Goal: Task Accomplishment & Management: Manage account settings

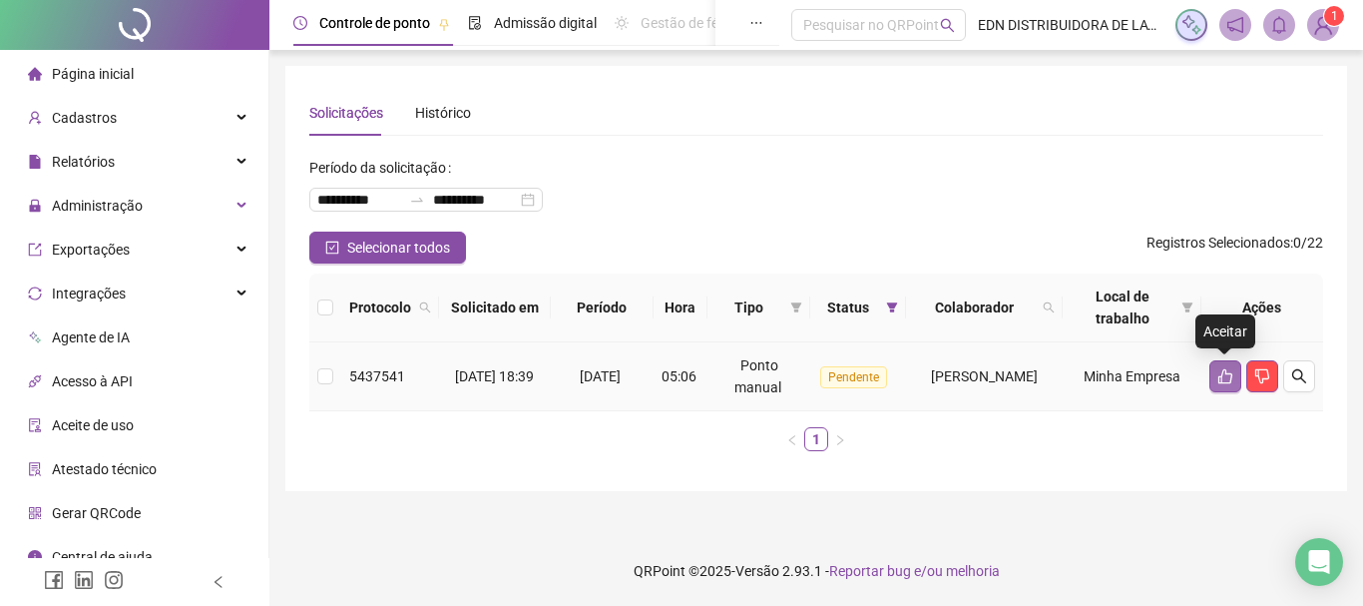
click at [1237, 375] on button "button" at bounding box center [1225, 376] width 32 height 32
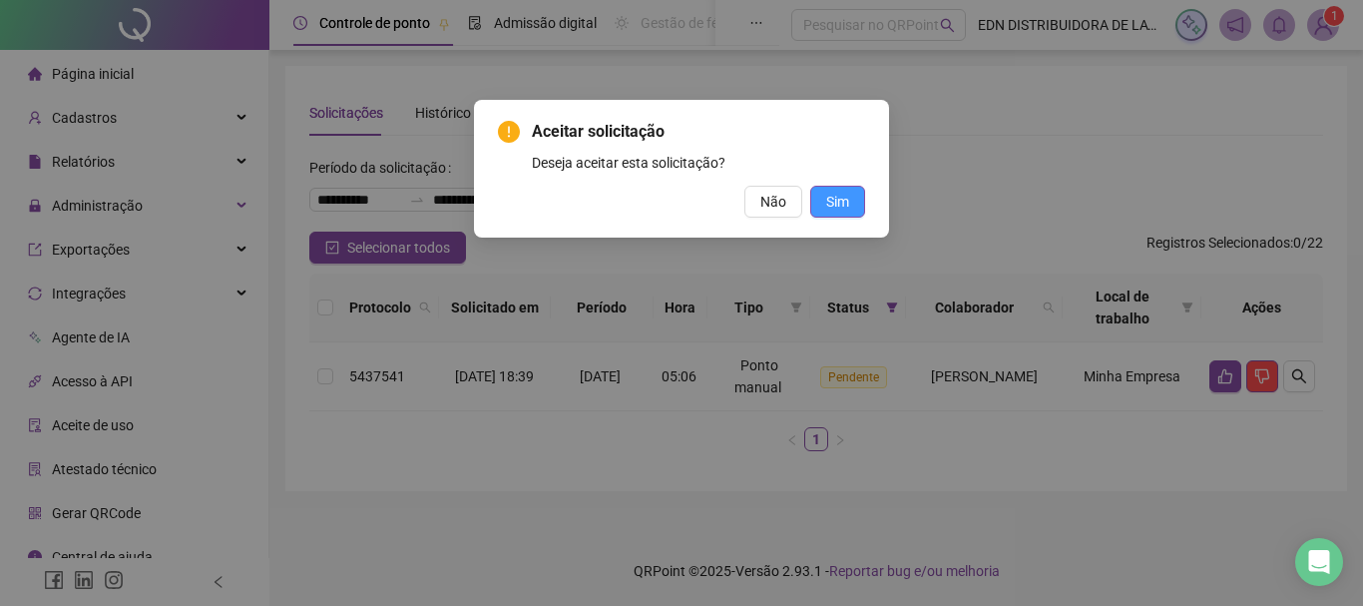
click at [832, 212] on span "Sim" at bounding box center [837, 202] width 23 height 22
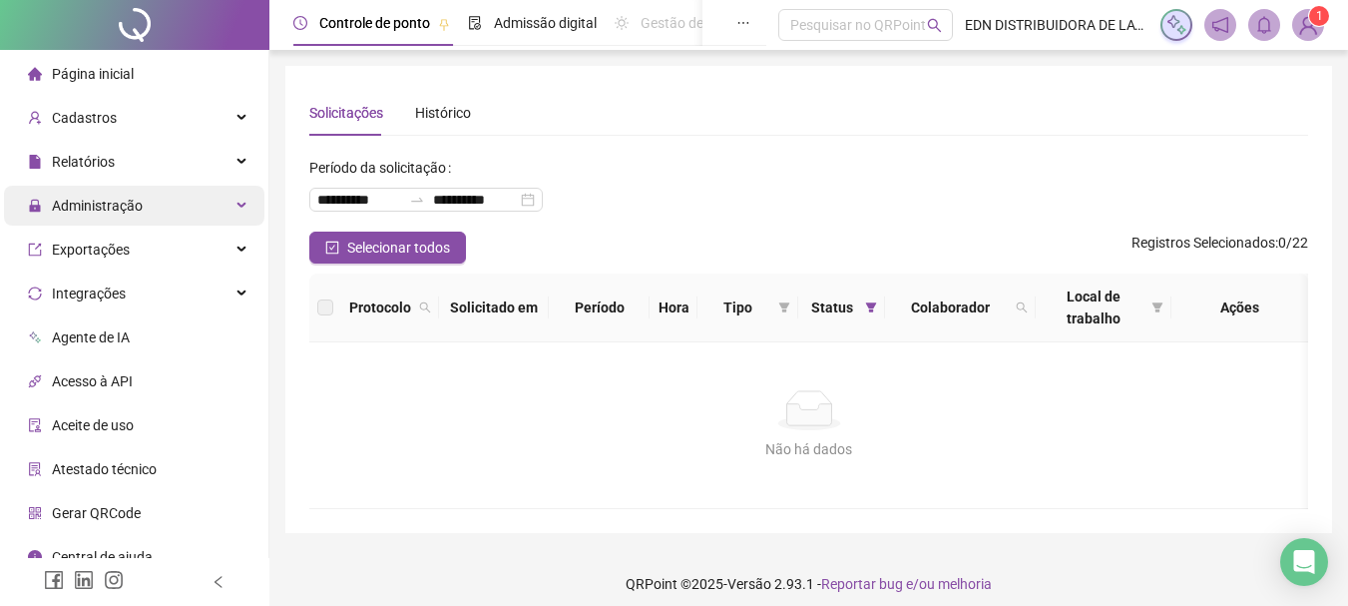
click at [207, 204] on div "Administração" at bounding box center [134, 206] width 260 height 40
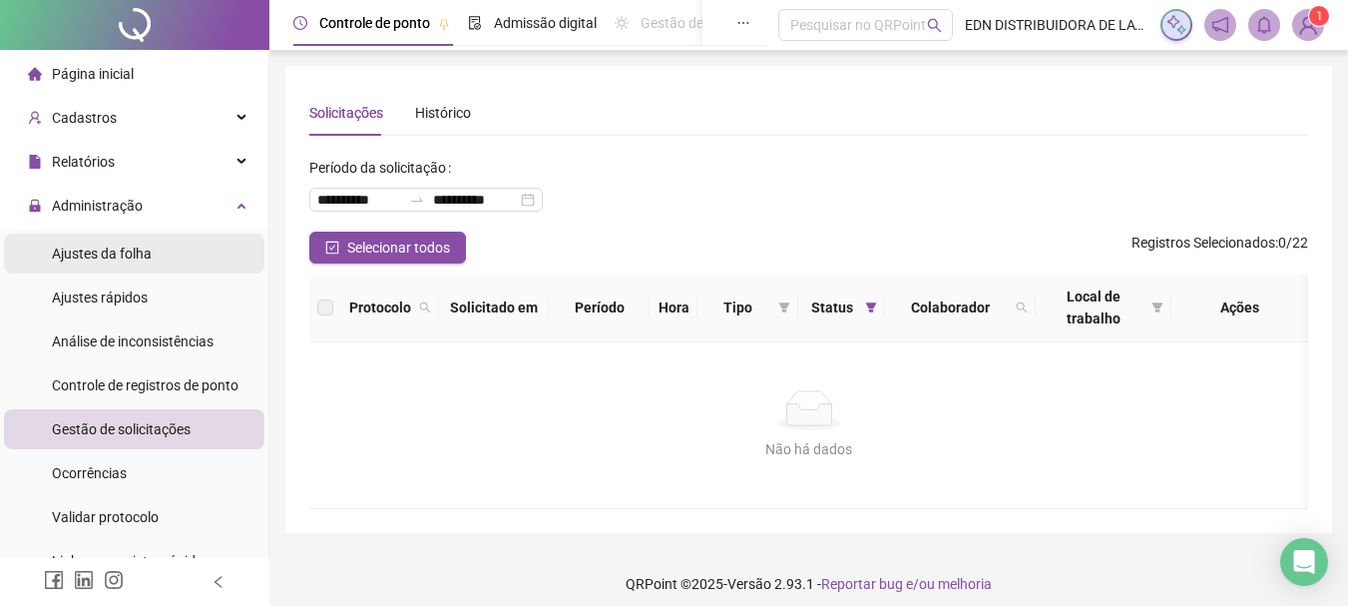
click at [190, 256] on li "Ajustes da folha" at bounding box center [134, 253] width 260 height 40
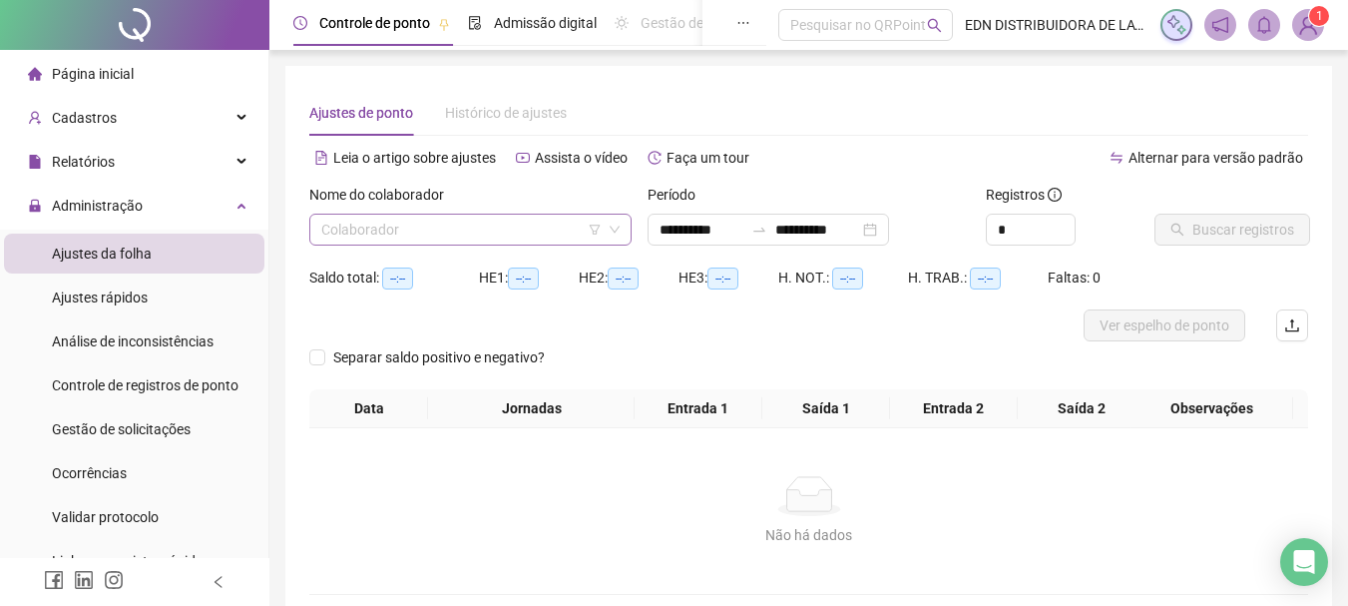
click at [480, 226] on input "search" at bounding box center [461, 230] width 280 height 30
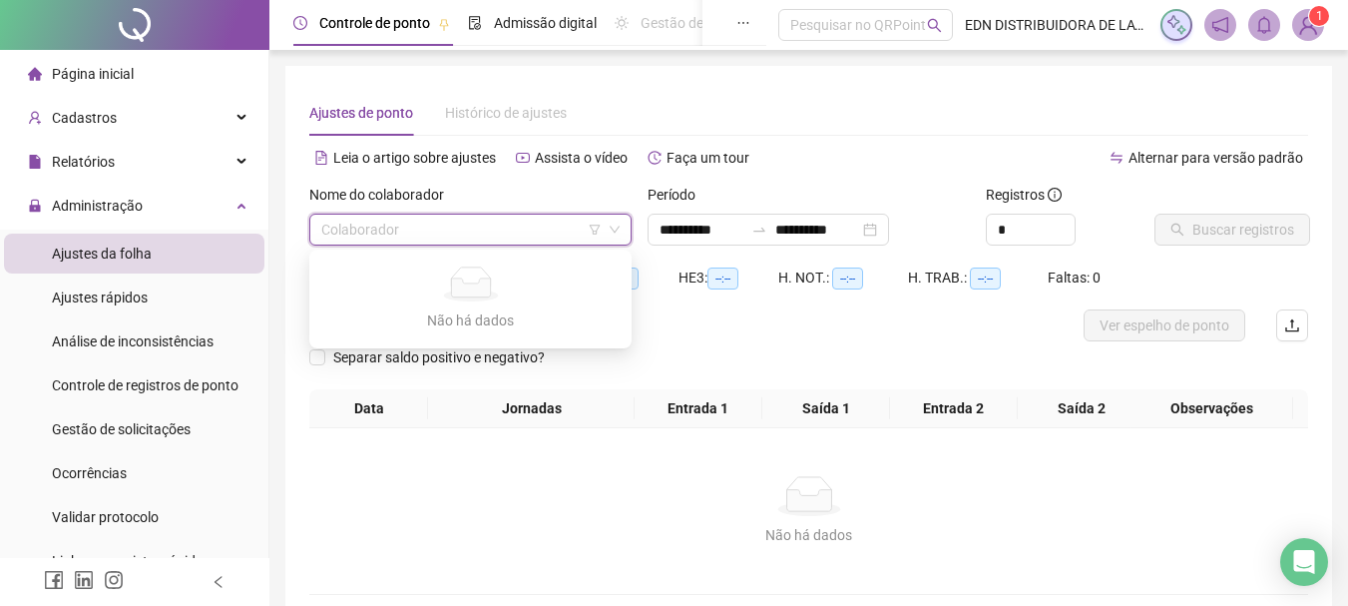
click at [480, 226] on input "search" at bounding box center [461, 230] width 280 height 30
click at [622, 509] on div "Não há dados" at bounding box center [808, 496] width 951 height 40
click at [438, 234] on input "search" at bounding box center [461, 230] width 280 height 30
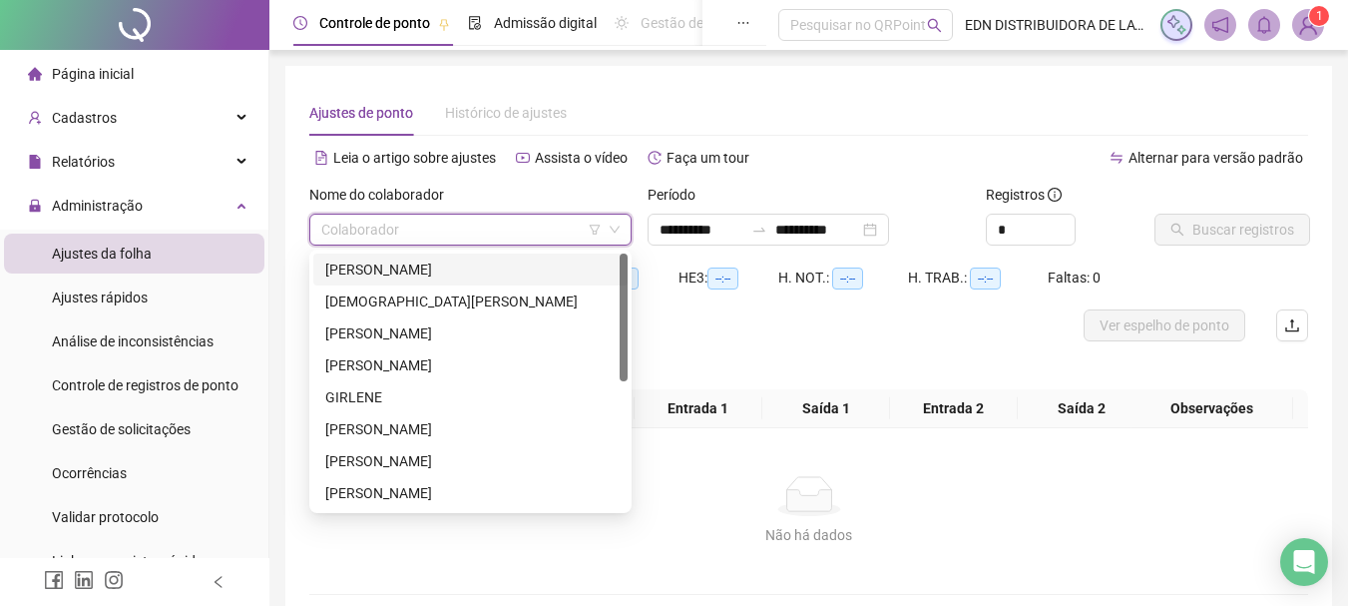
click at [423, 270] on div "[PERSON_NAME]" at bounding box center [470, 269] width 290 height 22
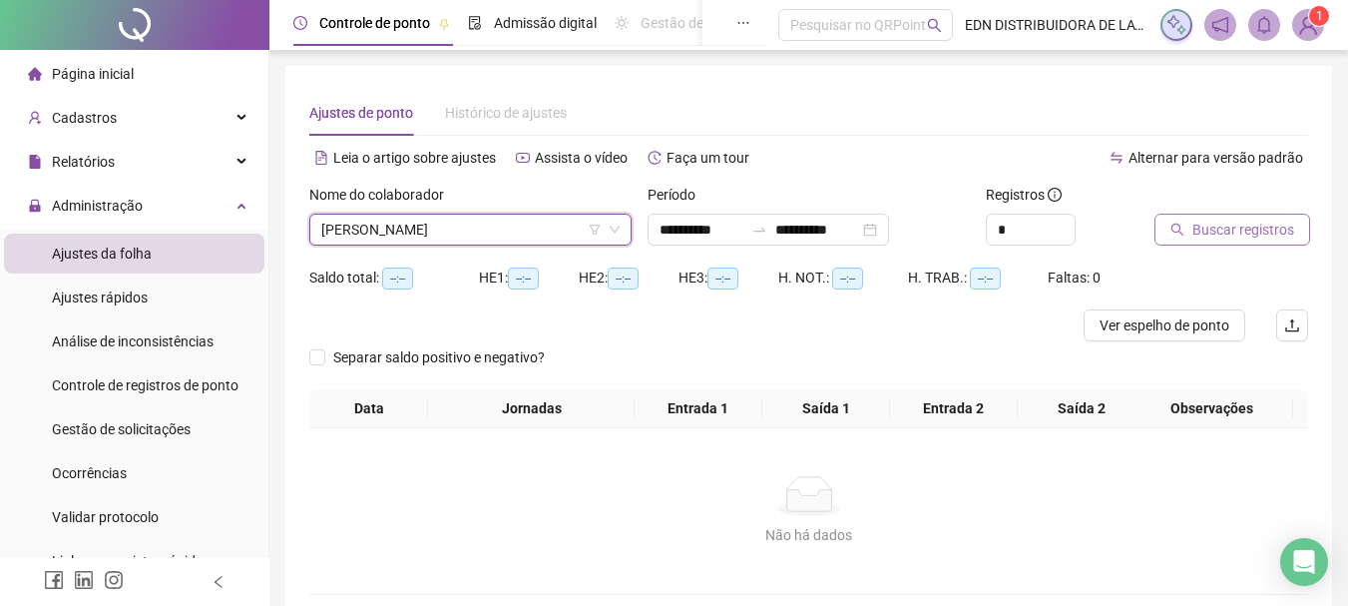
click at [1275, 218] on button "Buscar registros" at bounding box center [1232, 230] width 156 height 32
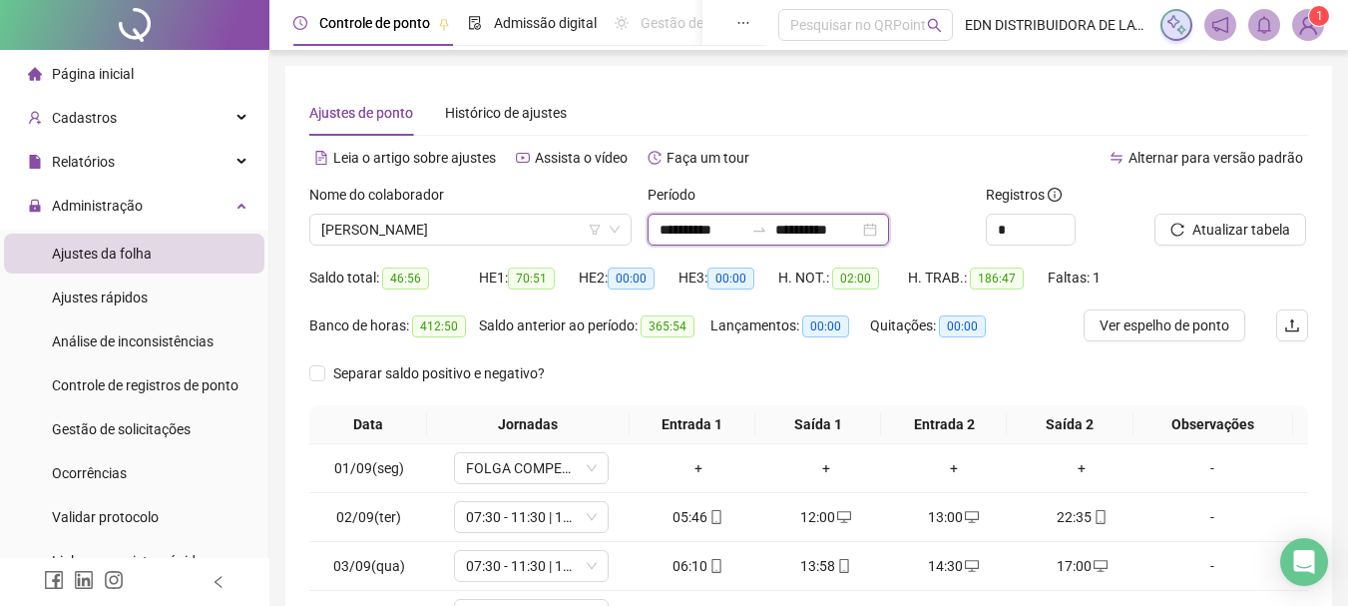
click at [726, 223] on input "**********" at bounding box center [702, 230] width 84 height 22
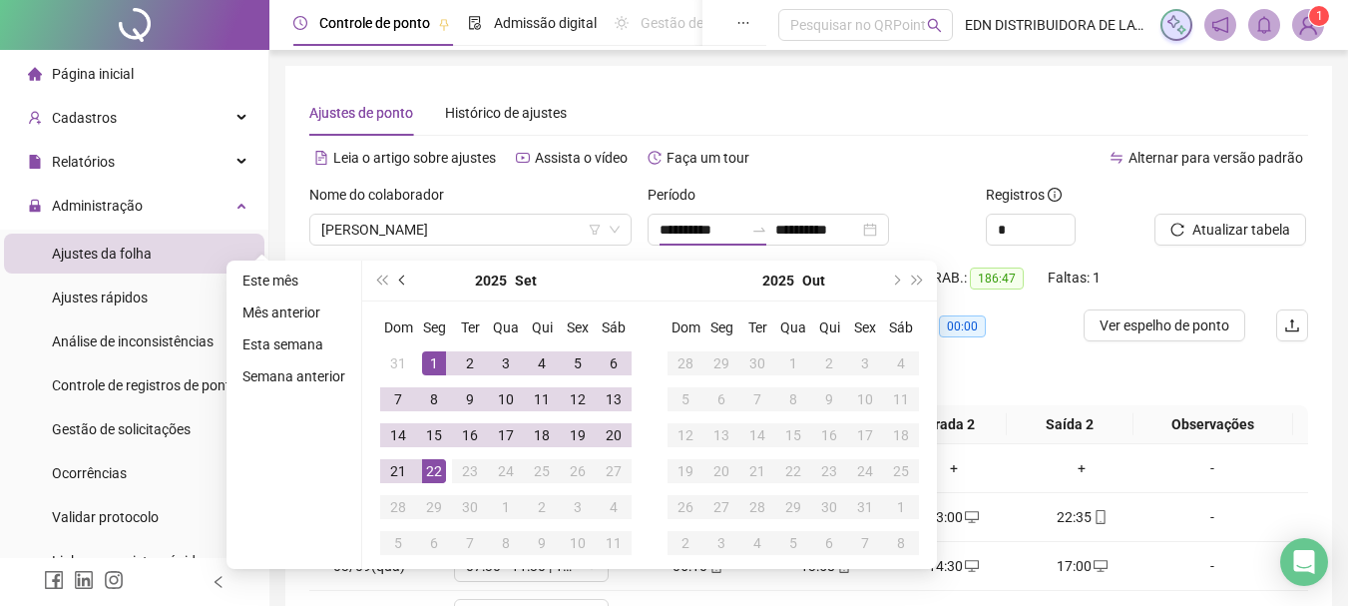
click at [397, 282] on button "prev-year" at bounding box center [403, 280] width 22 height 40
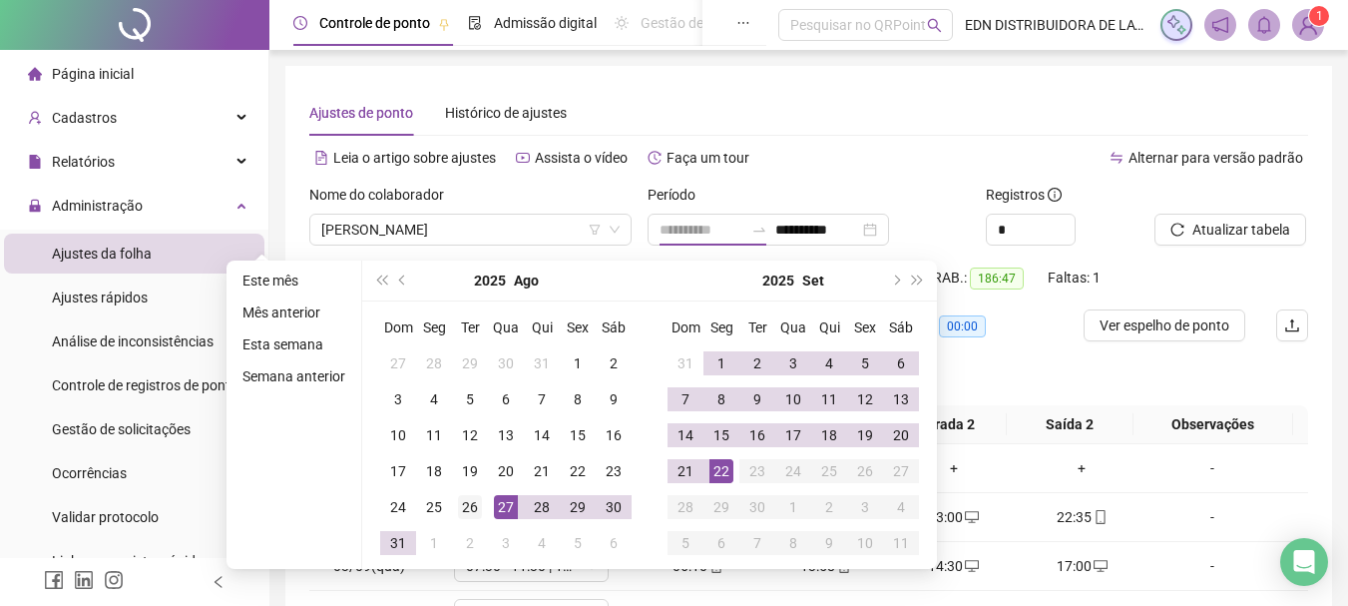
type input "**********"
click at [478, 507] on div "26" at bounding box center [470, 507] width 24 height 24
type input "**********"
click at [713, 470] on div "22" at bounding box center [721, 471] width 24 height 24
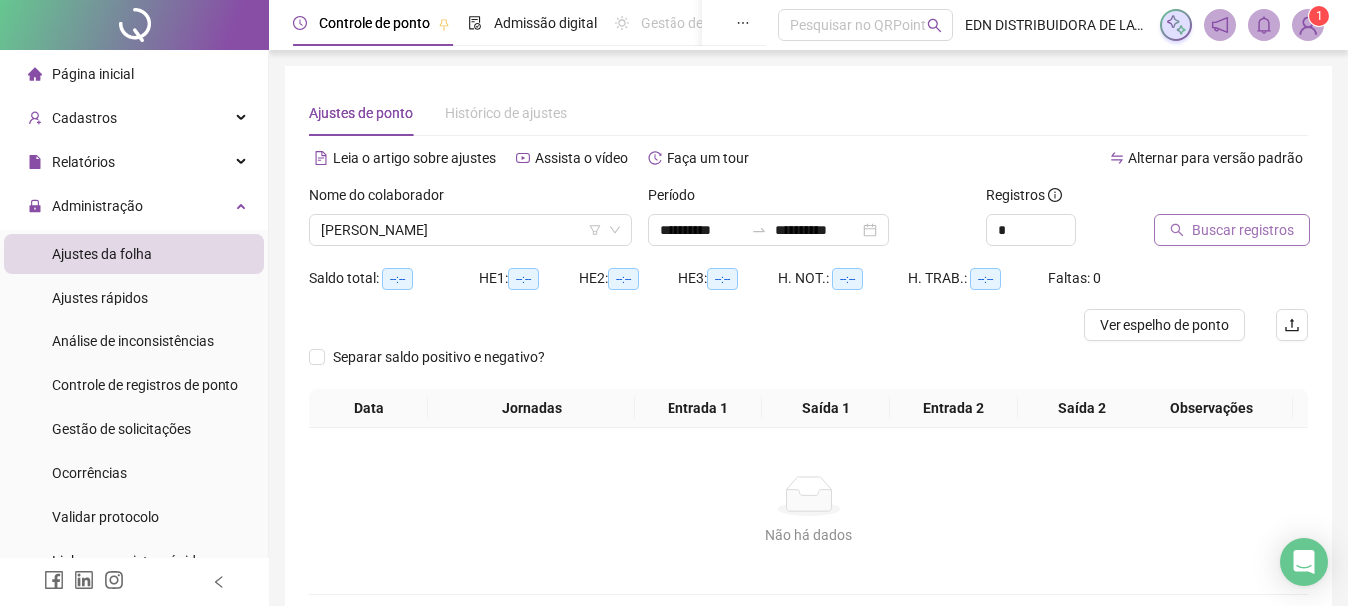
click at [1208, 222] on span "Buscar registros" at bounding box center [1243, 230] width 102 height 22
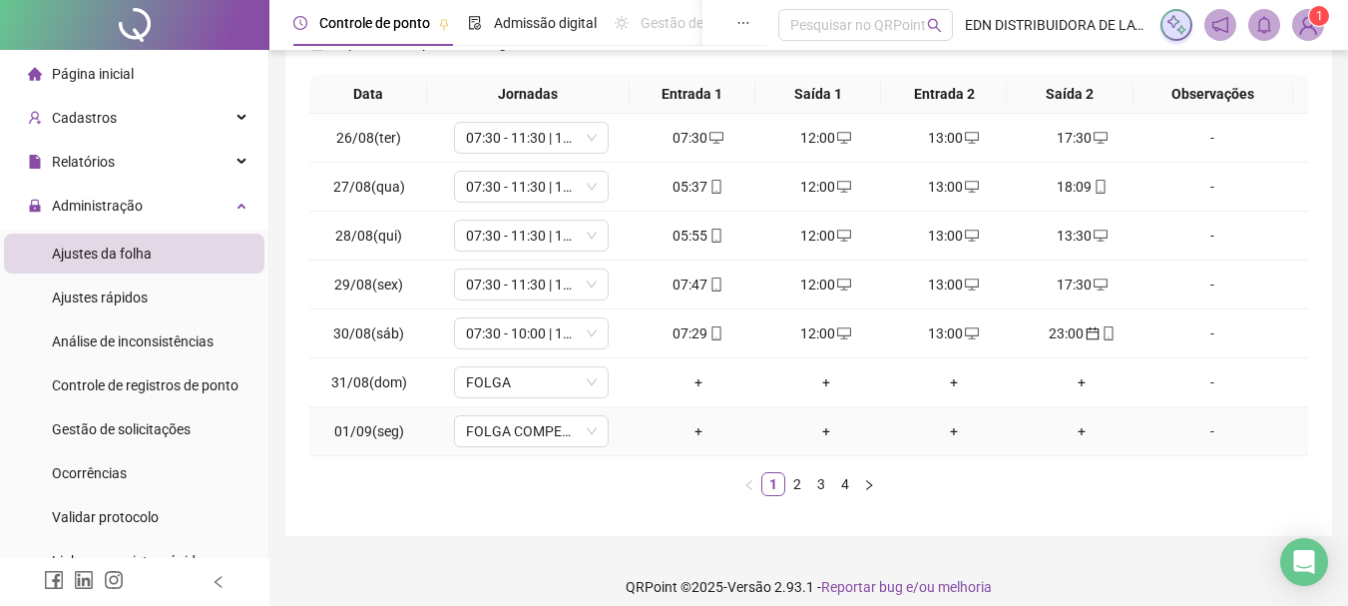
scroll to position [346, 0]
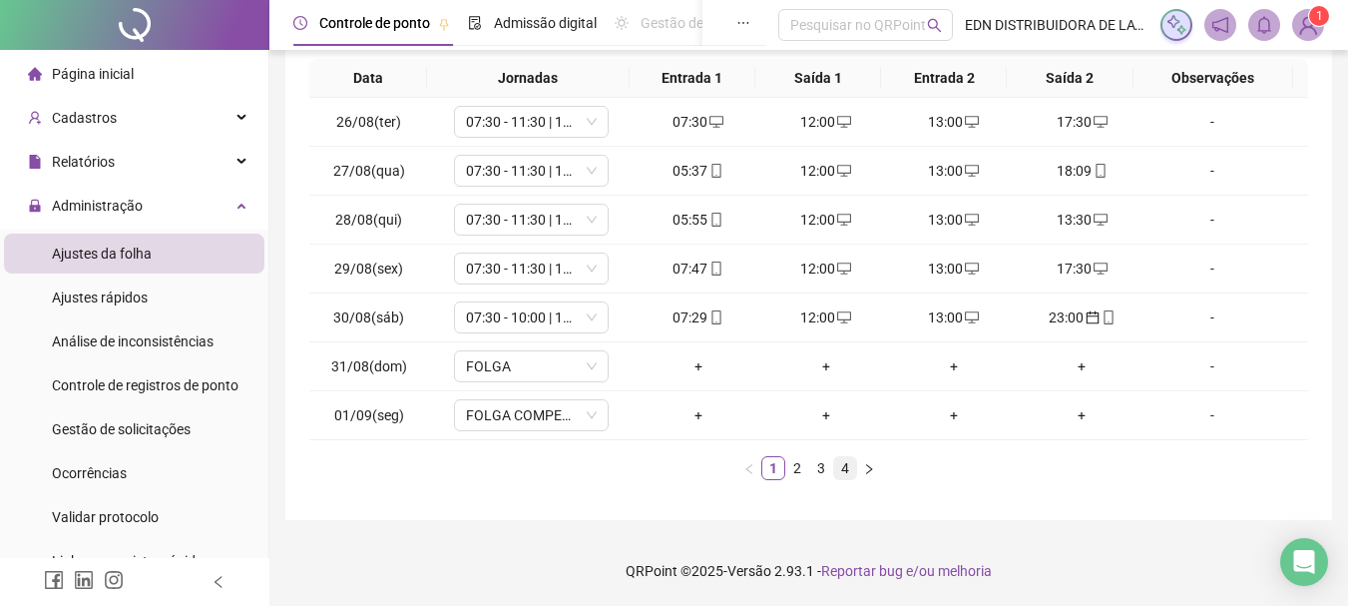
click at [850, 471] on link "4" at bounding box center [845, 468] width 22 height 22
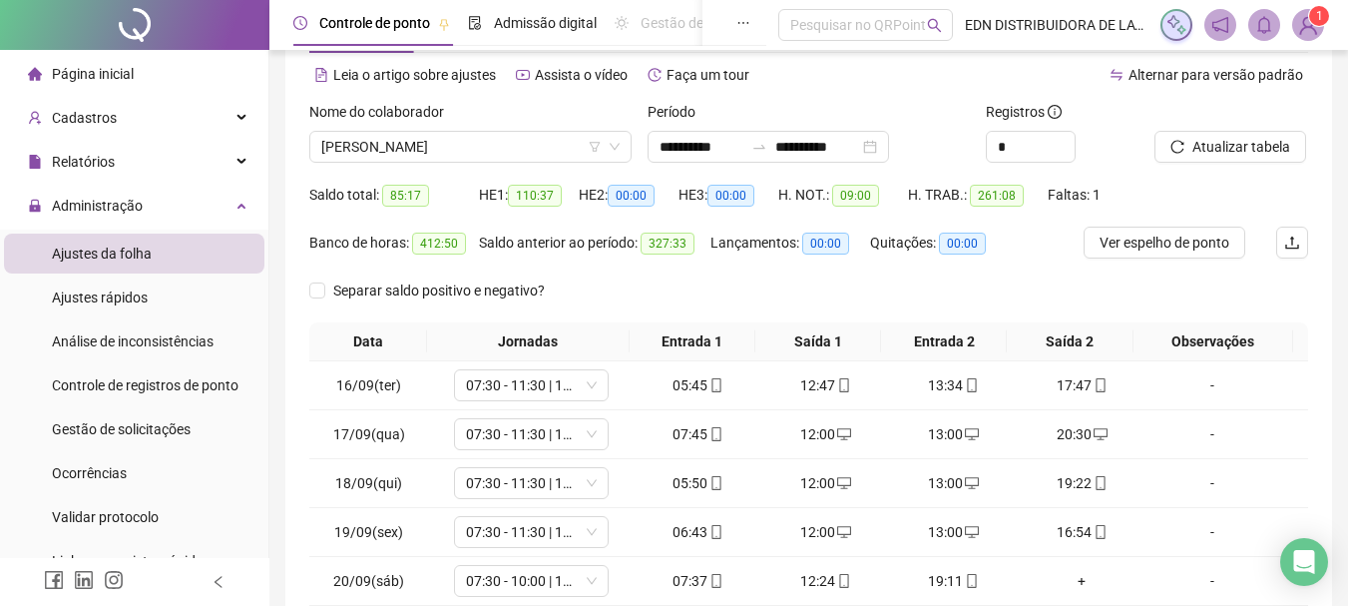
scroll to position [0, 0]
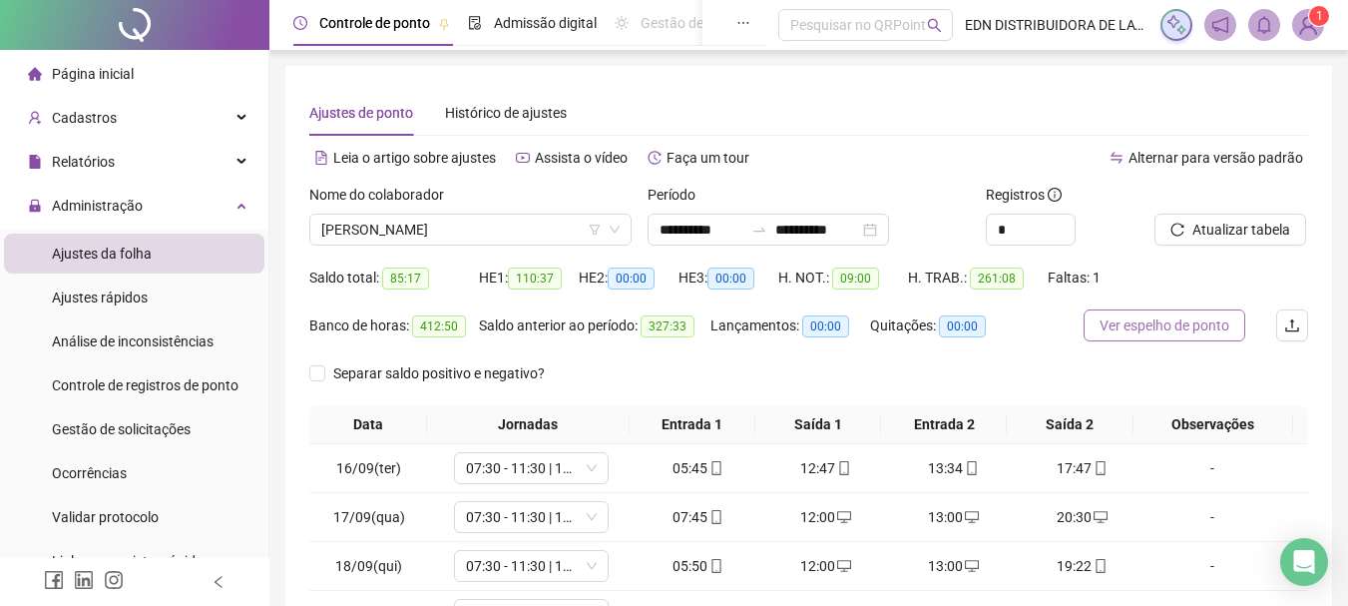
click at [1177, 330] on span "Ver espelho de ponto" at bounding box center [1165, 325] width 130 height 22
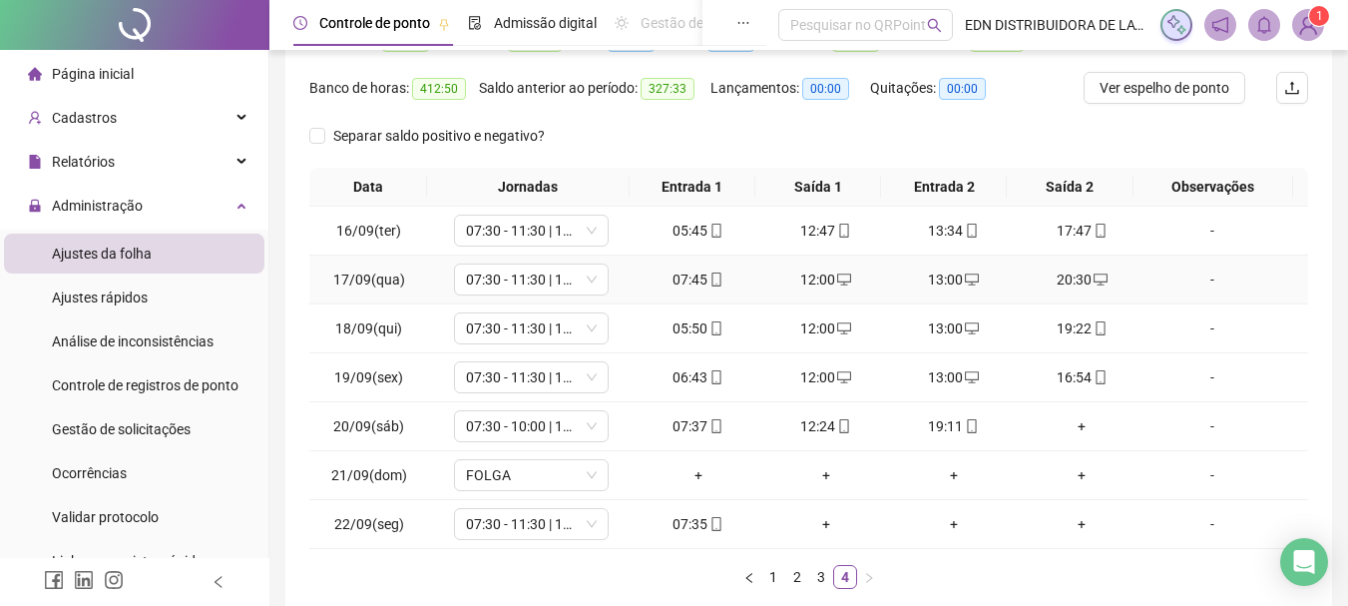
scroll to position [47, 0]
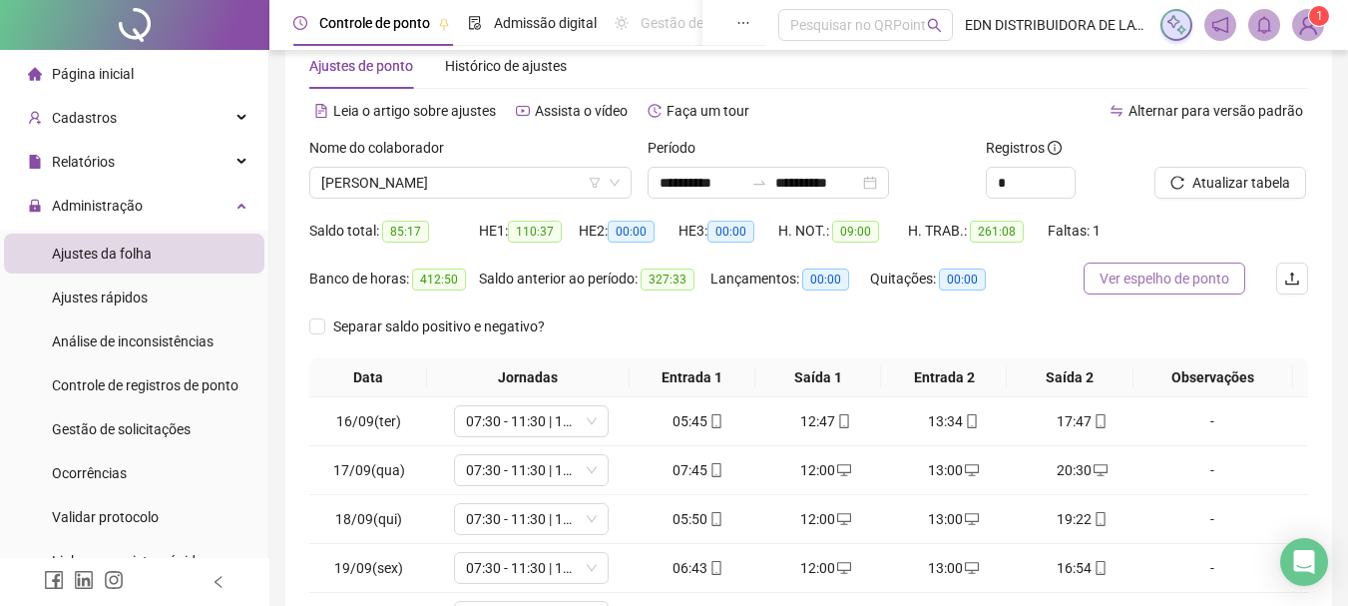
click at [1188, 274] on span "Ver espelho de ponto" at bounding box center [1165, 278] width 130 height 22
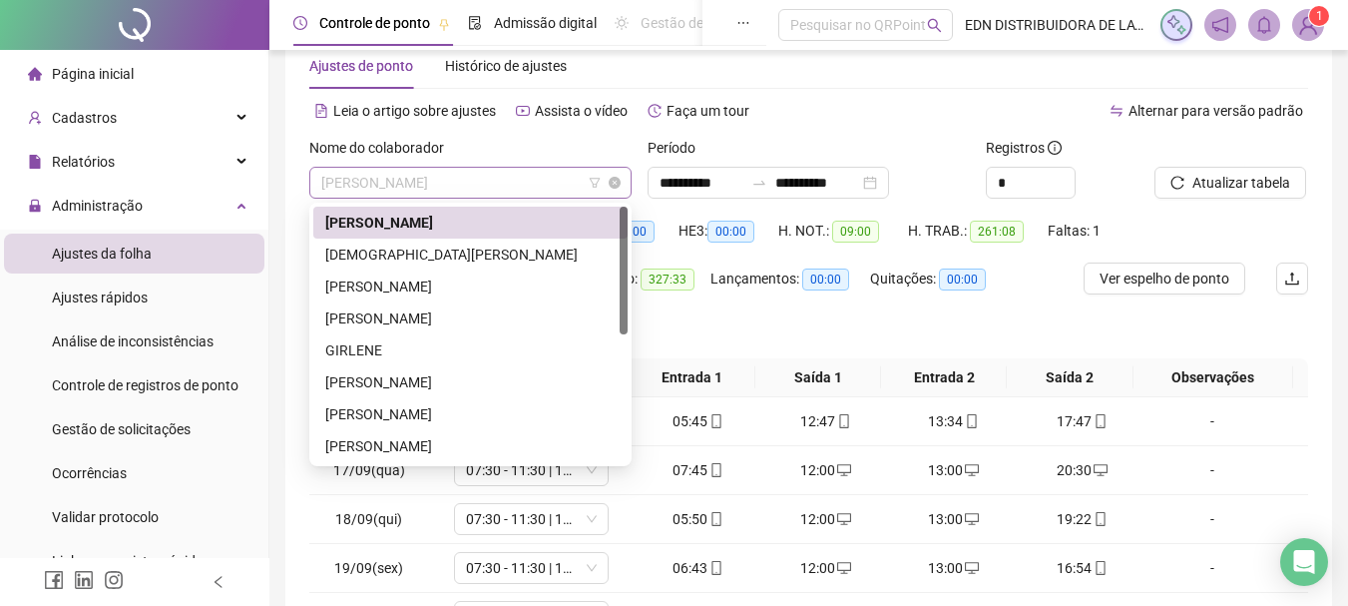
click at [555, 194] on span "[PERSON_NAME]" at bounding box center [470, 183] width 298 height 30
click at [428, 256] on div "[DEMOGRAPHIC_DATA][PERSON_NAME]" at bounding box center [470, 254] width 290 height 22
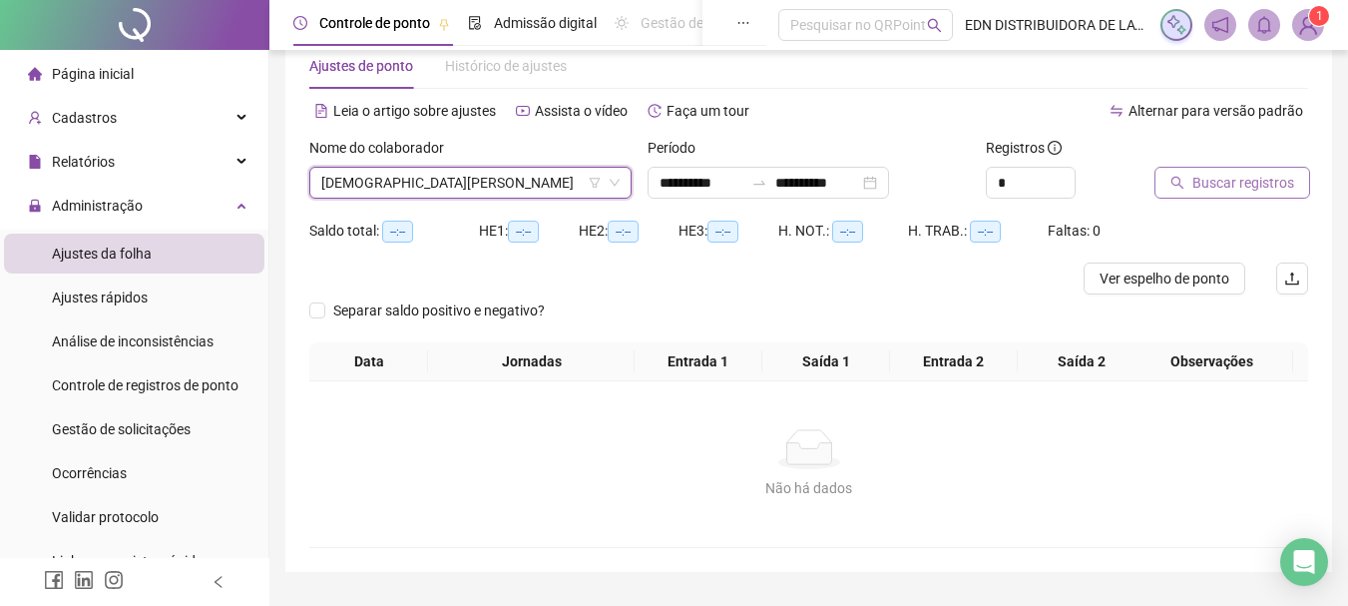
click at [1207, 187] on span "Buscar registros" at bounding box center [1243, 183] width 102 height 22
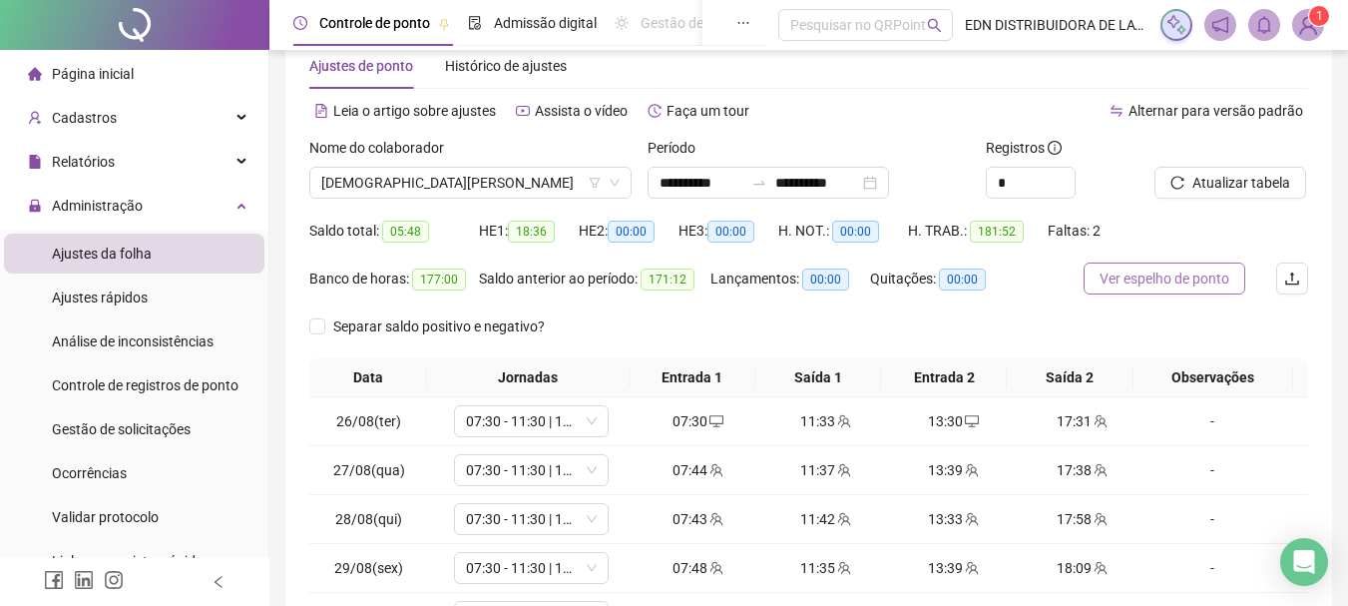
click at [1133, 281] on span "Ver espelho de ponto" at bounding box center [1165, 278] width 130 height 22
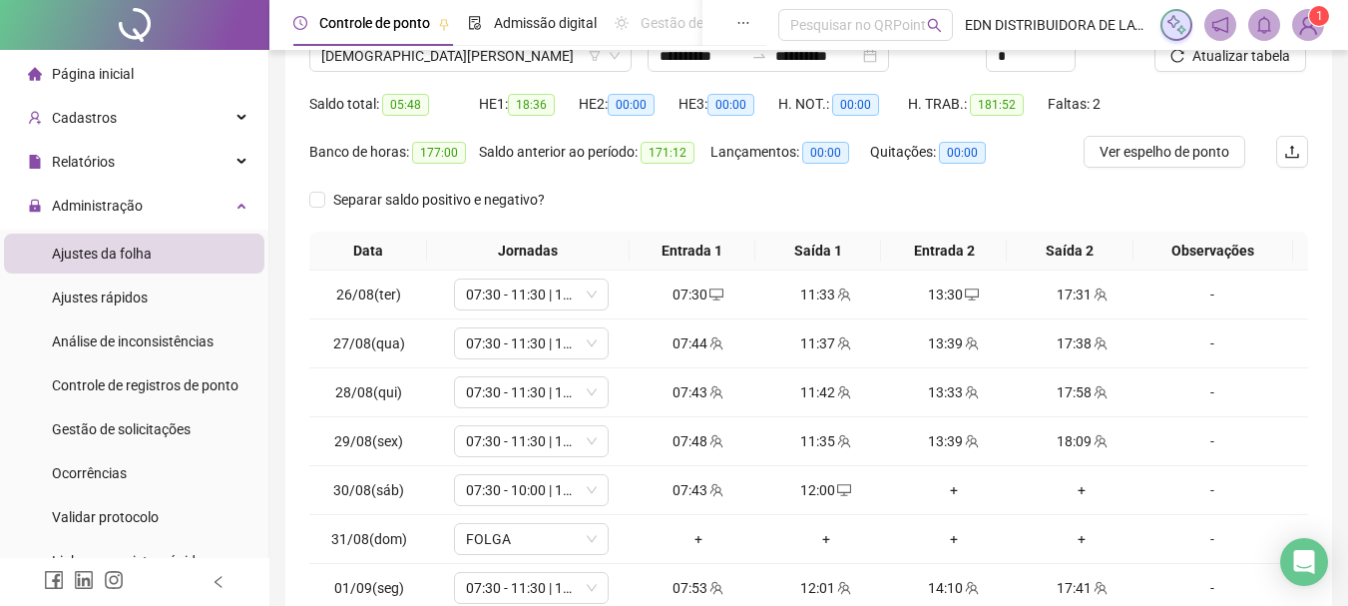
scroll to position [346, 0]
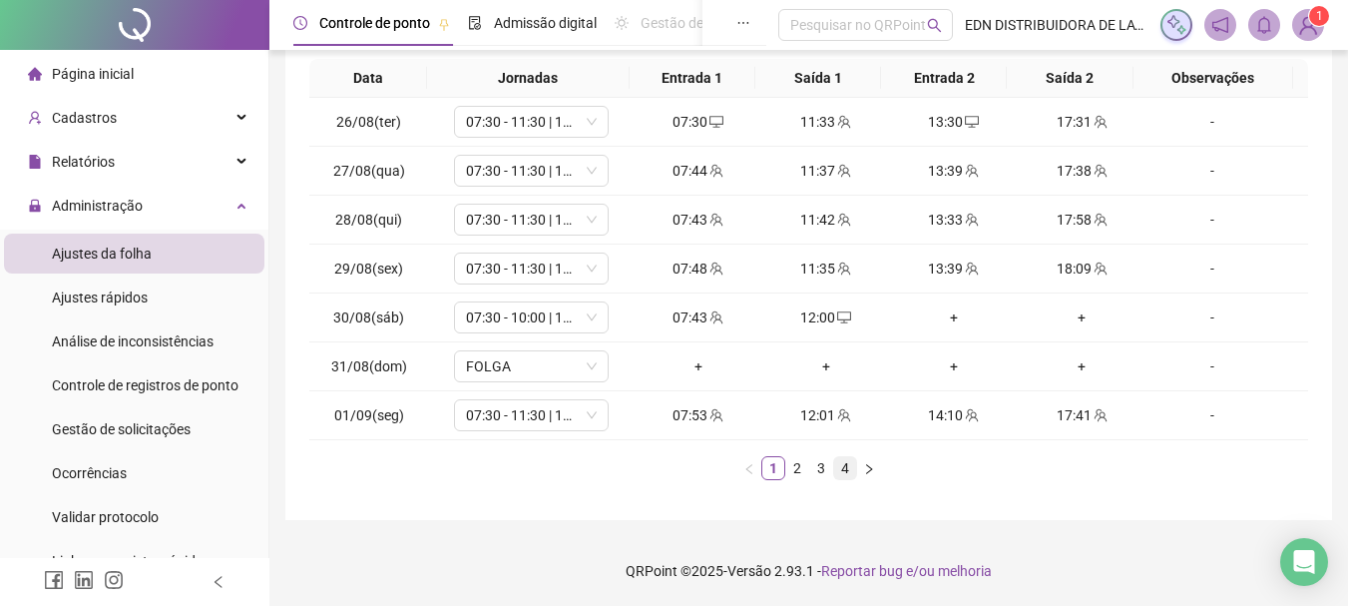
click at [848, 468] on link "4" at bounding box center [845, 468] width 22 height 22
click at [822, 315] on div "+" at bounding box center [826, 317] width 112 height 22
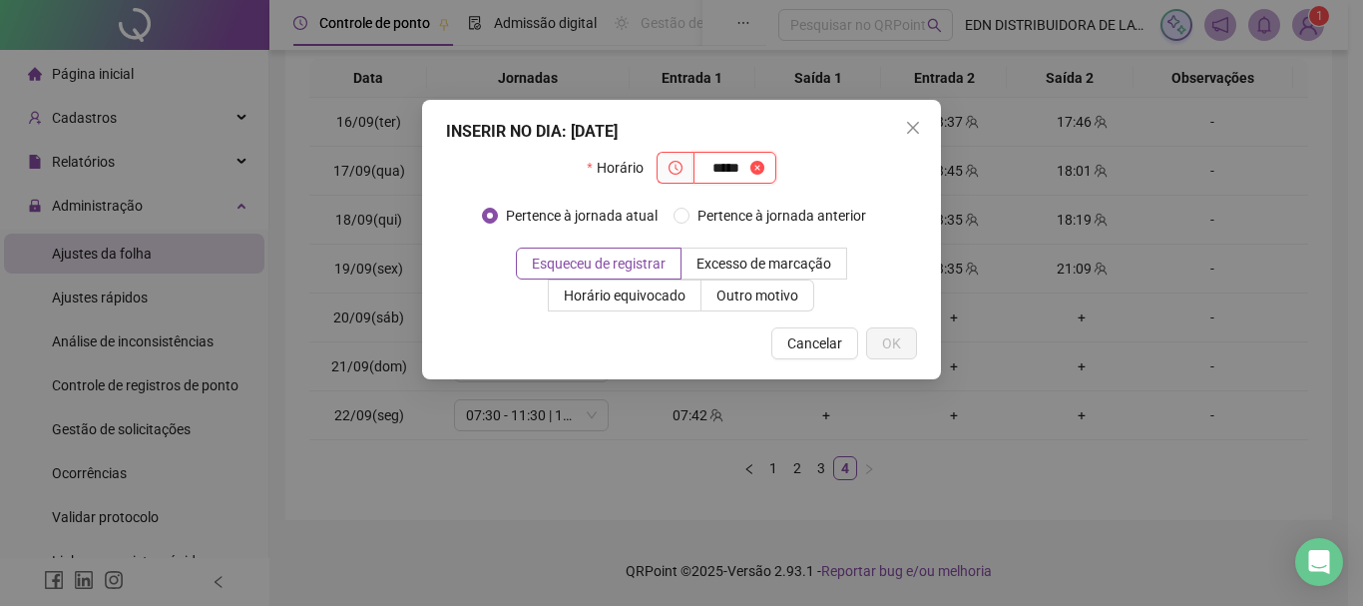
type input "*****"
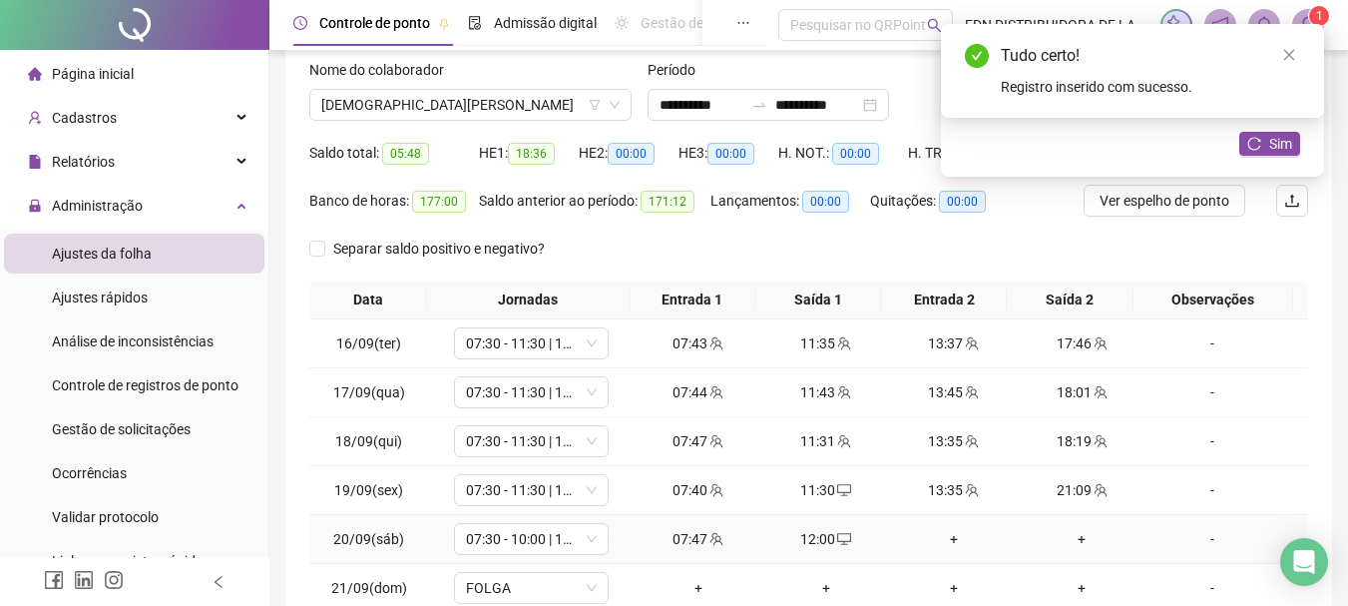
scroll to position [0, 0]
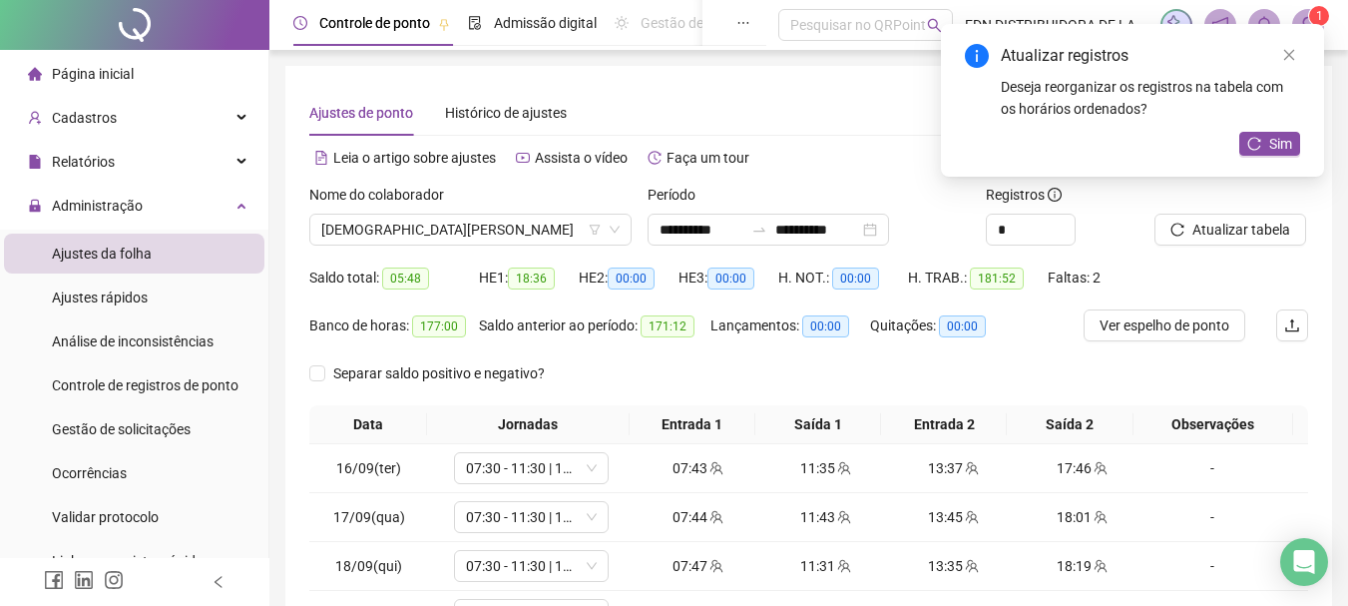
click at [457, 246] on div "Nome do colaborador [DEMOGRAPHIC_DATA][PERSON_NAME]" at bounding box center [470, 223] width 338 height 78
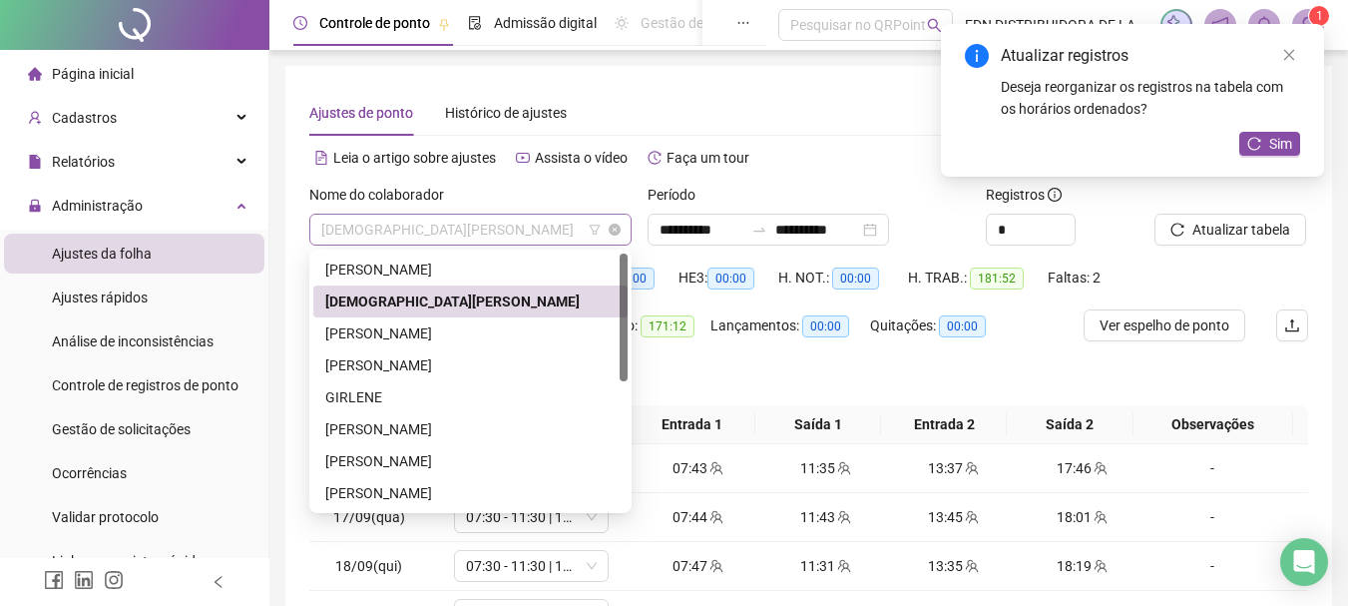
click at [462, 230] on span "[DEMOGRAPHIC_DATA][PERSON_NAME]" at bounding box center [470, 230] width 298 height 30
click at [429, 325] on div "[PERSON_NAME]" at bounding box center [470, 333] width 290 height 22
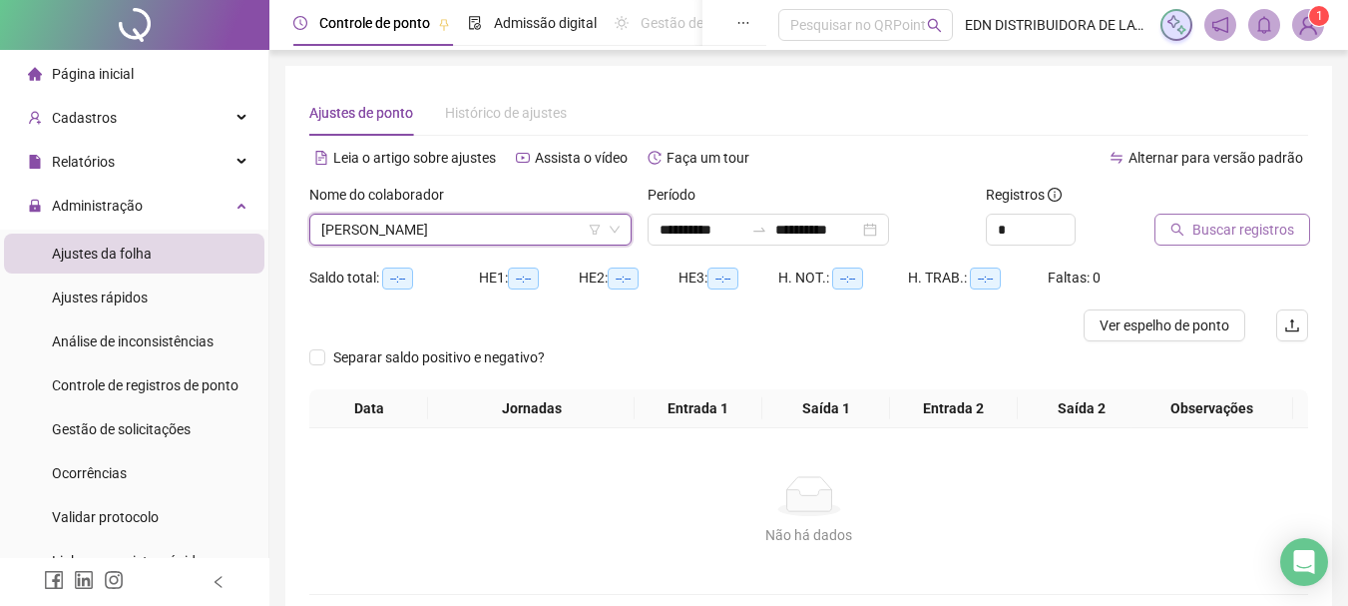
click at [1243, 230] on span "Buscar registros" at bounding box center [1243, 230] width 102 height 22
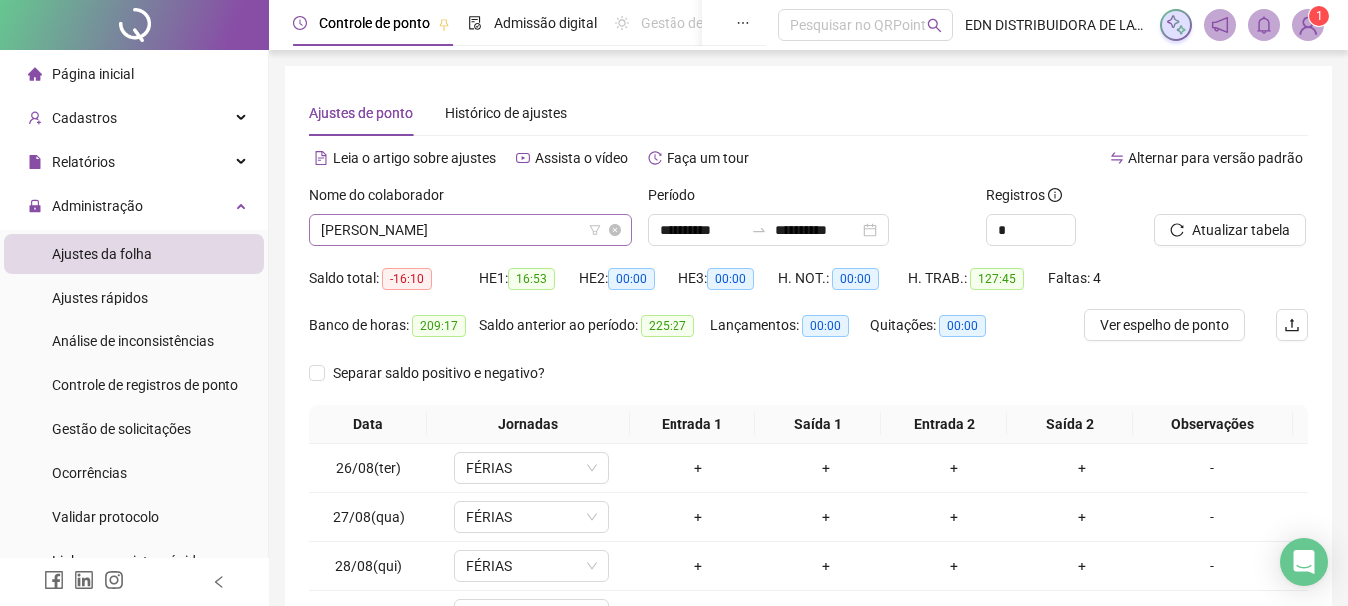
click at [540, 218] on span "[PERSON_NAME]" at bounding box center [470, 230] width 298 height 30
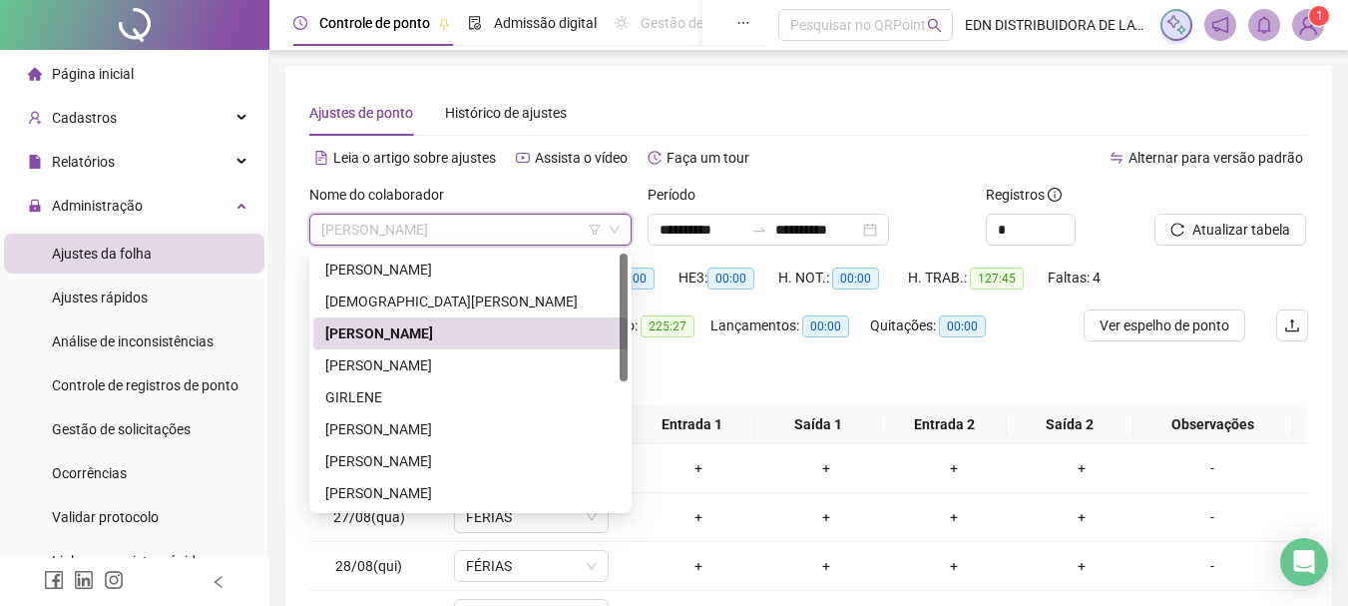
drag, startPoint x: 423, startPoint y: 343, endPoint x: 1078, endPoint y: 307, distance: 655.5
click at [423, 343] on div "[PERSON_NAME]" at bounding box center [470, 333] width 290 height 22
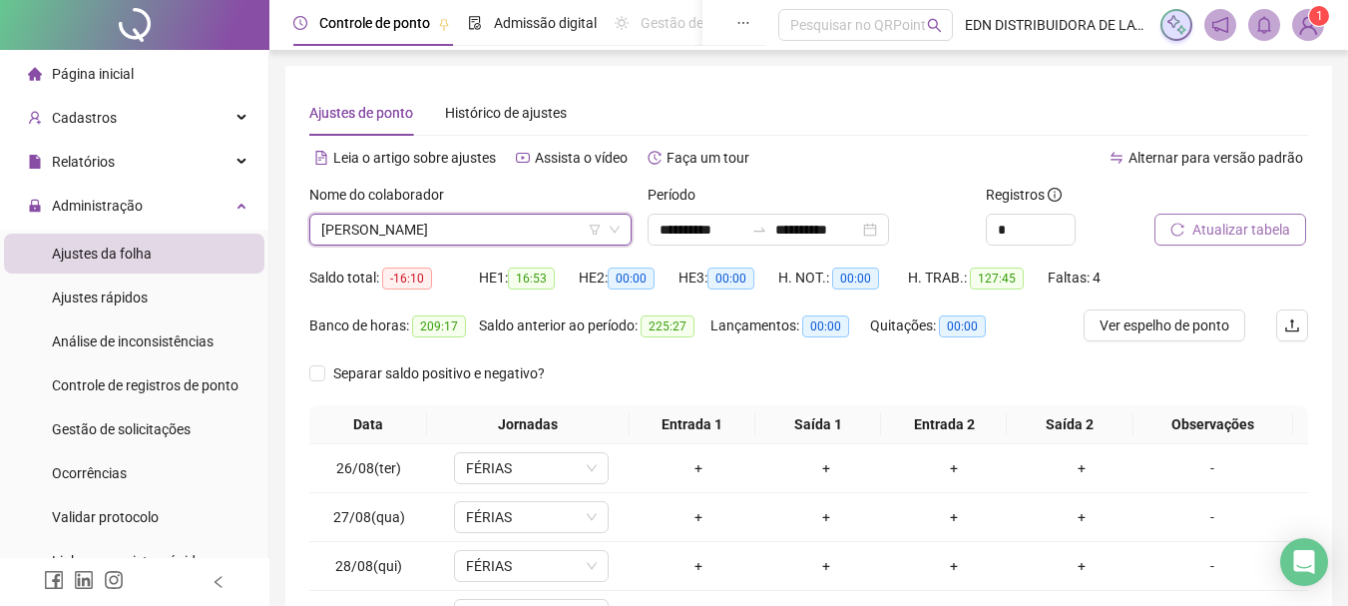
click at [1207, 226] on span "Atualizar tabela" at bounding box center [1241, 230] width 98 height 22
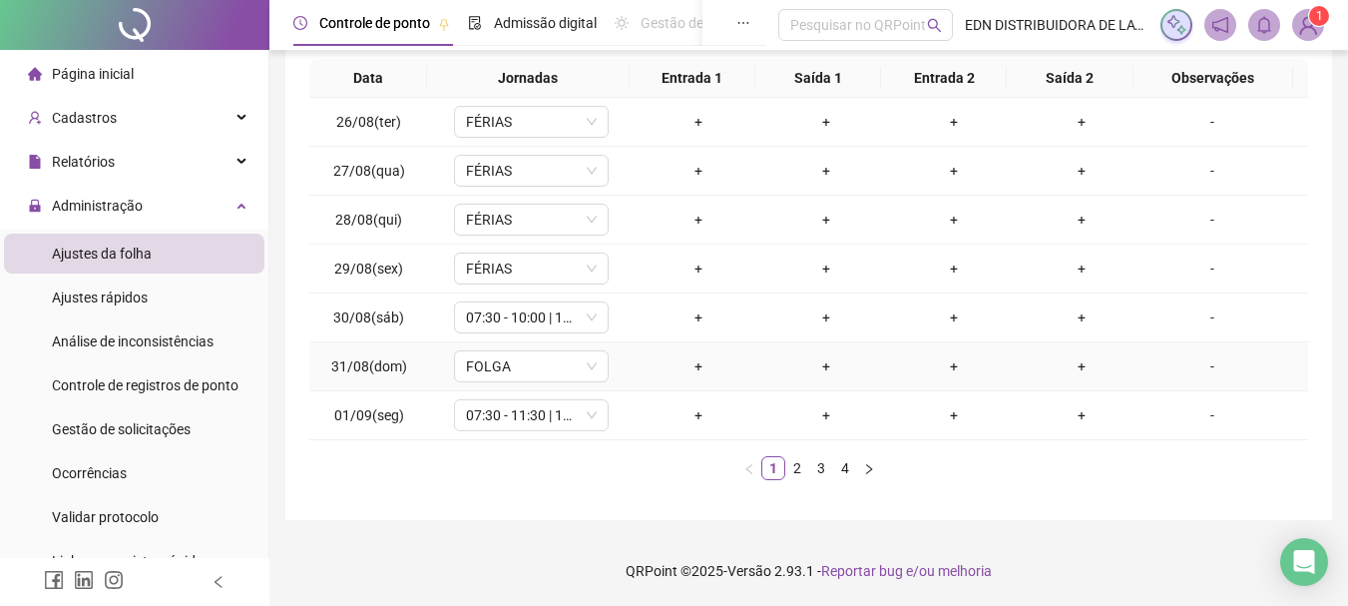
scroll to position [346, 0]
click at [847, 472] on link "4" at bounding box center [845, 468] width 22 height 22
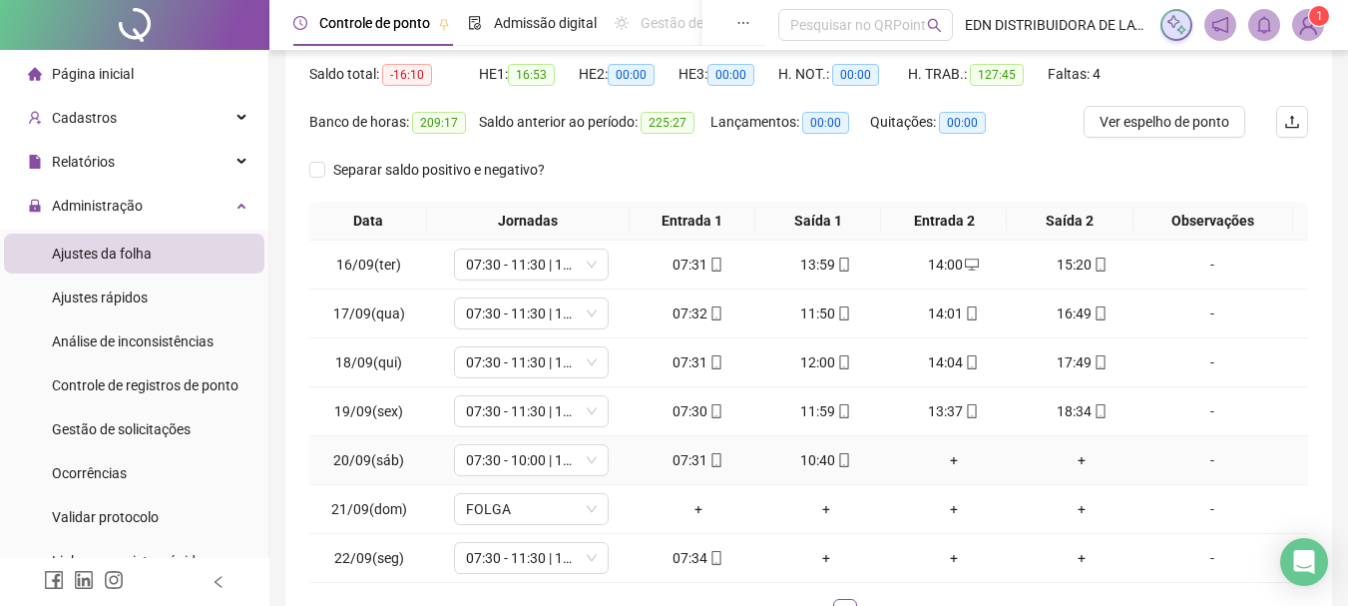
scroll to position [47, 0]
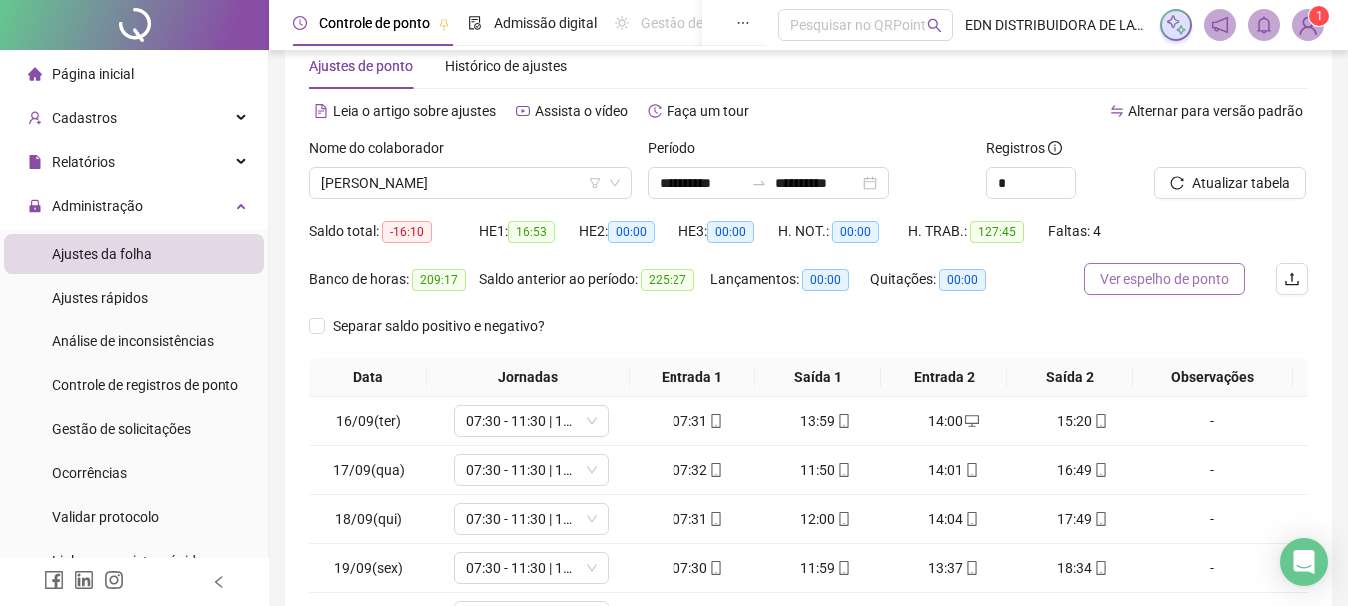
click at [1204, 273] on span "Ver espelho de ponto" at bounding box center [1165, 278] width 130 height 22
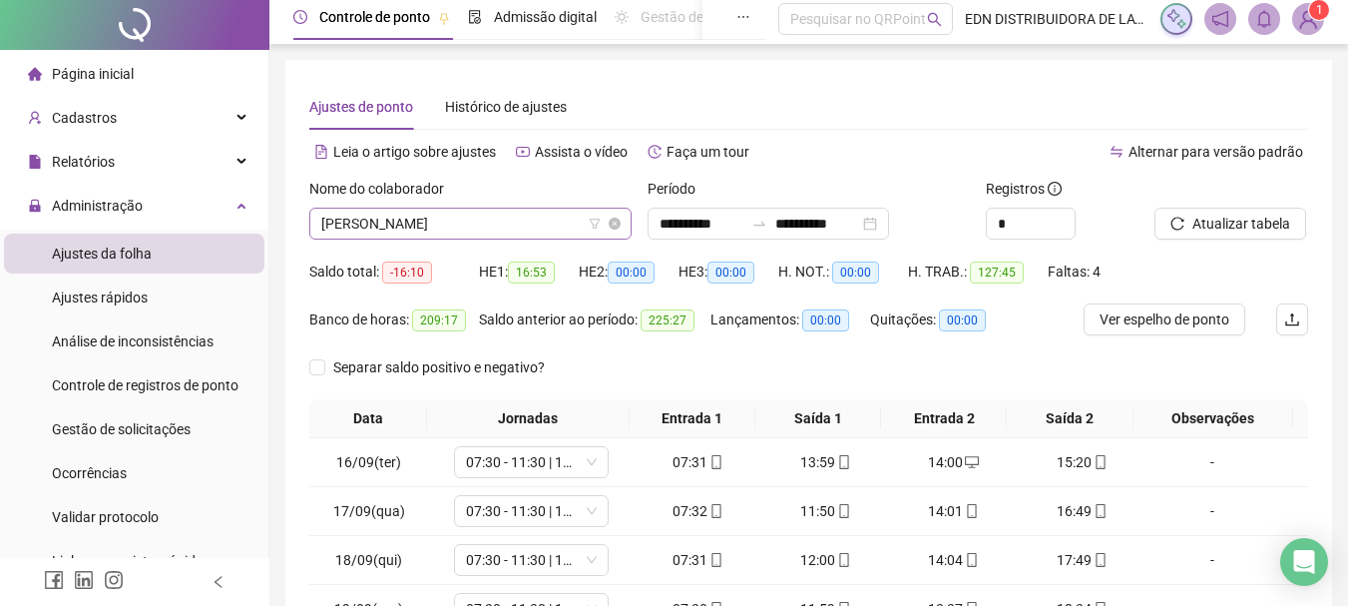
scroll to position [0, 0]
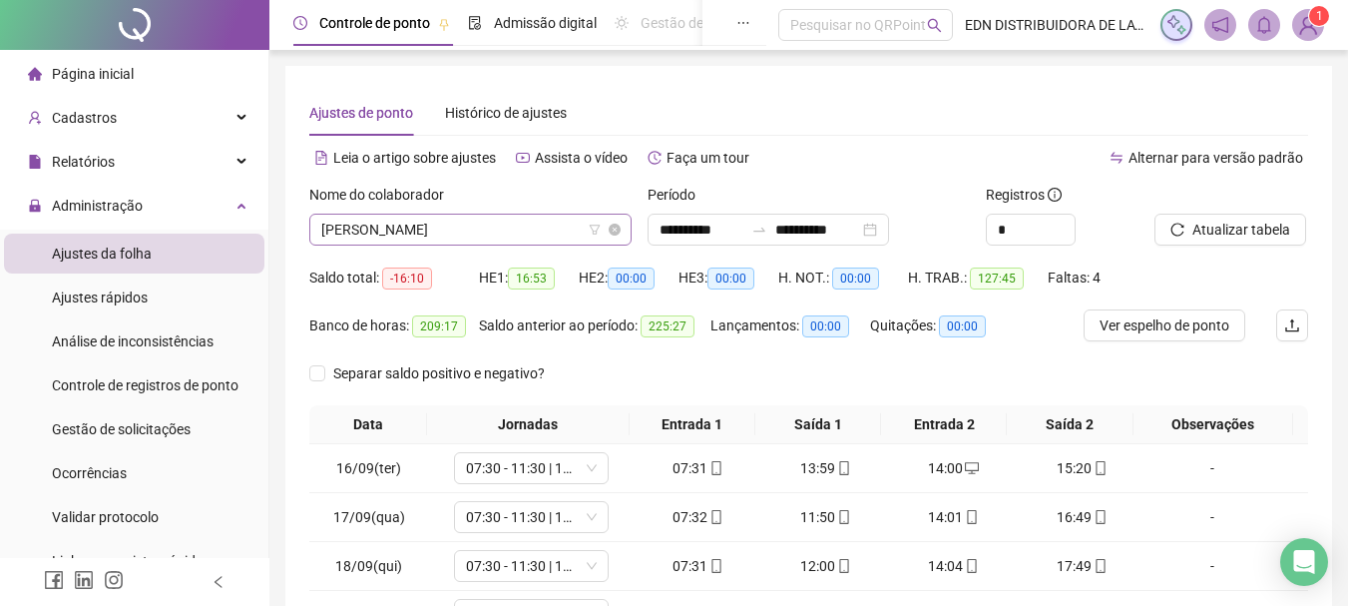
click at [532, 241] on span "[PERSON_NAME]" at bounding box center [470, 230] width 298 height 30
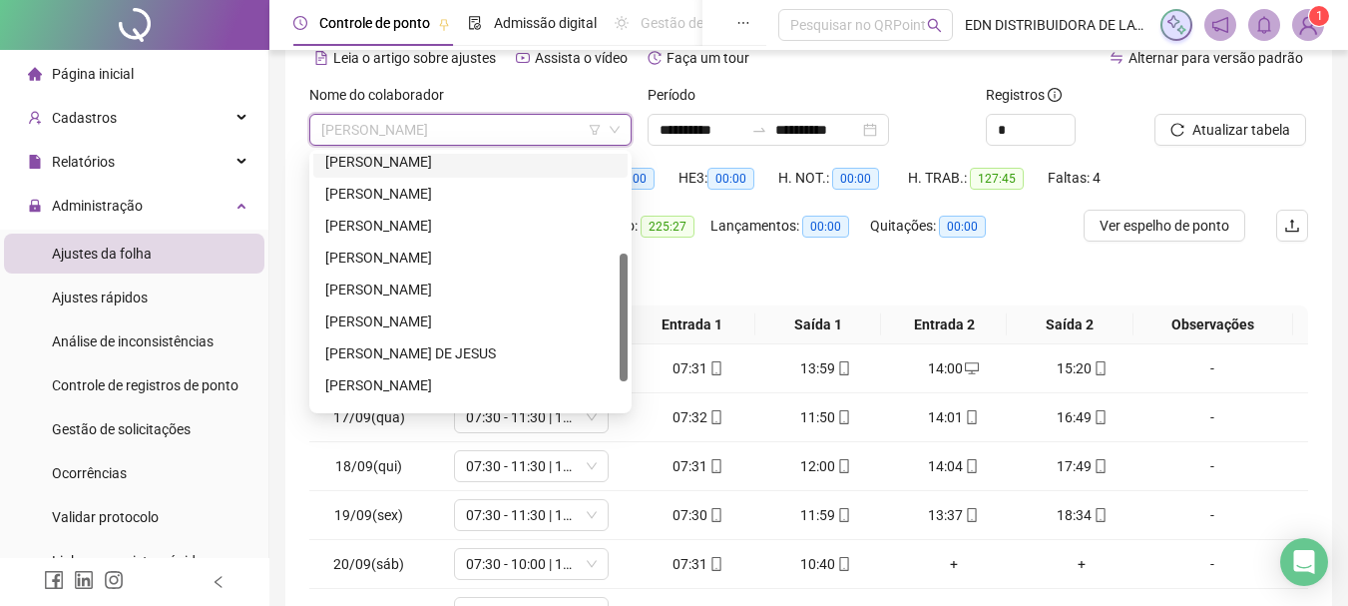
scroll to position [255, 0]
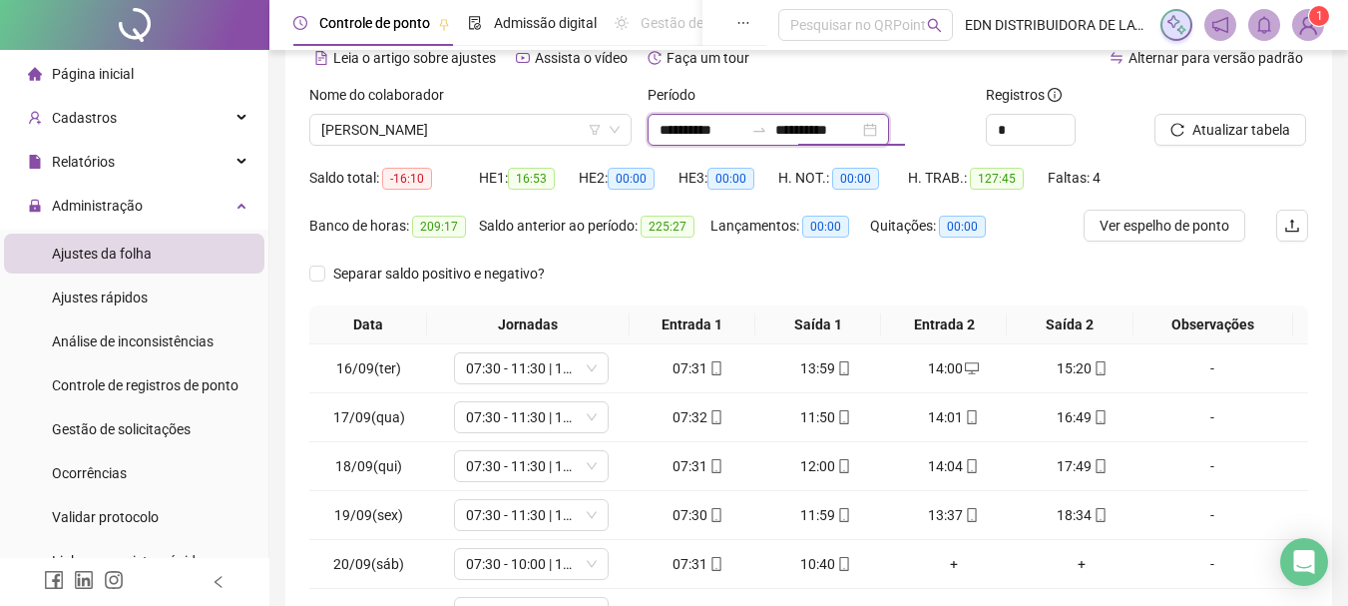
click at [824, 133] on input "**********" at bounding box center [817, 130] width 84 height 22
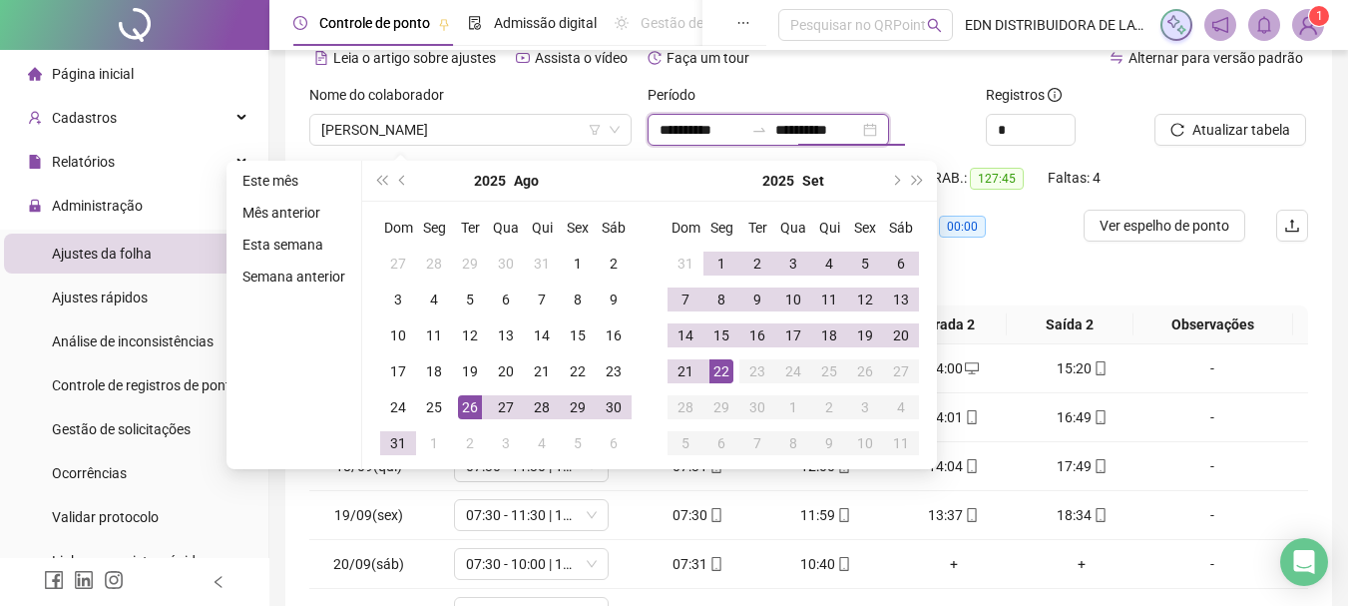
click at [813, 135] on input "**********" at bounding box center [817, 130] width 84 height 22
click at [1107, 142] on div "*" at bounding box center [1063, 130] width 154 height 32
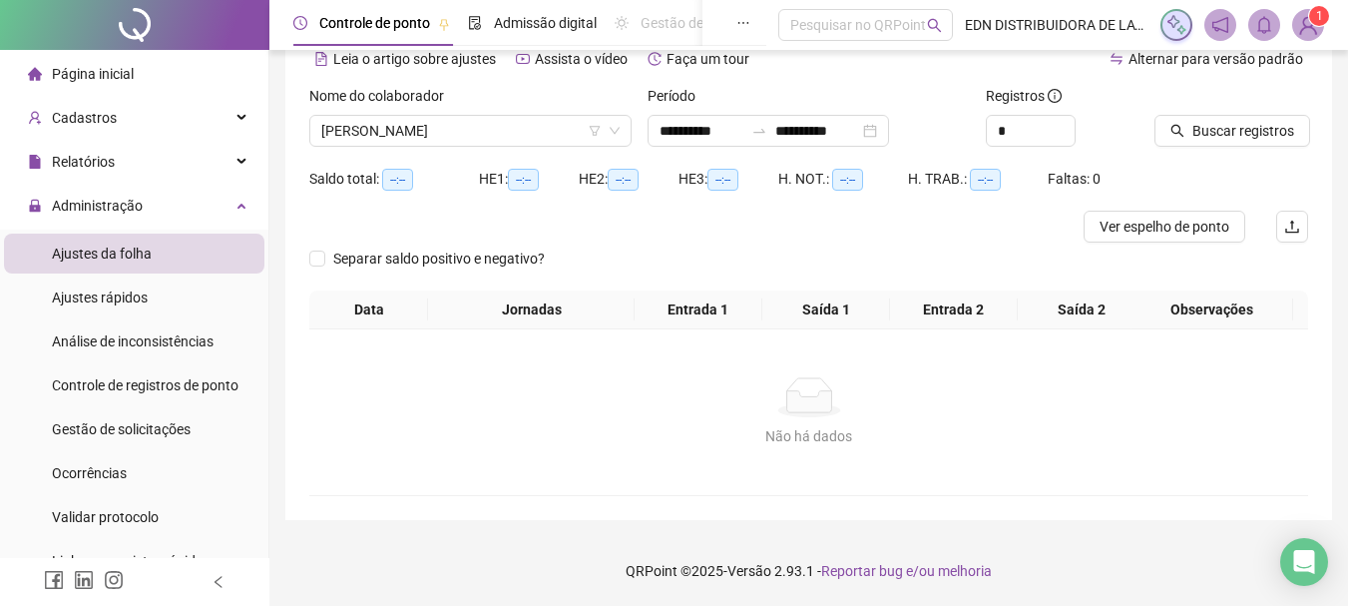
scroll to position [99, 0]
click at [809, 136] on input "**********" at bounding box center [817, 131] width 84 height 22
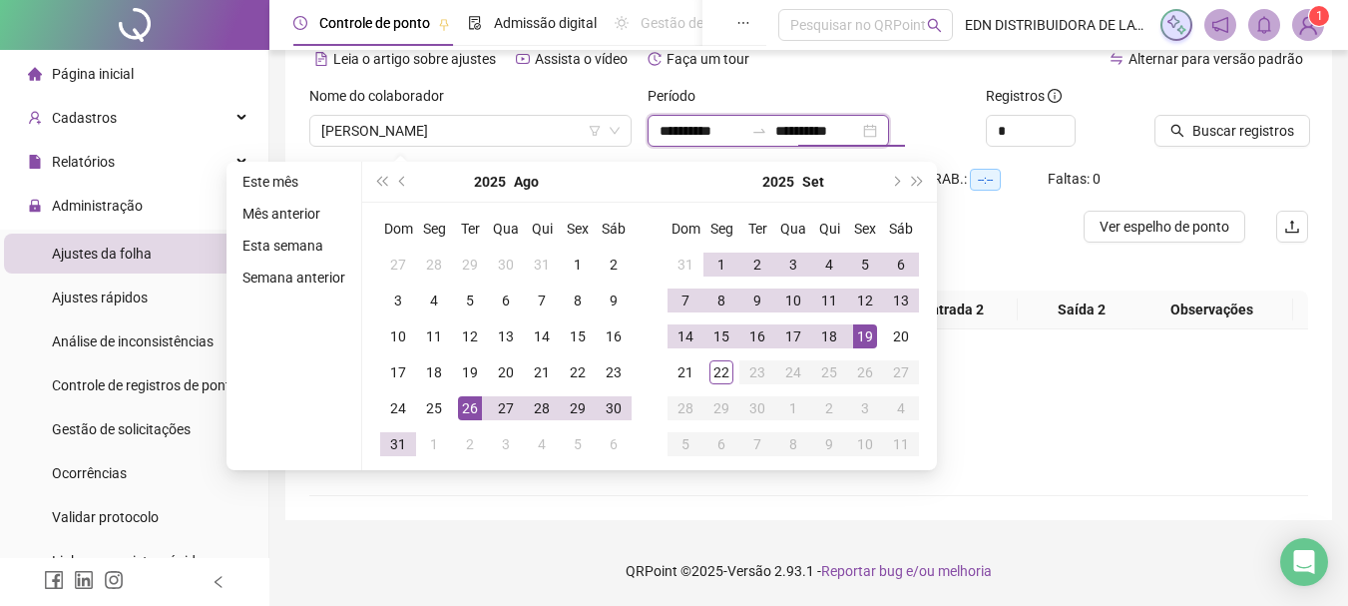
click at [814, 134] on input "**********" at bounding box center [817, 131] width 84 height 22
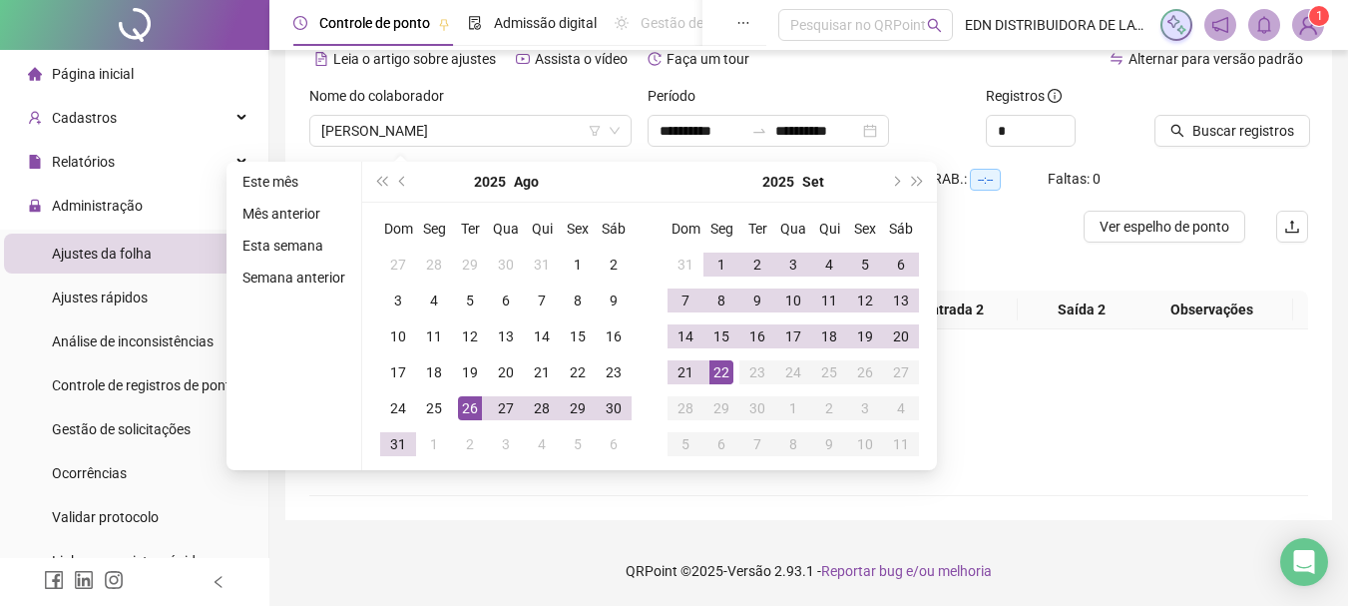
click at [1275, 155] on div "Buscar registros" at bounding box center [1231, 124] width 170 height 78
type input "**********"
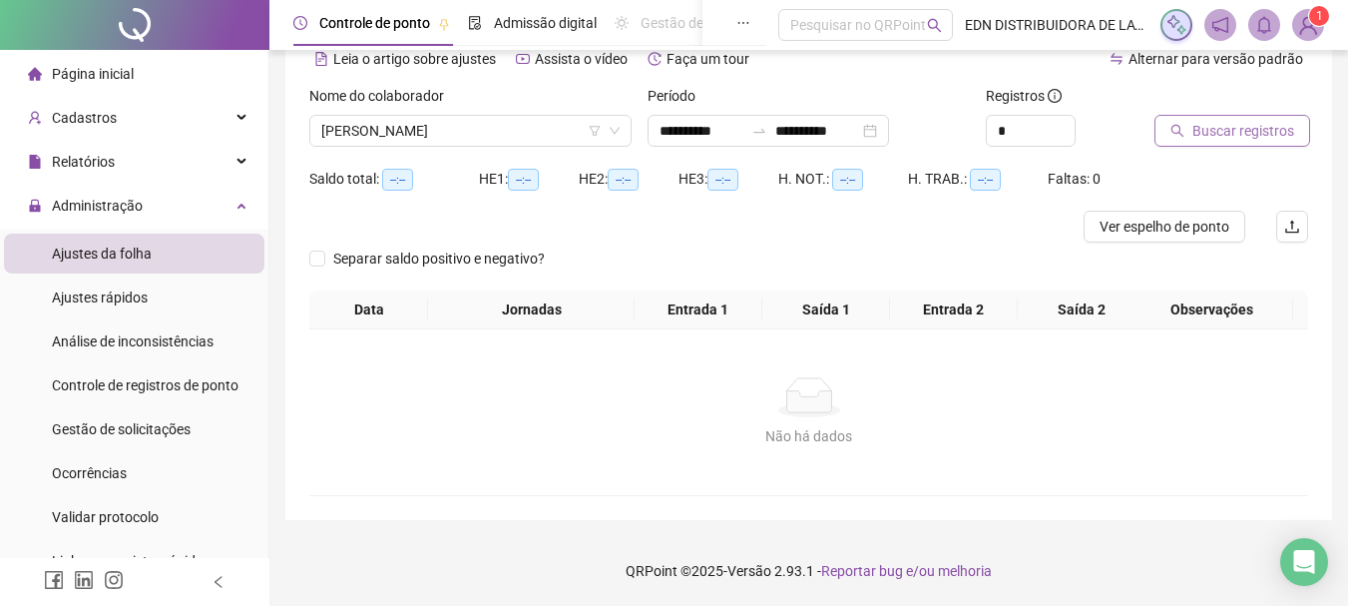
click at [1266, 139] on span "Buscar registros" at bounding box center [1243, 131] width 102 height 22
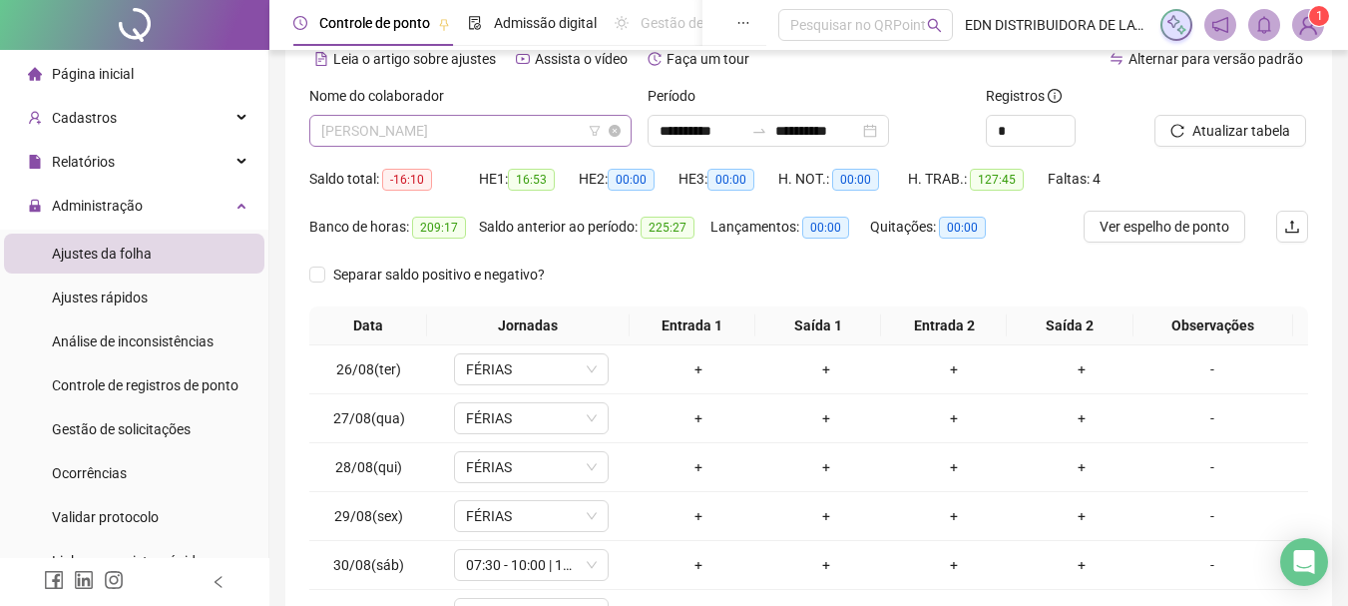
click at [543, 128] on span "[PERSON_NAME]" at bounding box center [470, 131] width 298 height 30
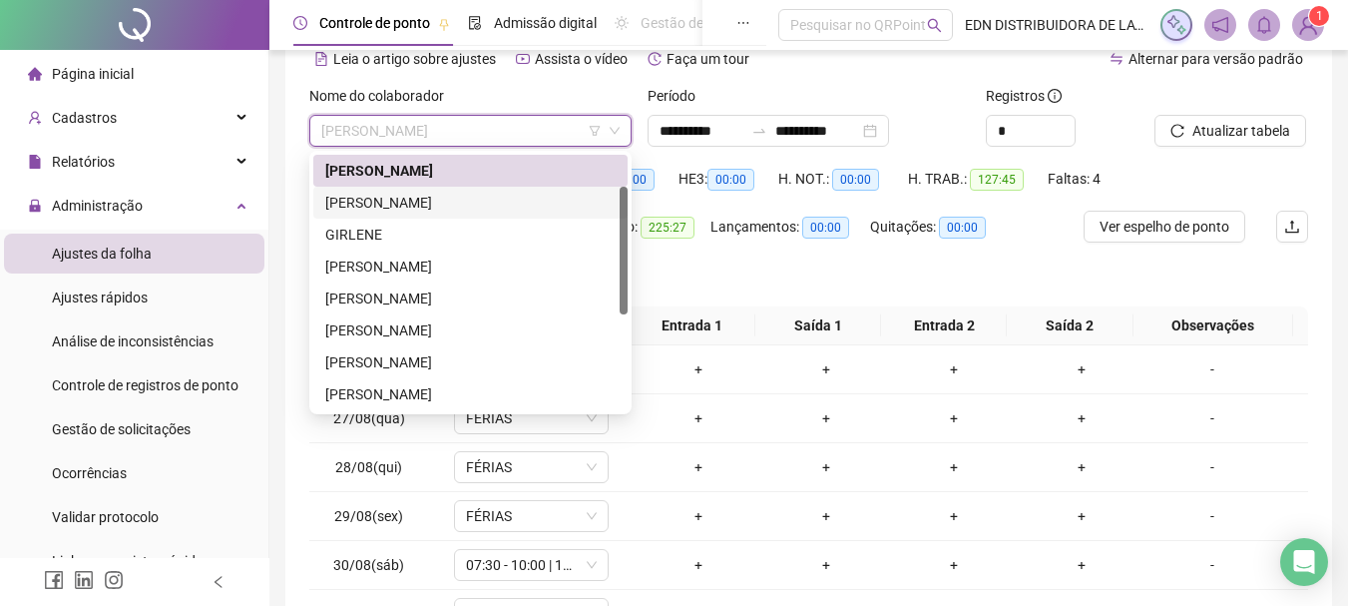
click at [343, 213] on div "[PERSON_NAME]" at bounding box center [470, 203] width 290 height 22
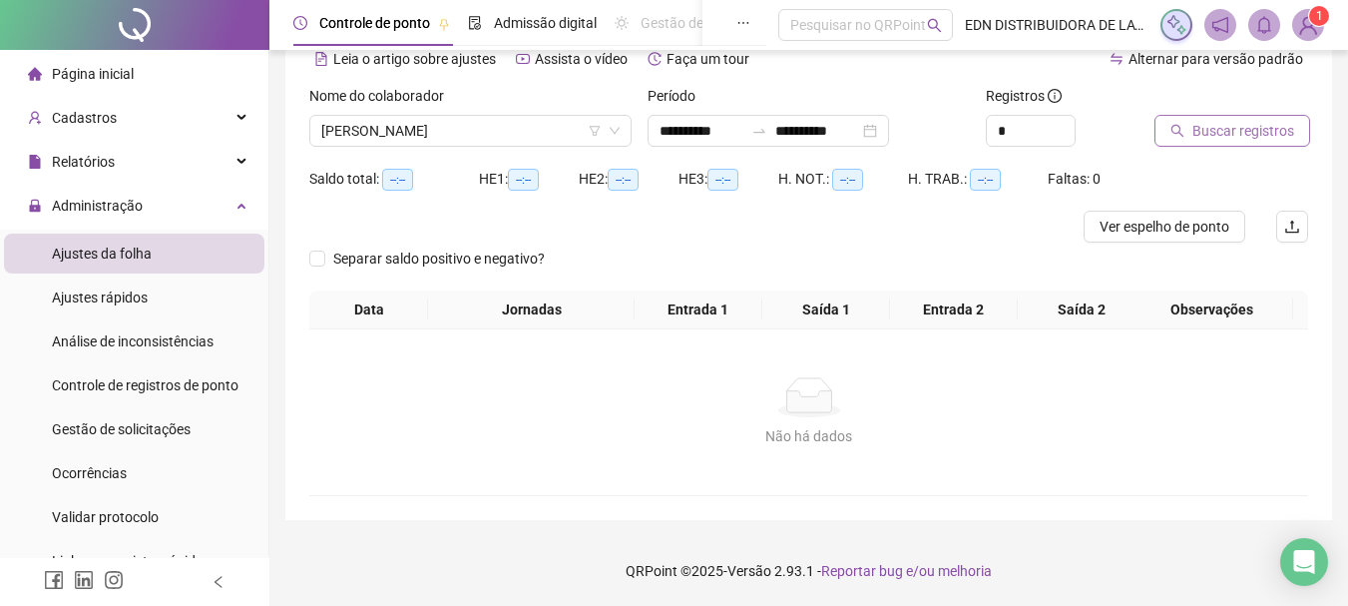
click at [1280, 125] on span "Buscar registros" at bounding box center [1243, 131] width 102 height 22
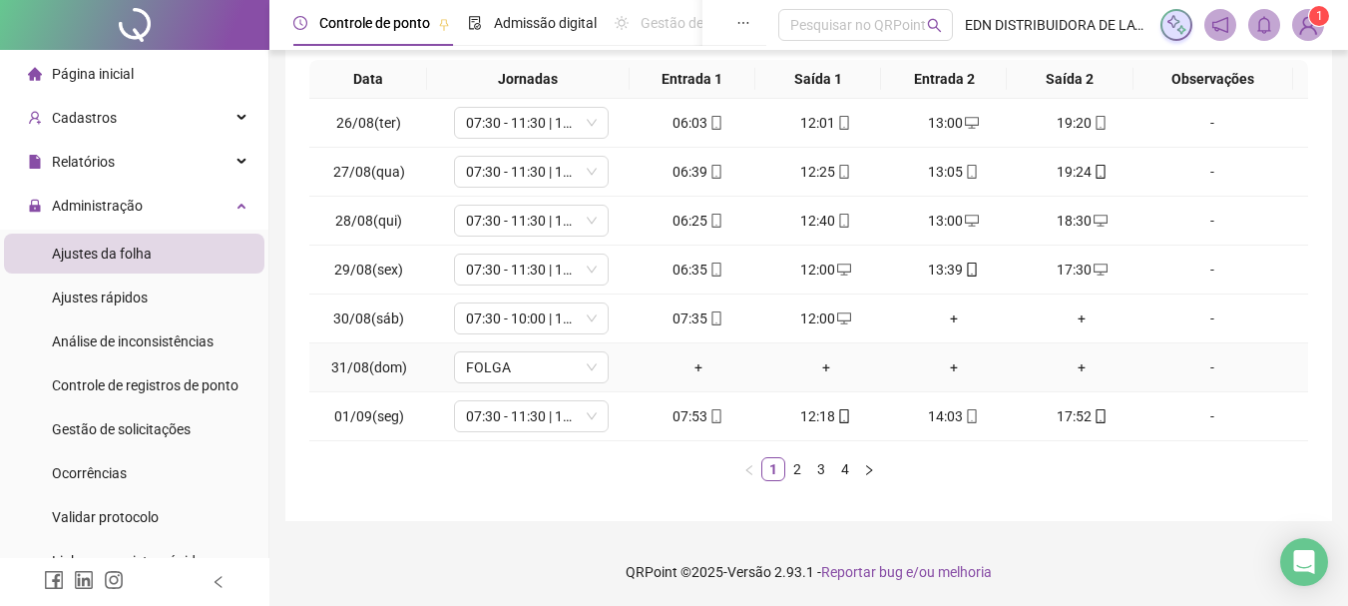
scroll to position [346, 0]
click at [847, 466] on link "4" at bounding box center [845, 468] width 22 height 22
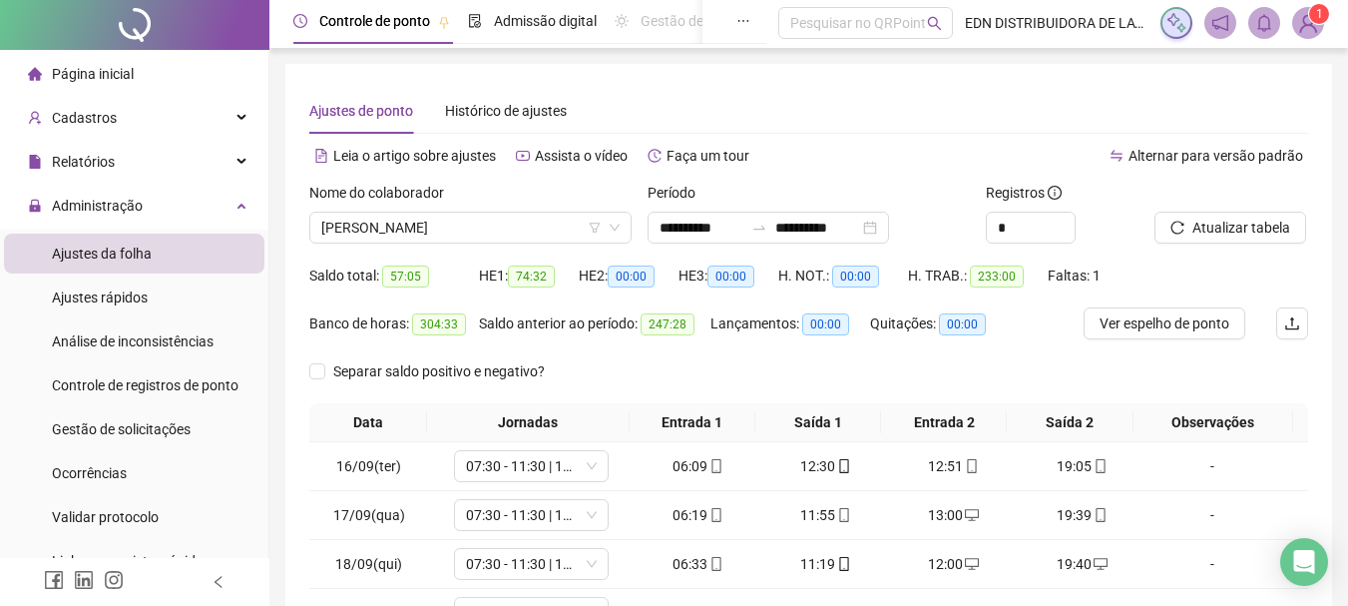
scroll to position [0, 0]
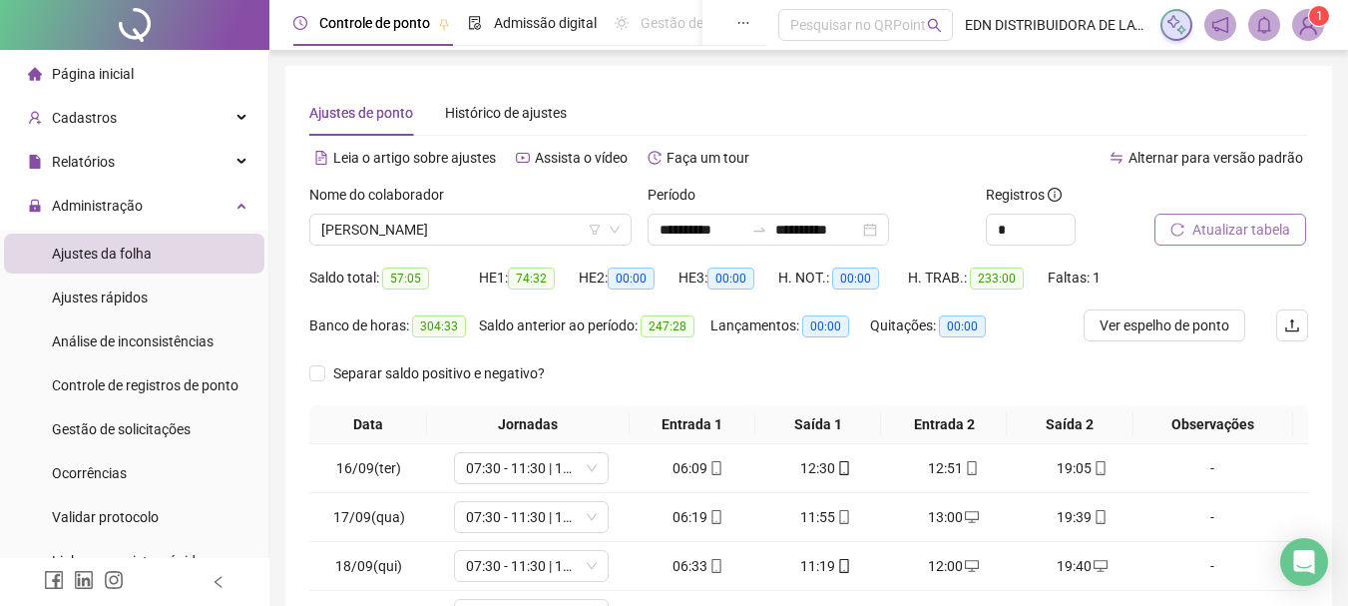
click at [1271, 217] on button "Atualizar tabela" at bounding box center [1230, 230] width 152 height 32
click at [1199, 324] on span "Ver espelho de ponto" at bounding box center [1165, 325] width 130 height 22
click at [420, 231] on span "[PERSON_NAME]" at bounding box center [470, 230] width 298 height 30
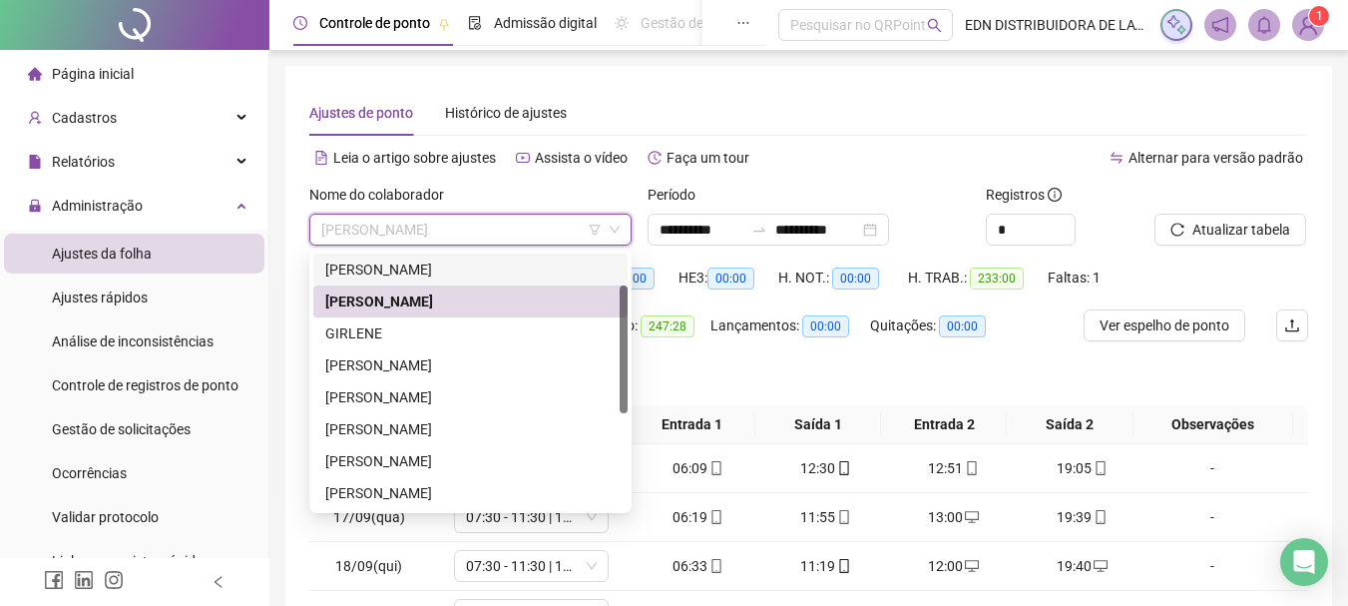
click at [1340, 187] on div "**********" at bounding box center [808, 476] width 1079 height 952
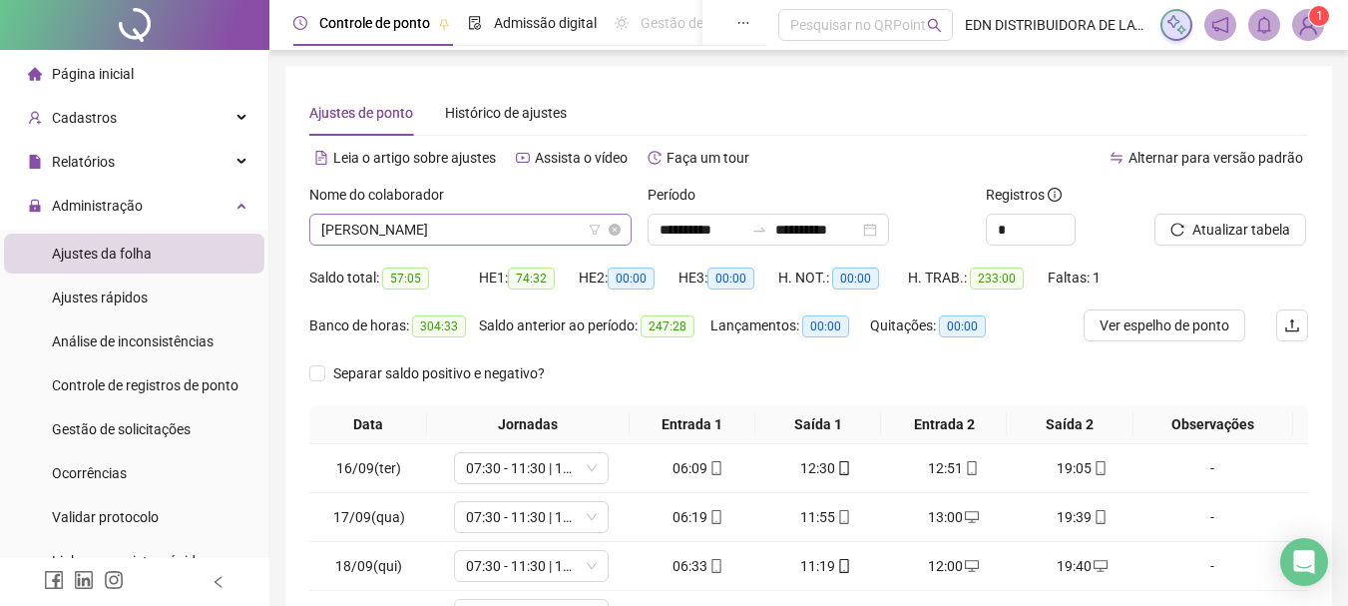
click at [455, 227] on span "[PERSON_NAME]" at bounding box center [470, 230] width 298 height 30
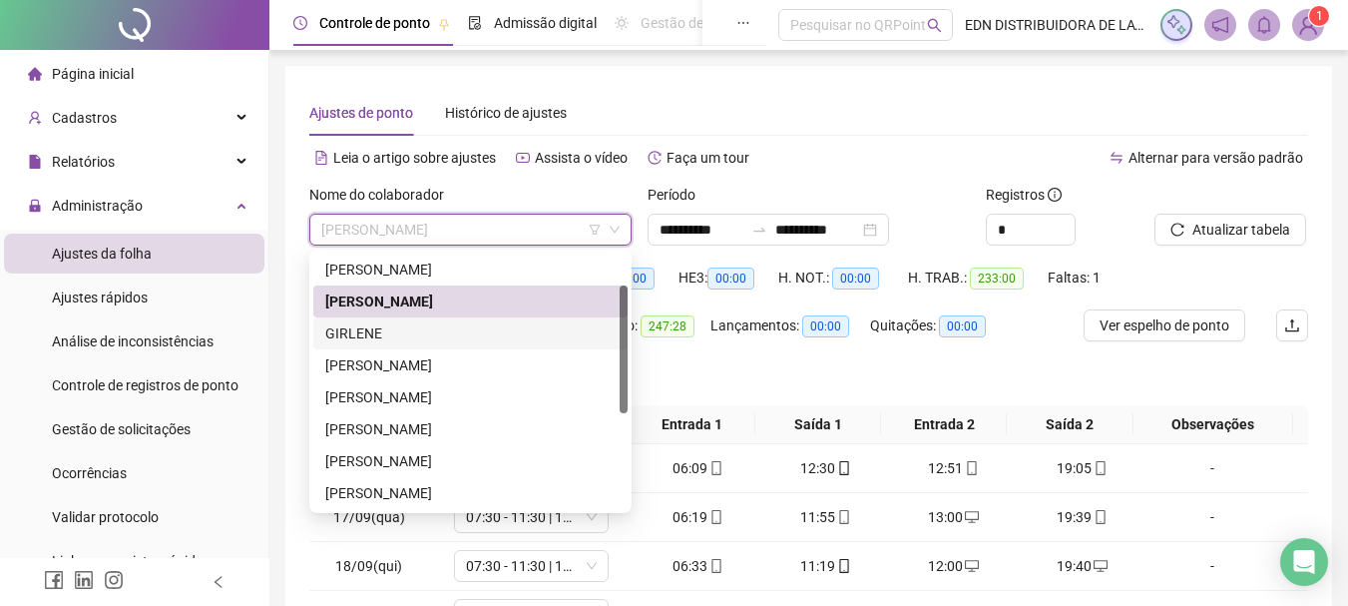
click at [363, 337] on div "GIRLENE" at bounding box center [470, 333] width 290 height 22
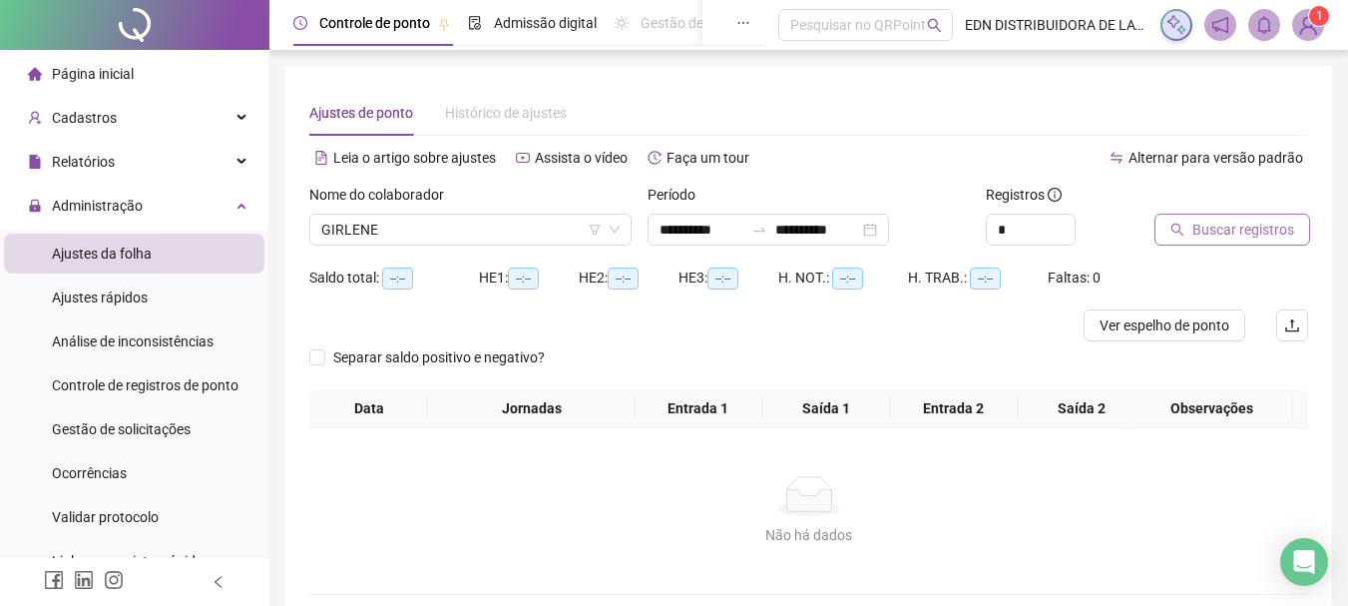
click at [1223, 233] on span "Buscar registros" at bounding box center [1243, 230] width 102 height 22
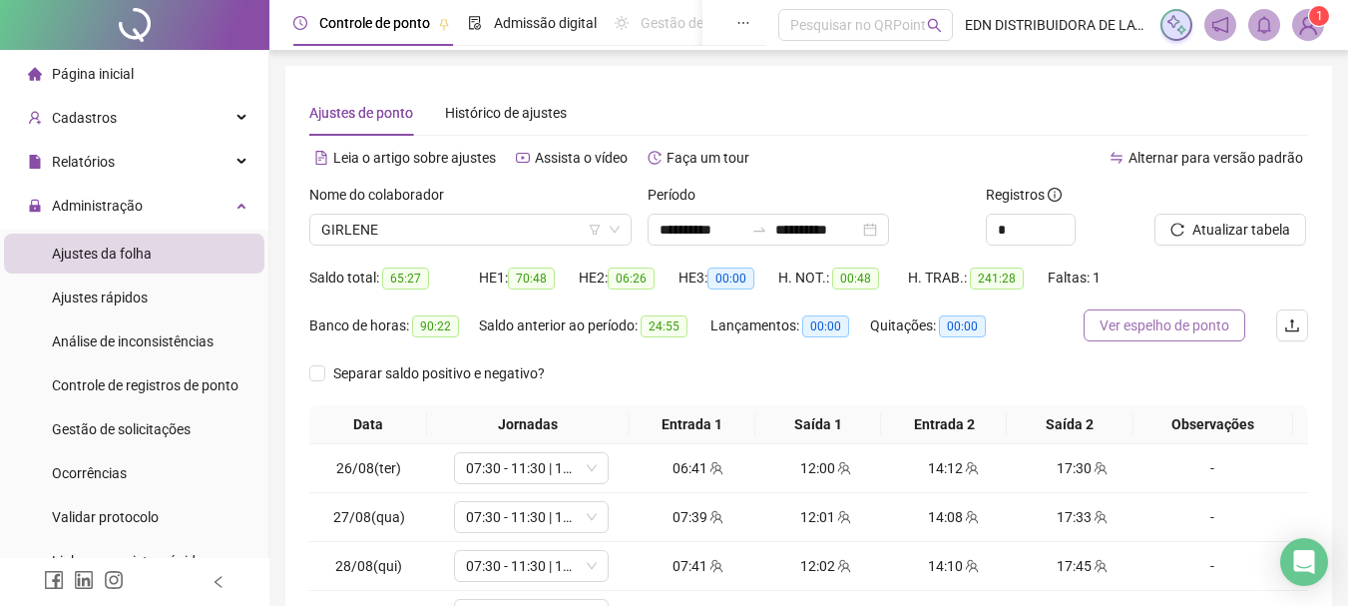
click at [1146, 327] on span "Ver espelho de ponto" at bounding box center [1165, 325] width 130 height 22
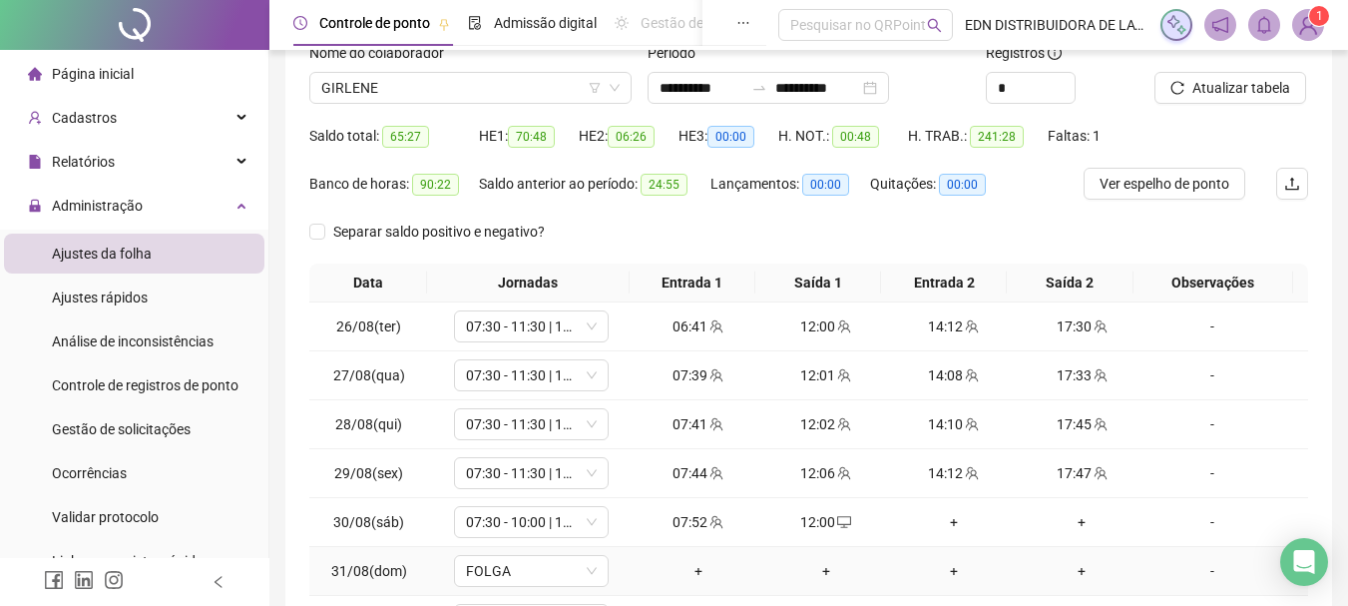
scroll to position [346, 0]
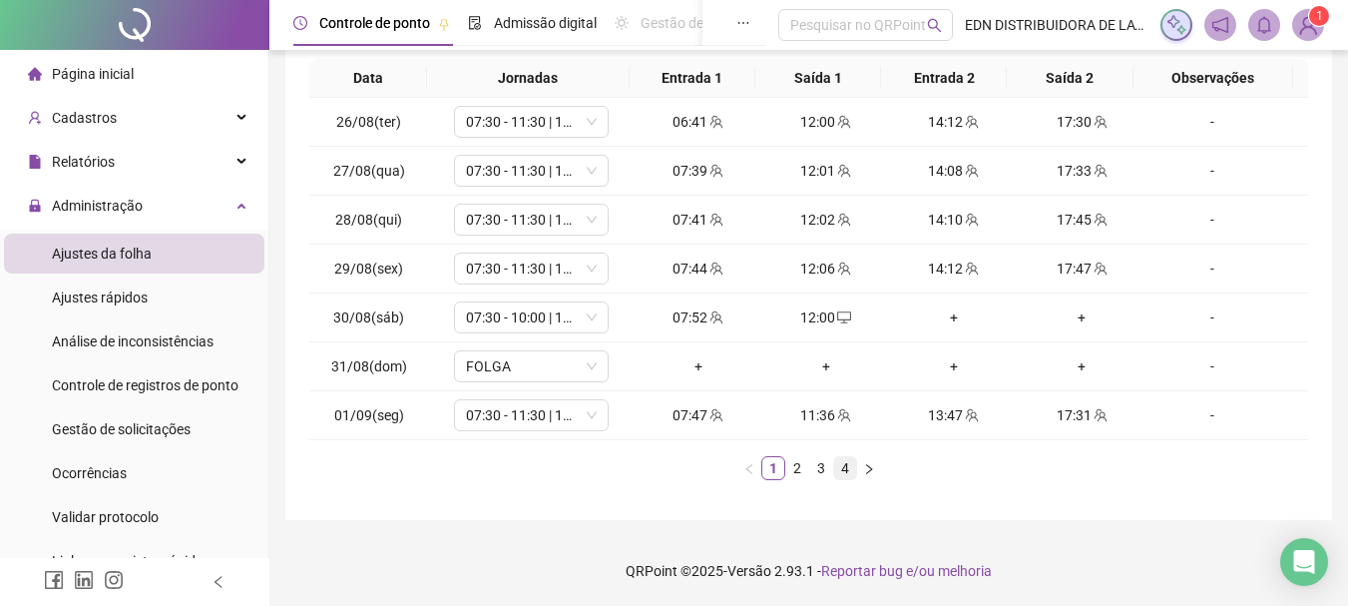
click at [846, 474] on link "4" at bounding box center [845, 468] width 22 height 22
click at [1086, 269] on div "+" at bounding box center [1082, 268] width 112 height 22
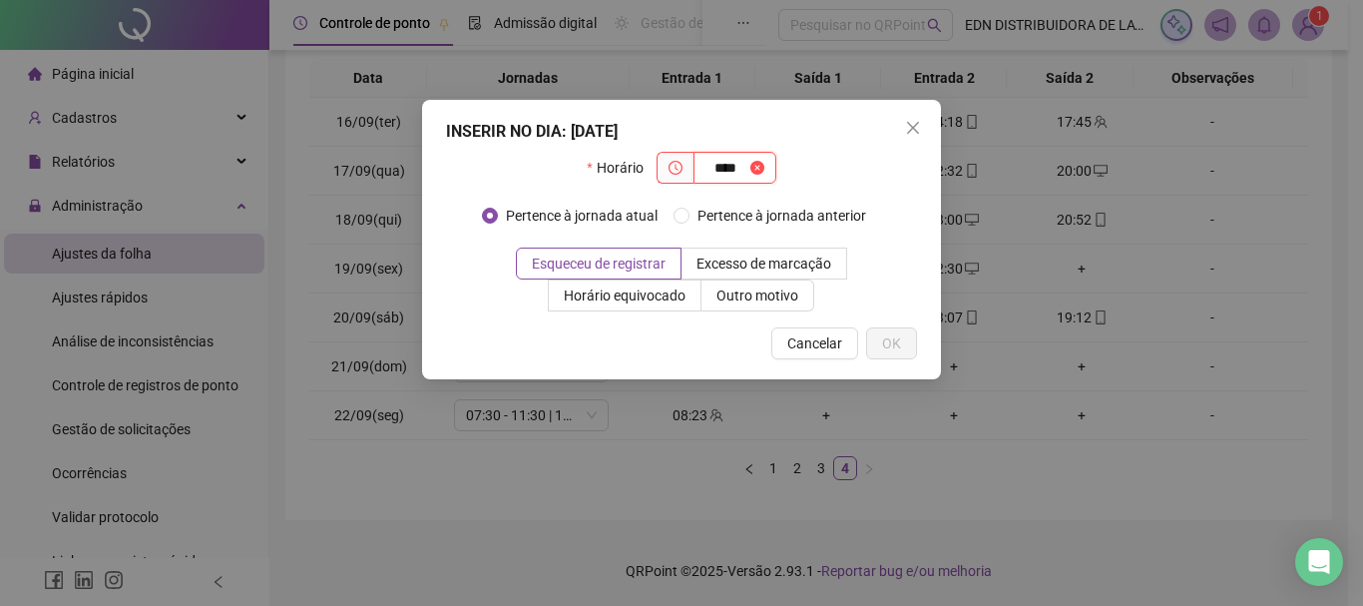
type input "****"
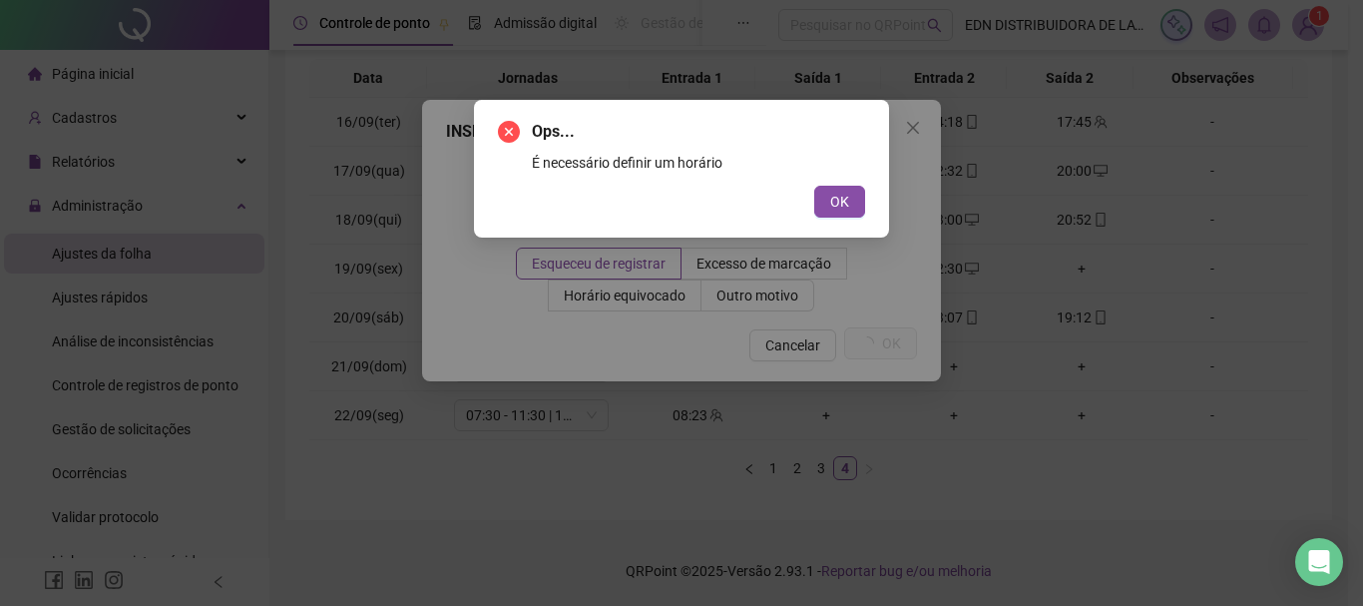
click at [827, 220] on div "Ops... É necessário definir um horário OK" at bounding box center [681, 169] width 415 height 138
click at [836, 201] on span "OK" at bounding box center [839, 202] width 19 height 22
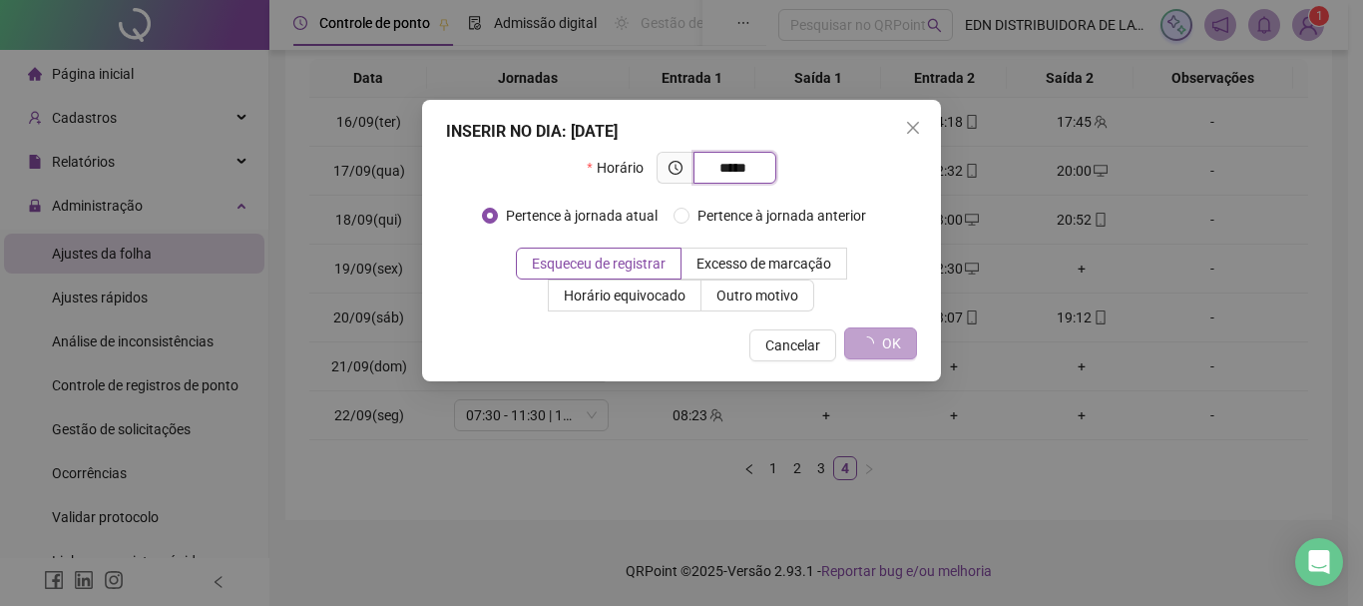
type input "*****"
click at [895, 351] on span "OK" at bounding box center [891, 343] width 19 height 22
click at [916, 136] on button "Close" at bounding box center [913, 128] width 32 height 32
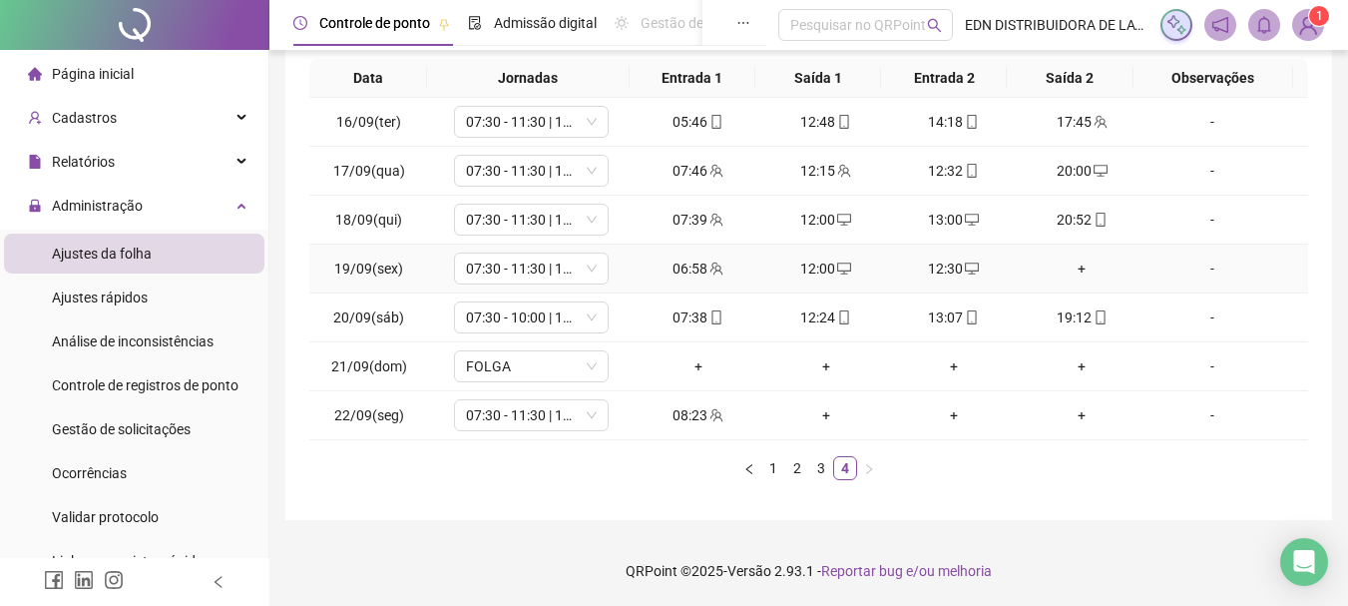
click at [1075, 280] on td "+" at bounding box center [1082, 268] width 128 height 49
click at [1072, 268] on div "+" at bounding box center [1082, 268] width 112 height 22
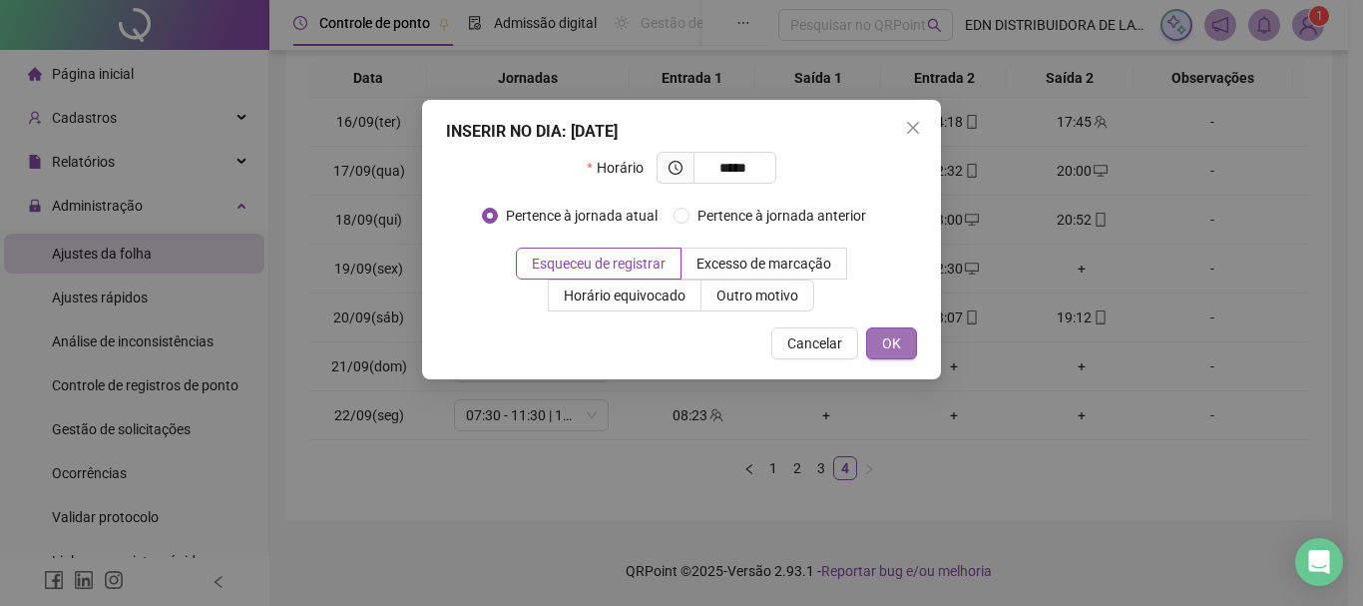
type input "*****"
click at [885, 336] on span "OK" at bounding box center [891, 343] width 19 height 22
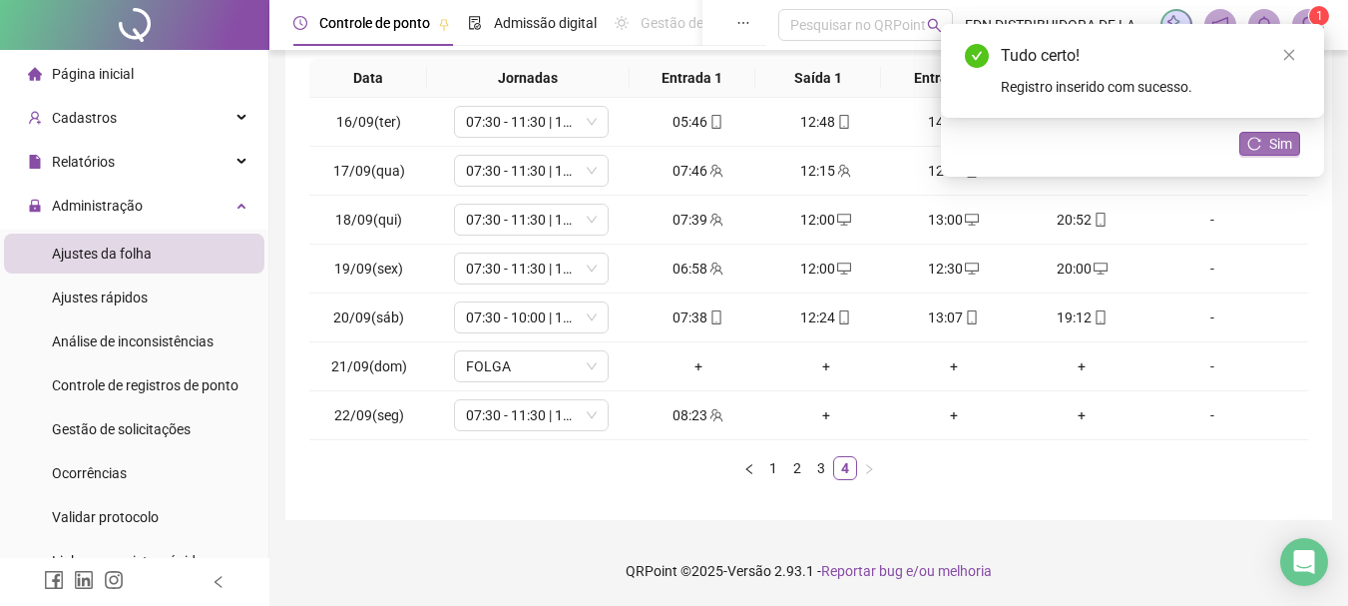
click at [1252, 140] on icon "reload" at bounding box center [1254, 144] width 14 height 14
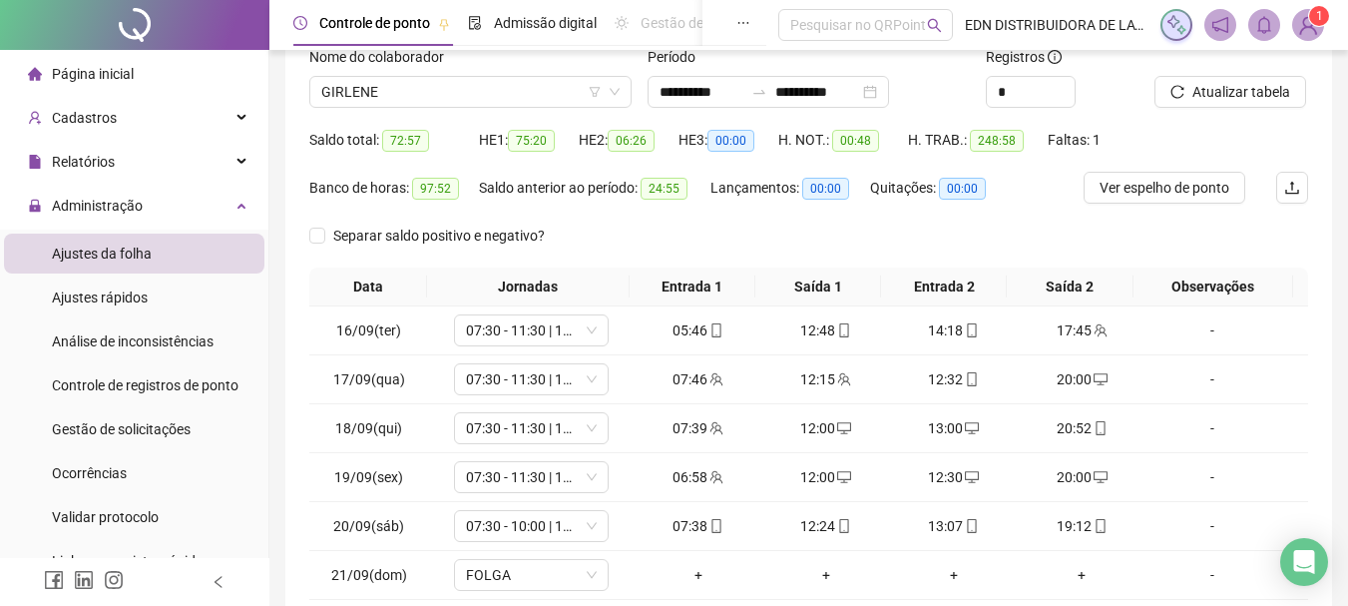
scroll to position [0, 0]
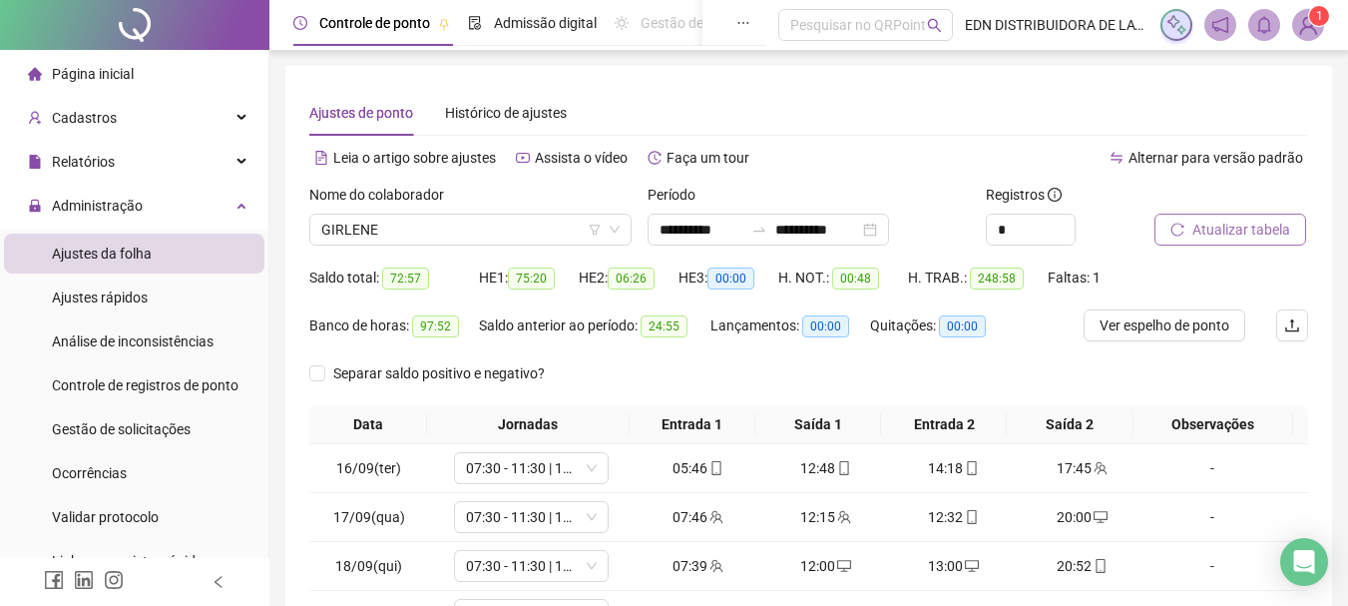
click at [1267, 222] on span "Atualizar tabela" at bounding box center [1241, 230] width 98 height 22
click at [1209, 331] on span "Ver espelho de ponto" at bounding box center [1165, 325] width 130 height 22
click at [1256, 229] on span "Atualizar tabela" at bounding box center [1241, 230] width 98 height 22
click at [1152, 333] on span "Ver espelho de ponto" at bounding box center [1165, 325] width 130 height 22
click at [479, 222] on span "GIRLENE" at bounding box center [470, 230] width 298 height 30
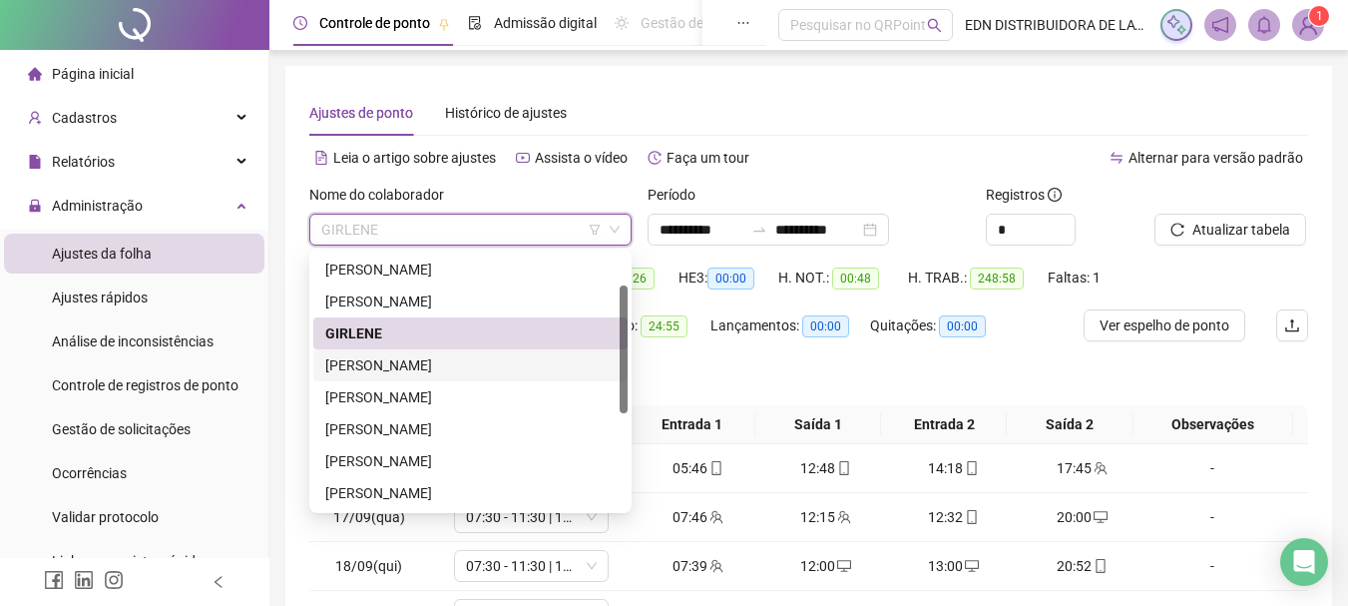
click at [434, 367] on div "[PERSON_NAME]" at bounding box center [470, 365] width 290 height 22
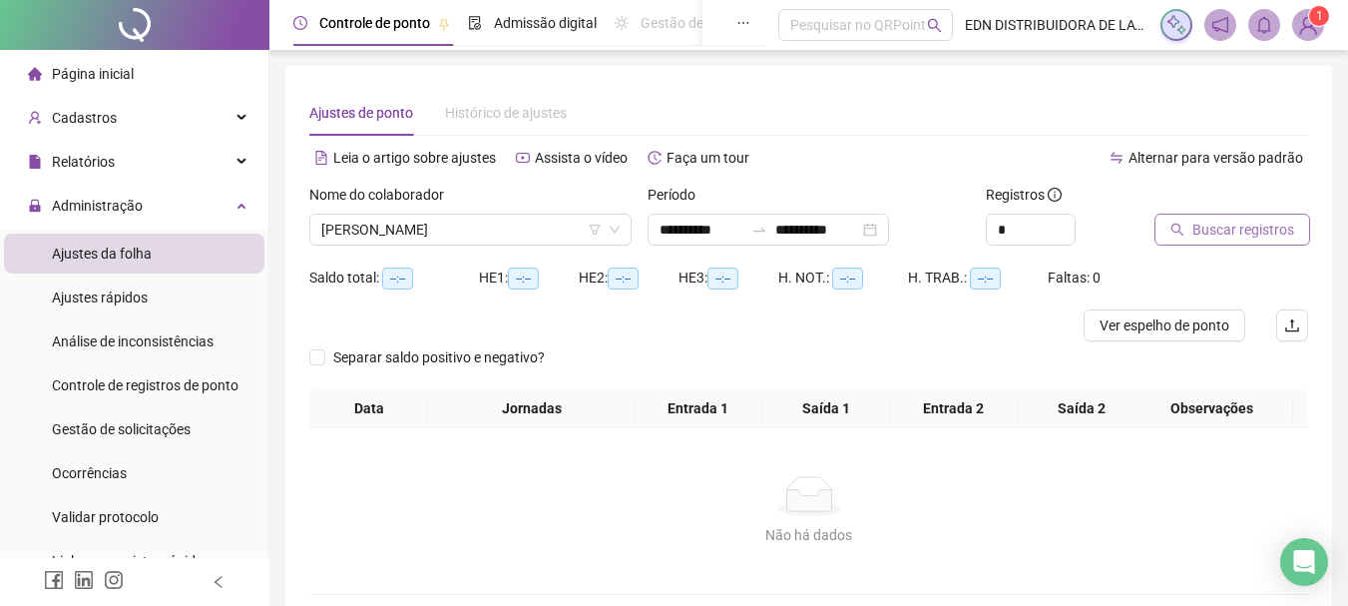
click at [1227, 228] on span "Buscar registros" at bounding box center [1243, 230] width 102 height 22
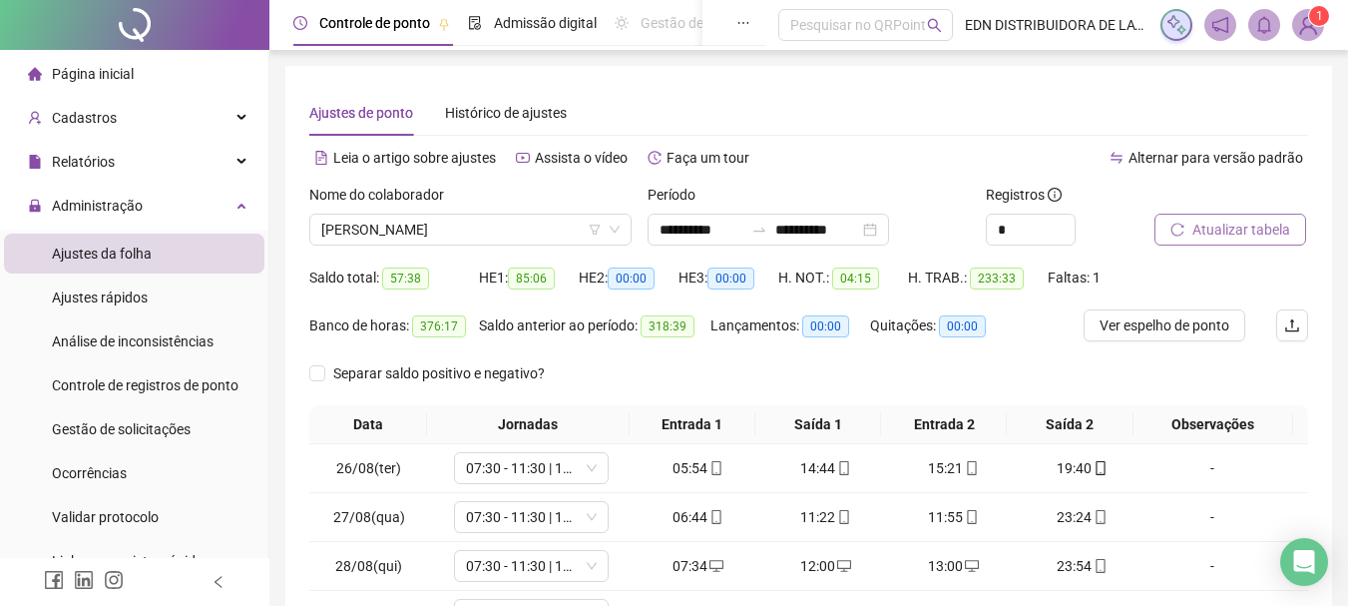
click at [1226, 239] on span "Atualizar tabela" at bounding box center [1241, 230] width 98 height 22
click at [1189, 323] on span "Ver espelho de ponto" at bounding box center [1165, 325] width 130 height 22
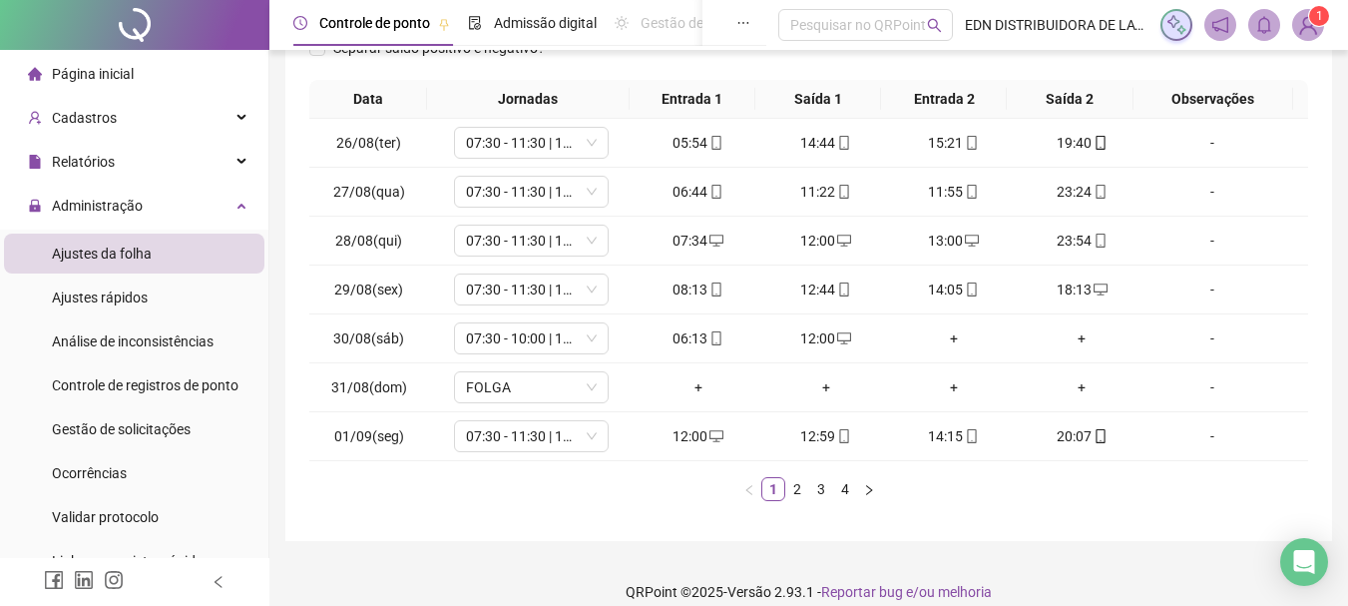
scroll to position [346, 0]
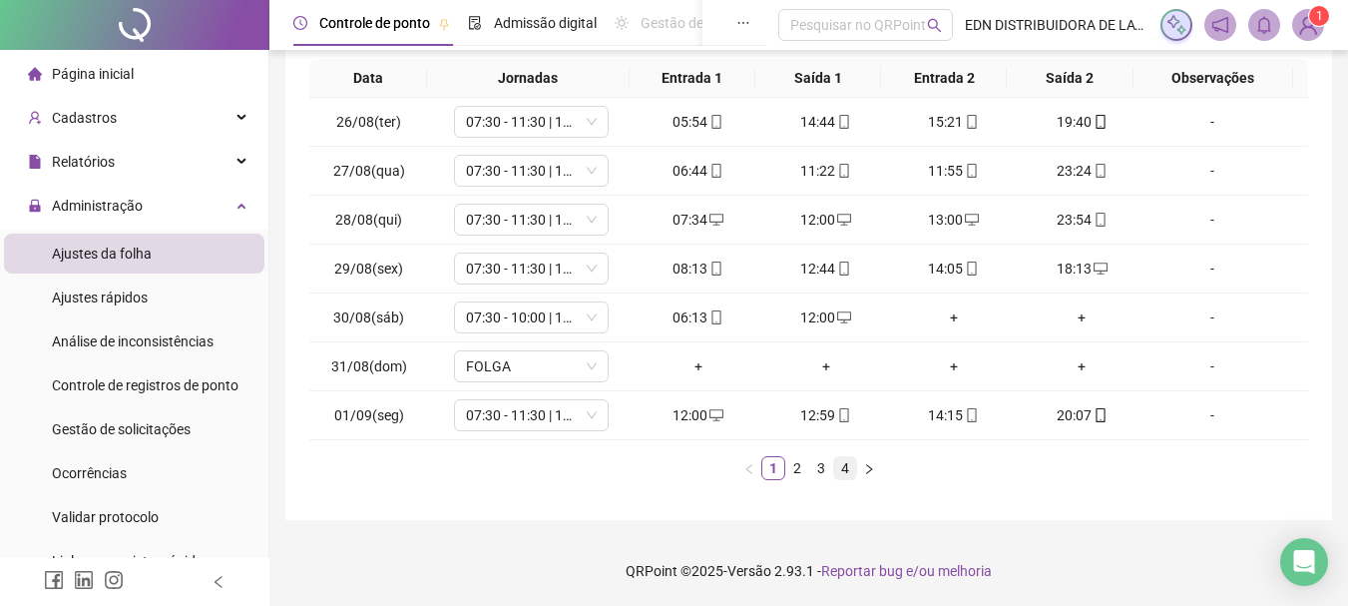
click at [850, 469] on link "4" at bounding box center [845, 468] width 22 height 22
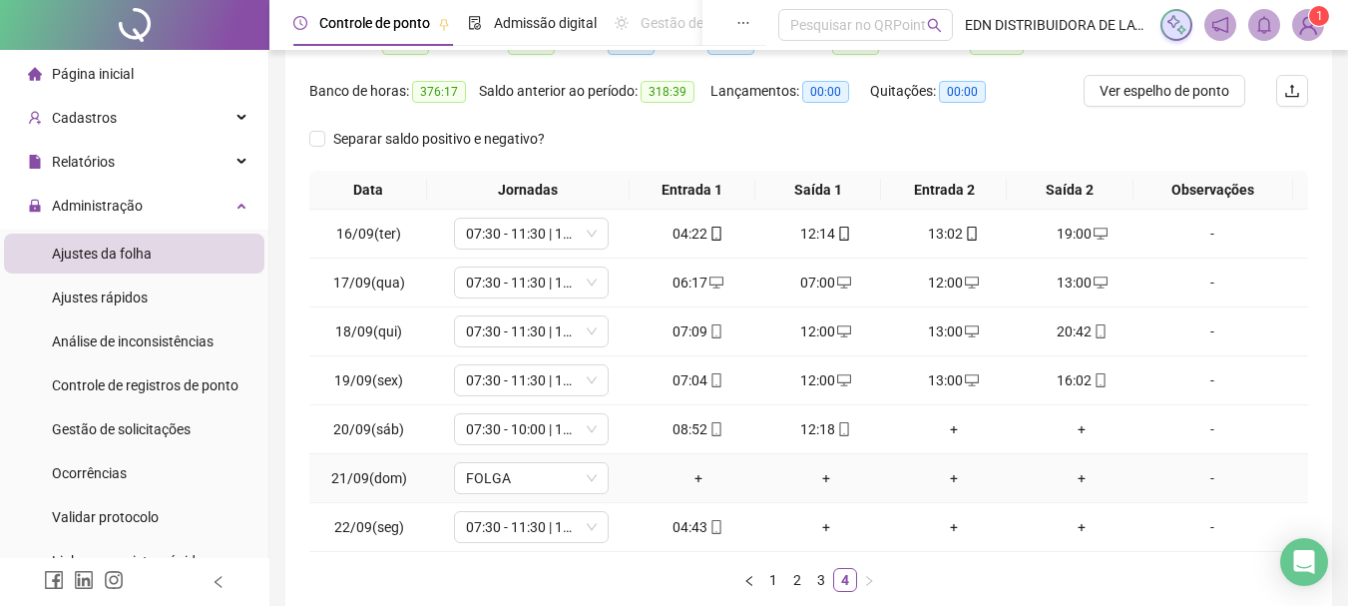
scroll to position [0, 0]
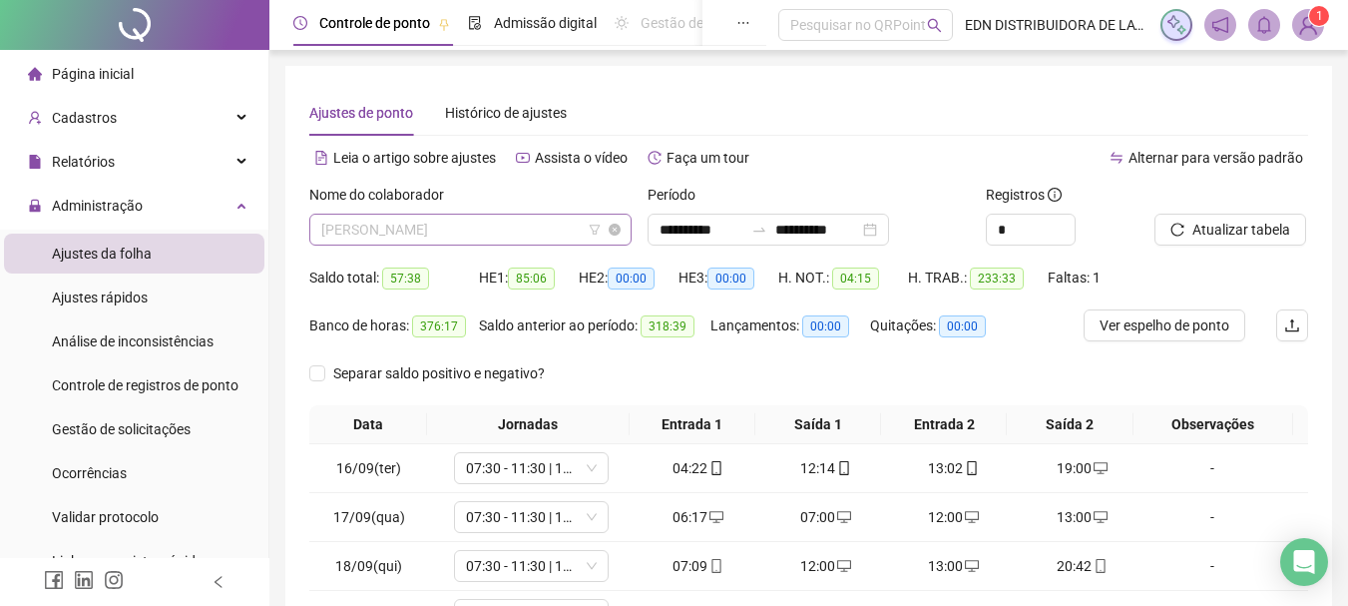
click at [539, 222] on span "[PERSON_NAME]" at bounding box center [470, 230] width 298 height 30
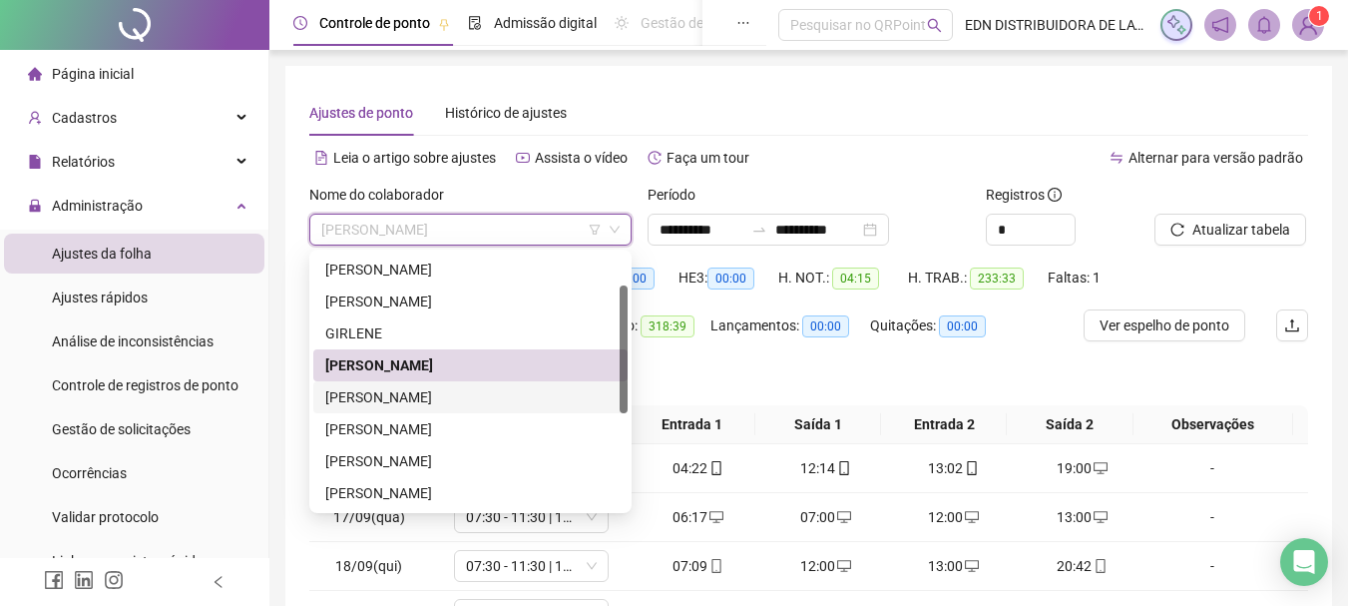
click at [432, 396] on div "[PERSON_NAME]" at bounding box center [470, 397] width 290 height 22
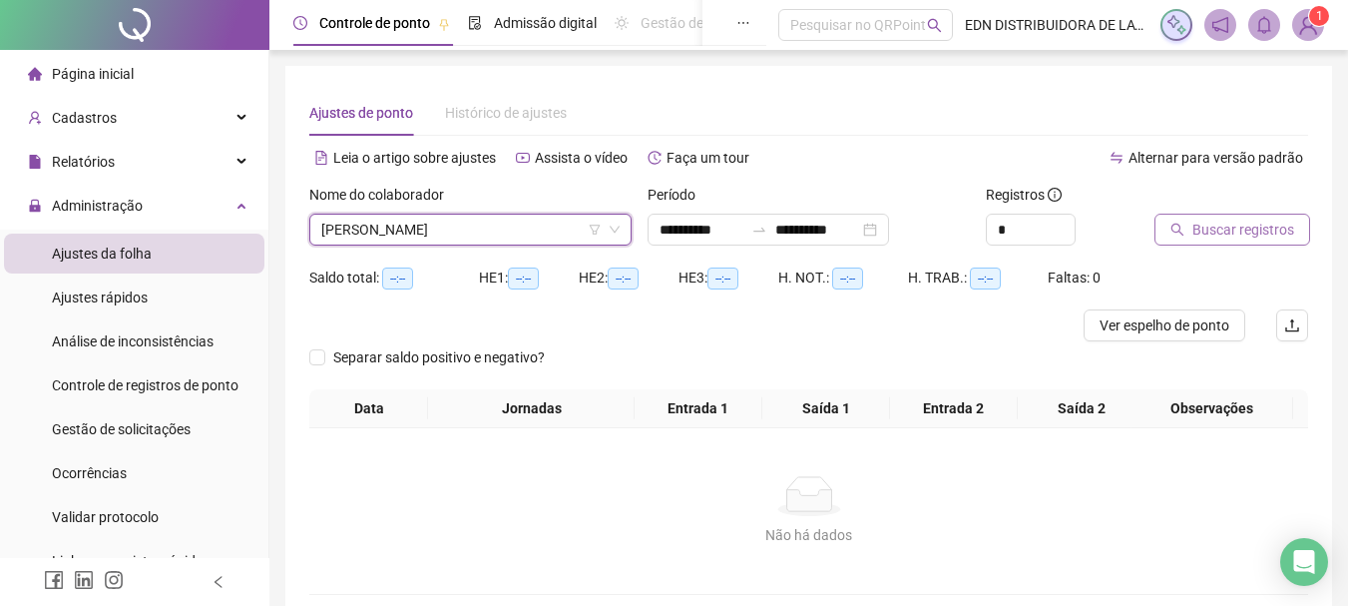
click at [1218, 222] on span "Buscar registros" at bounding box center [1243, 230] width 102 height 22
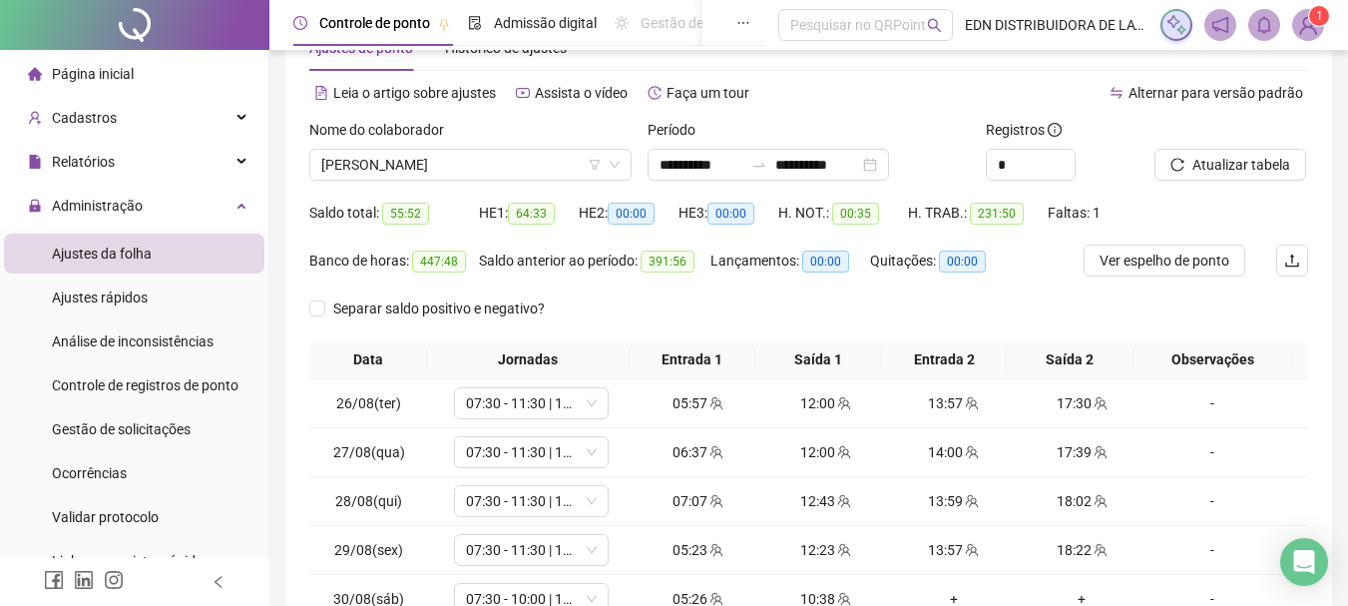
scroll to position [100, 0]
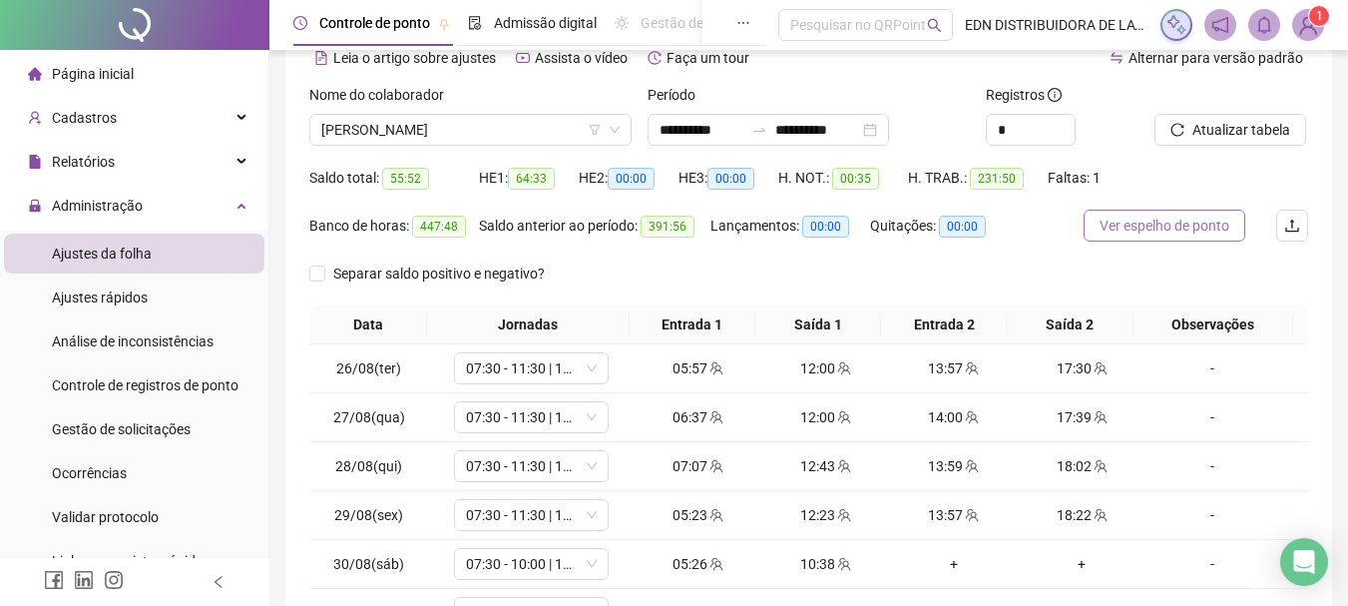
click at [1186, 230] on span "Ver espelho de ponto" at bounding box center [1165, 226] width 130 height 22
click at [489, 117] on span "[PERSON_NAME]" at bounding box center [470, 130] width 298 height 30
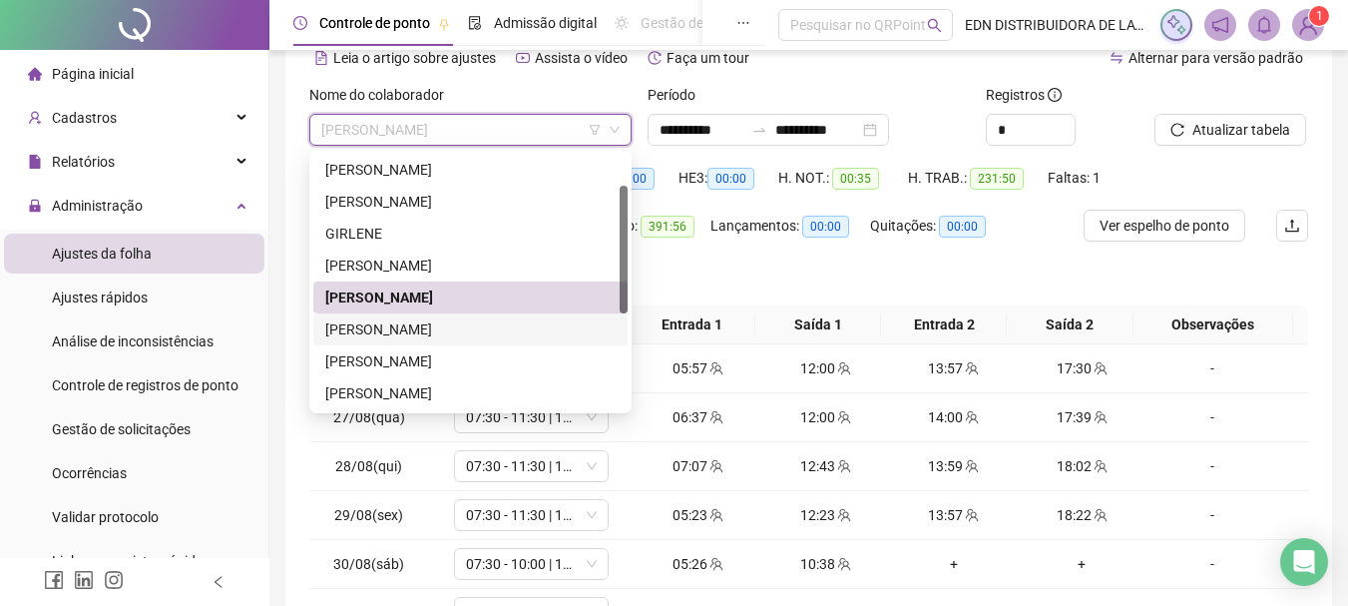
click at [362, 327] on div "[PERSON_NAME]" at bounding box center [470, 329] width 290 height 22
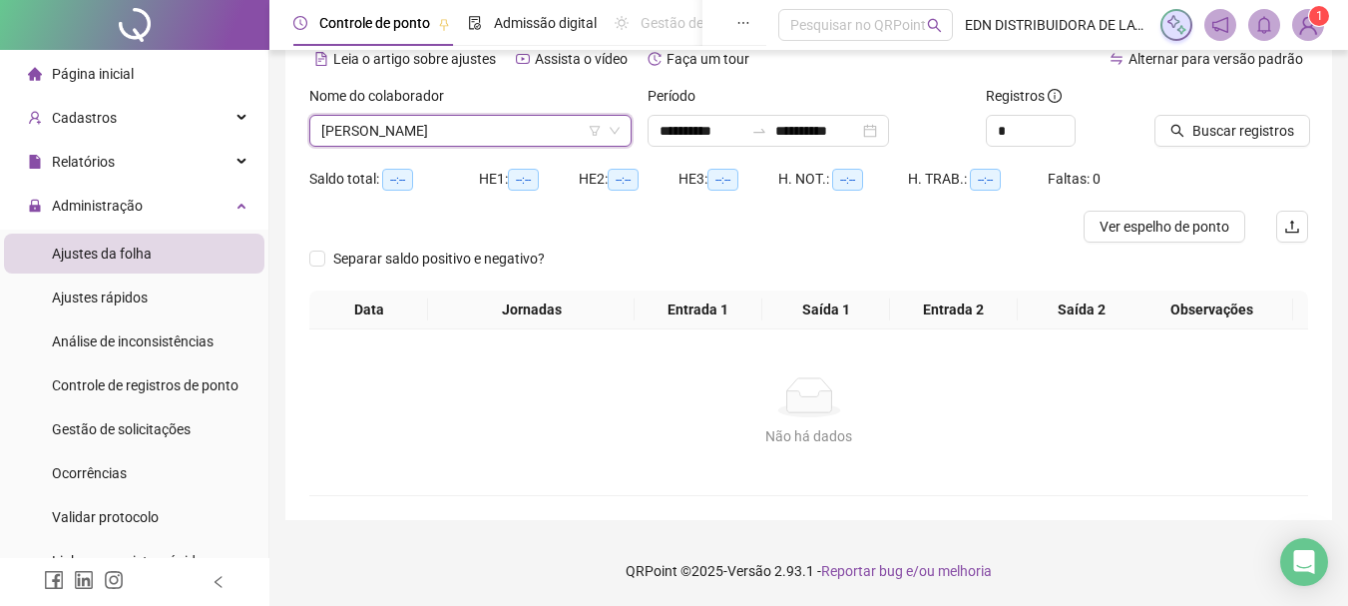
scroll to position [99, 0]
click at [1222, 143] on button "Buscar registros" at bounding box center [1232, 131] width 156 height 32
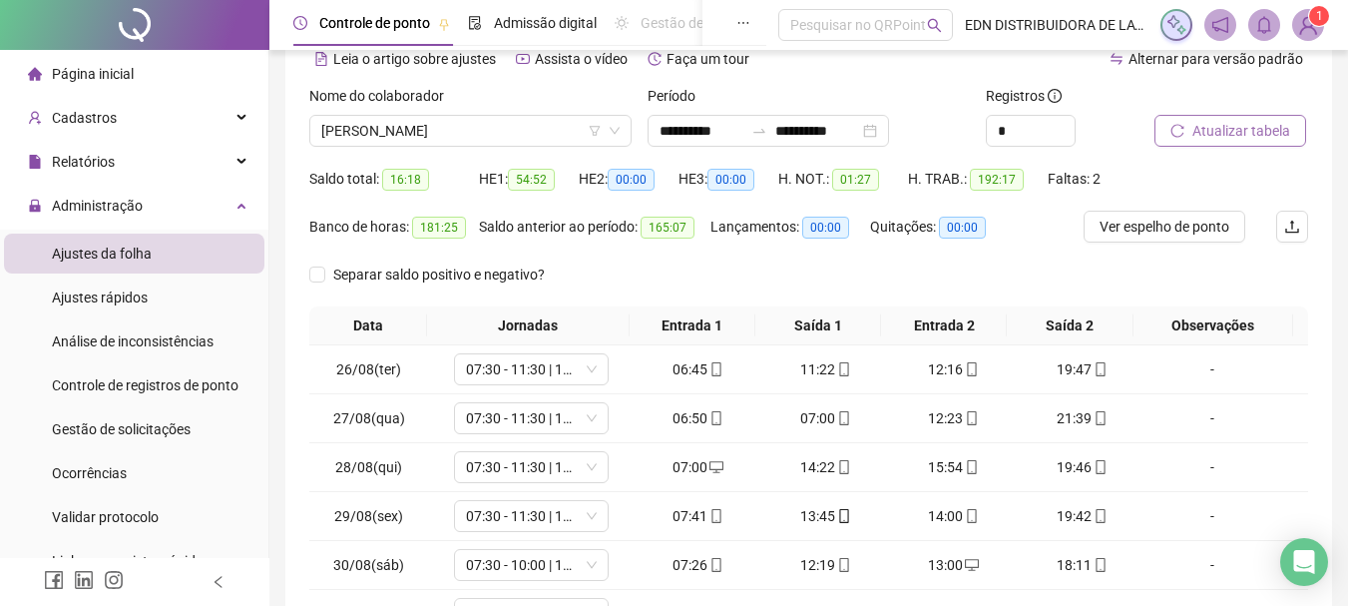
click at [1225, 127] on span "Atualizar tabela" at bounding box center [1241, 131] width 98 height 22
click at [1156, 232] on span "Ver espelho de ponto" at bounding box center [1165, 227] width 130 height 22
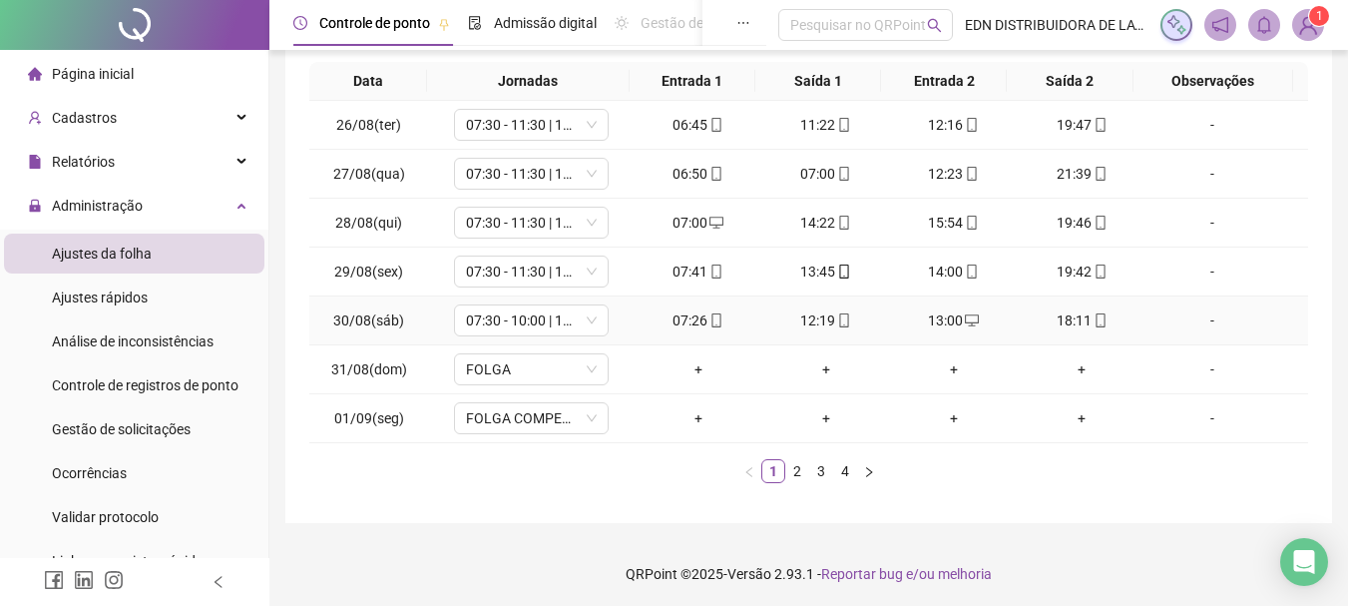
scroll to position [346, 0]
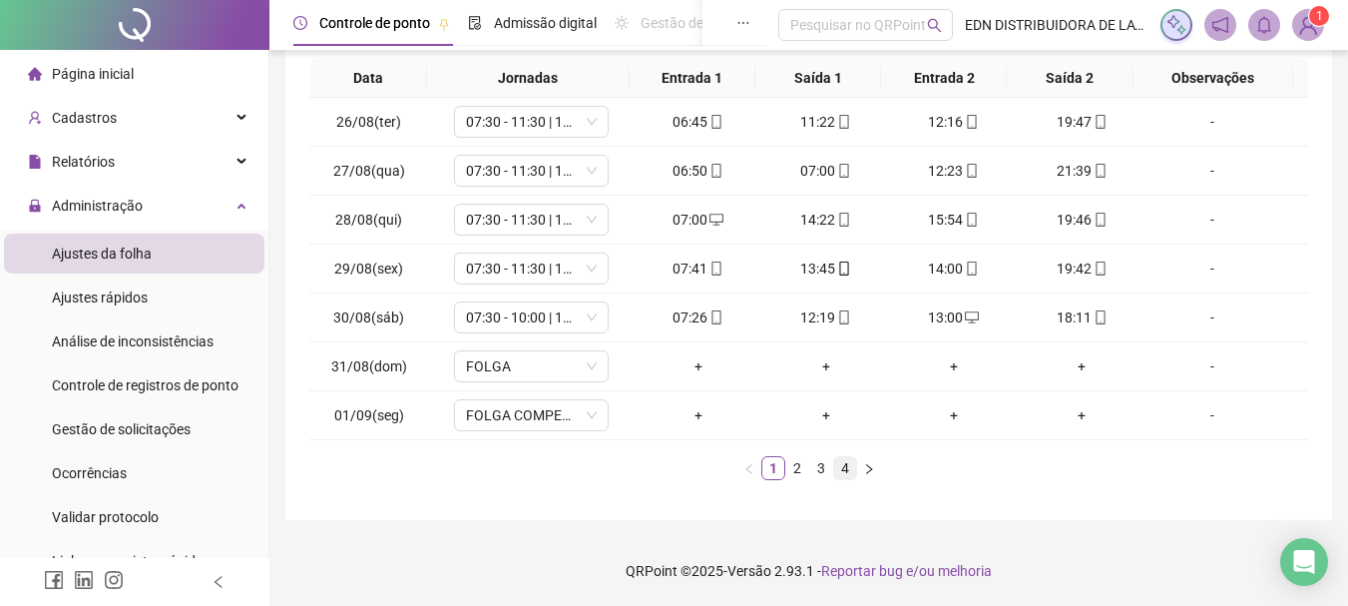
click at [848, 464] on link "4" at bounding box center [845, 468] width 22 height 22
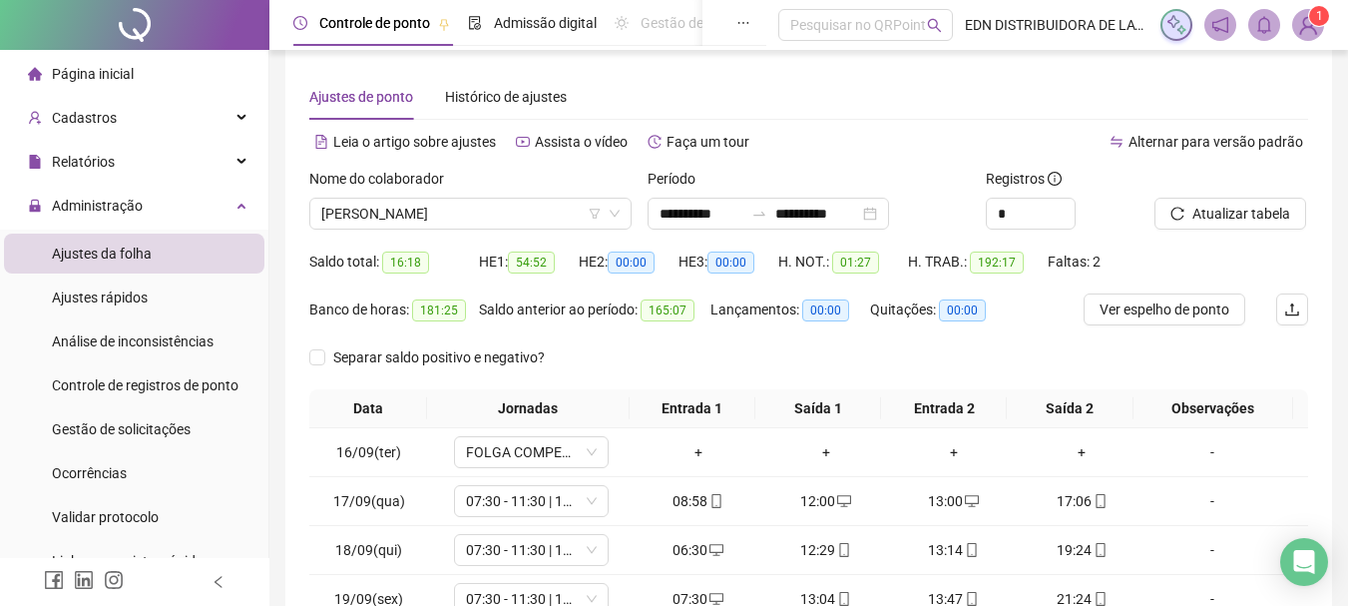
scroll to position [0, 0]
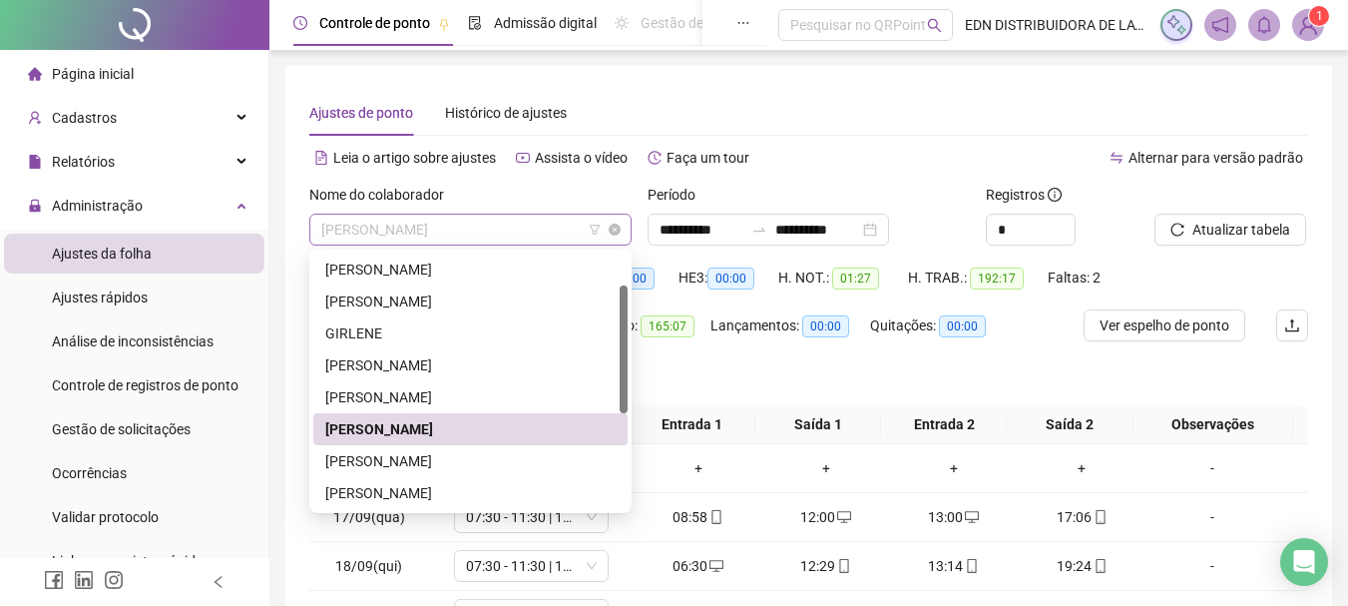
click at [536, 223] on span "[PERSON_NAME]" at bounding box center [470, 230] width 298 height 30
click at [406, 394] on div "[PERSON_NAME]" at bounding box center [470, 397] width 290 height 22
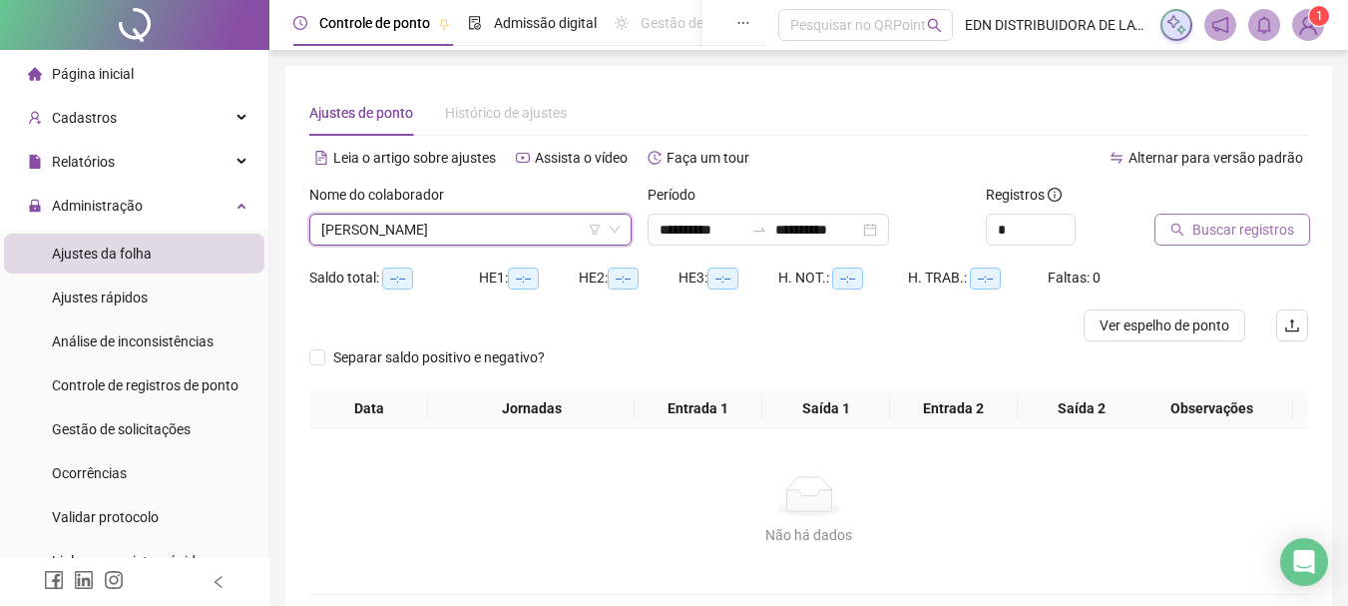
click at [1207, 226] on span "Buscar registros" at bounding box center [1243, 230] width 102 height 22
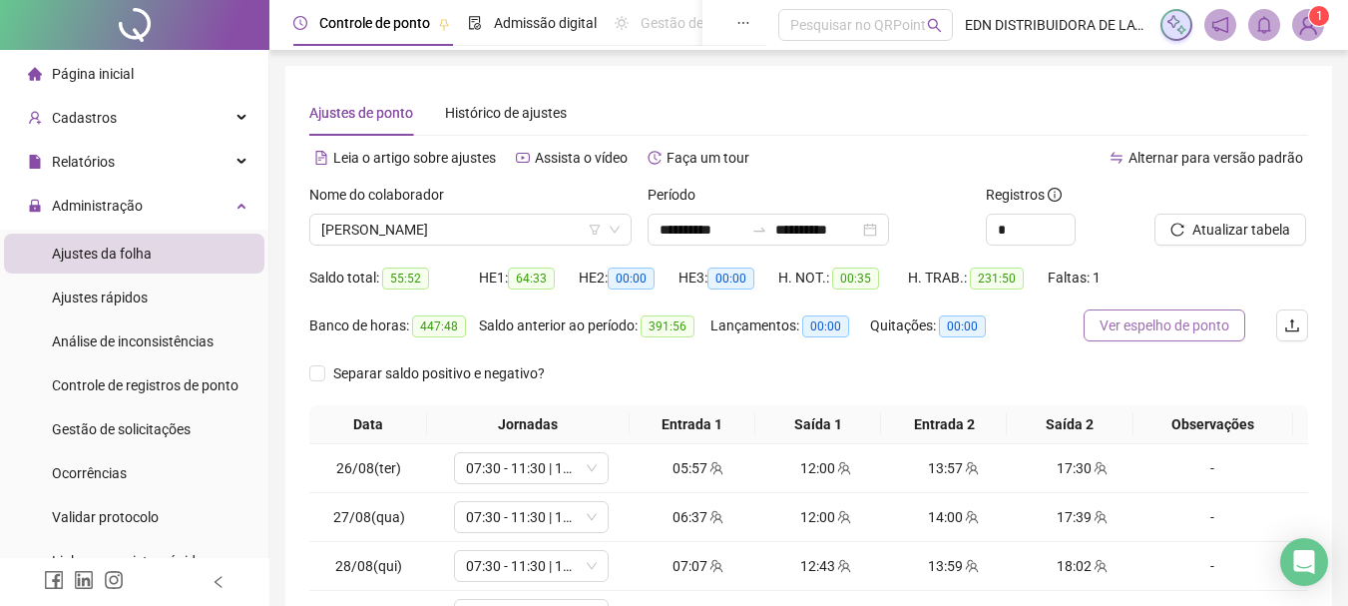
click at [1170, 335] on span "Ver espelho de ponto" at bounding box center [1165, 325] width 130 height 22
click at [1237, 241] on button "Atualizar tabela" at bounding box center [1230, 230] width 152 height 32
click at [1146, 323] on span "Ver espelho de ponto" at bounding box center [1165, 325] width 130 height 22
click at [467, 197] on div "Nome do colaborador" at bounding box center [470, 199] width 322 height 30
click at [466, 222] on span "[PERSON_NAME]" at bounding box center [470, 230] width 298 height 30
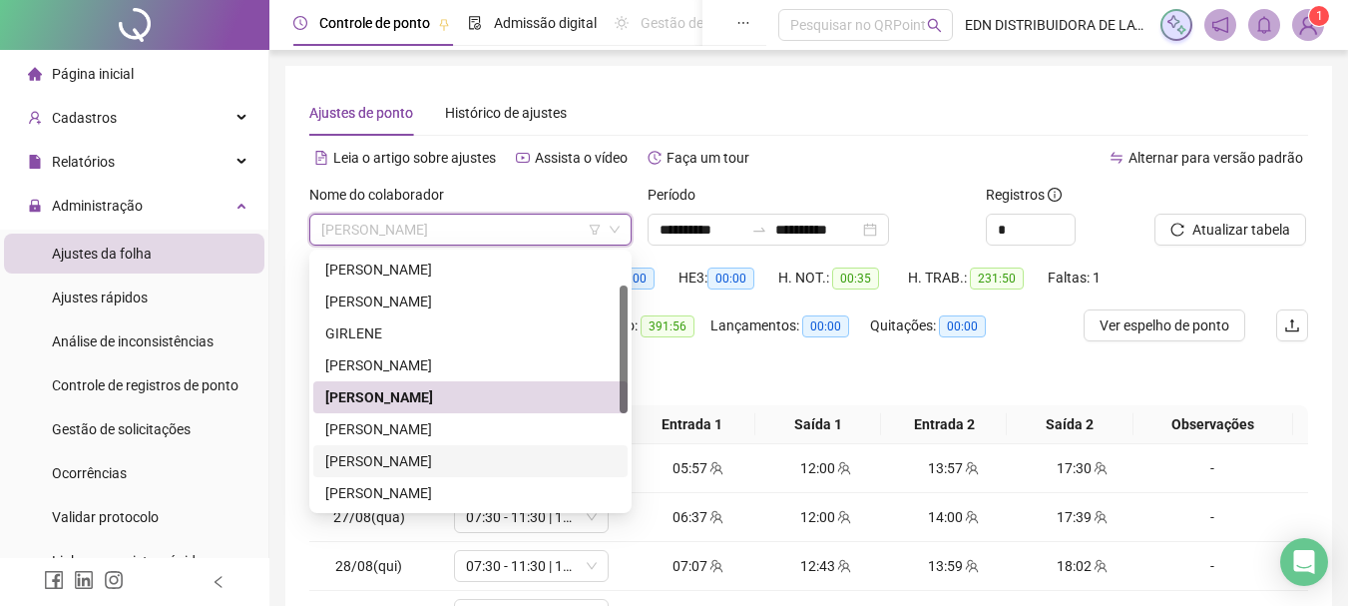
click at [351, 458] on div "[PERSON_NAME]" at bounding box center [470, 461] width 290 height 22
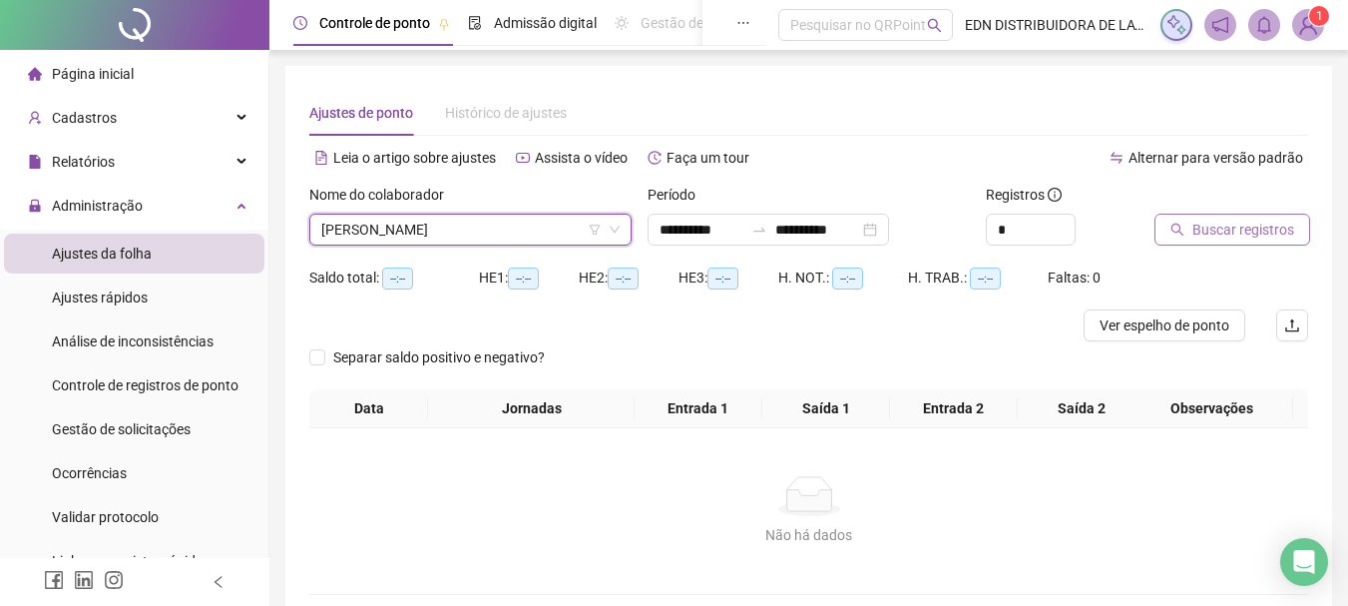
click at [1270, 217] on button "Buscar registros" at bounding box center [1232, 230] width 156 height 32
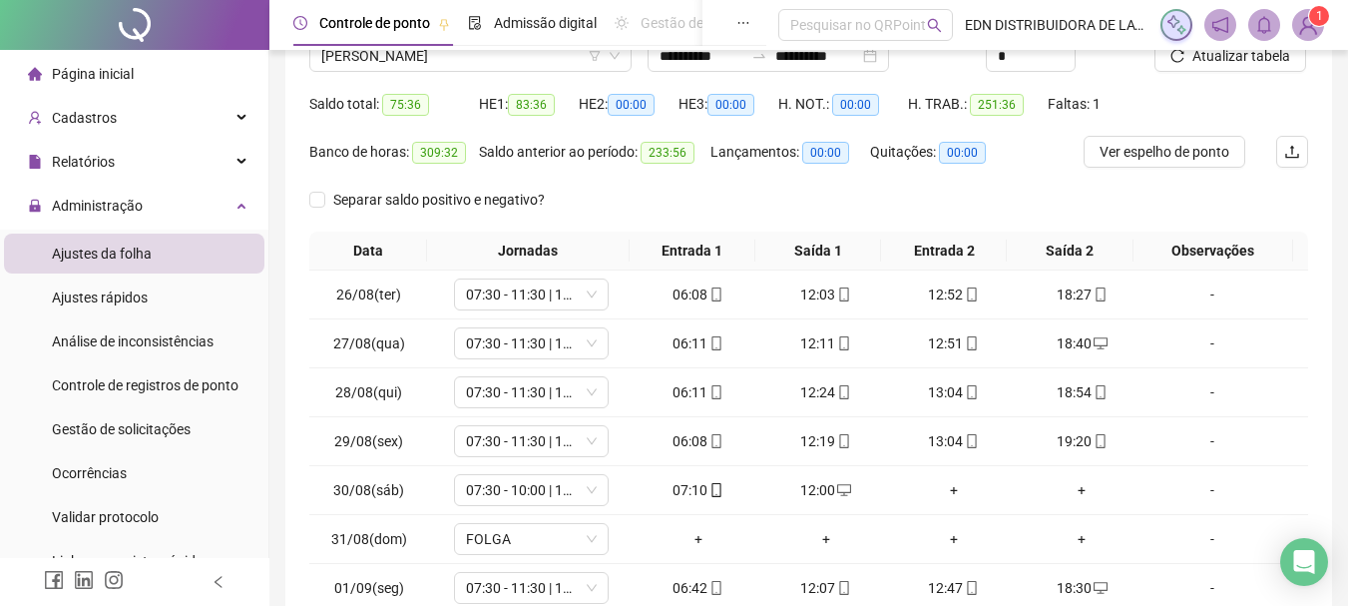
scroll to position [200, 0]
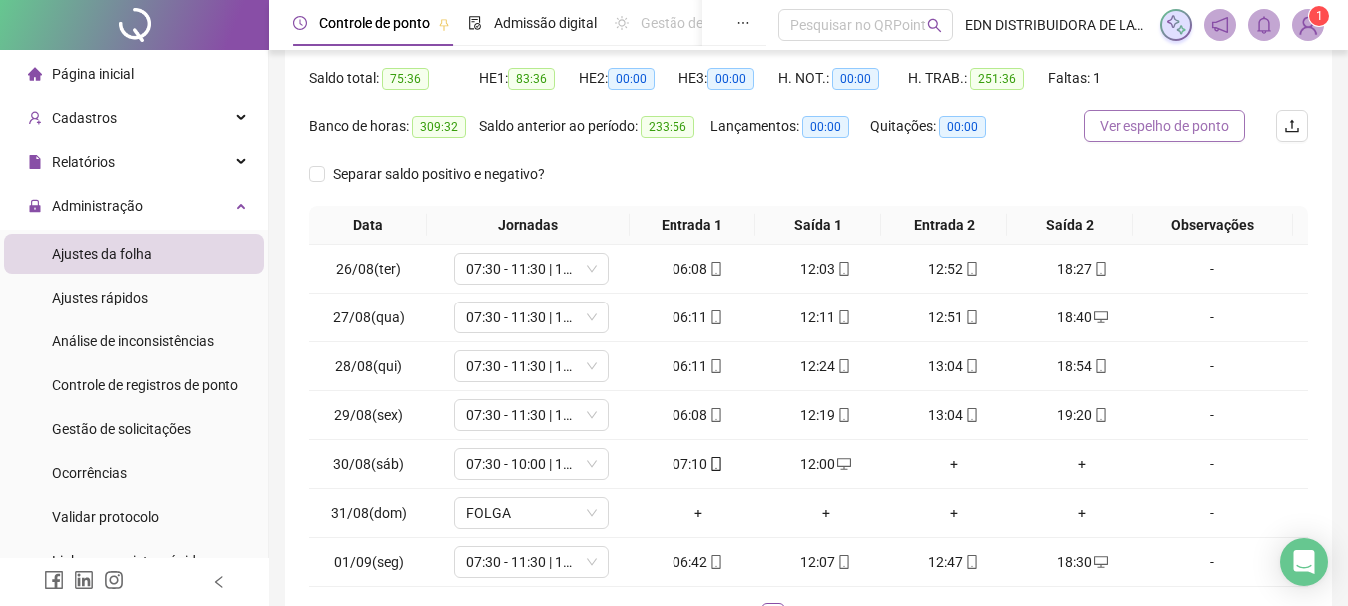
click at [1183, 134] on span "Ver espelho de ponto" at bounding box center [1165, 126] width 130 height 22
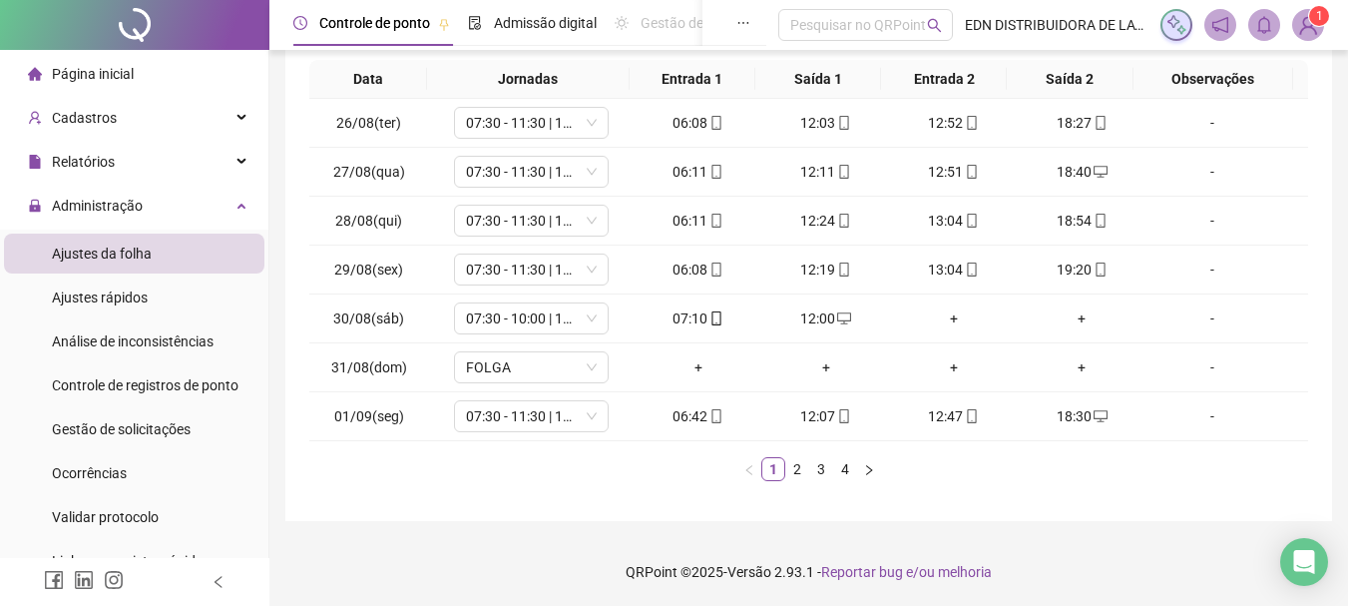
scroll to position [346, 0]
click at [853, 466] on link "4" at bounding box center [845, 468] width 22 height 22
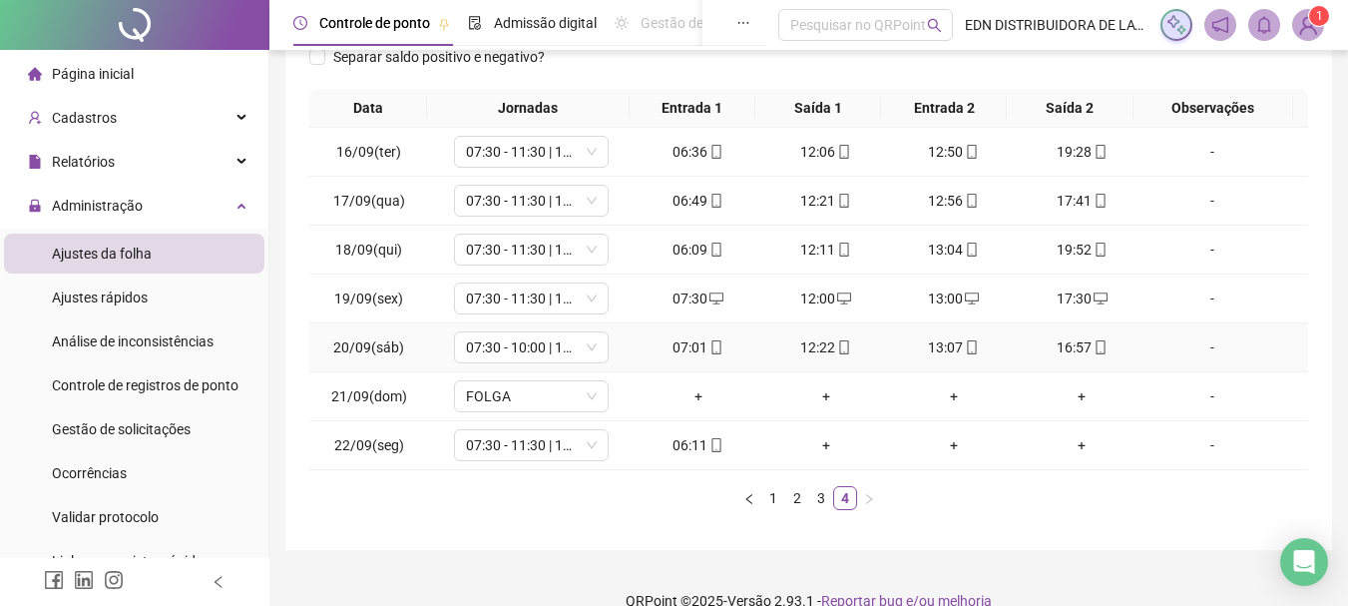
scroll to position [0, 0]
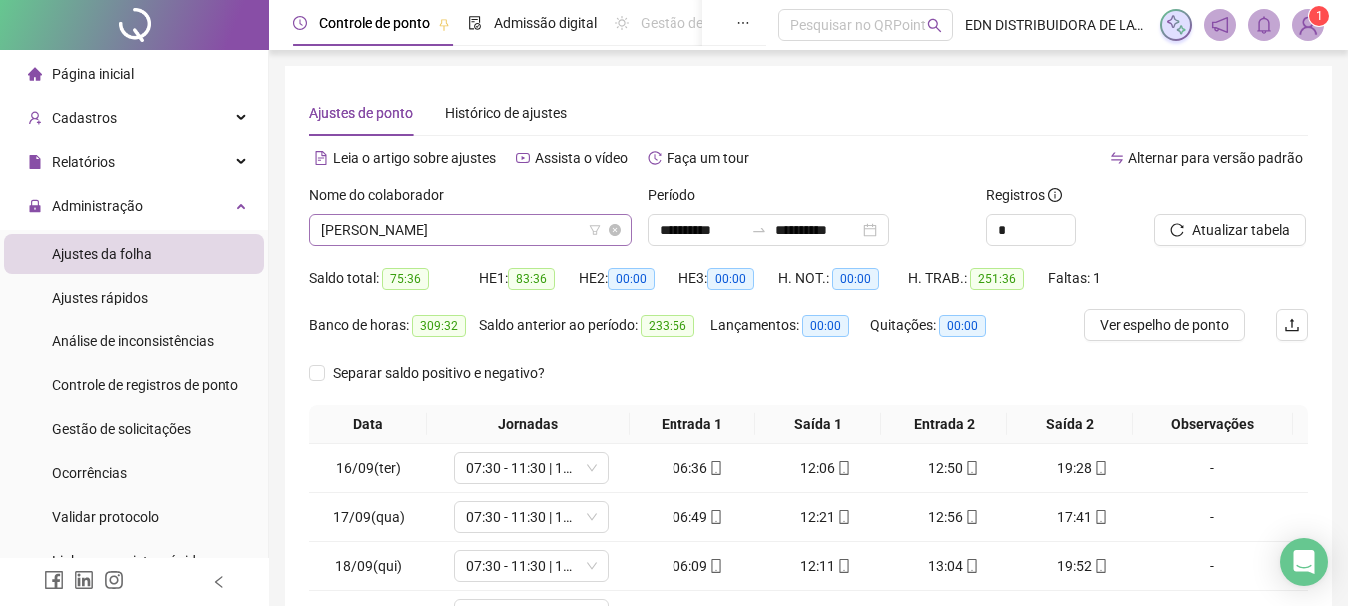
click at [495, 230] on span "[PERSON_NAME]" at bounding box center [470, 230] width 298 height 30
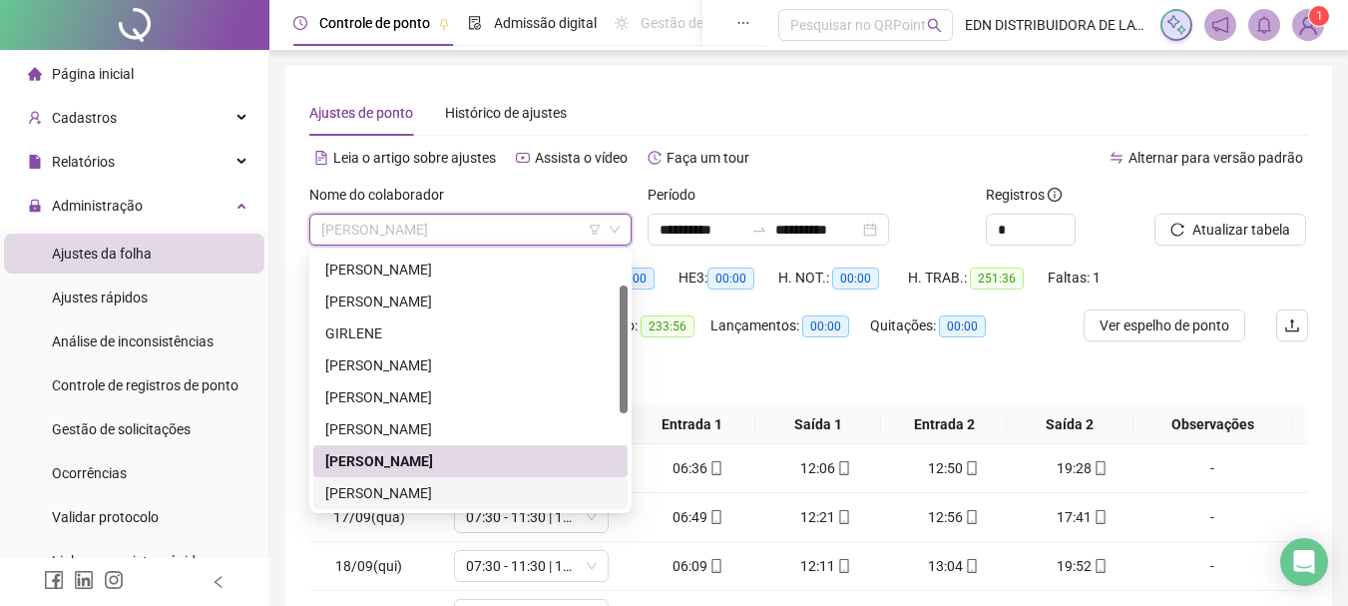
click at [417, 492] on div "[PERSON_NAME]" at bounding box center [470, 493] width 290 height 22
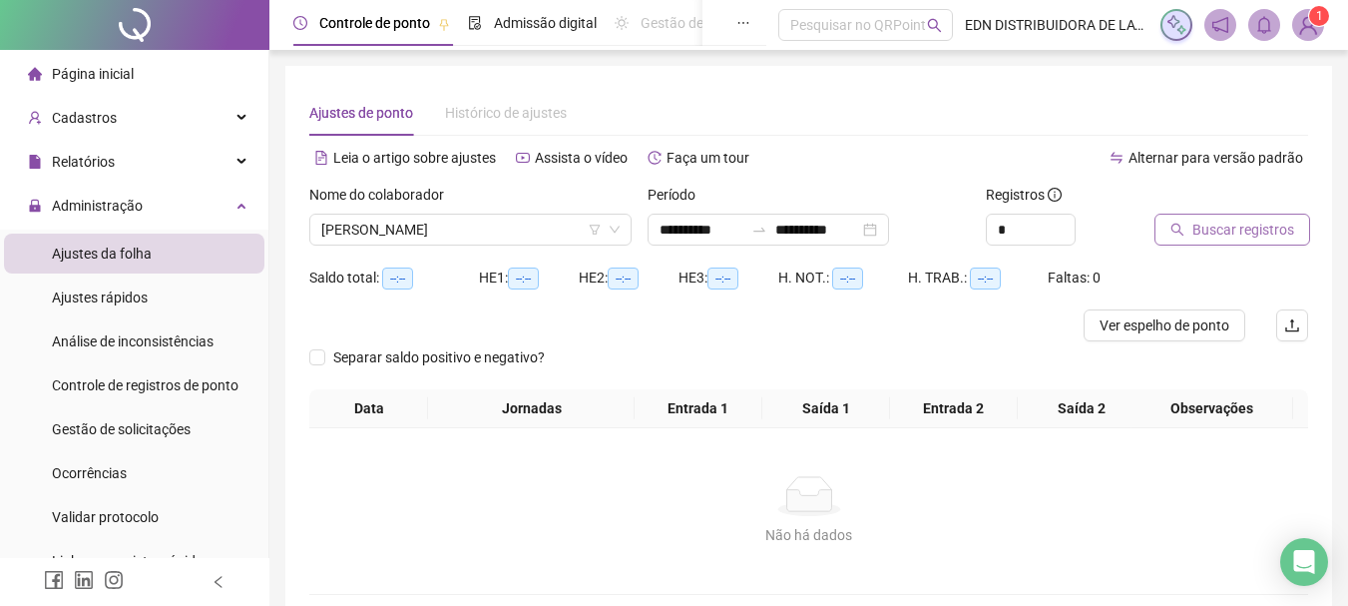
click at [1258, 235] on span "Buscar registros" at bounding box center [1243, 230] width 102 height 22
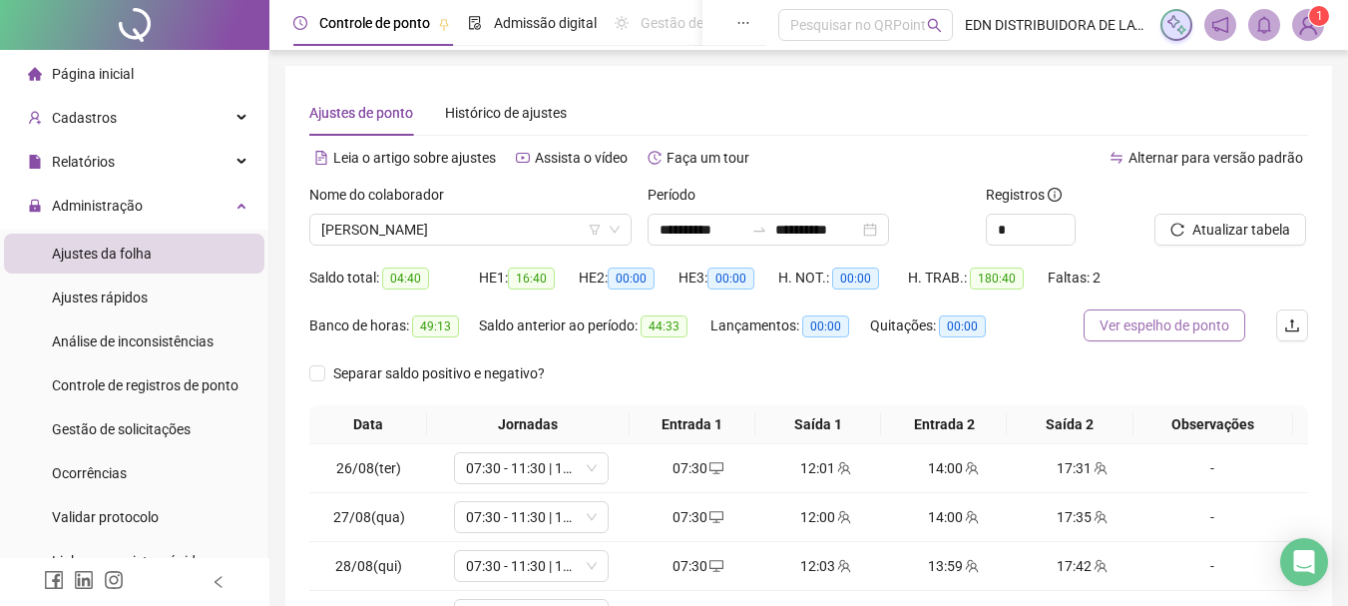
click at [1165, 320] on span "Ver espelho de ponto" at bounding box center [1165, 325] width 130 height 22
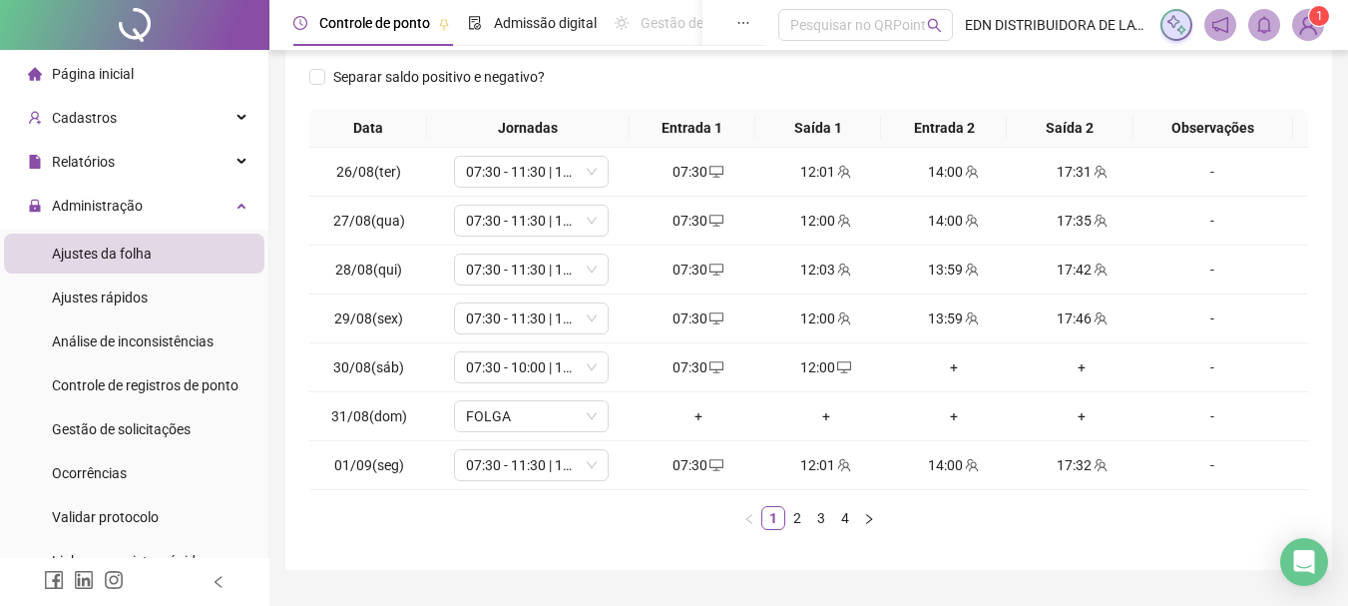
scroll to position [346, 0]
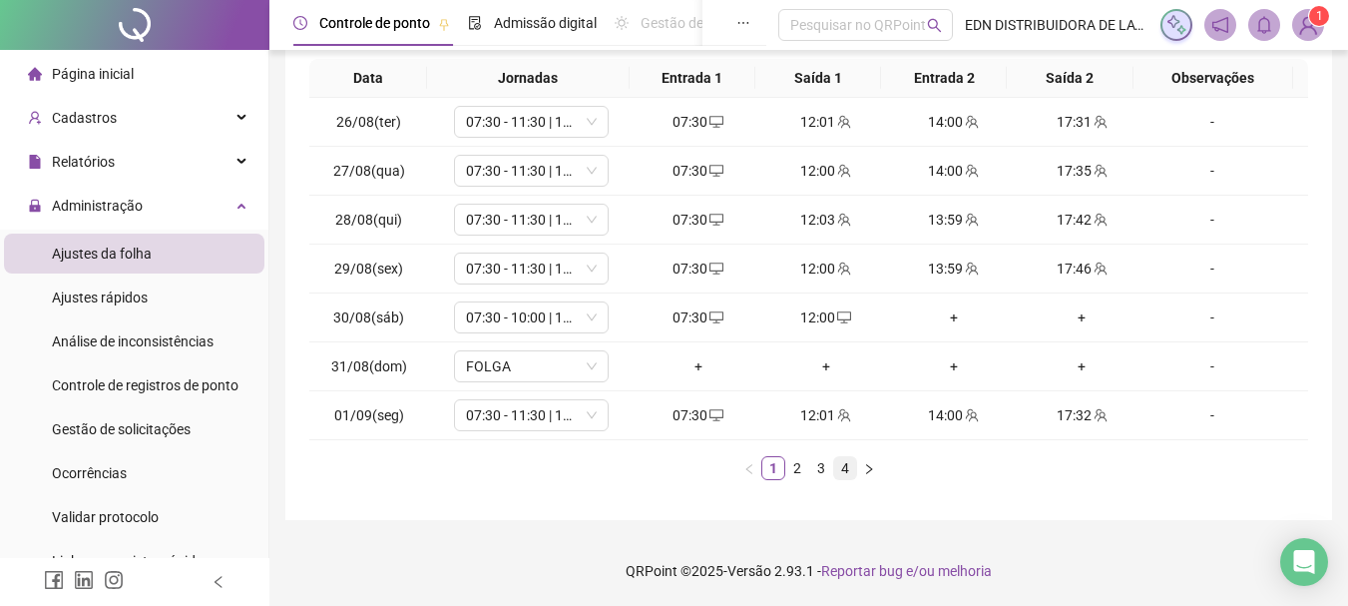
click at [851, 465] on link "4" at bounding box center [845, 468] width 22 height 22
click at [809, 314] on div "+" at bounding box center [826, 317] width 112 height 22
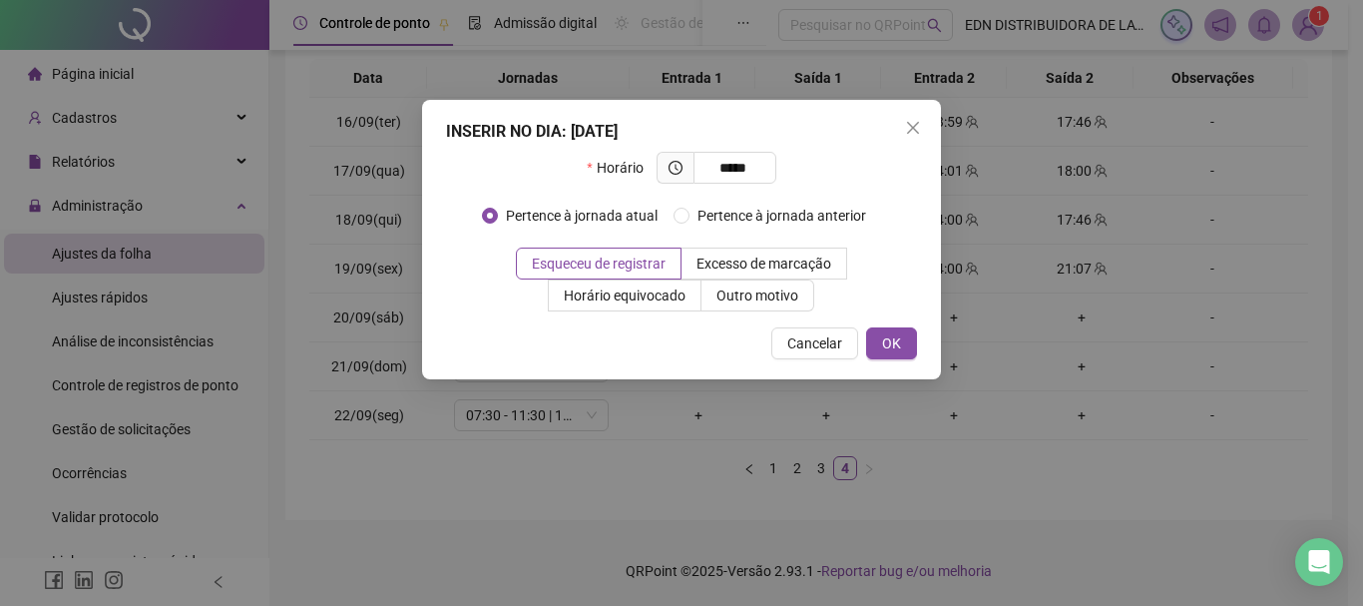
type input "*****"
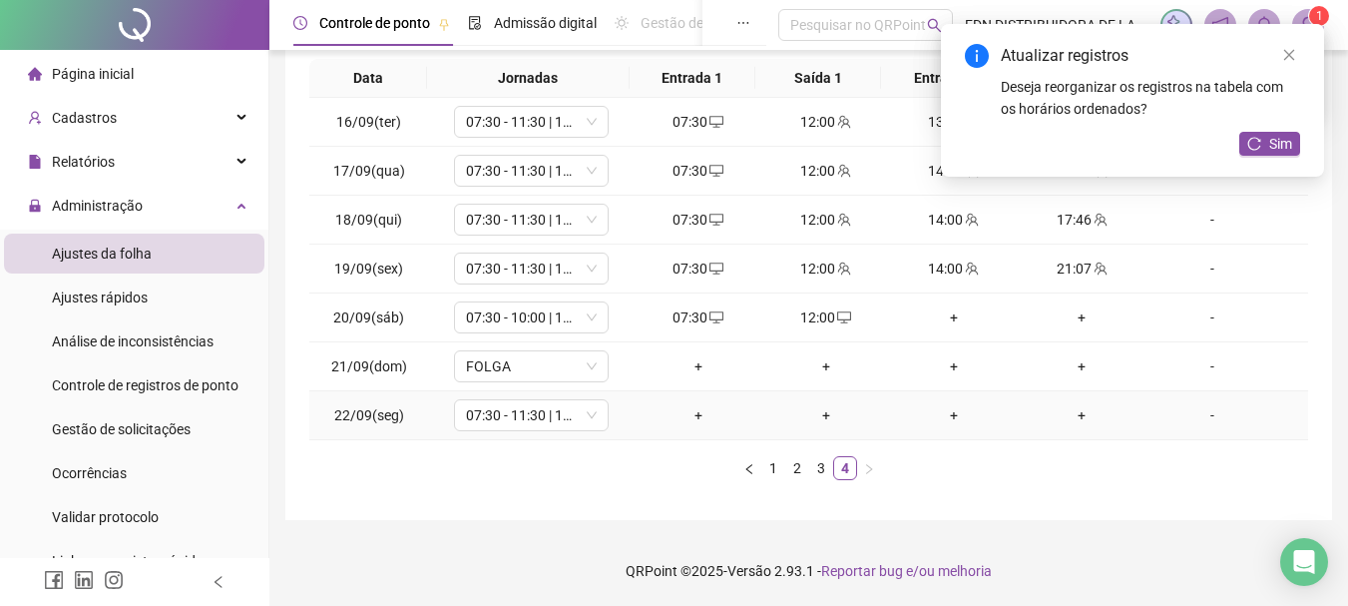
click at [692, 417] on div "+" at bounding box center [699, 415] width 112 height 22
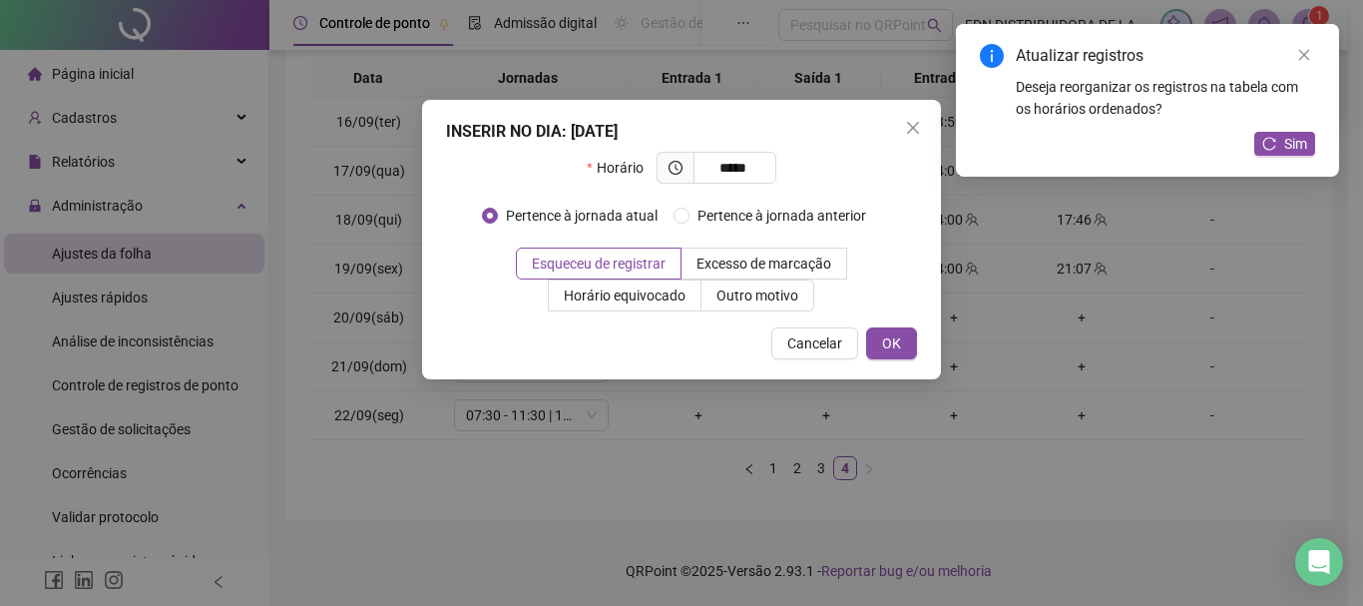
type input "*****"
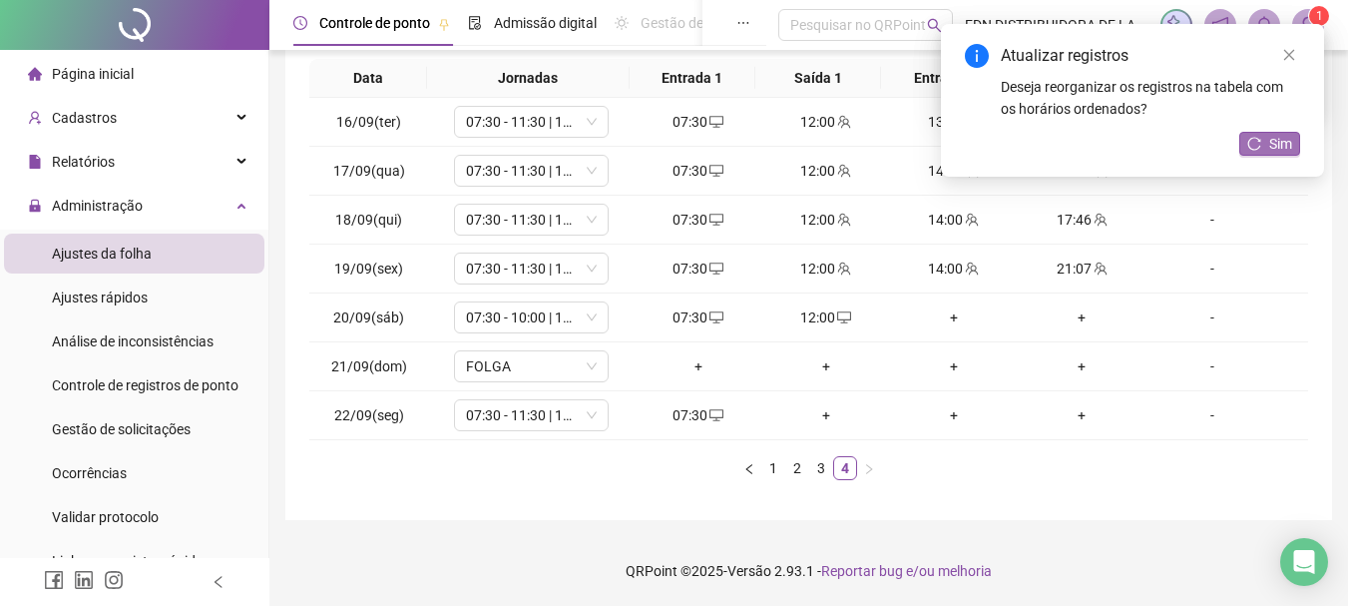
click at [1263, 148] on button "Sim" at bounding box center [1269, 144] width 61 height 24
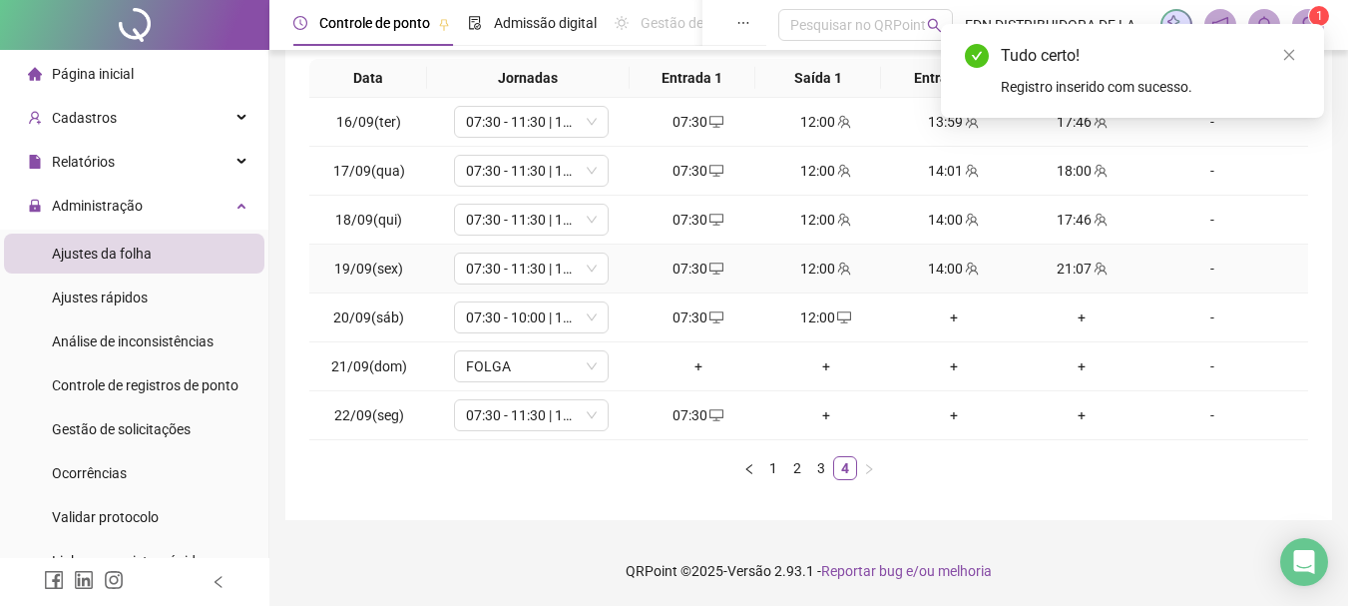
scroll to position [0, 0]
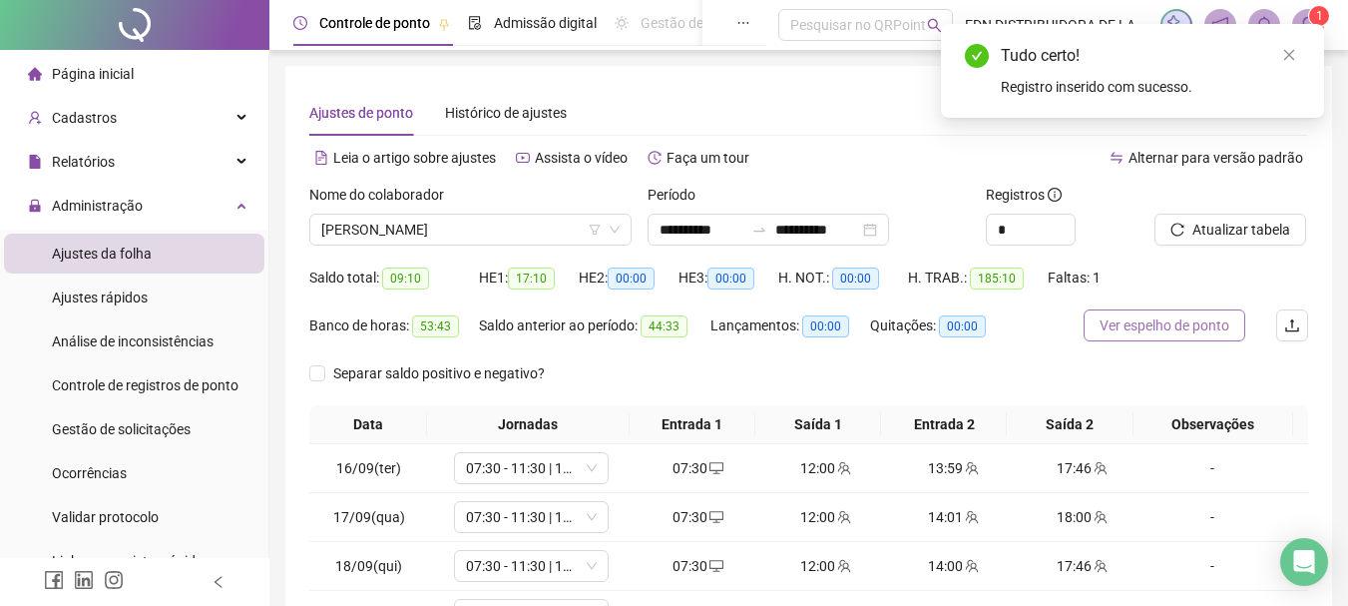
click at [1203, 316] on span "Ver espelho de ponto" at bounding box center [1165, 325] width 130 height 22
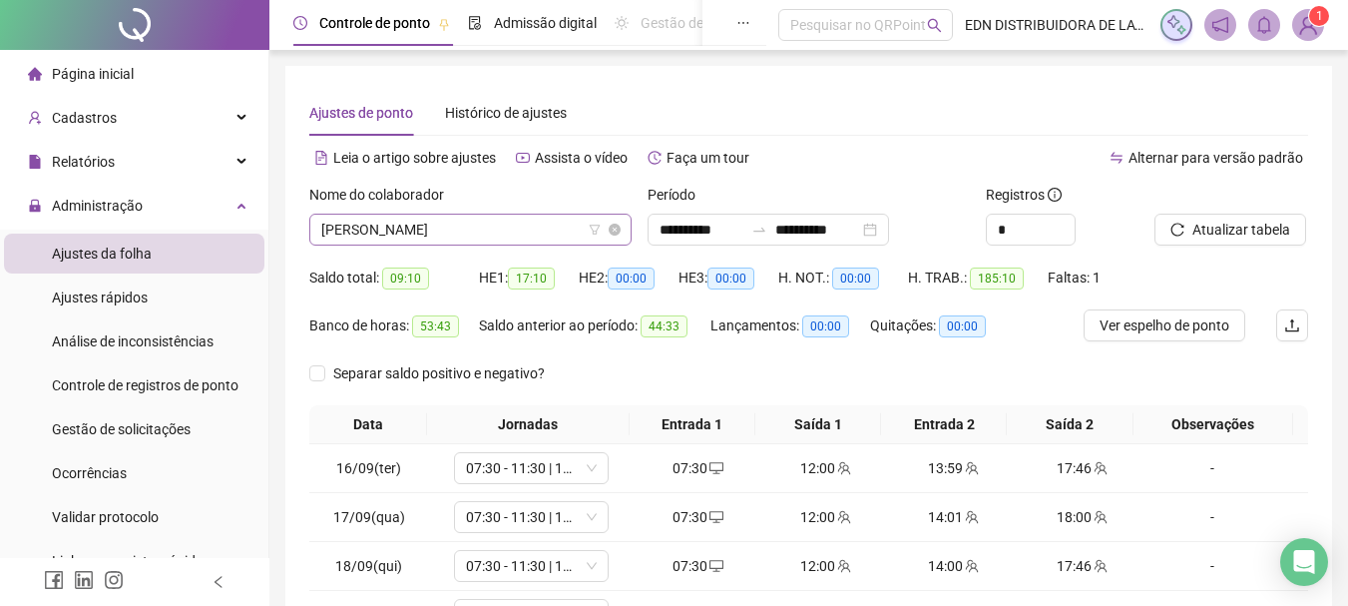
click at [434, 242] on span "[PERSON_NAME]" at bounding box center [470, 230] width 298 height 30
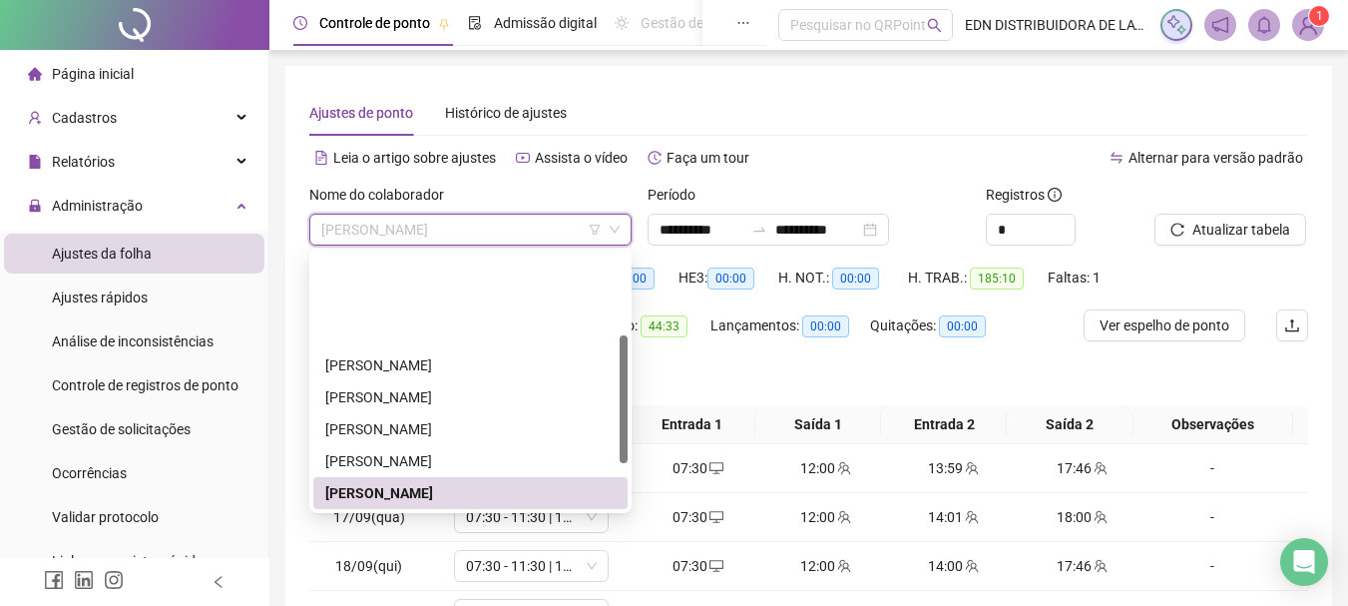
scroll to position [164, 0]
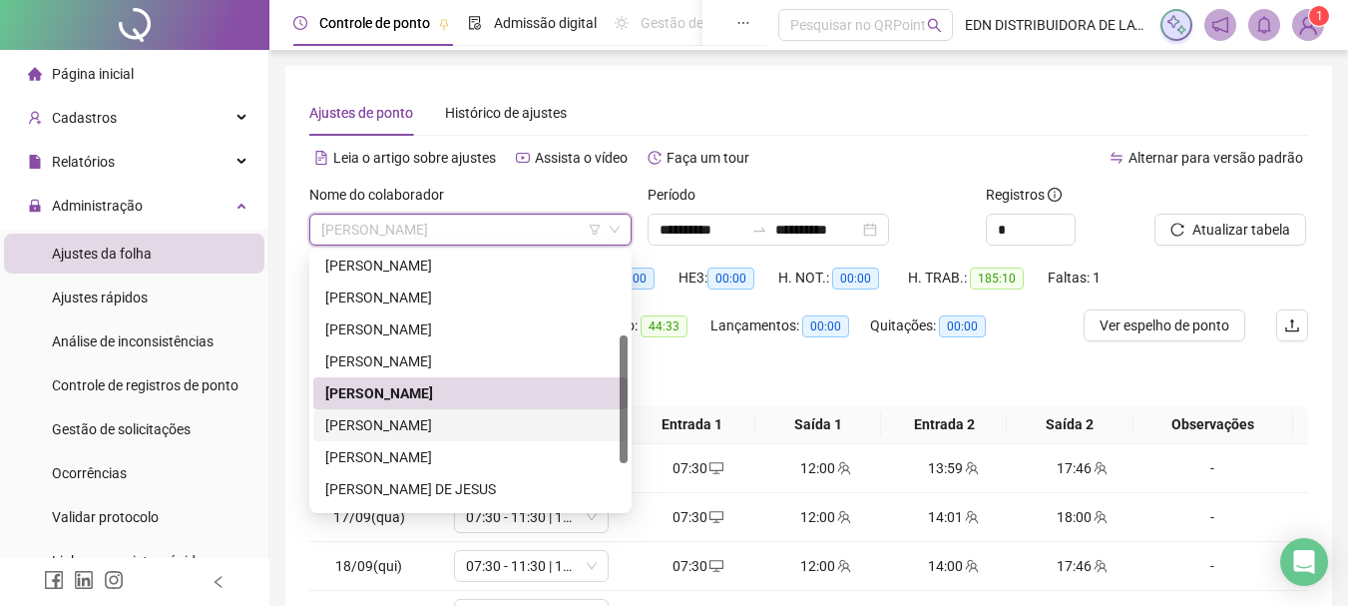
click at [380, 425] on div "[PERSON_NAME]" at bounding box center [470, 425] width 290 height 22
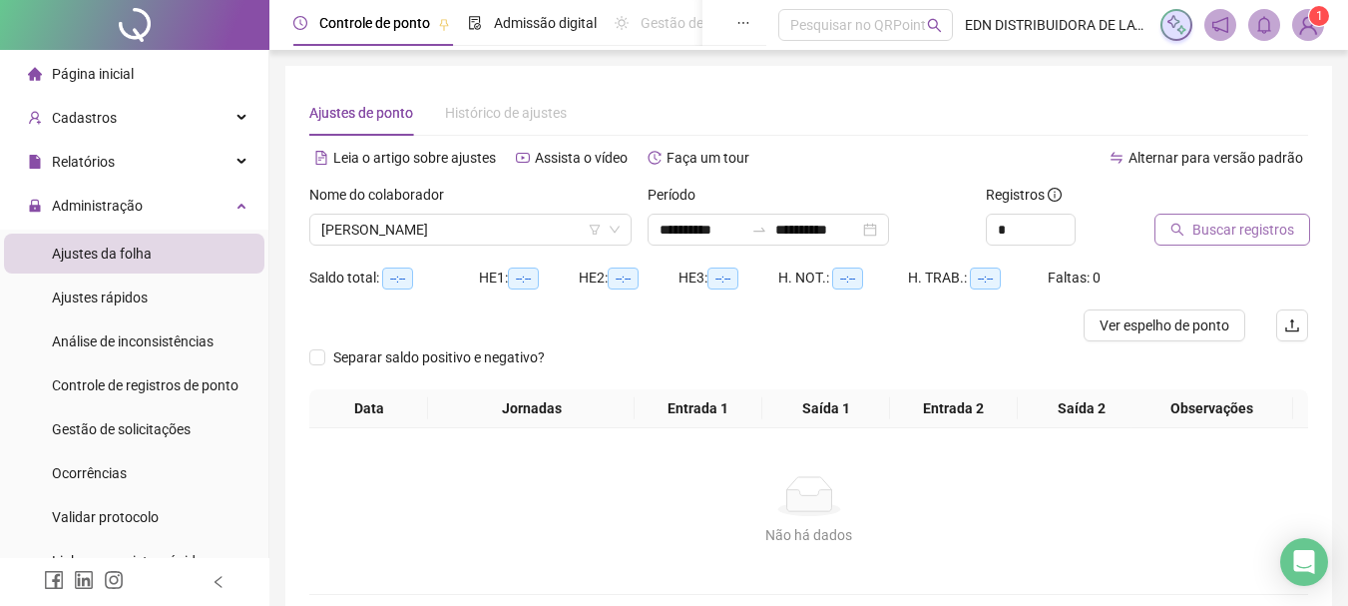
click at [1236, 232] on span "Buscar registros" at bounding box center [1243, 230] width 102 height 22
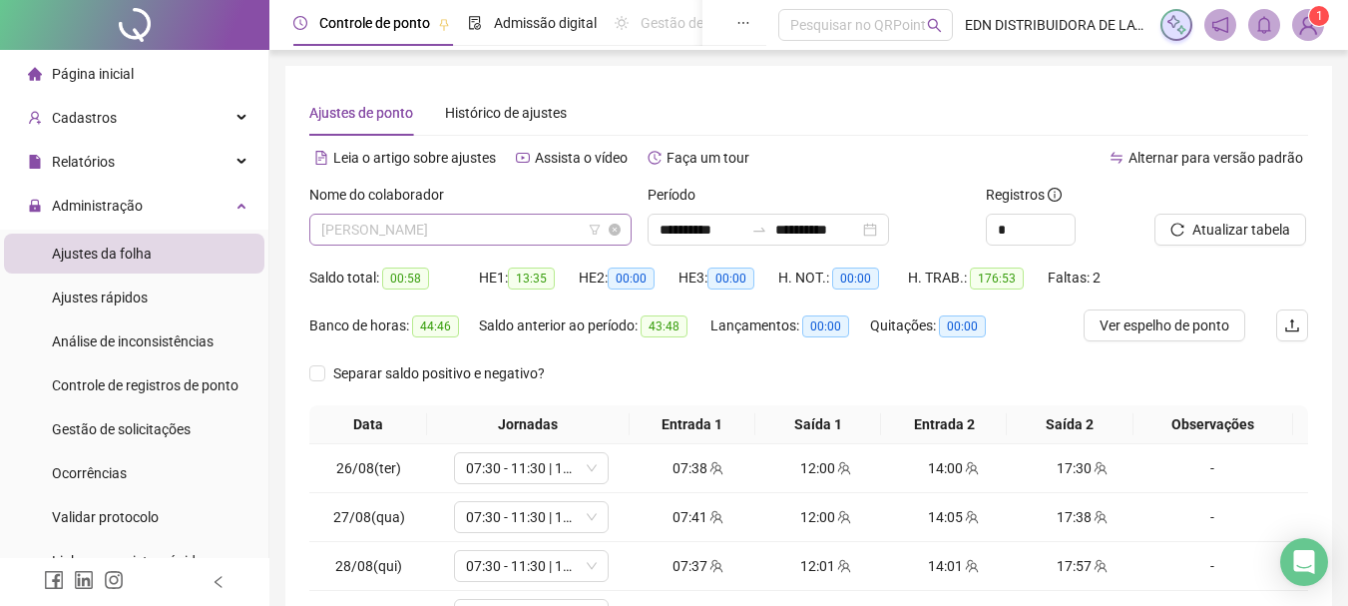
click at [430, 227] on span "[PERSON_NAME]" at bounding box center [470, 230] width 298 height 30
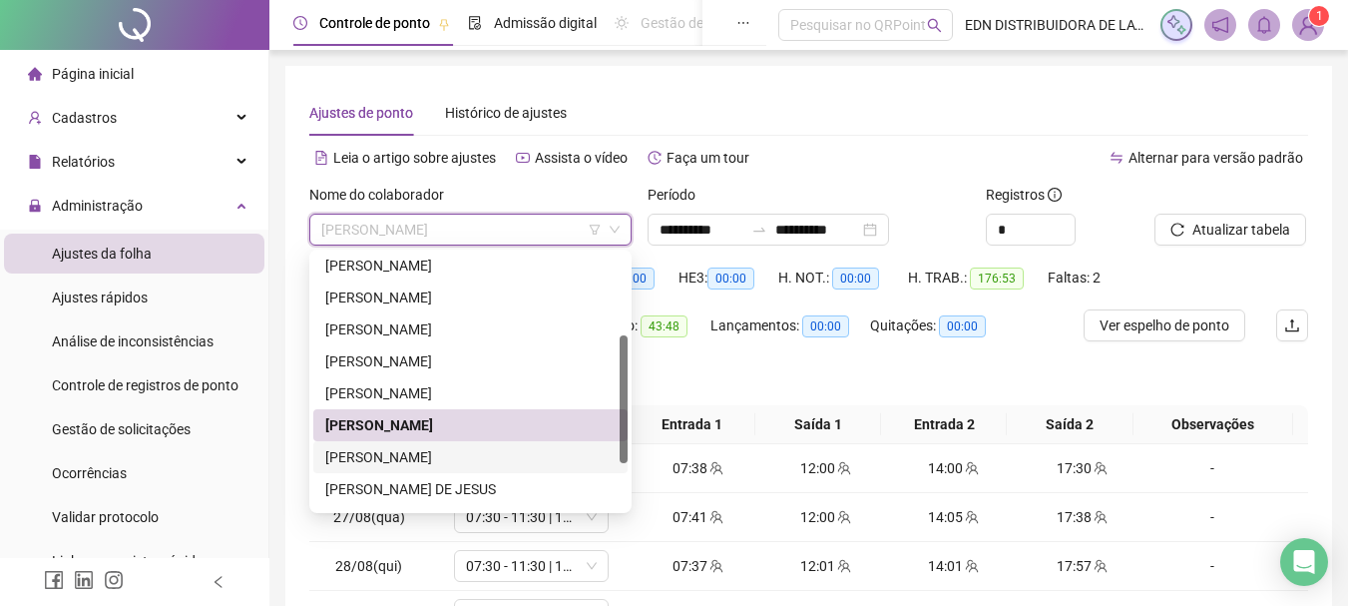
click at [383, 464] on div "[PERSON_NAME]" at bounding box center [470, 457] width 290 height 22
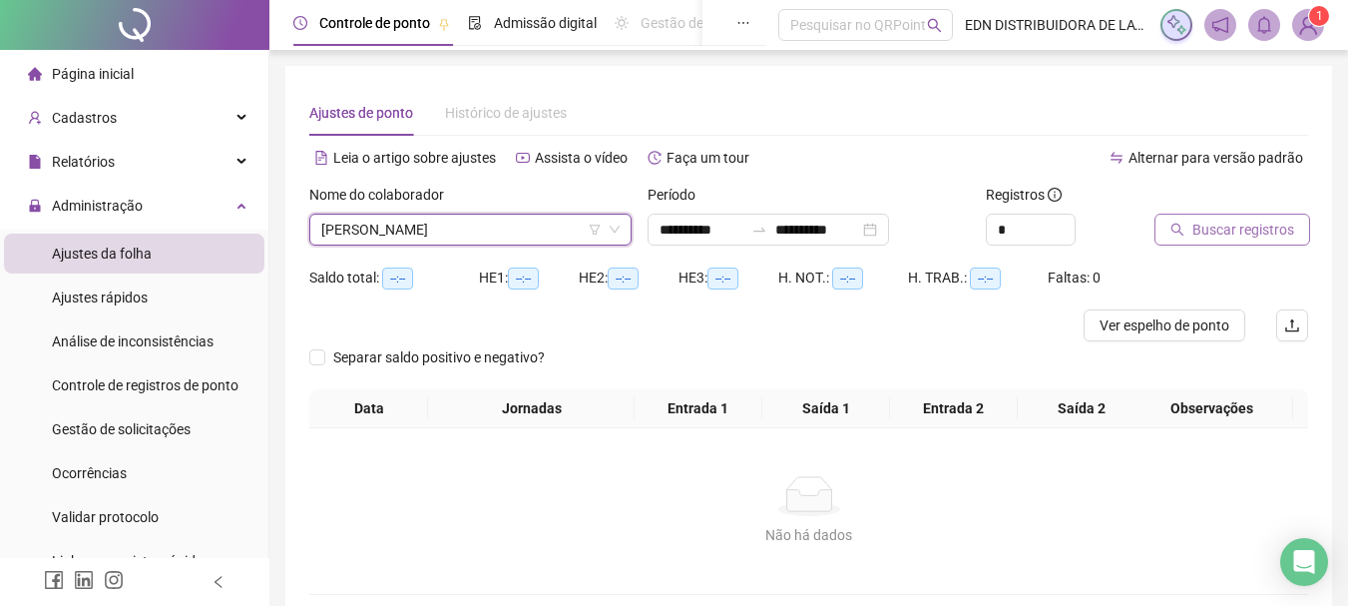
click at [1244, 237] on span "Buscar registros" at bounding box center [1243, 230] width 102 height 22
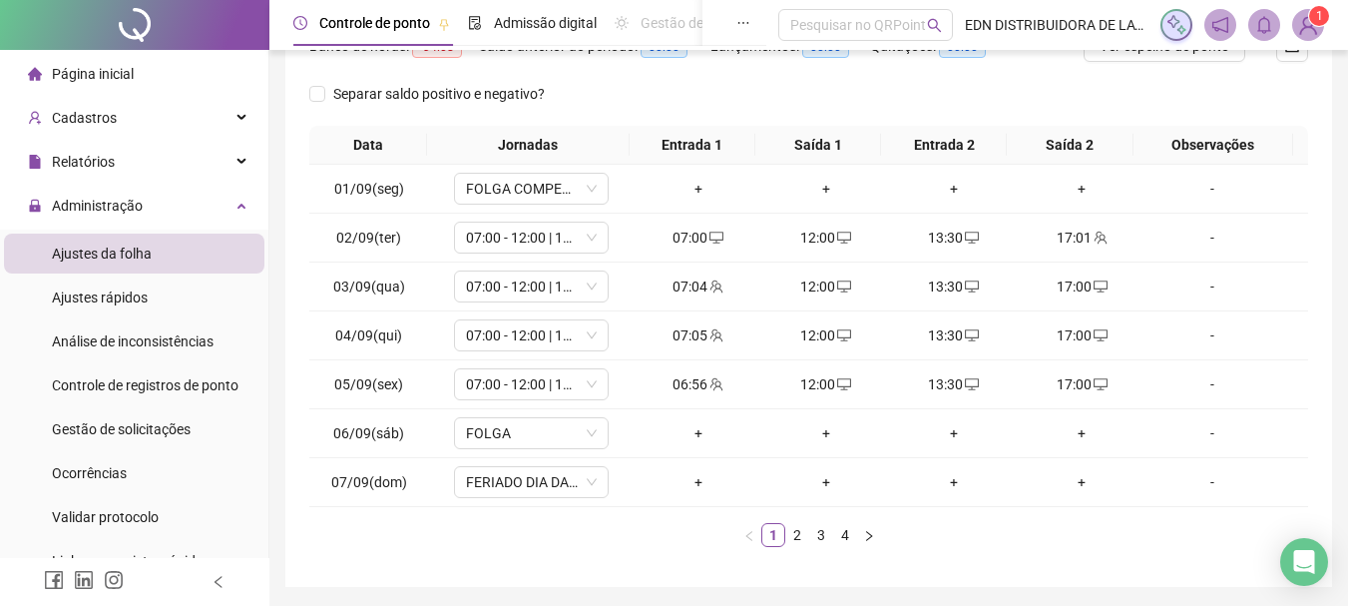
scroll to position [346, 0]
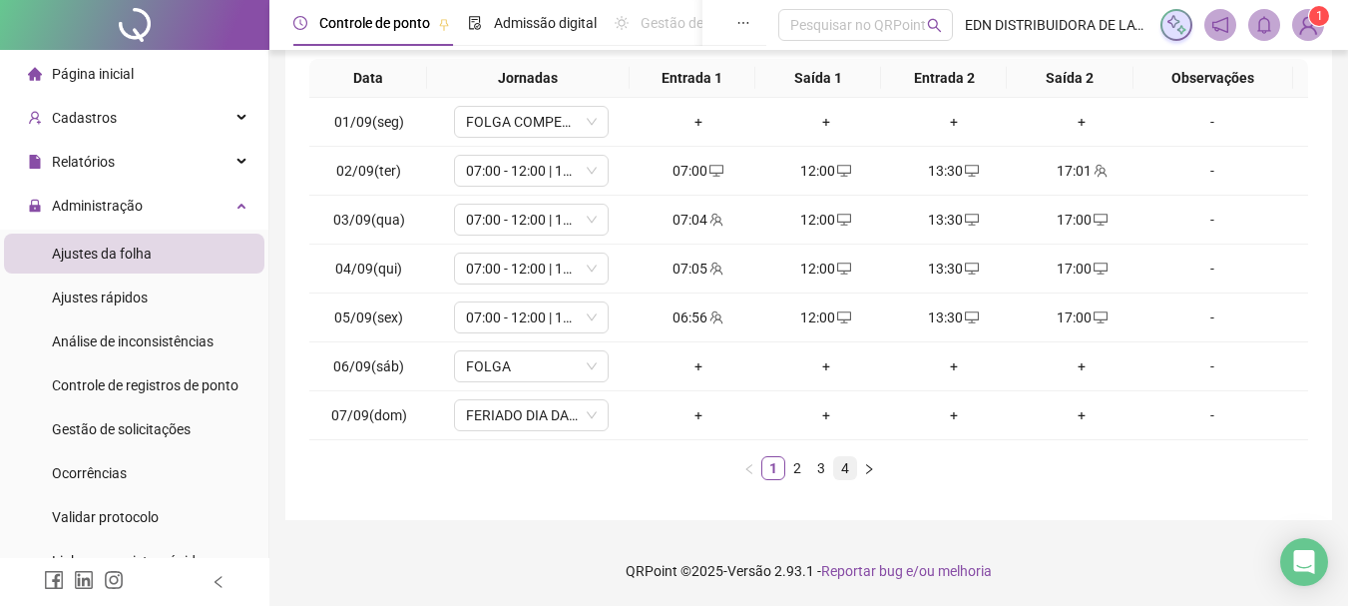
click at [837, 467] on link "4" at bounding box center [845, 468] width 22 height 22
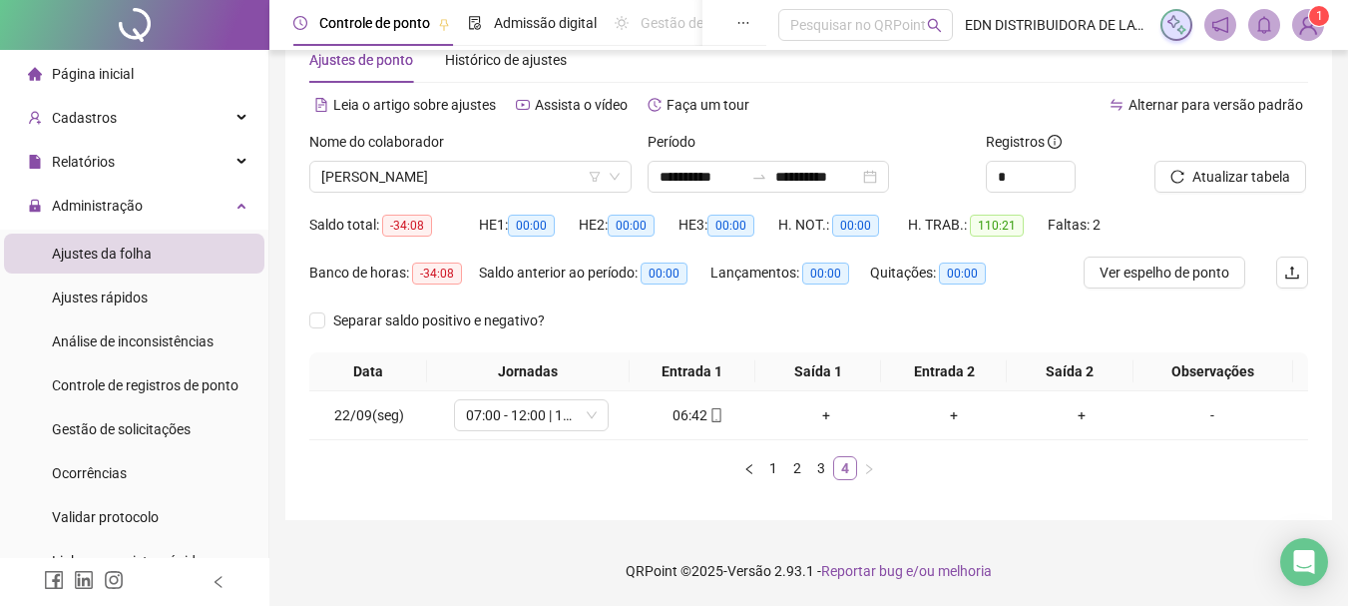
scroll to position [53, 0]
click at [482, 176] on span "[PERSON_NAME]" at bounding box center [470, 177] width 298 height 30
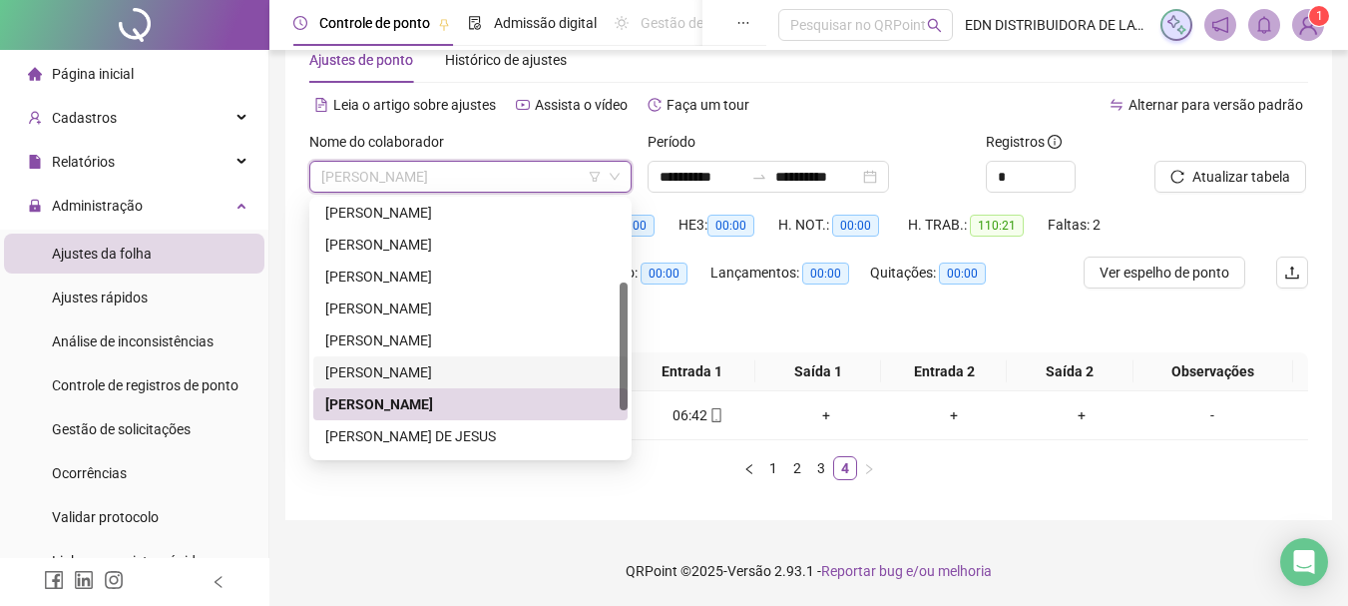
click at [390, 369] on div "[PERSON_NAME]" at bounding box center [470, 372] width 290 height 22
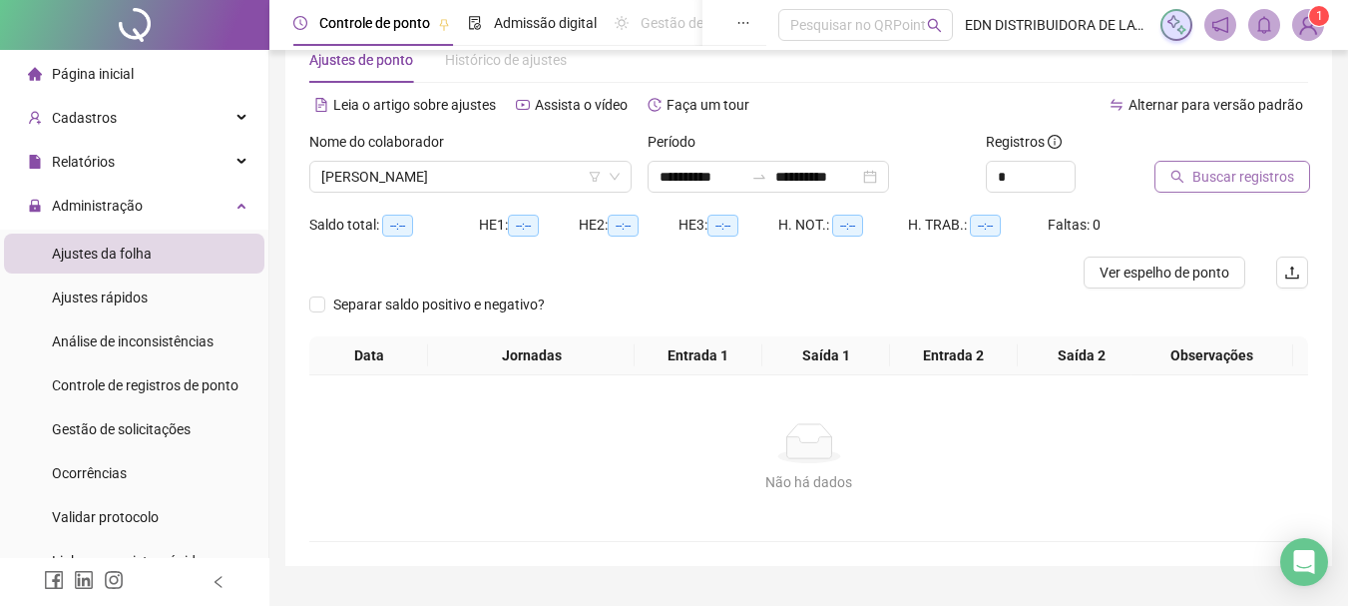
click at [1230, 173] on span "Buscar registros" at bounding box center [1243, 177] width 102 height 22
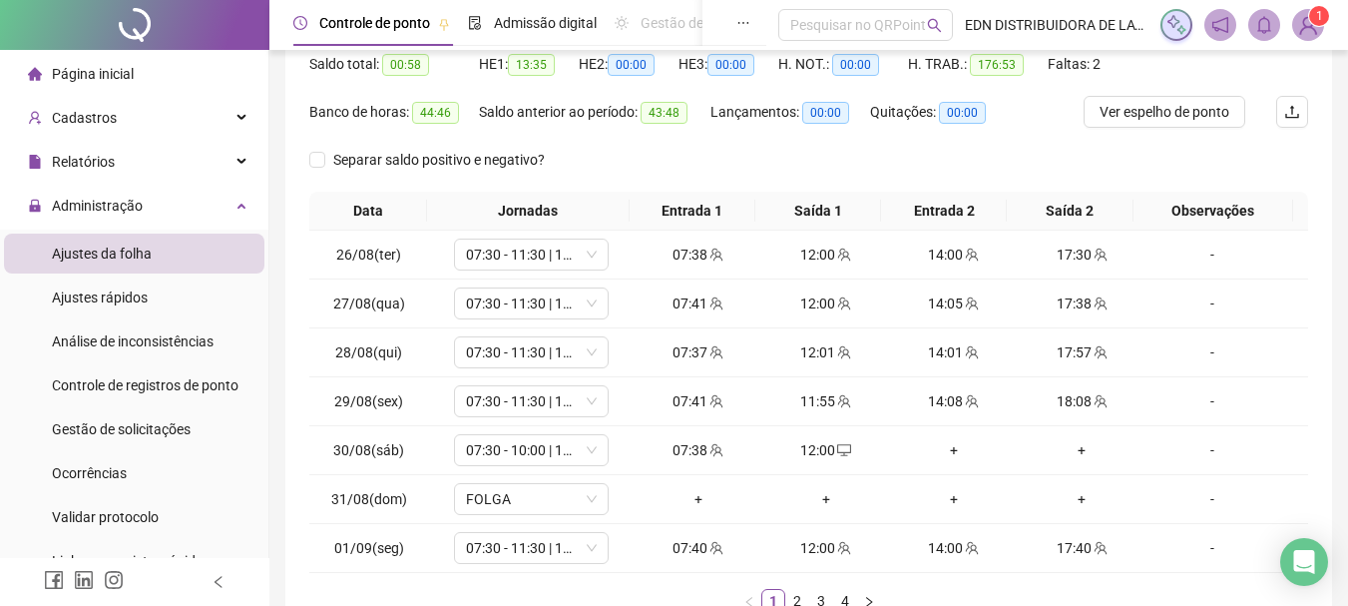
scroll to position [252, 0]
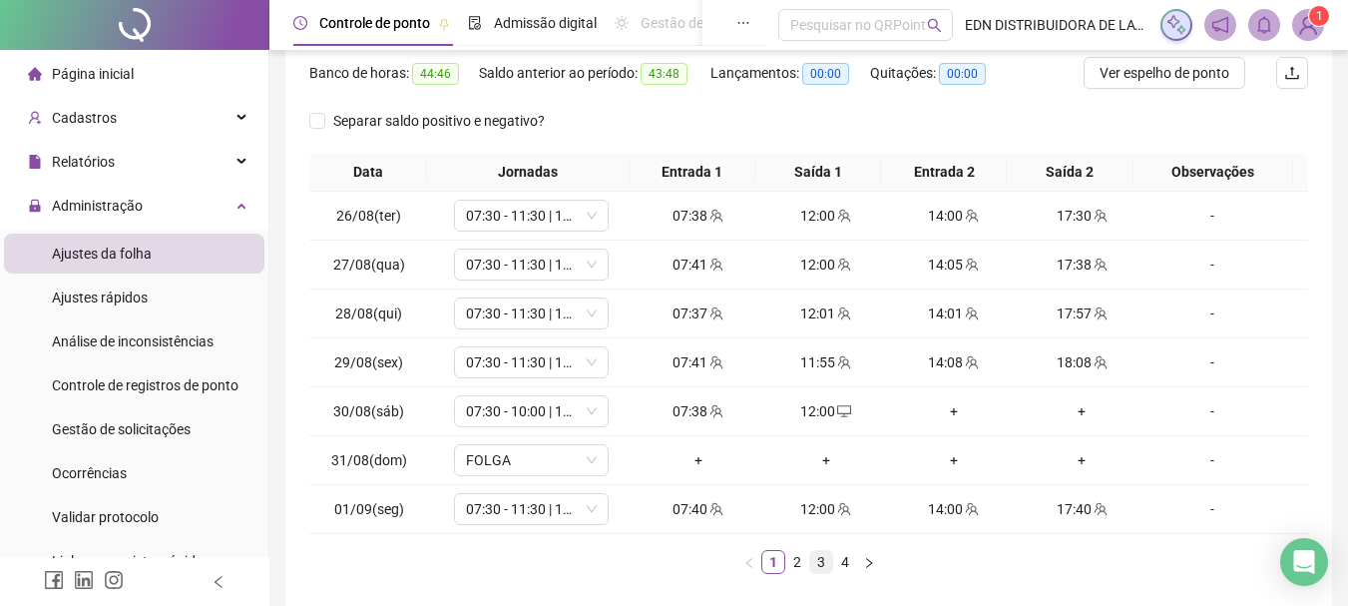
click at [831, 560] on link "3" at bounding box center [821, 562] width 22 height 22
click at [843, 560] on link "4" at bounding box center [845, 562] width 22 height 22
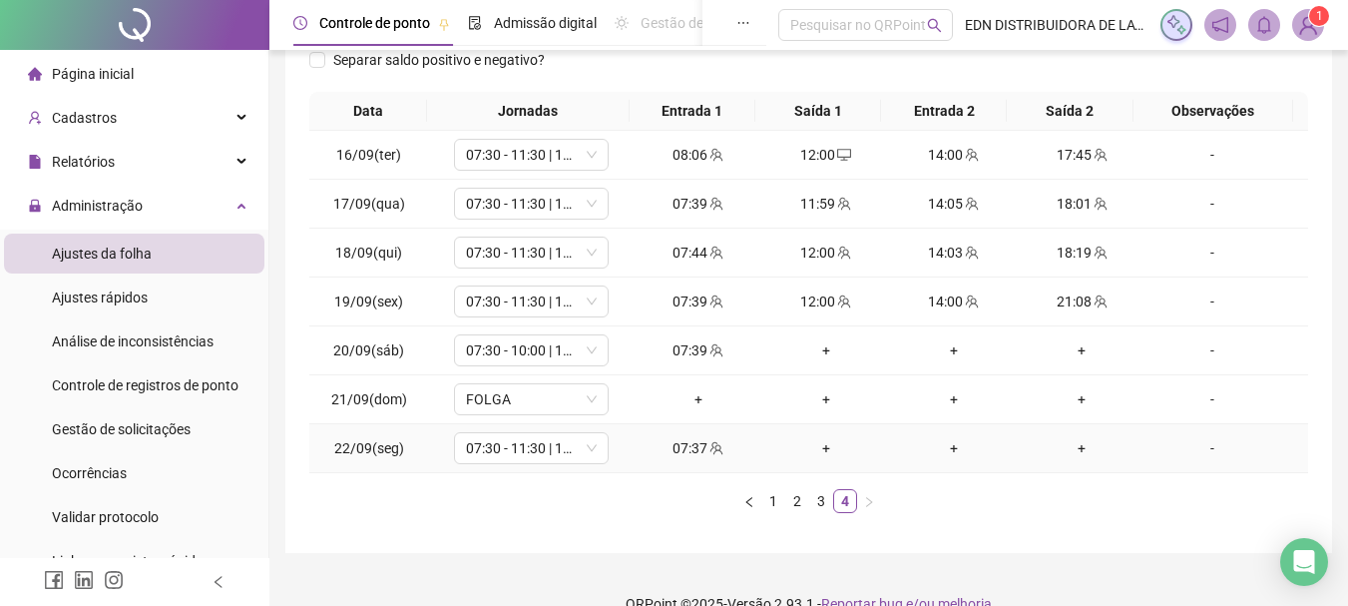
scroll to position [346, 0]
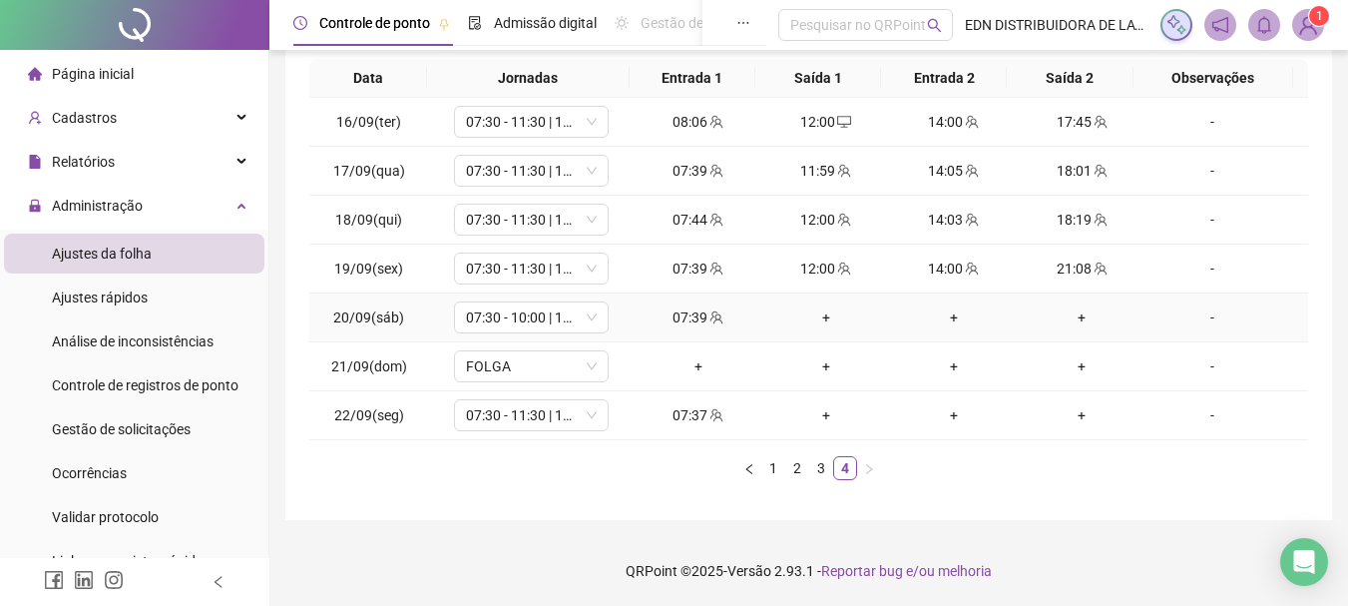
click at [817, 324] on div "+" at bounding box center [826, 317] width 112 height 22
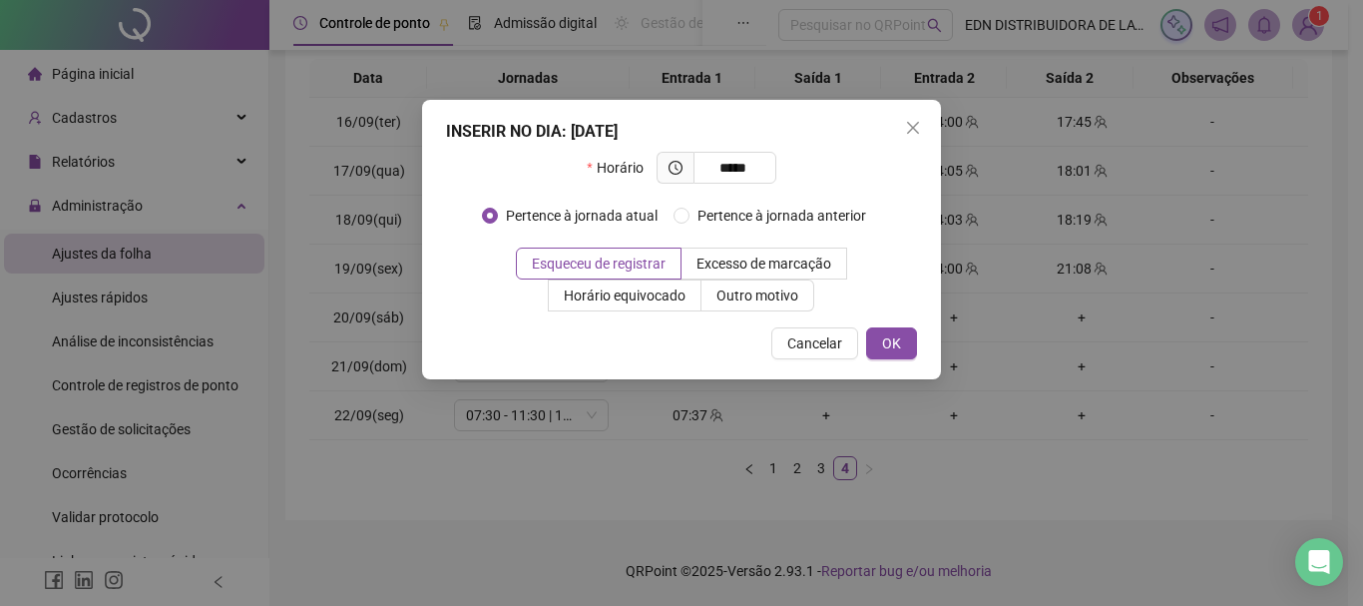
type input "*****"
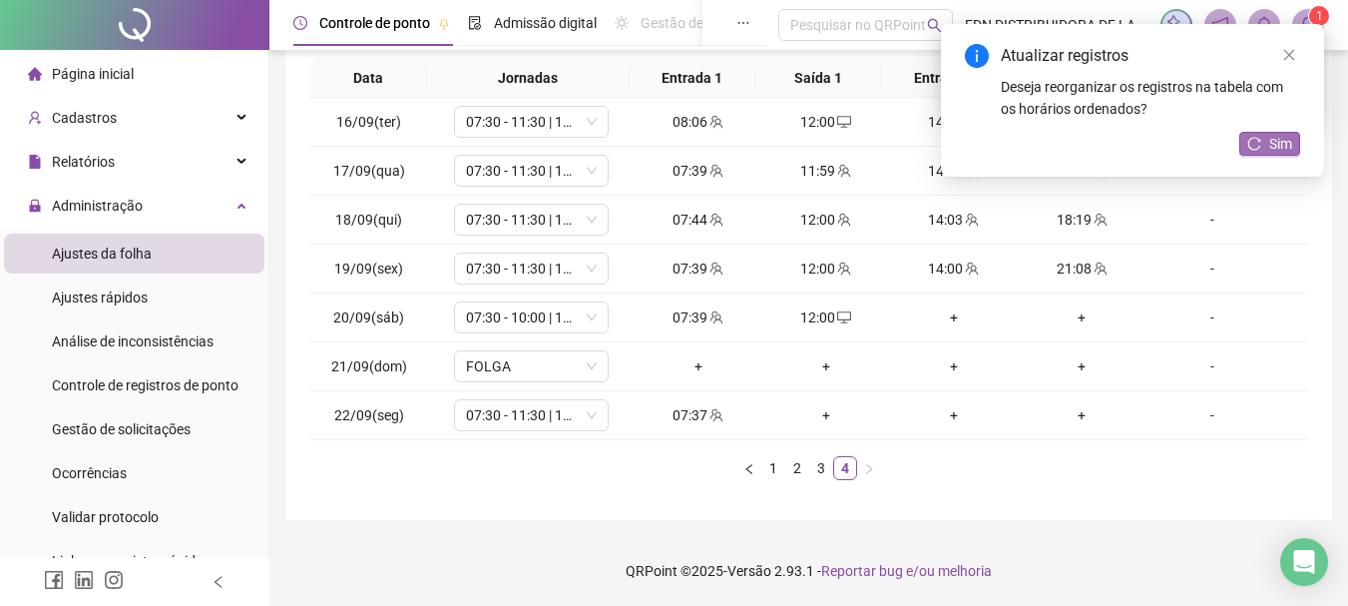
click at [1253, 138] on icon "reload" at bounding box center [1254, 143] width 13 height 13
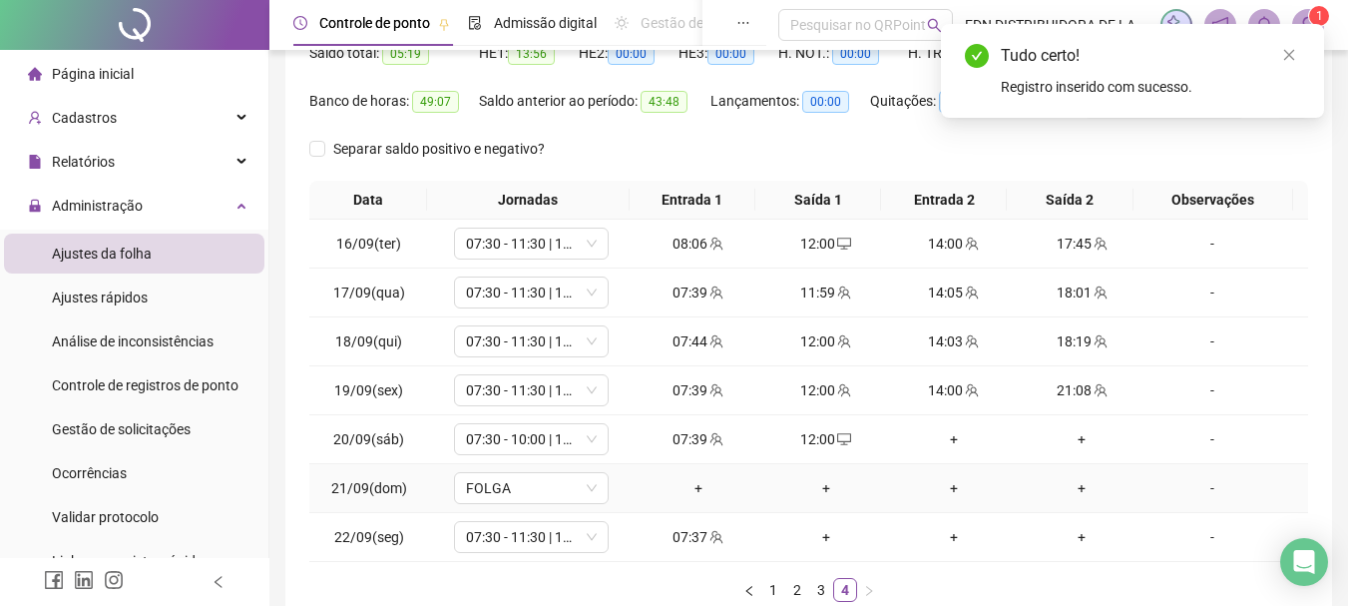
scroll to position [47, 0]
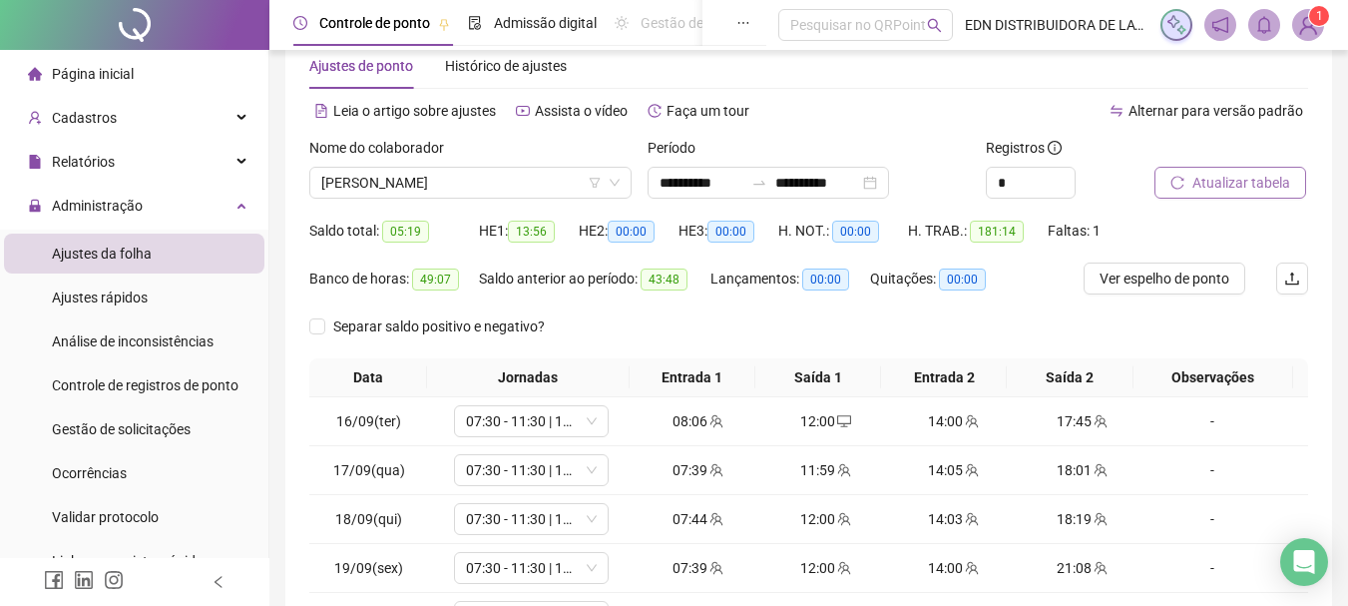
click at [1247, 187] on span "Atualizar tabela" at bounding box center [1241, 183] width 98 height 22
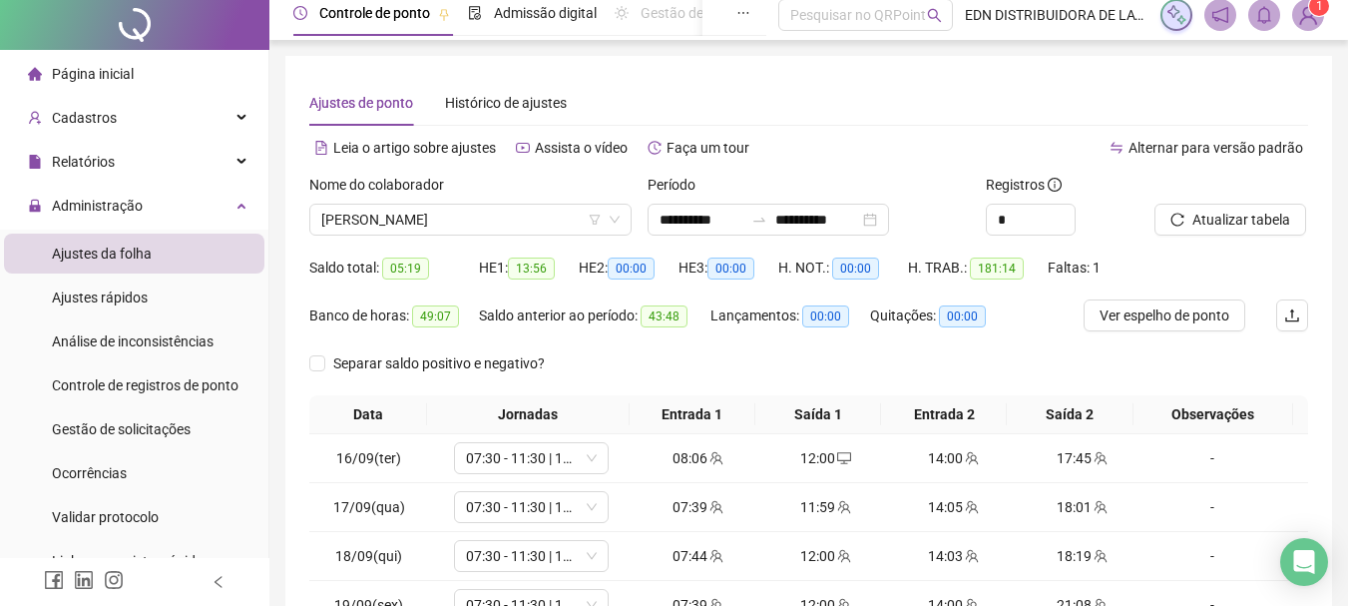
scroll to position [0, 0]
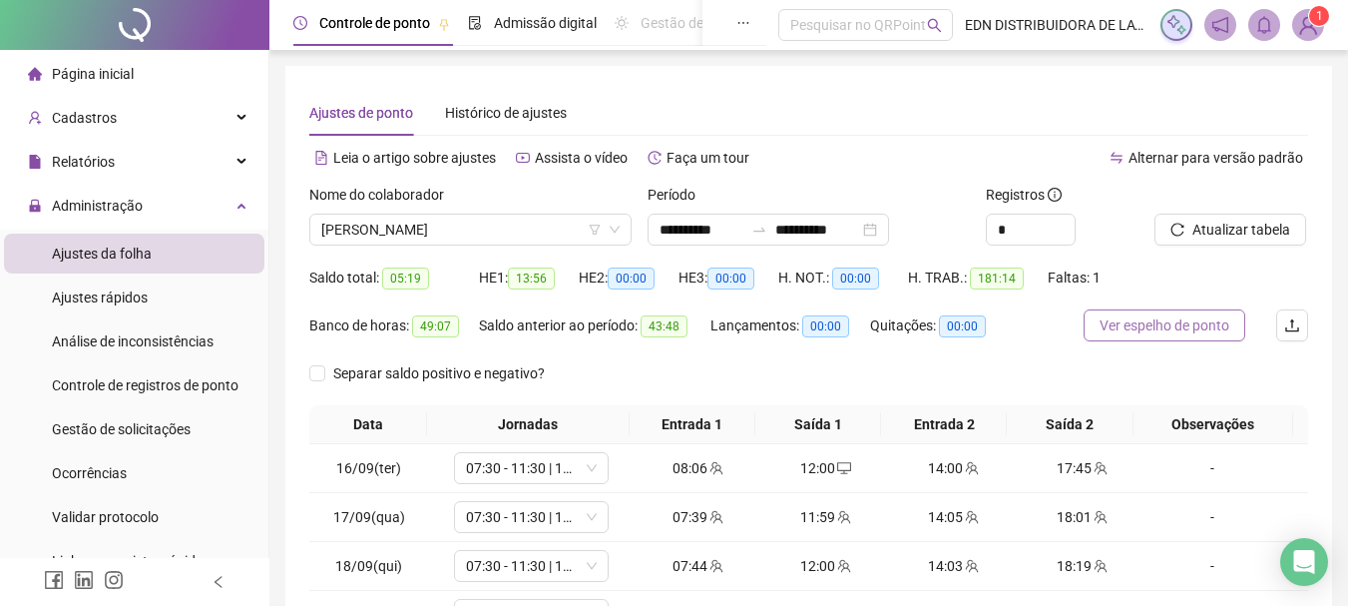
click at [1234, 317] on button "Ver espelho de ponto" at bounding box center [1165, 325] width 162 height 32
click at [474, 225] on span "[PERSON_NAME]" at bounding box center [470, 230] width 298 height 30
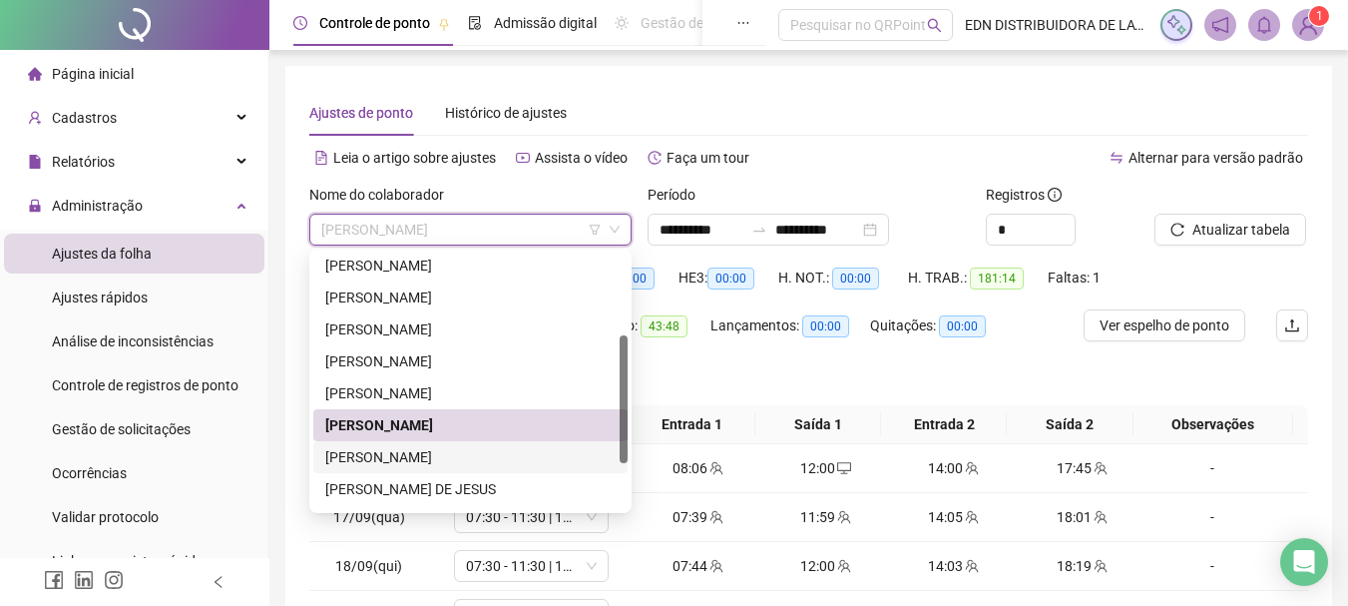
click at [399, 458] on div "[PERSON_NAME]" at bounding box center [470, 457] width 290 height 22
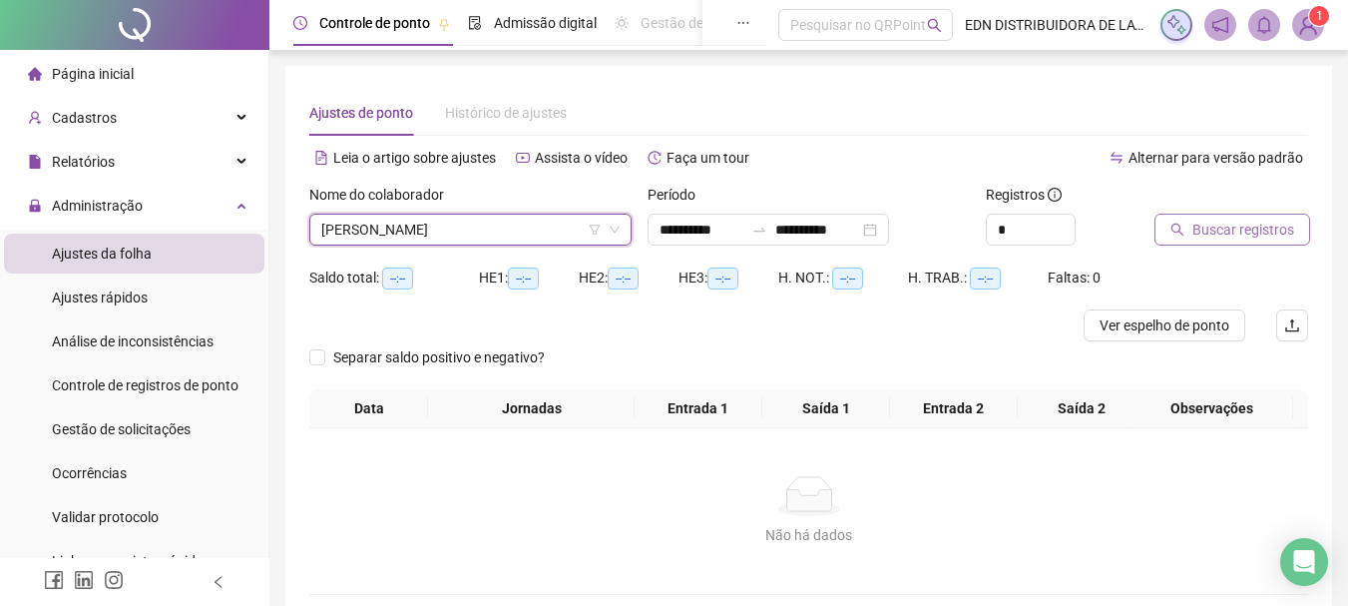
click at [1214, 219] on span "Buscar registros" at bounding box center [1243, 230] width 102 height 22
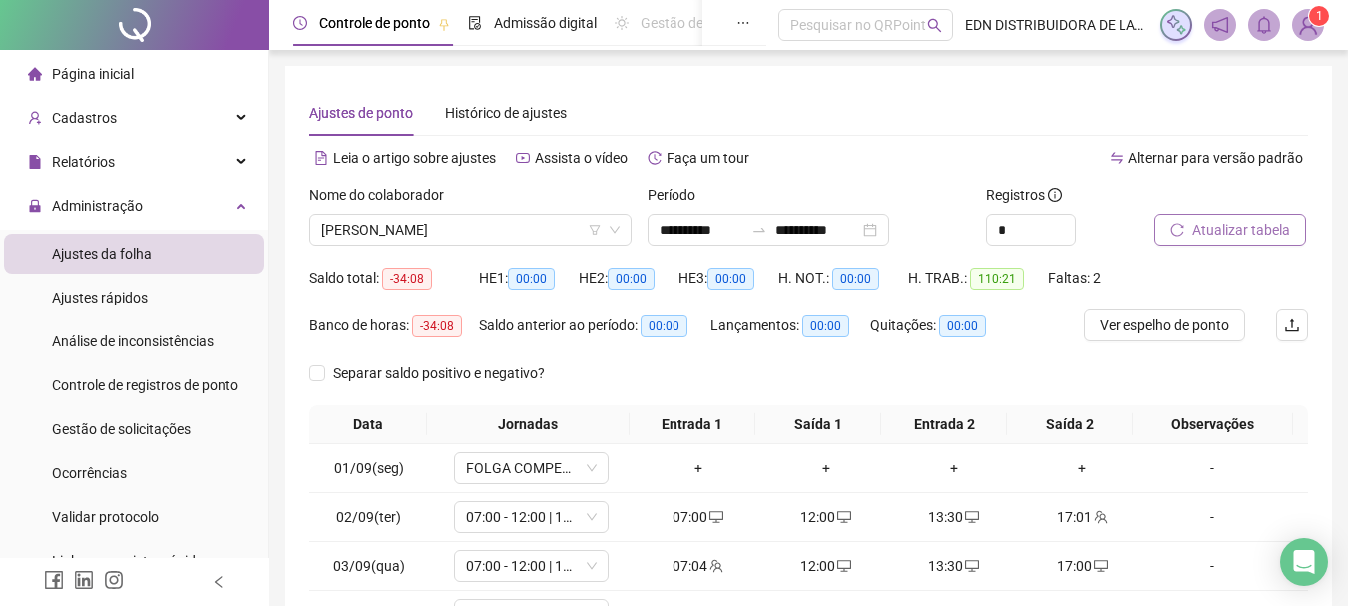
click at [1231, 233] on span "Atualizar tabela" at bounding box center [1241, 230] width 98 height 22
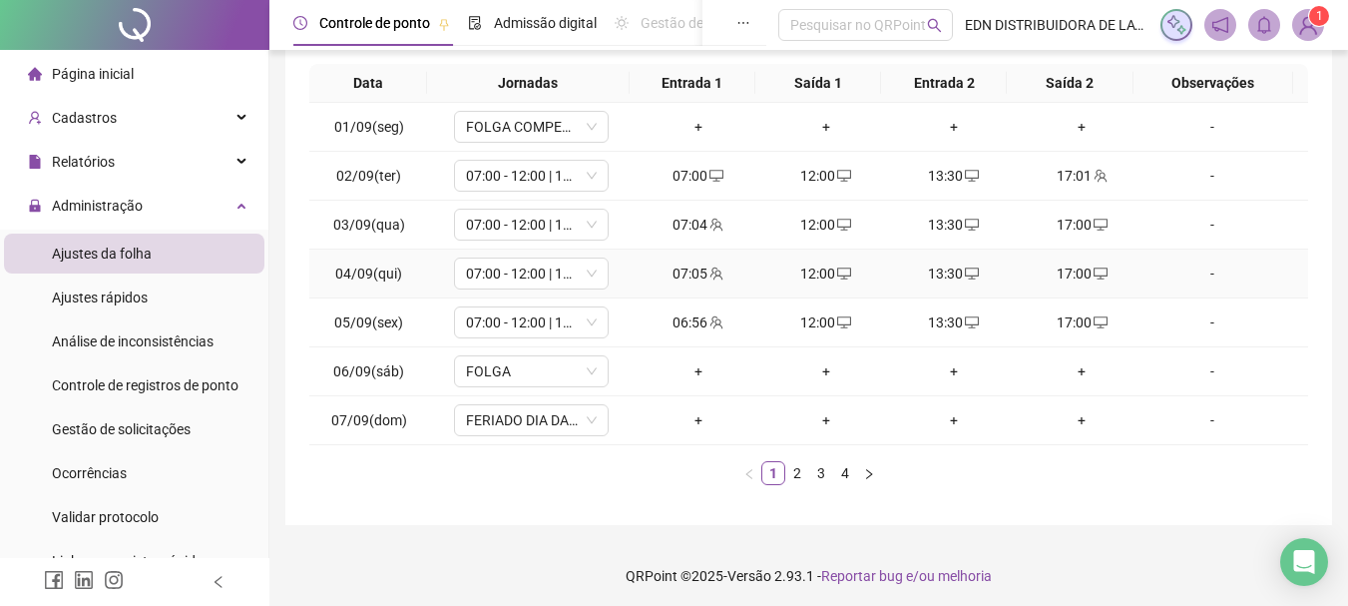
scroll to position [346, 0]
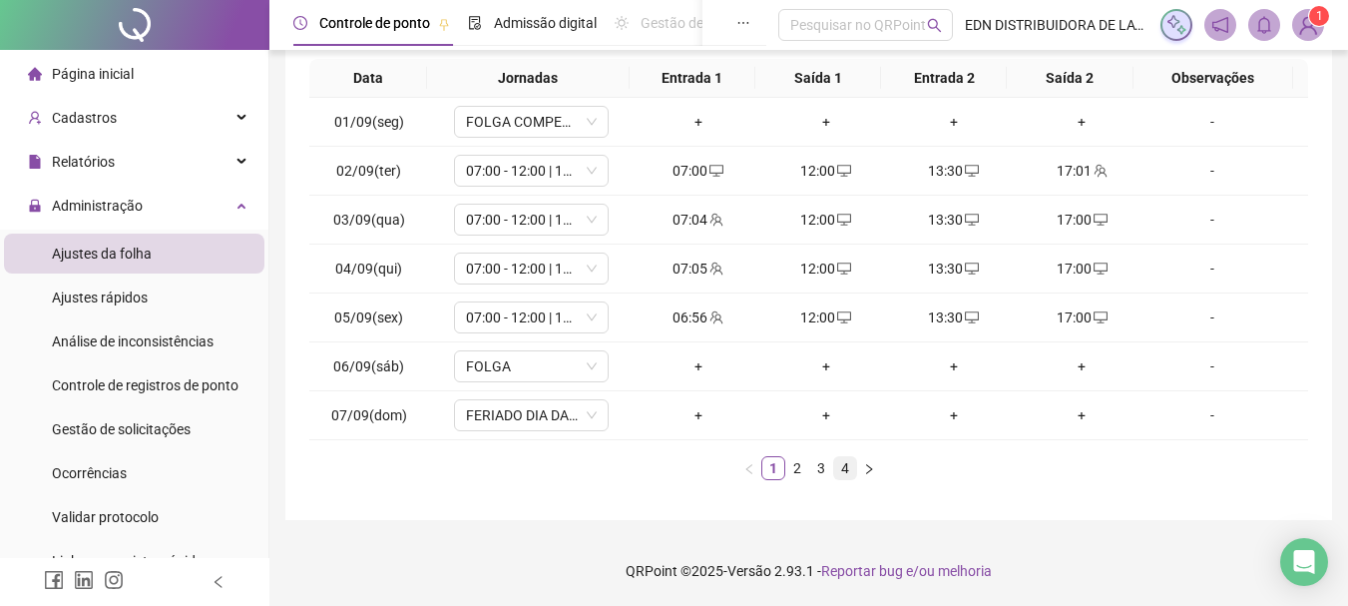
click at [845, 467] on link "4" at bounding box center [845, 468] width 22 height 22
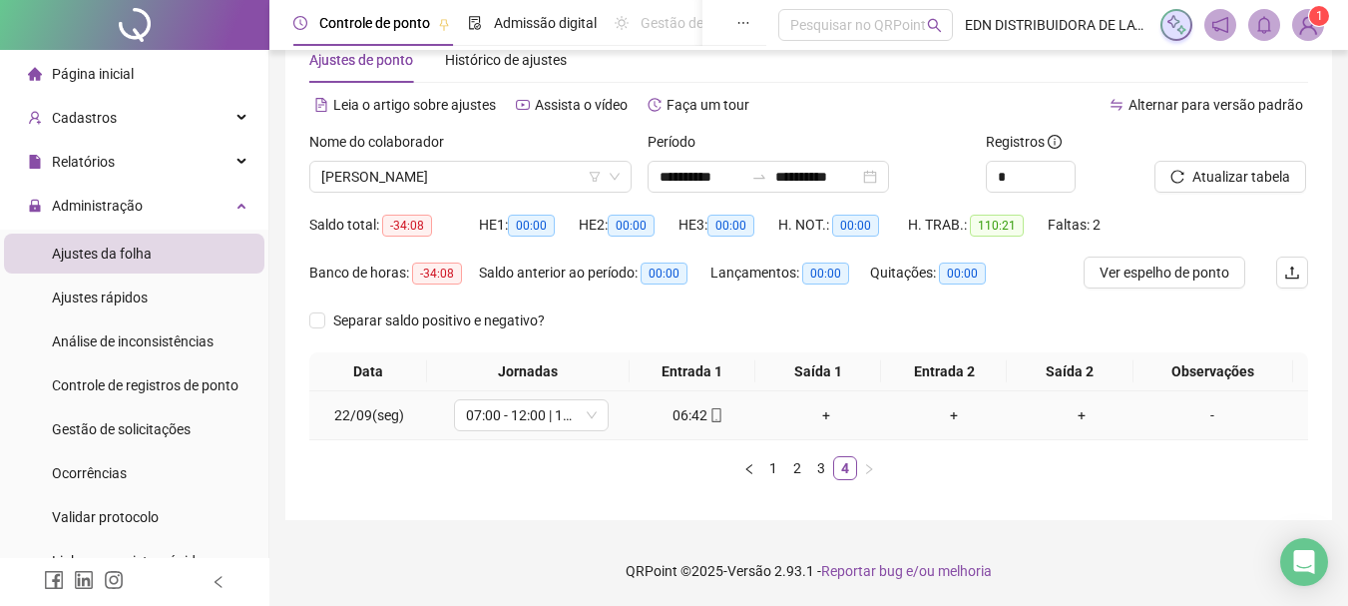
click at [690, 405] on div "06:42" at bounding box center [699, 415] width 112 height 22
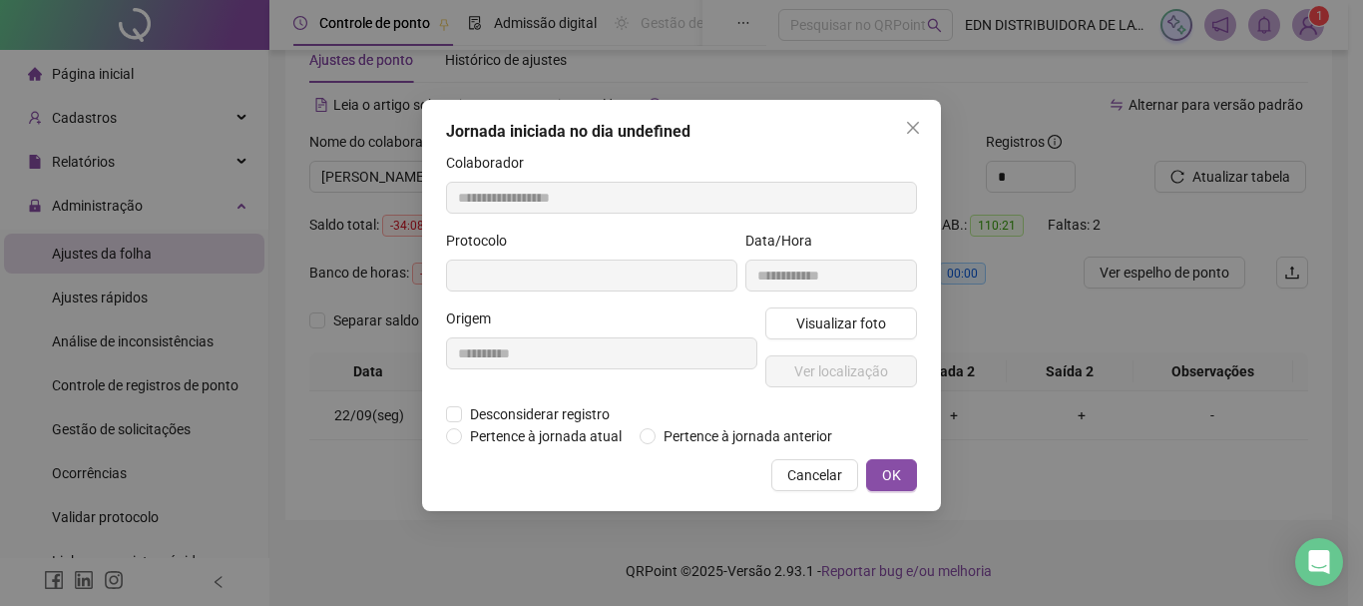
type input "**********"
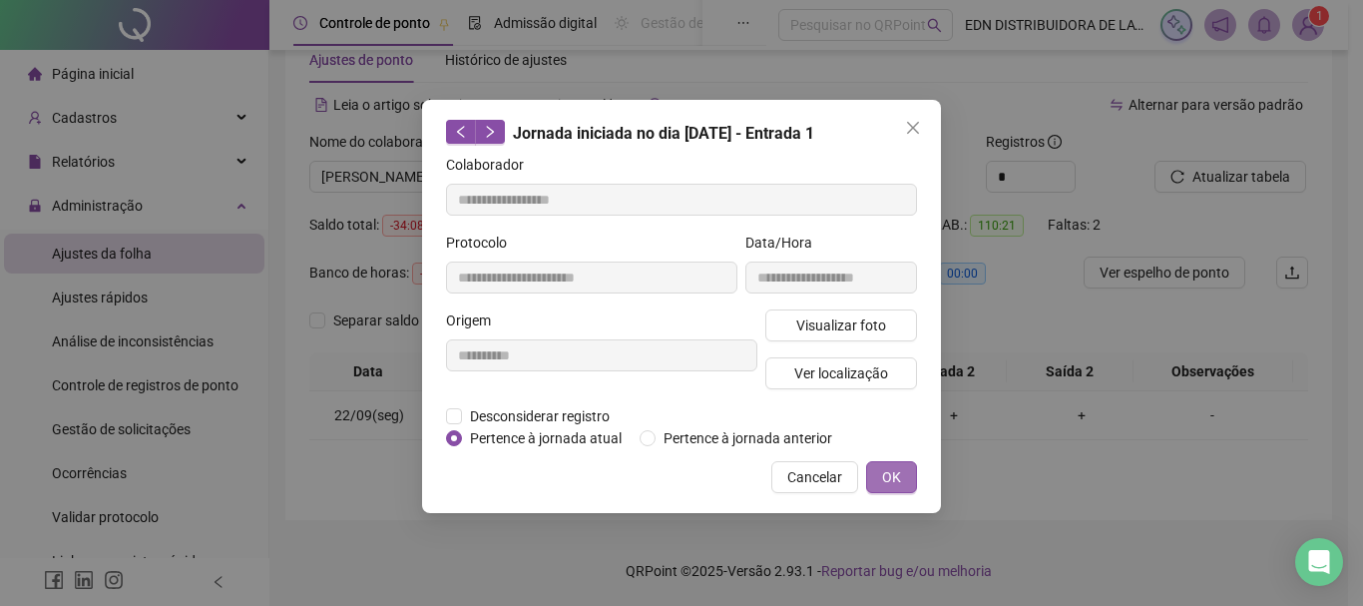
click at [896, 477] on span "OK" at bounding box center [891, 477] width 19 height 22
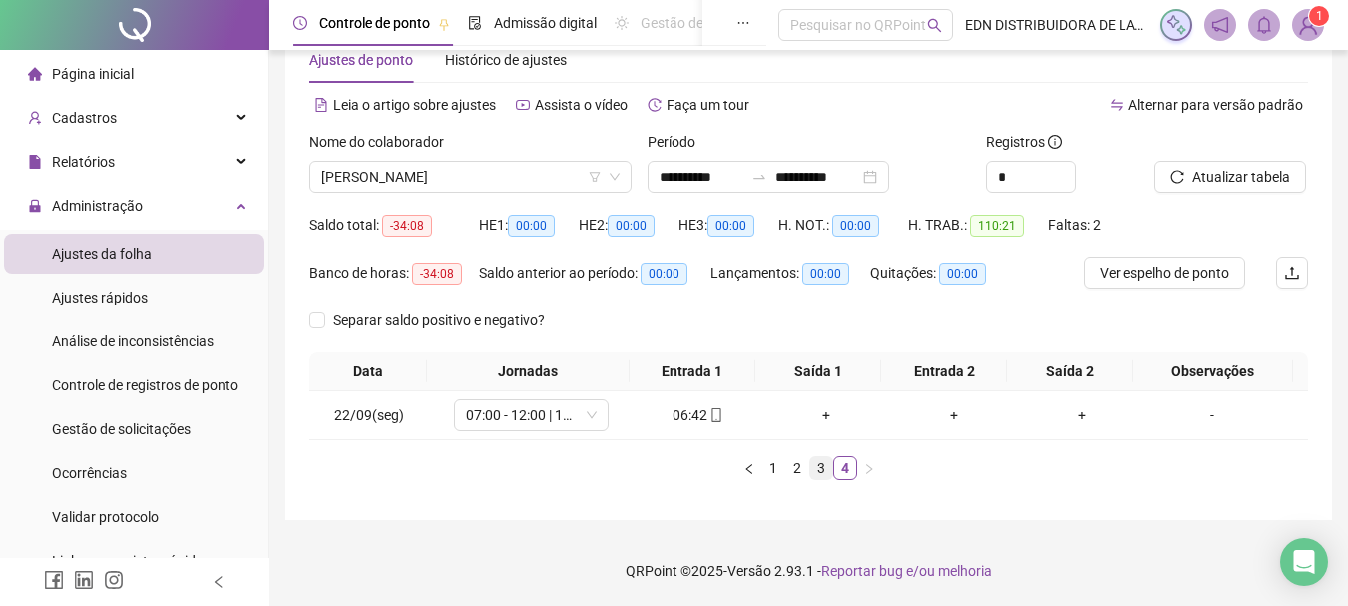
click at [829, 458] on link "3" at bounding box center [821, 468] width 22 height 22
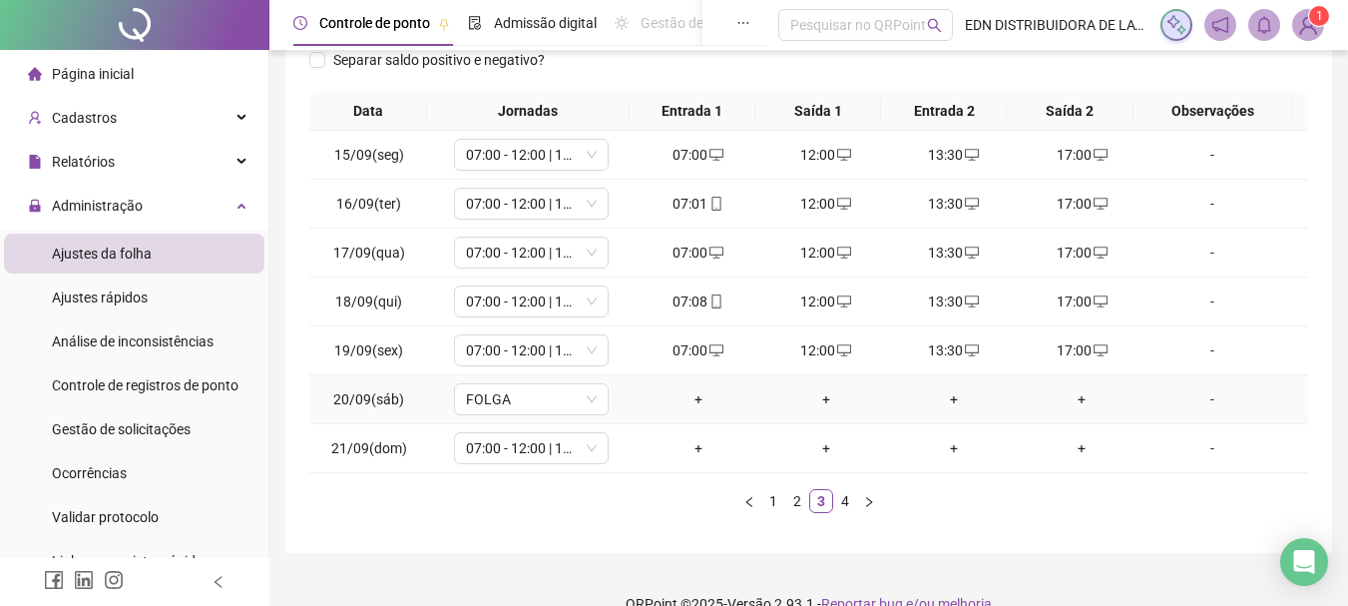
scroll to position [346, 0]
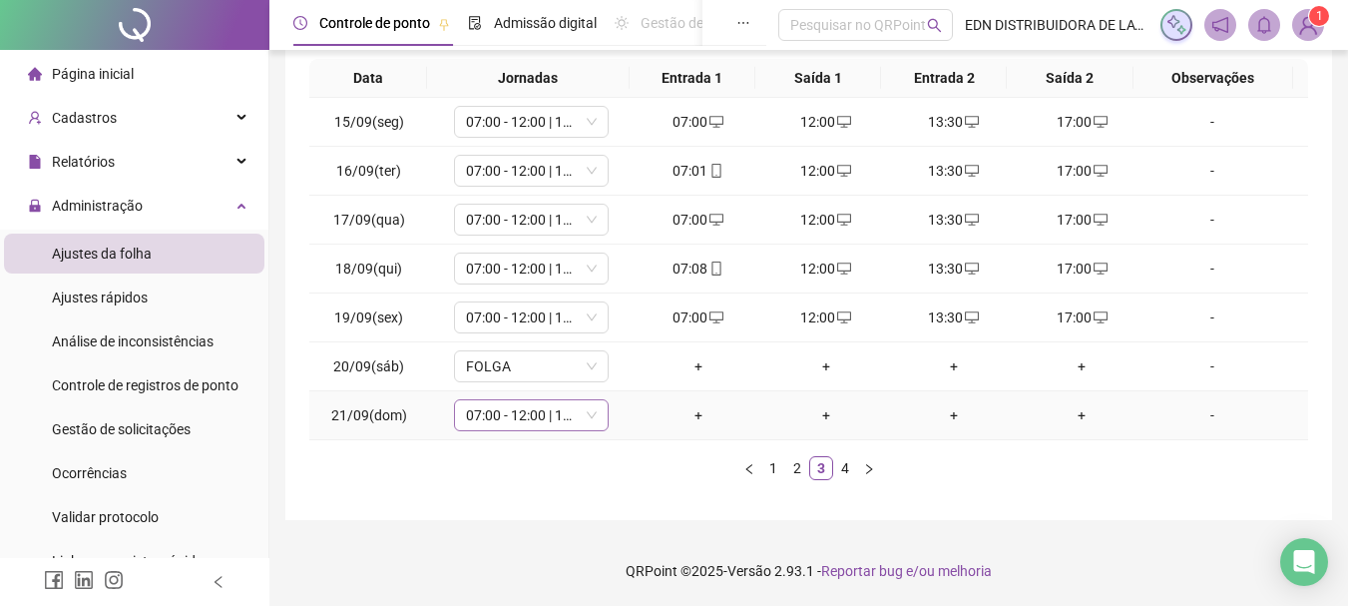
click at [591, 417] on icon "down" at bounding box center [592, 415] width 12 height 12
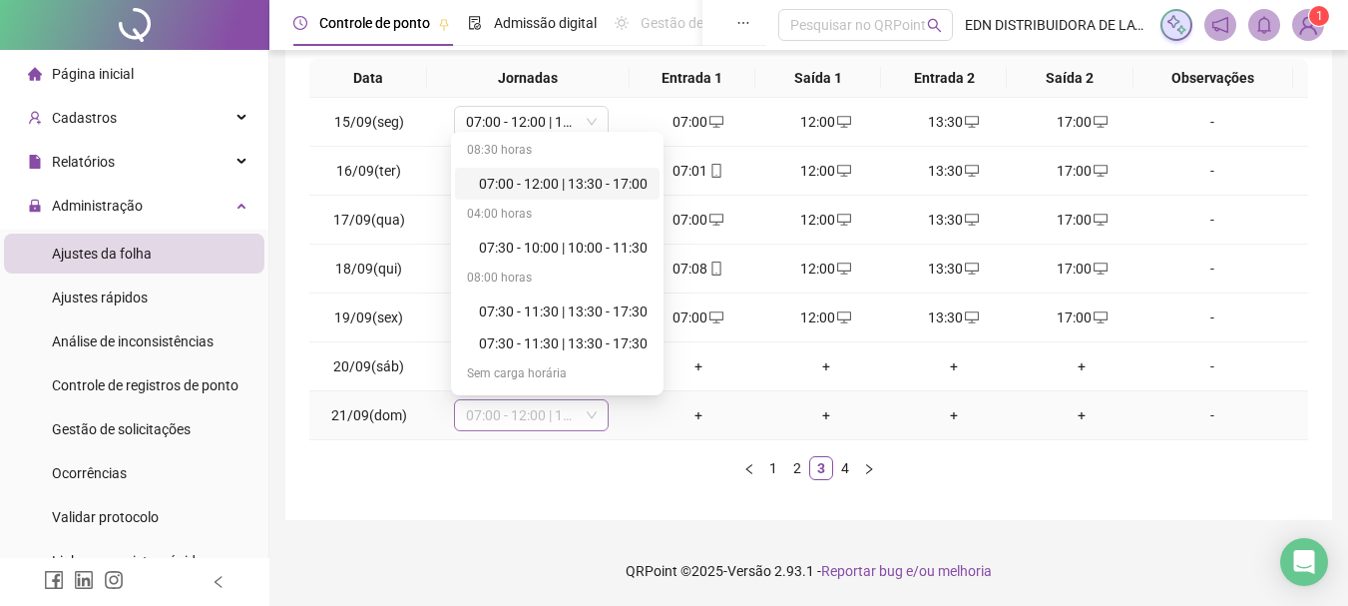
click at [593, 407] on span "07:00 - 12:00 | 13:30 - 17:00" at bounding box center [531, 415] width 131 height 30
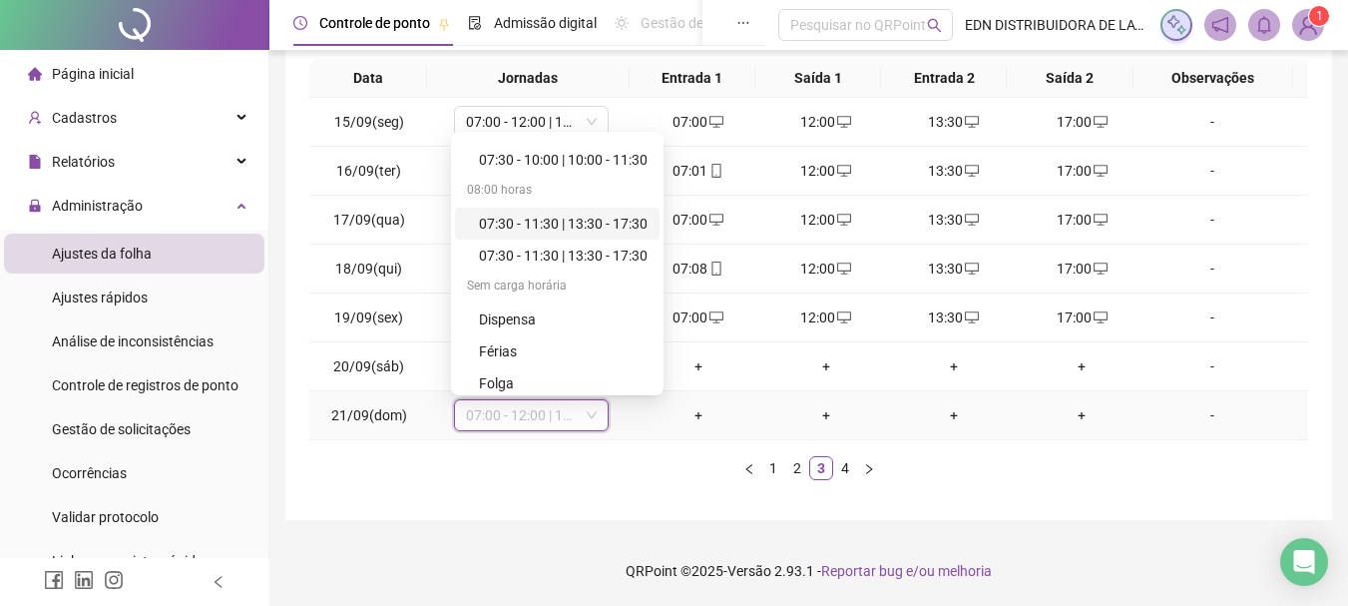
scroll to position [160, 0]
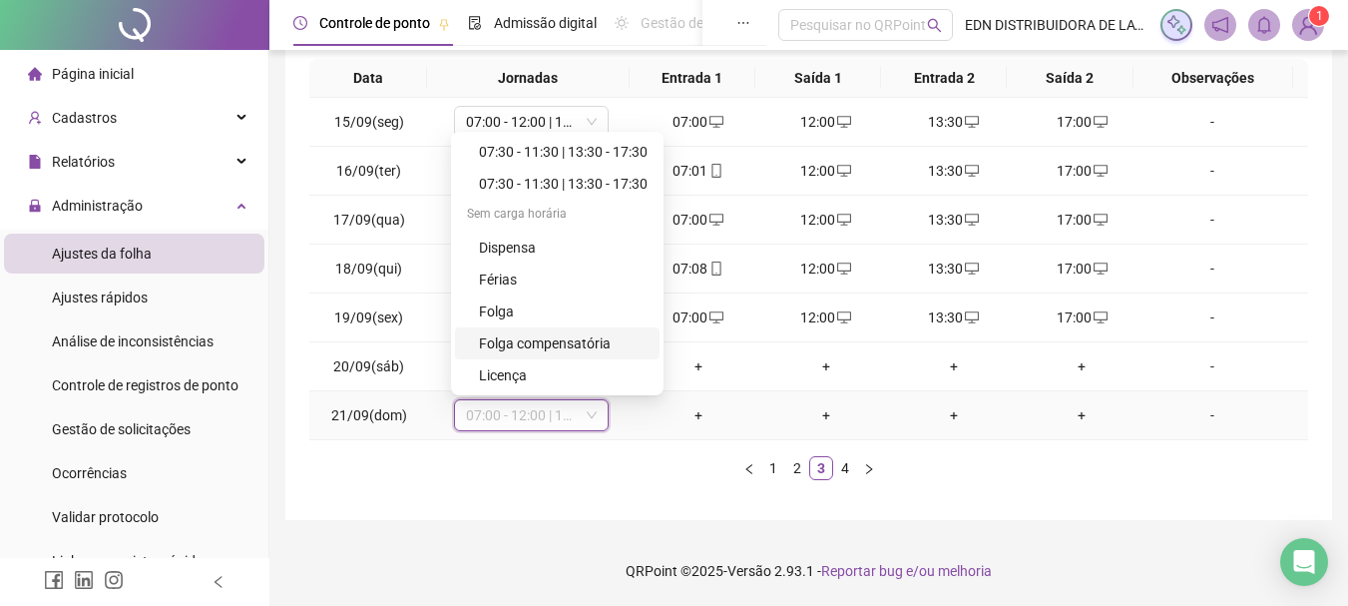
click at [550, 346] on div "Folga compensatória" at bounding box center [563, 343] width 169 height 22
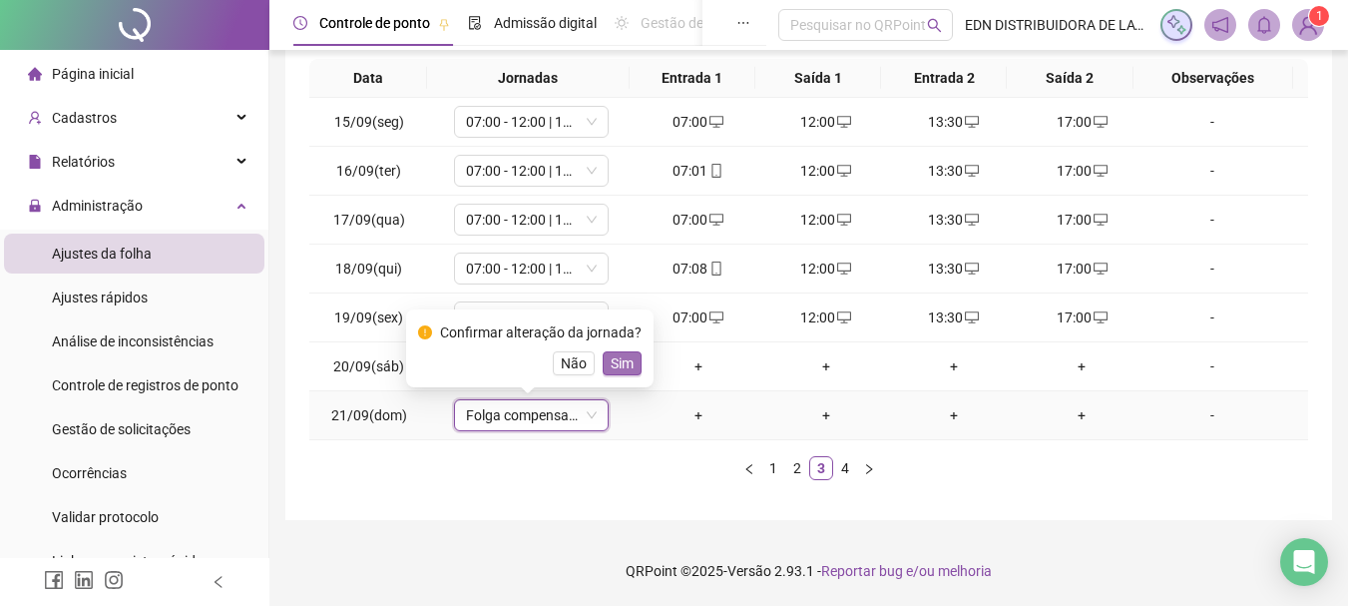
click at [635, 363] on button "Sim" at bounding box center [622, 363] width 39 height 24
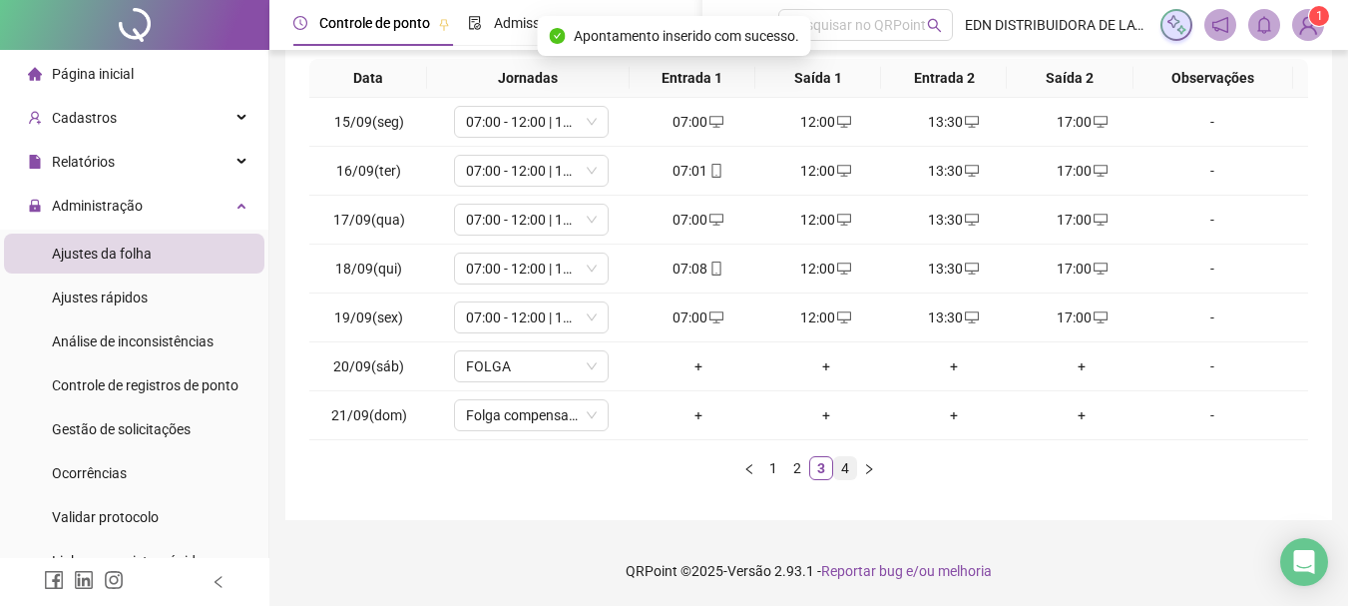
click at [848, 473] on link "4" at bounding box center [845, 468] width 22 height 22
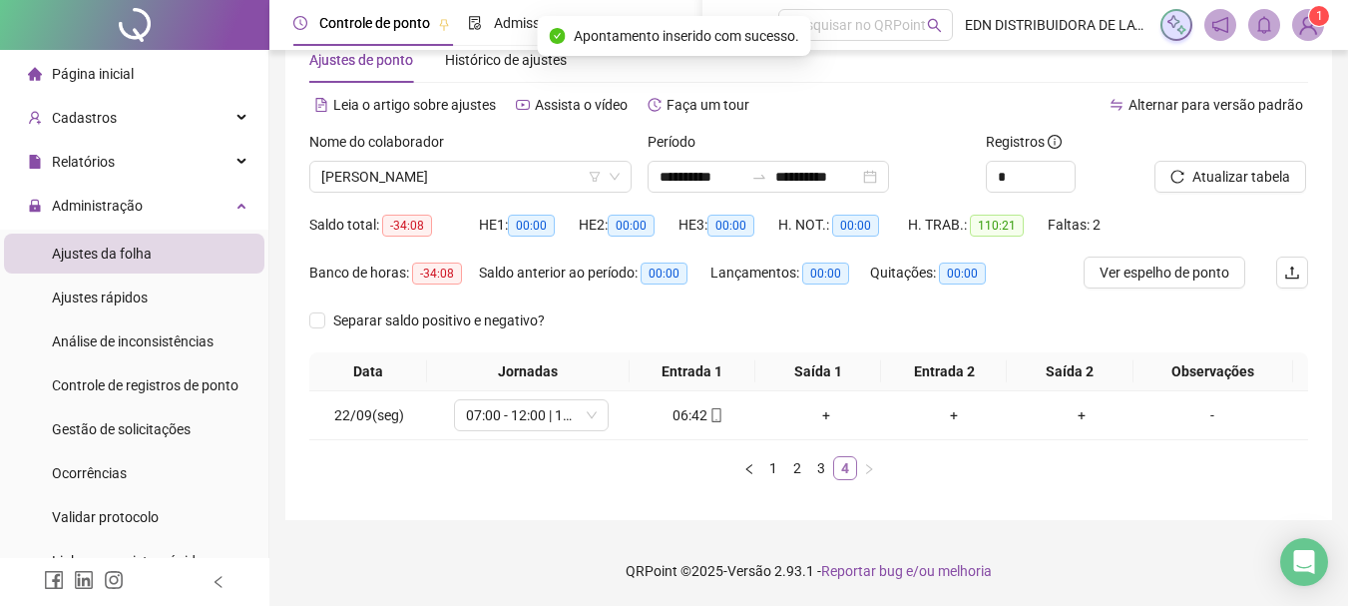
scroll to position [53, 0]
click at [1210, 272] on span "Ver espelho de ponto" at bounding box center [1165, 272] width 130 height 22
click at [547, 183] on span "[PERSON_NAME]" at bounding box center [470, 177] width 298 height 30
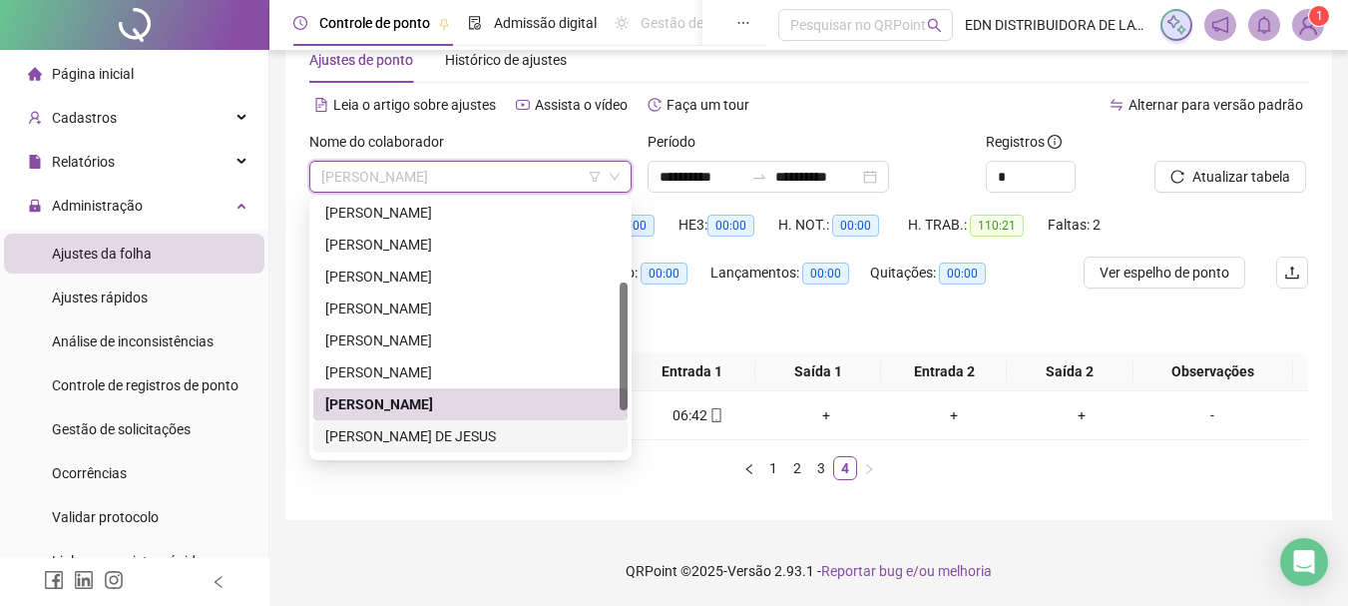
click at [414, 438] on div "[PERSON_NAME] DE JESUS" at bounding box center [470, 436] width 290 height 22
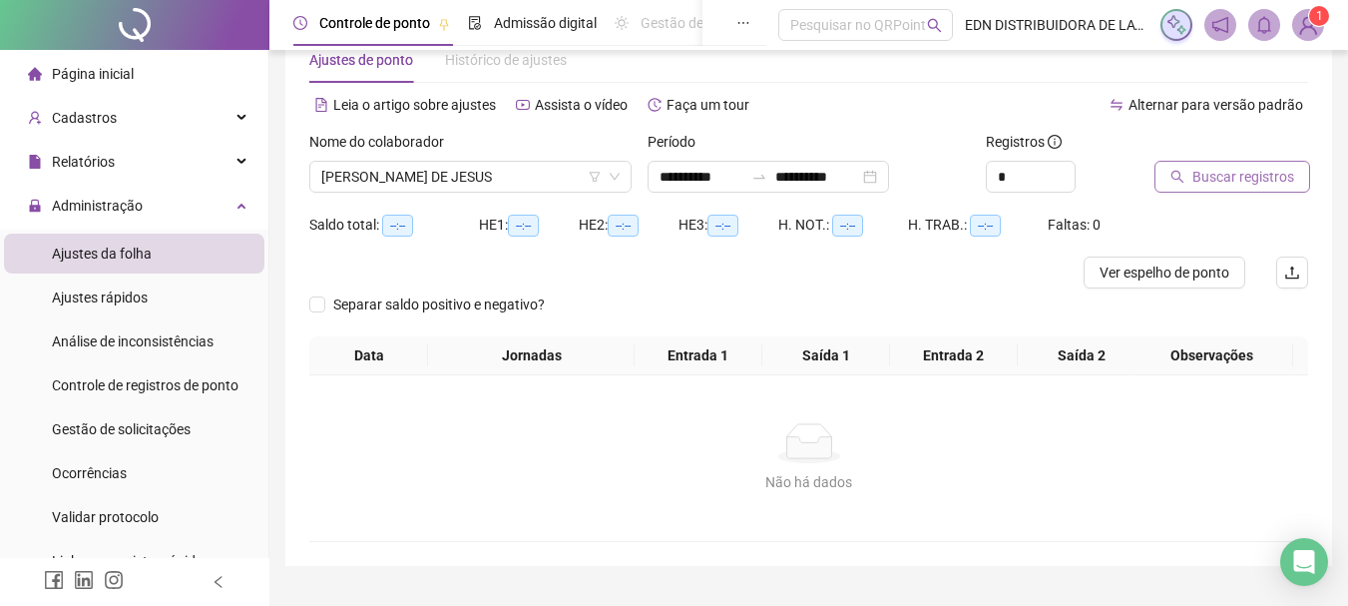
click at [1219, 170] on span "Buscar registros" at bounding box center [1243, 177] width 102 height 22
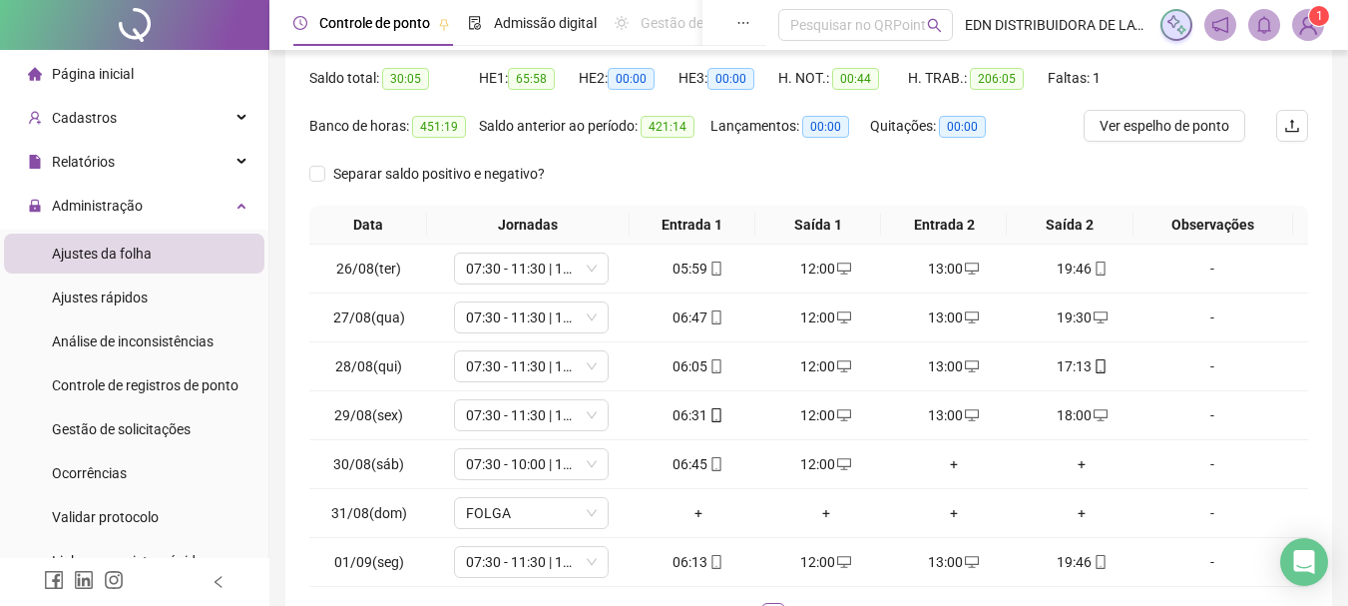
scroll to position [346, 0]
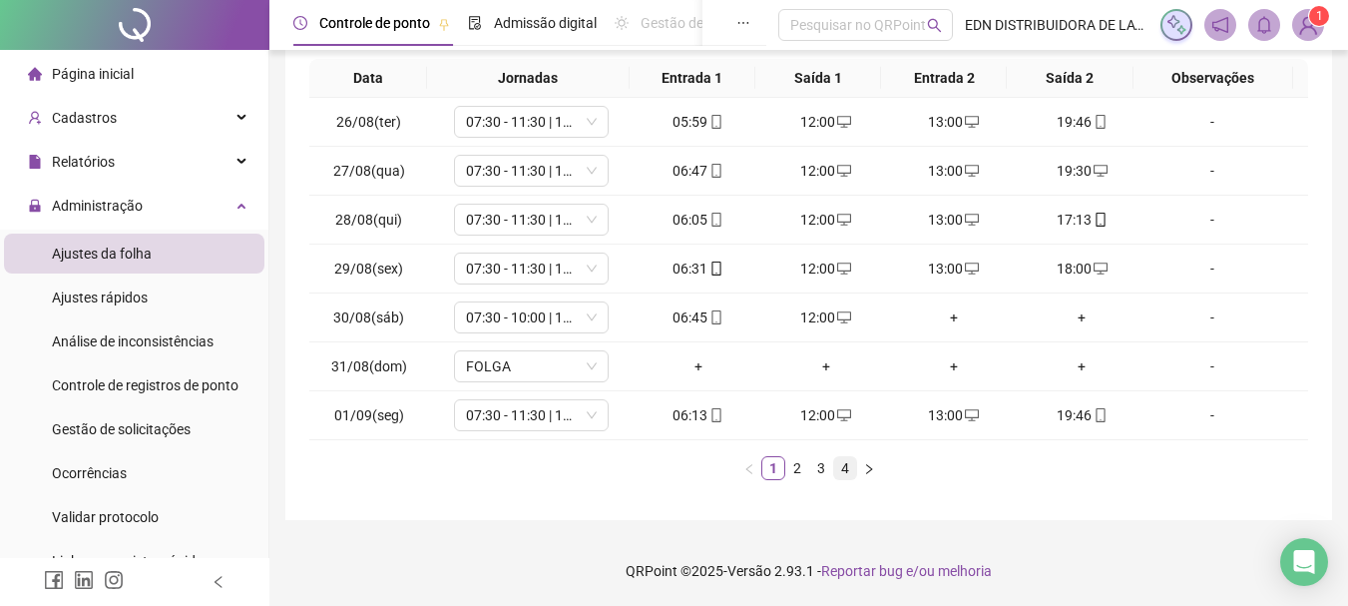
click at [846, 470] on link "4" at bounding box center [845, 468] width 22 height 22
click at [943, 316] on div "+" at bounding box center [954, 317] width 112 height 22
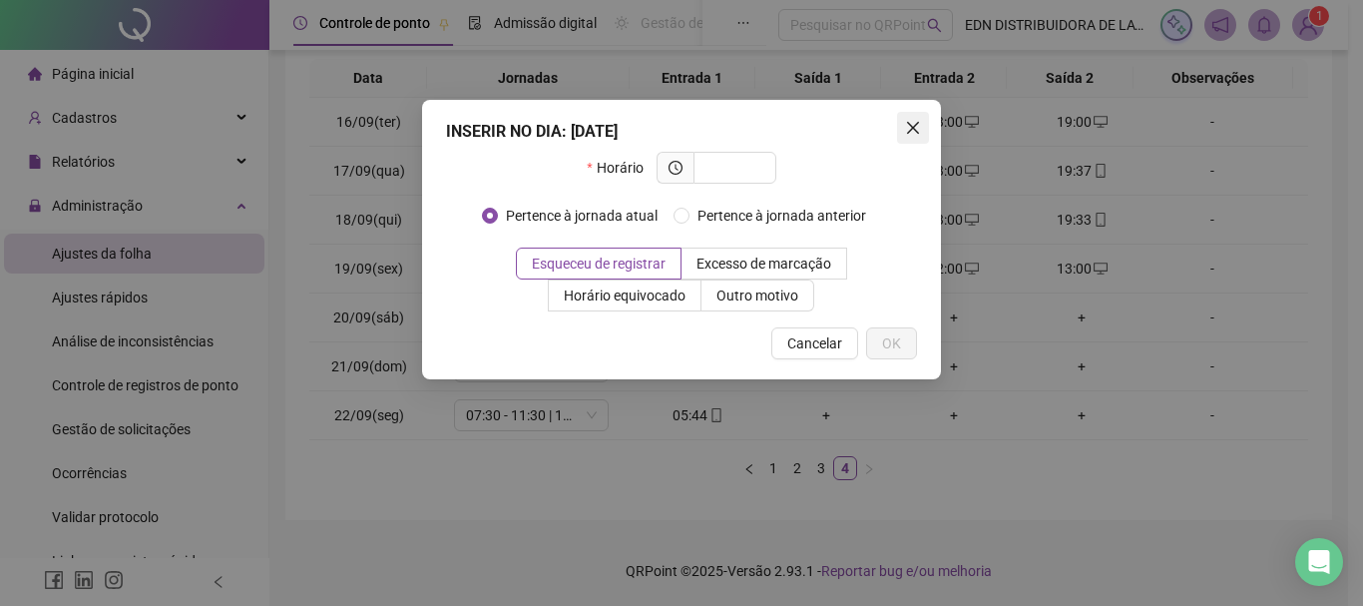
click at [907, 131] on icon "close" at bounding box center [913, 128] width 16 height 16
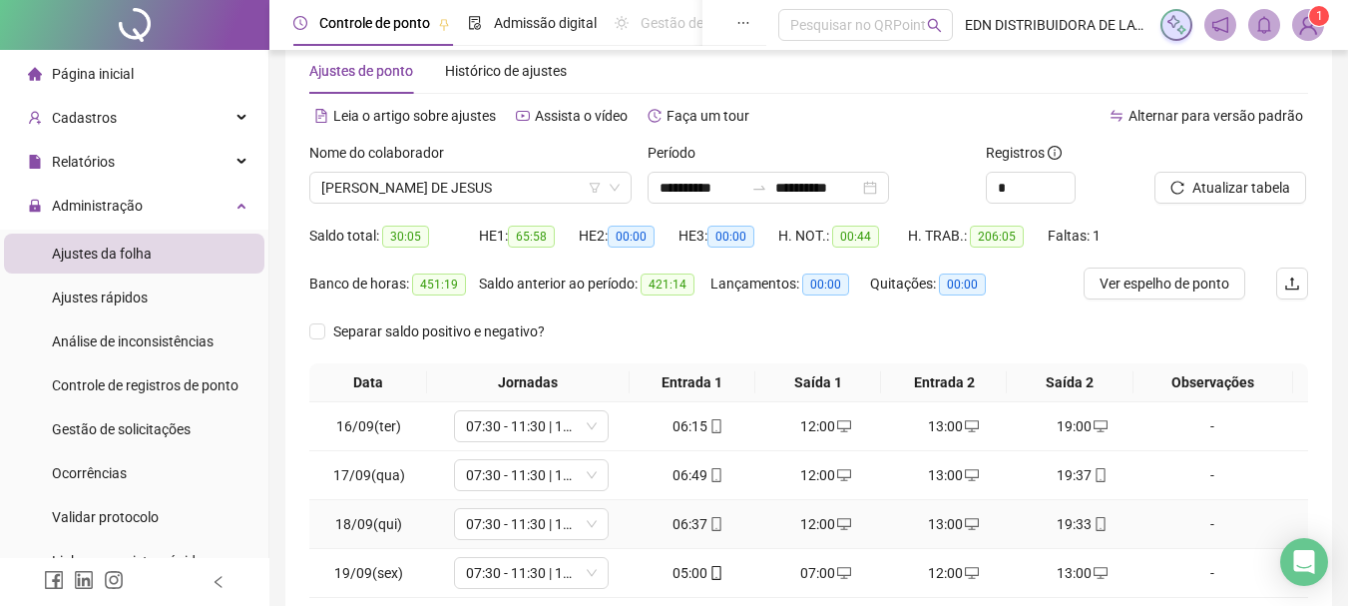
scroll to position [0, 0]
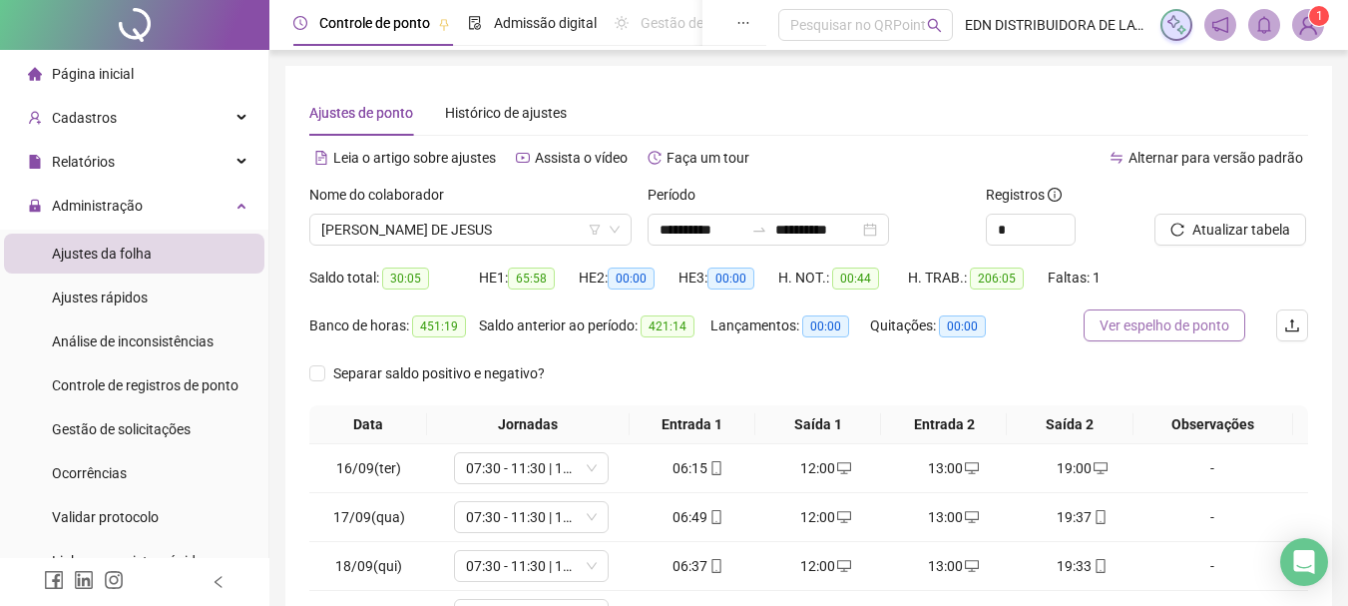
click at [1172, 338] on button "Ver espelho de ponto" at bounding box center [1165, 325] width 162 height 32
click at [499, 220] on span "[PERSON_NAME] DE JESUS" at bounding box center [470, 230] width 298 height 30
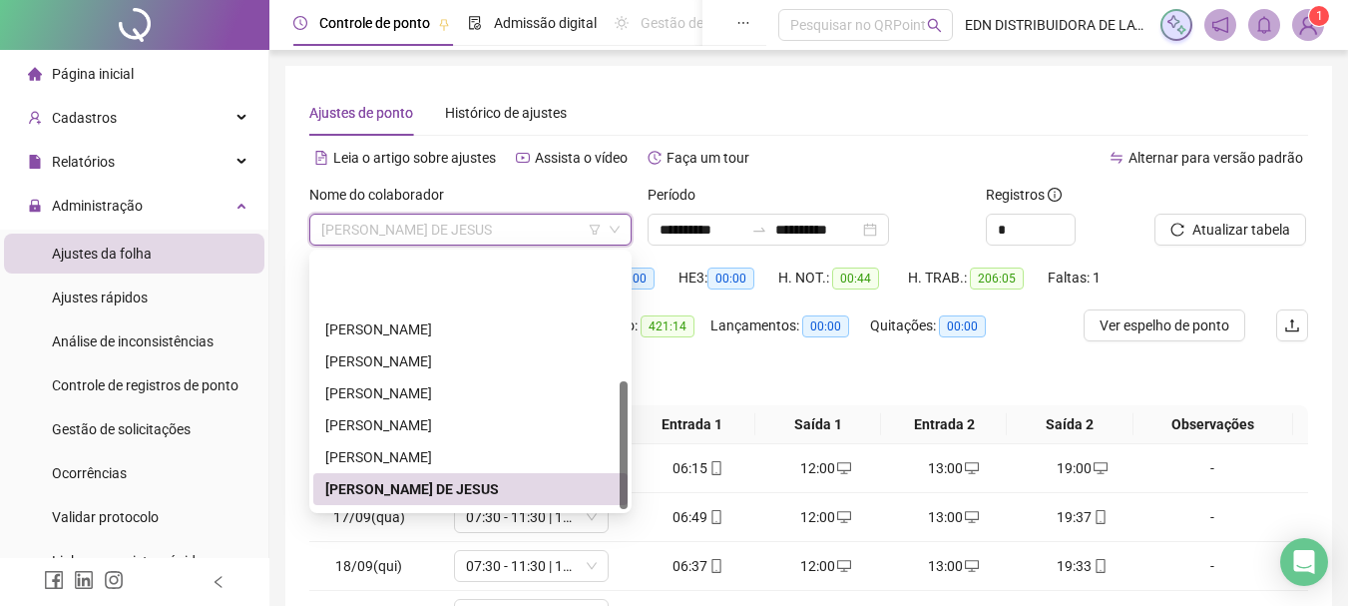
scroll to position [255, 0]
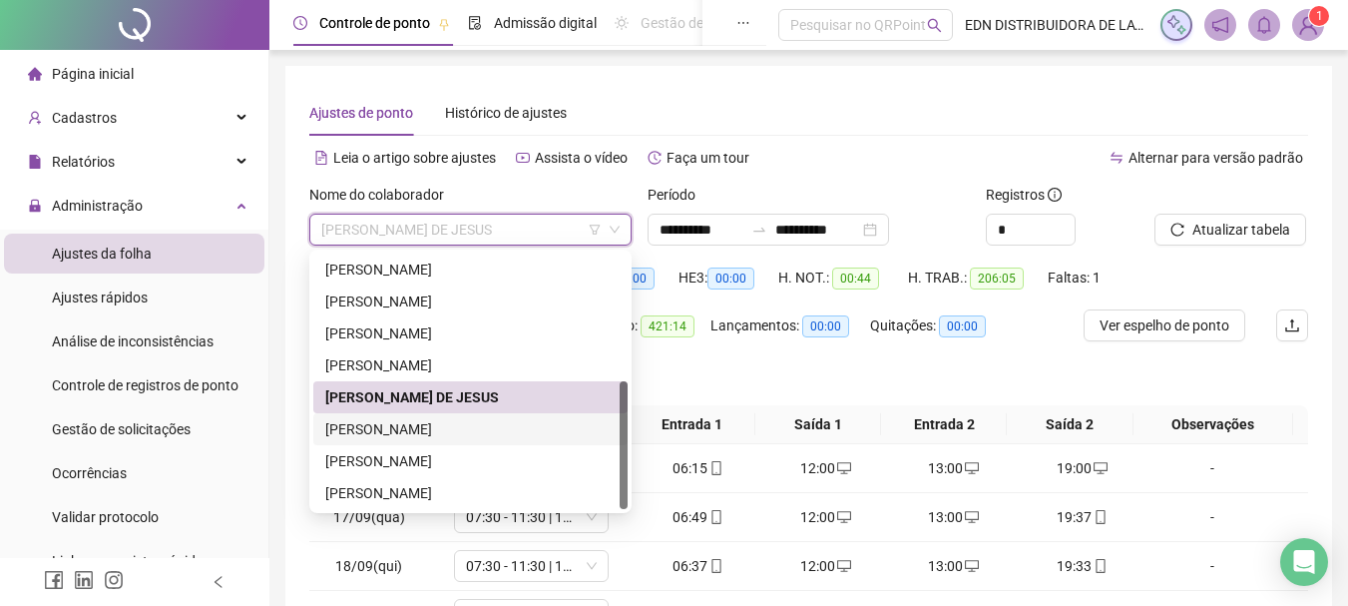
click at [365, 431] on div "[PERSON_NAME]" at bounding box center [470, 429] width 290 height 22
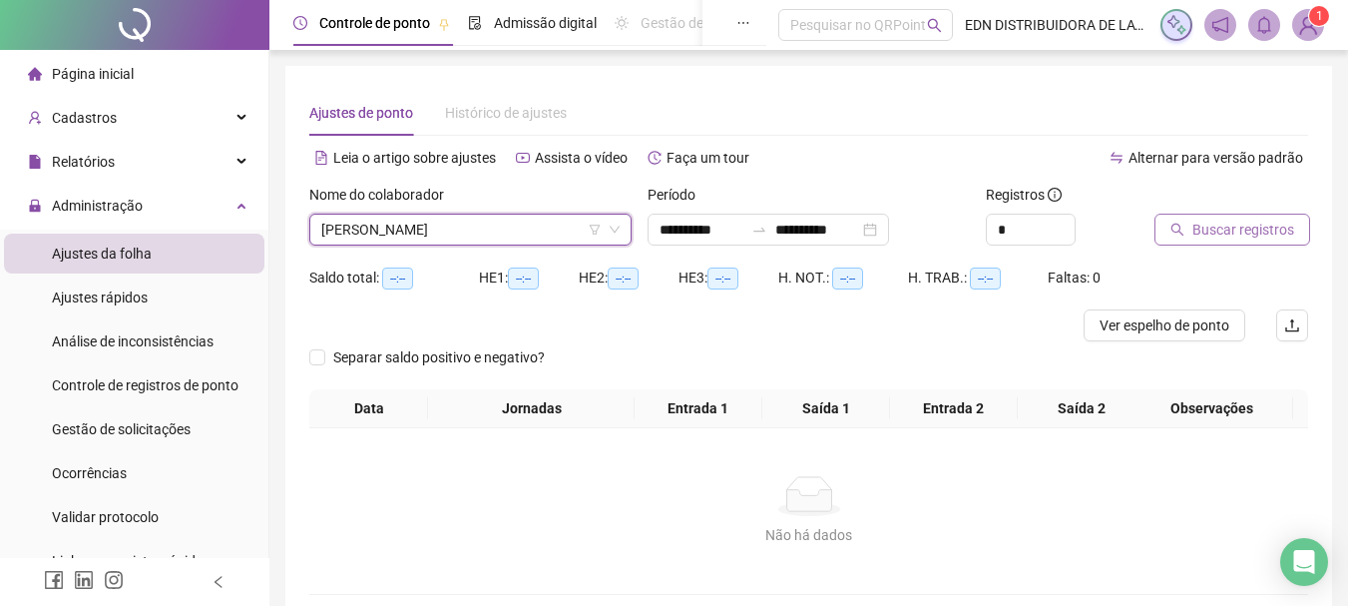
click at [1236, 235] on span "Buscar registros" at bounding box center [1243, 230] width 102 height 22
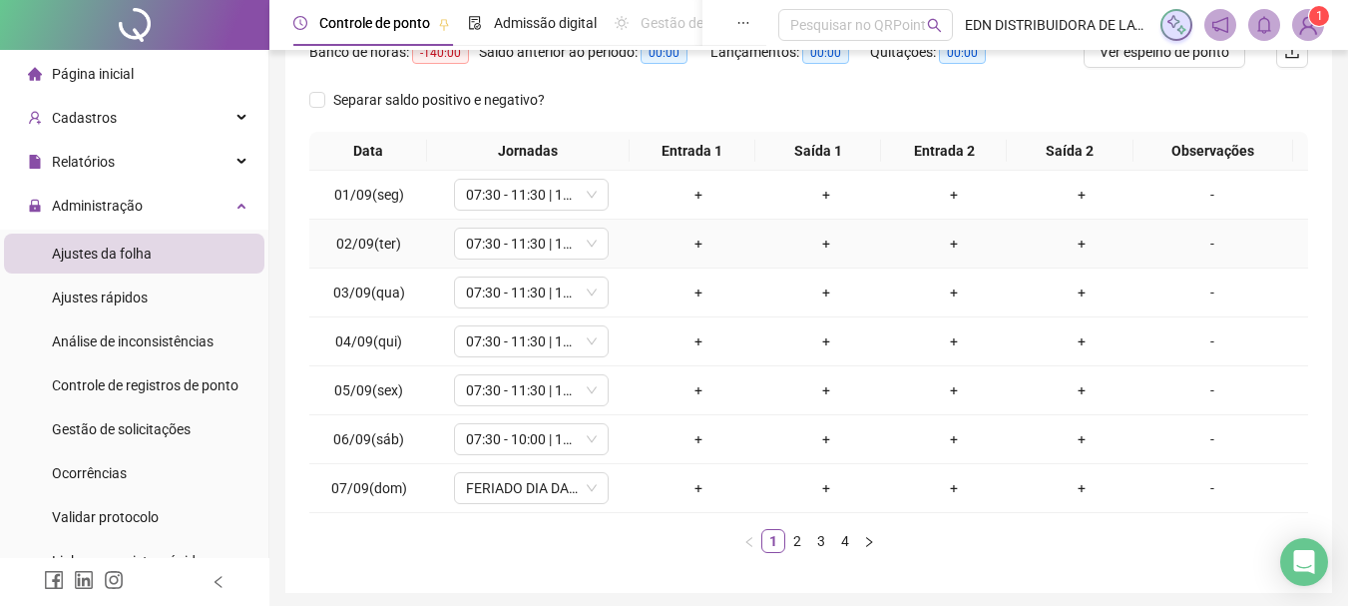
scroll to position [346, 0]
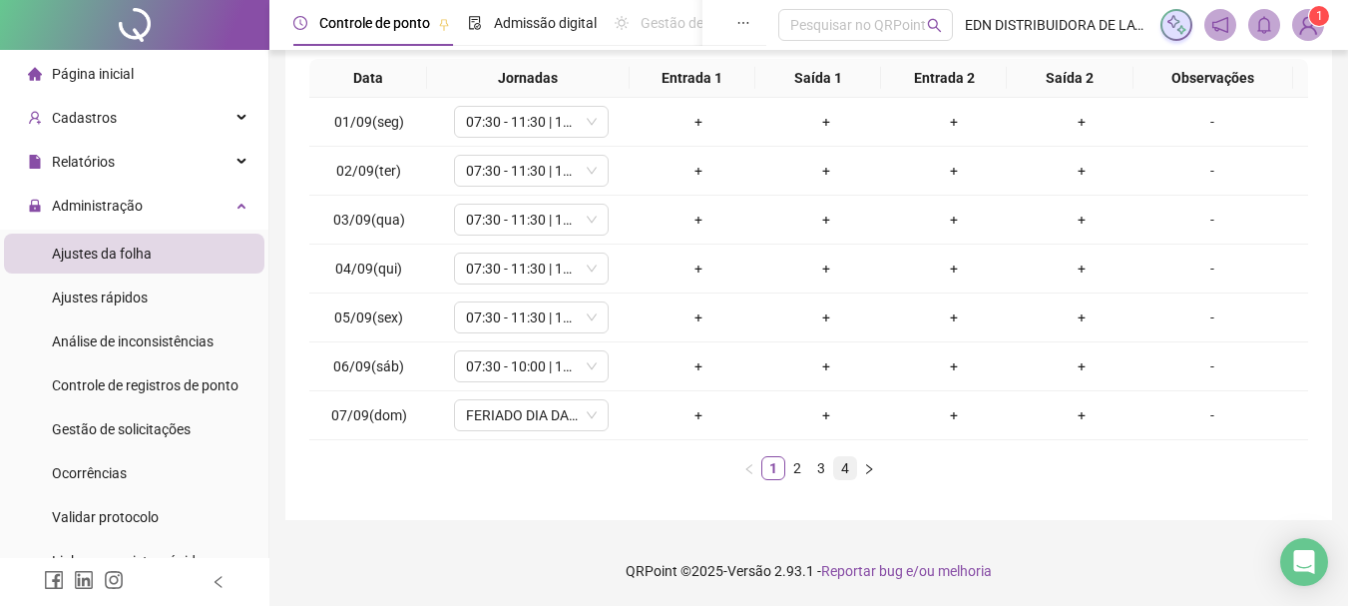
click at [845, 469] on link "4" at bounding box center [845, 468] width 22 height 22
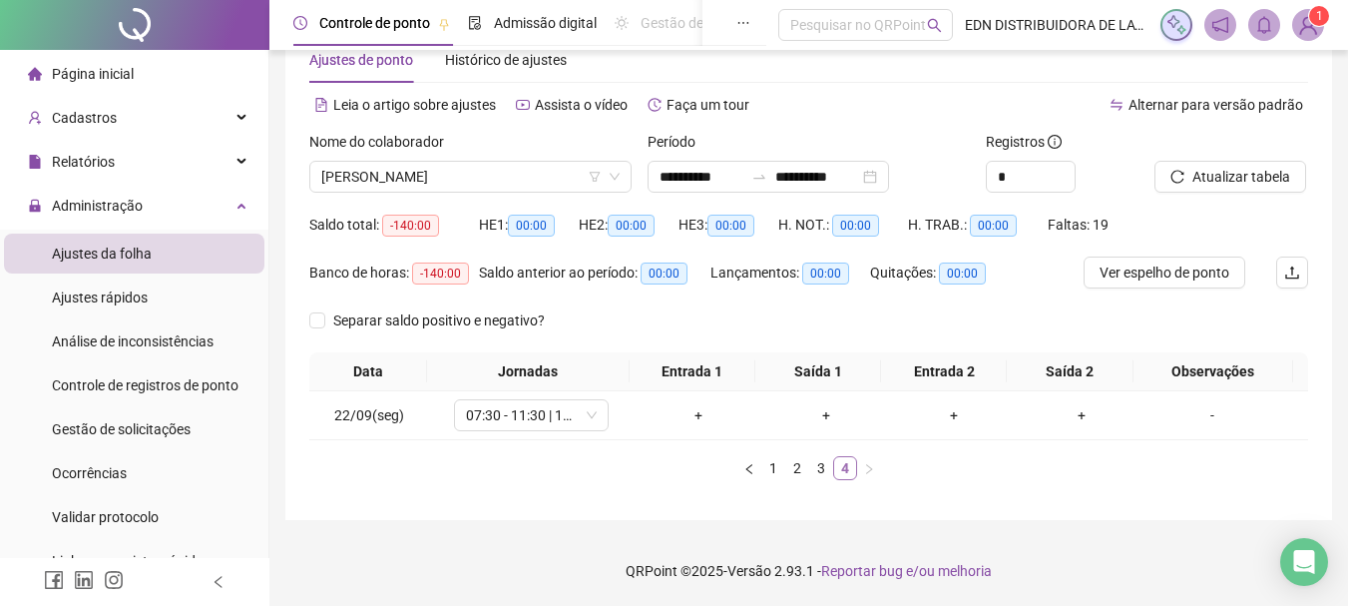
scroll to position [53, 0]
click at [452, 177] on span "[PERSON_NAME]" at bounding box center [470, 177] width 298 height 30
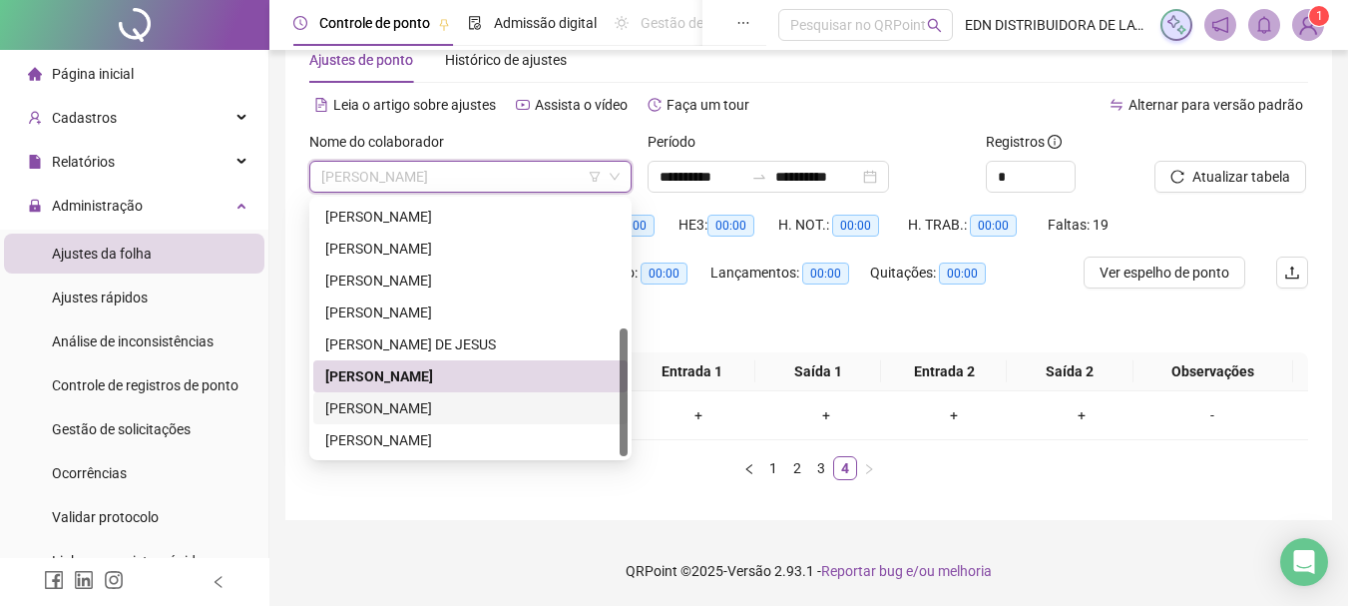
click at [414, 411] on div "[PERSON_NAME]" at bounding box center [470, 408] width 290 height 22
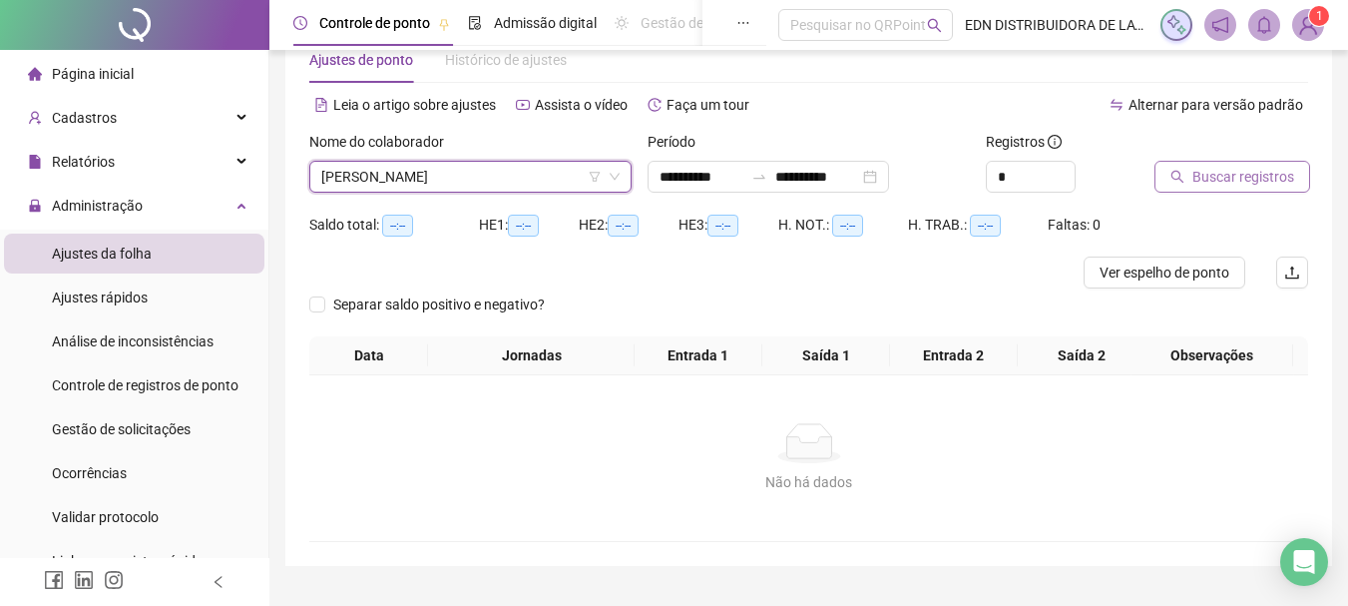
click at [1261, 171] on span "Buscar registros" at bounding box center [1243, 177] width 102 height 22
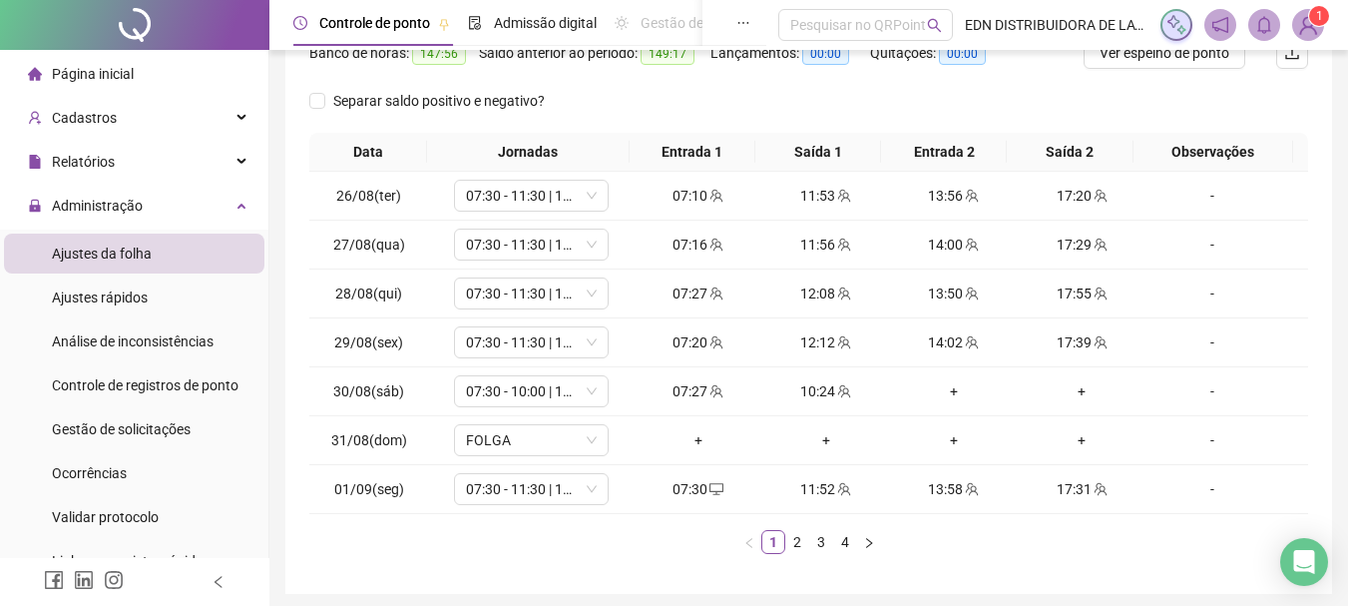
scroll to position [346, 0]
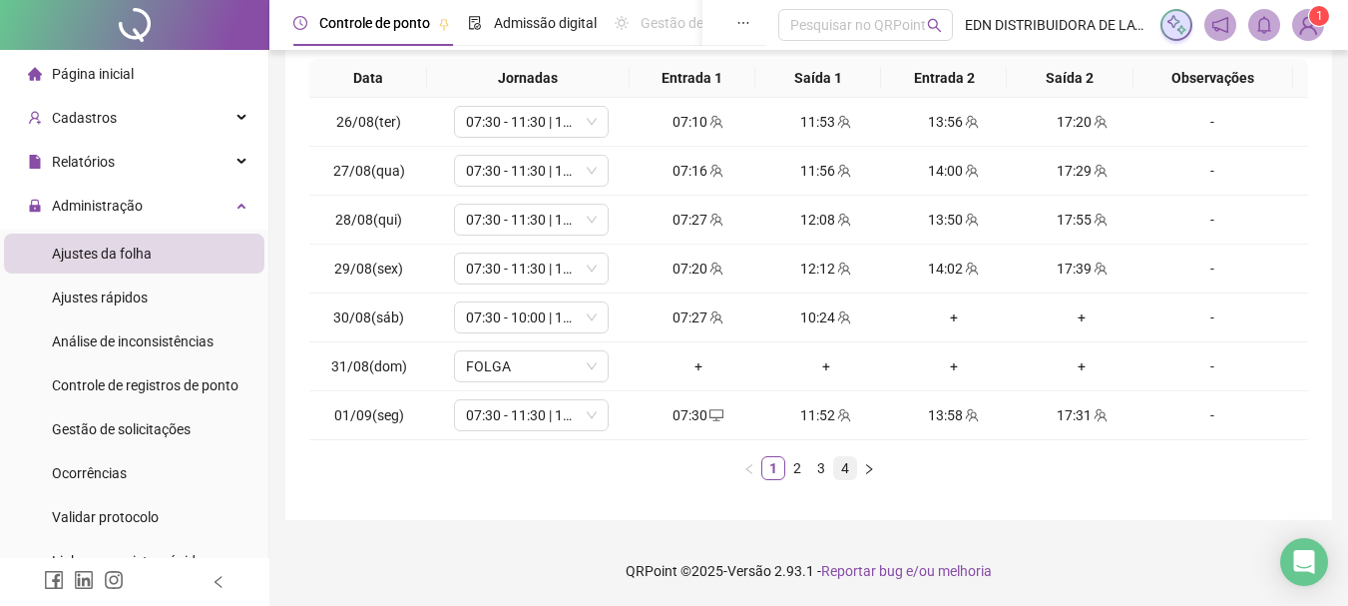
click at [841, 466] on link "4" at bounding box center [845, 468] width 22 height 22
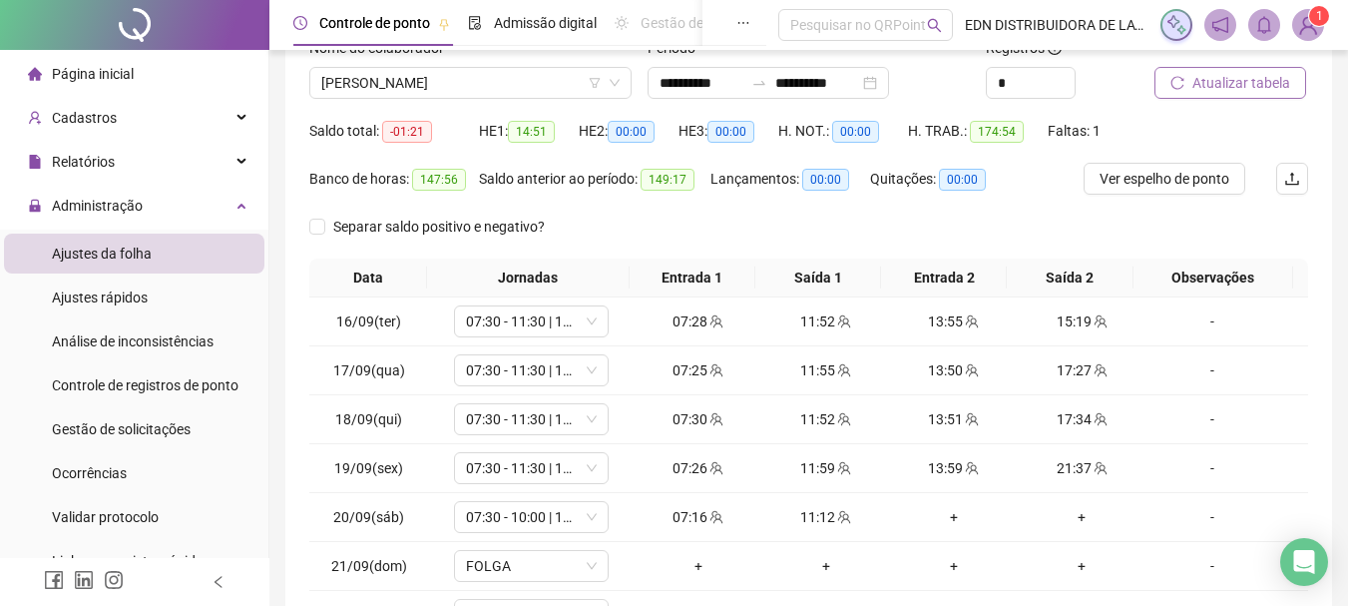
click at [1232, 86] on span "Atualizar tabela" at bounding box center [1241, 83] width 98 height 22
click at [1222, 177] on span "Ver espelho de ponto" at bounding box center [1165, 179] width 130 height 22
click at [1159, 181] on span "Ver espelho de ponto" at bounding box center [1165, 179] width 130 height 22
click at [454, 78] on span "[PERSON_NAME]" at bounding box center [470, 83] width 298 height 30
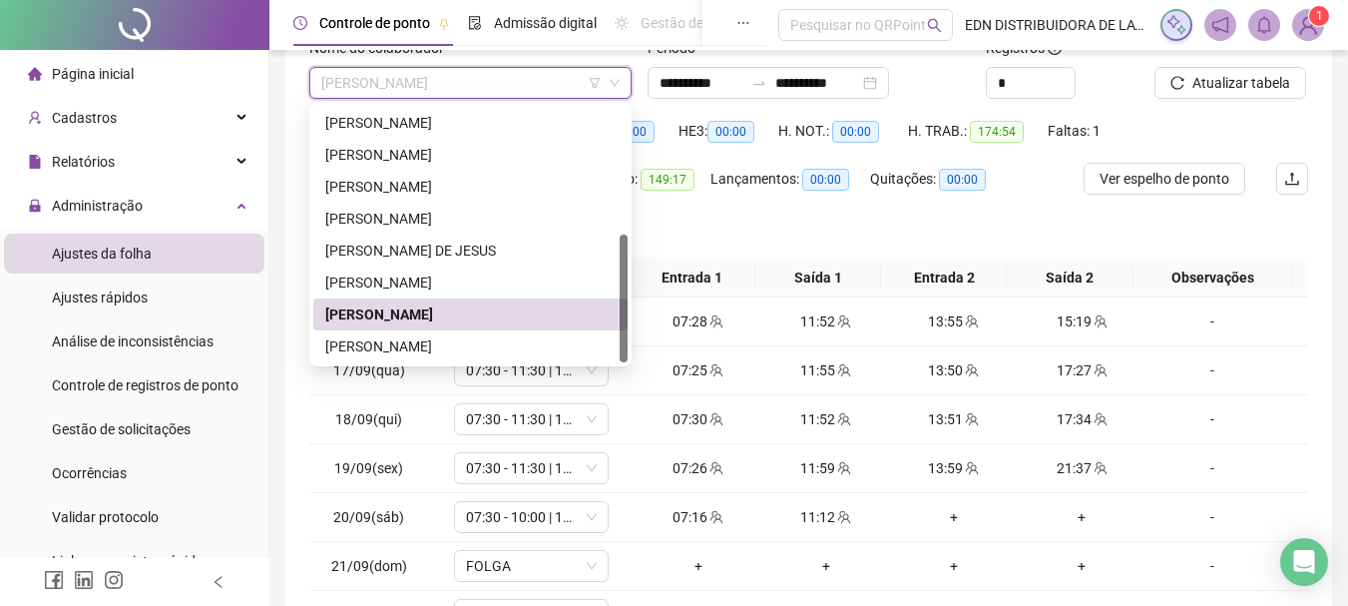
click at [466, 326] on div "[PERSON_NAME]" at bounding box center [470, 314] width 314 height 32
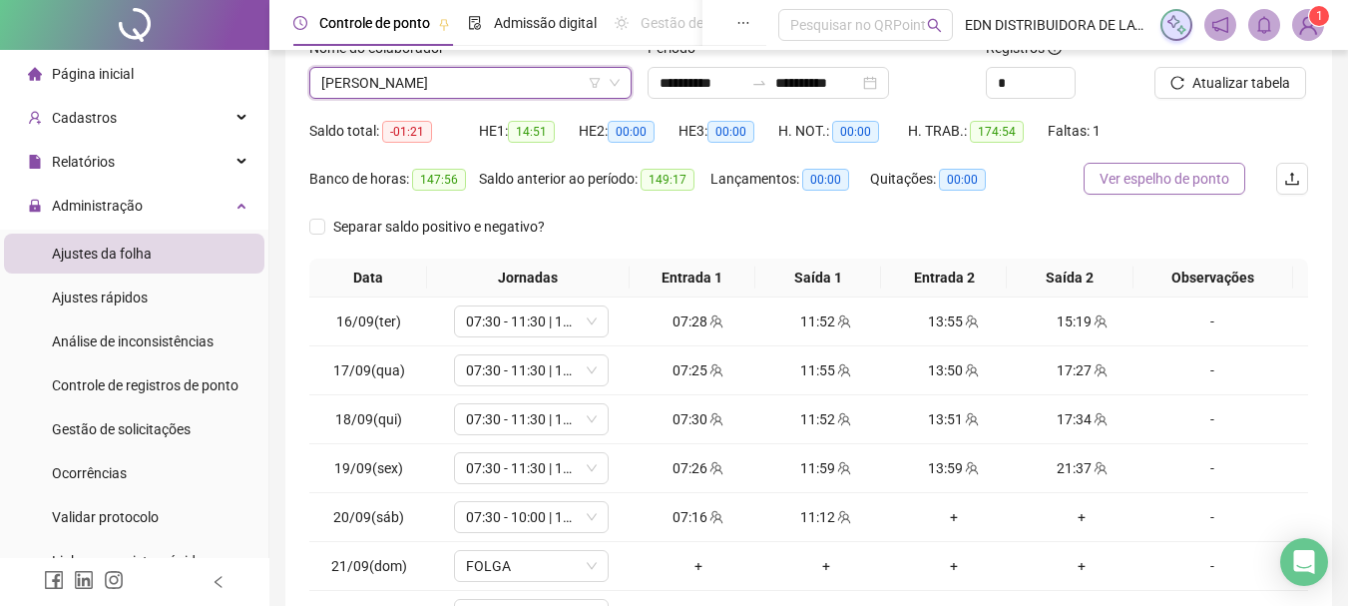
click at [1149, 176] on span "Ver espelho de ponto" at bounding box center [1165, 179] width 130 height 22
click at [476, 87] on span "[PERSON_NAME]" at bounding box center [470, 83] width 298 height 30
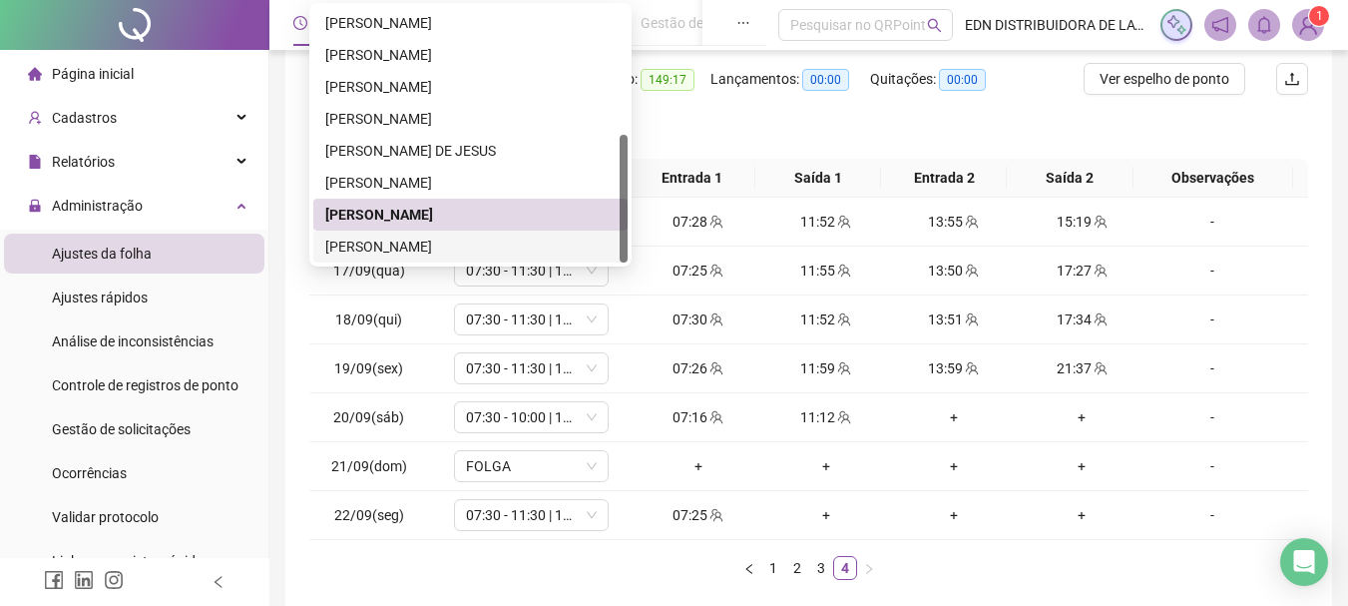
click at [367, 240] on div "[PERSON_NAME]" at bounding box center [470, 246] width 290 height 22
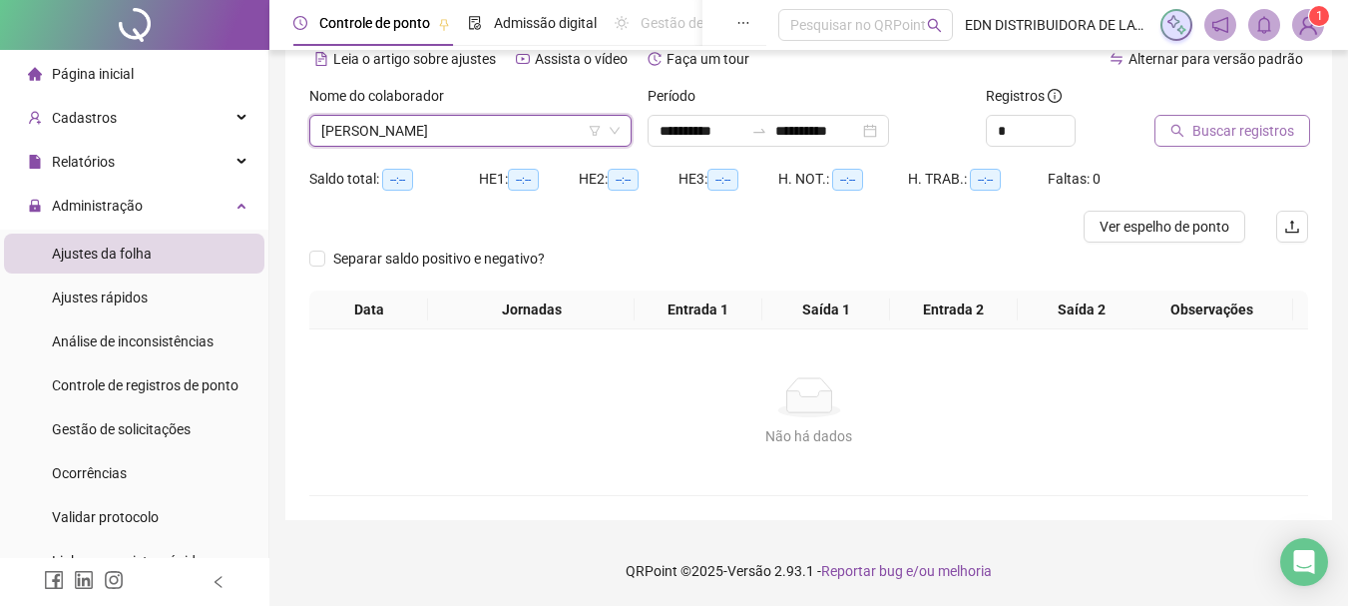
click at [1207, 129] on span "Buscar registros" at bounding box center [1243, 131] width 102 height 22
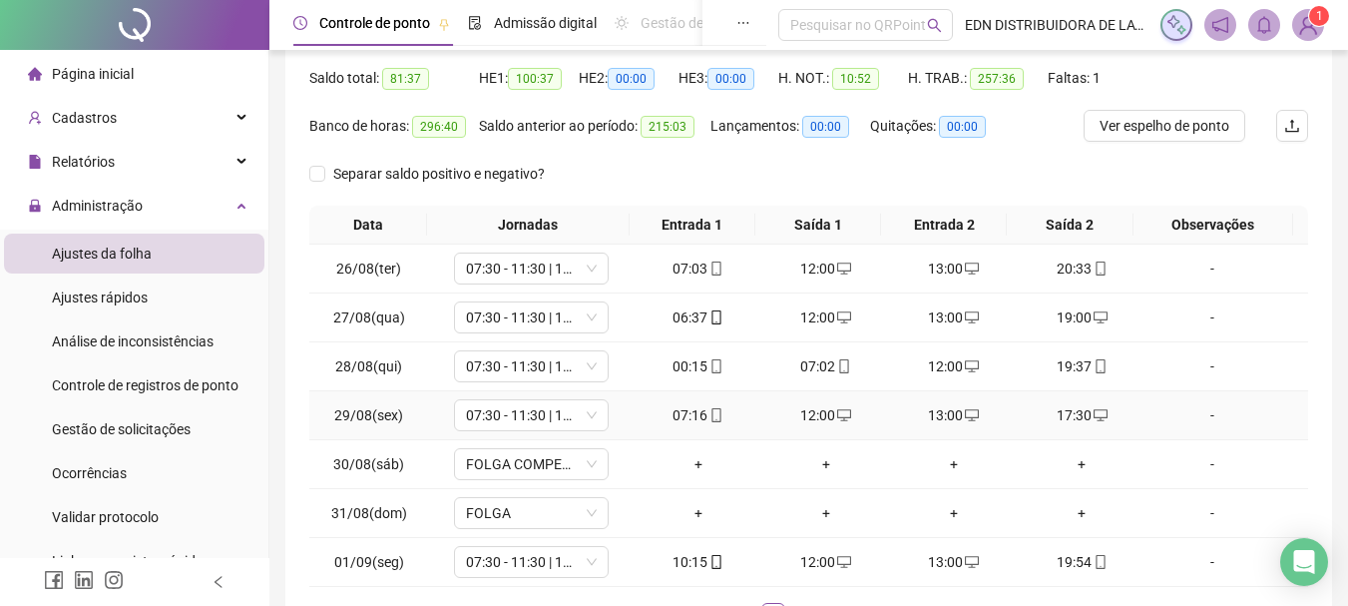
scroll to position [346, 0]
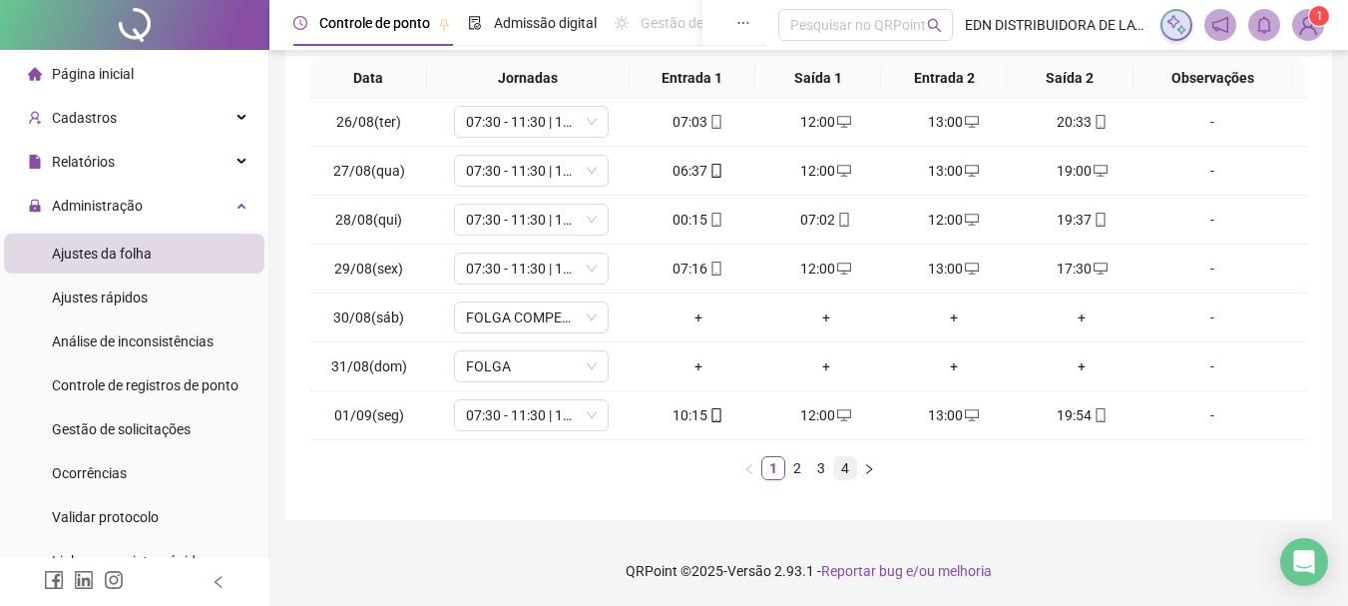
click at [848, 468] on link "4" at bounding box center [845, 468] width 22 height 22
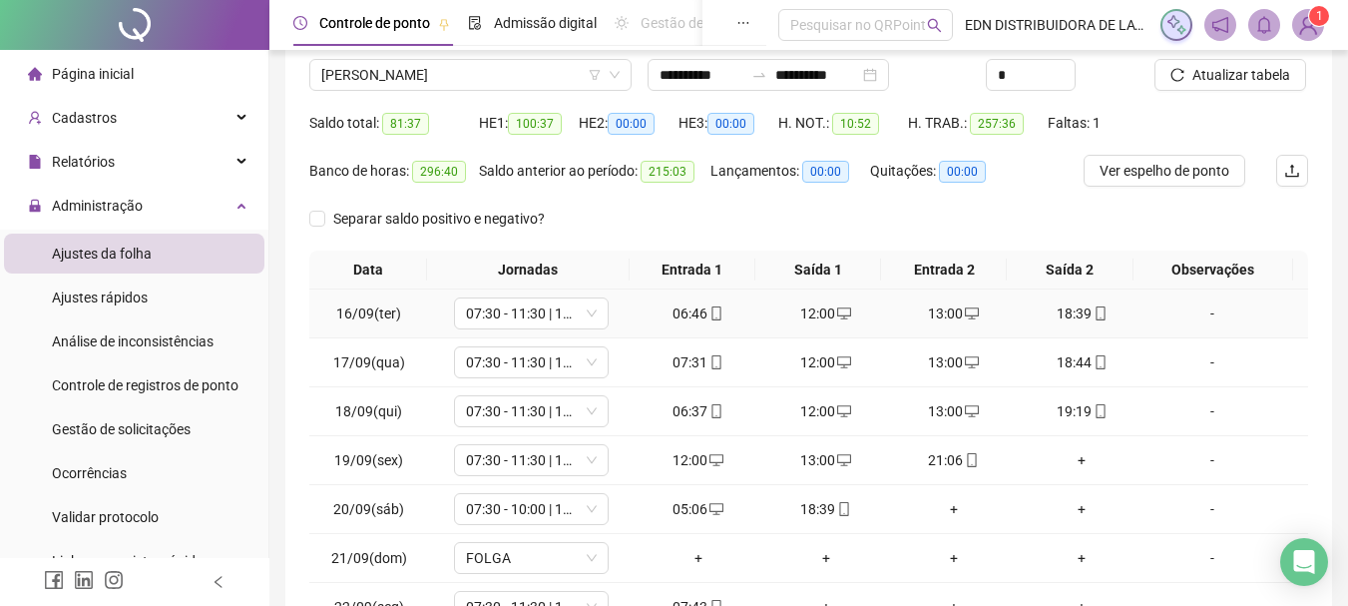
scroll to position [147, 0]
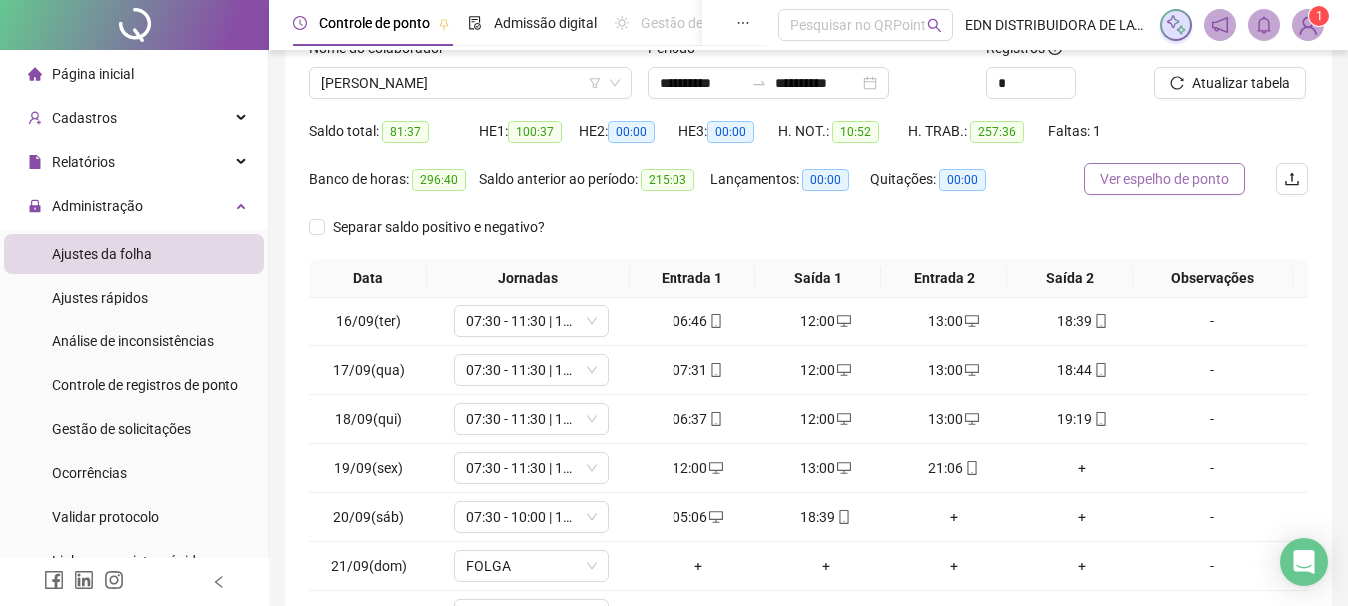
click at [1197, 177] on span "Ver espelho de ponto" at bounding box center [1165, 179] width 130 height 22
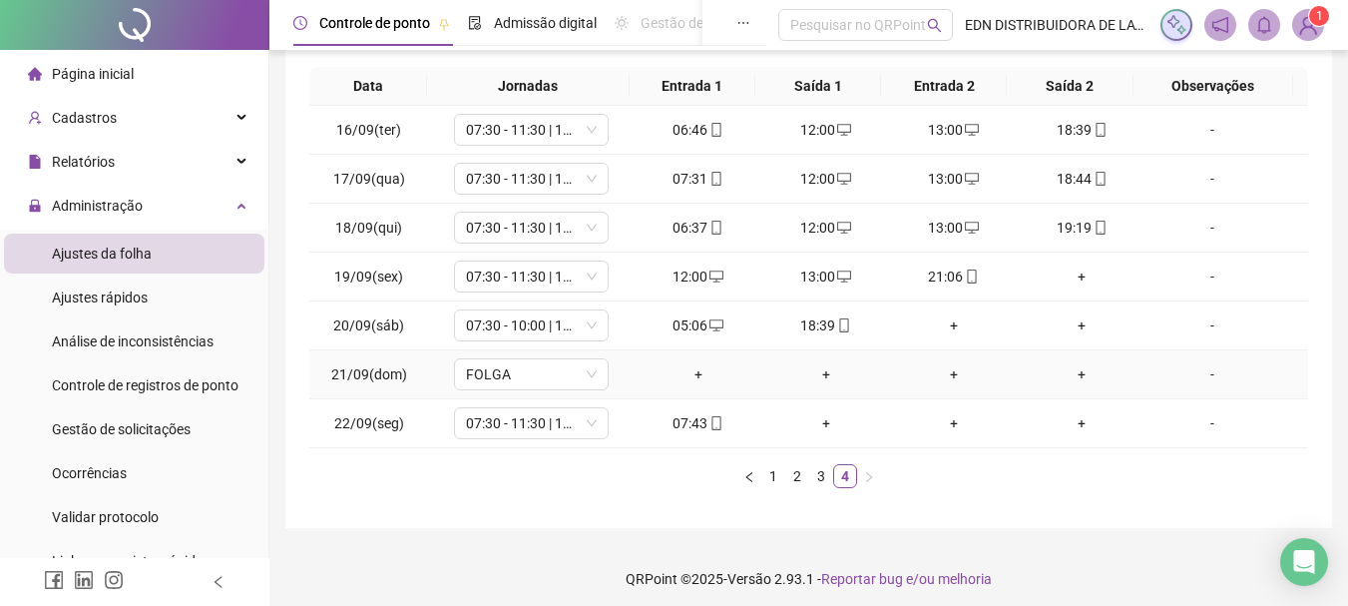
scroll to position [346, 0]
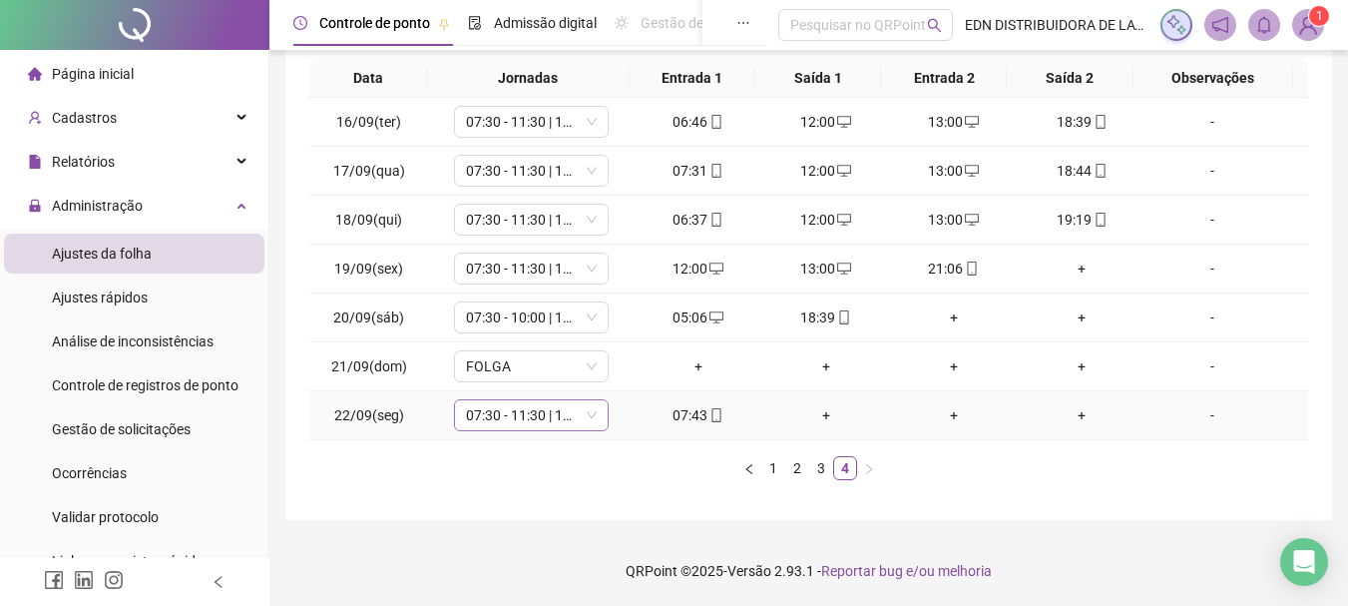
click at [581, 415] on span "07:30 - 11:30 | 13:30 - 17:30" at bounding box center [531, 415] width 131 height 30
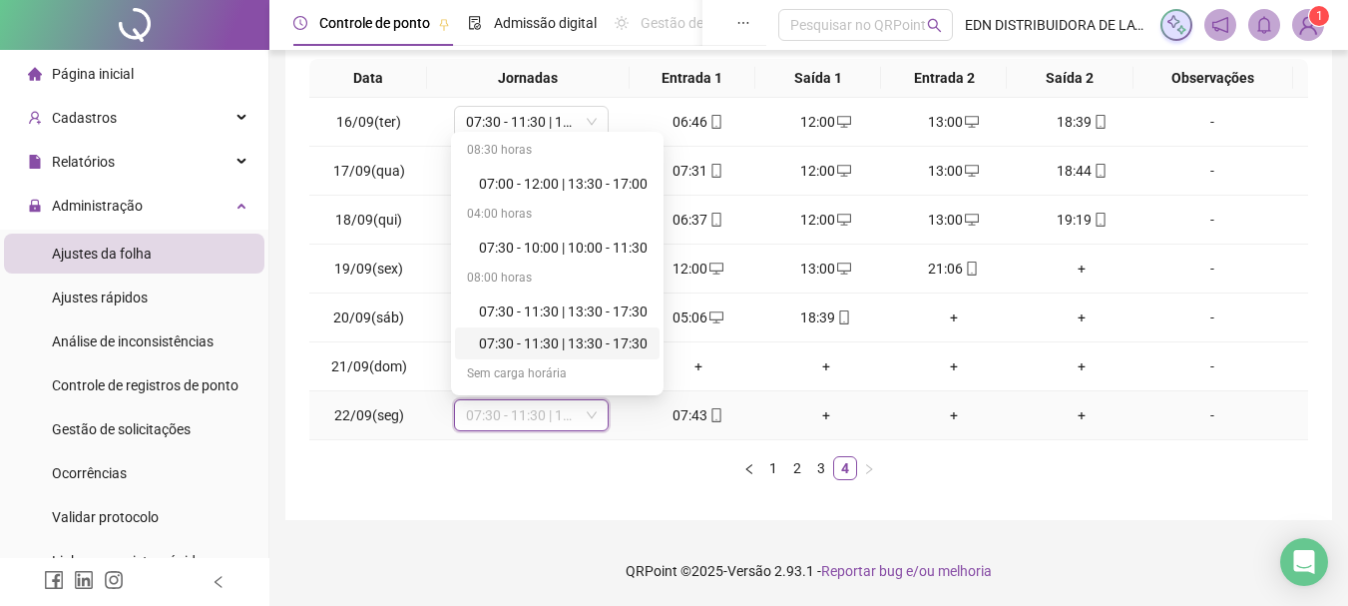
scroll to position [160, 0]
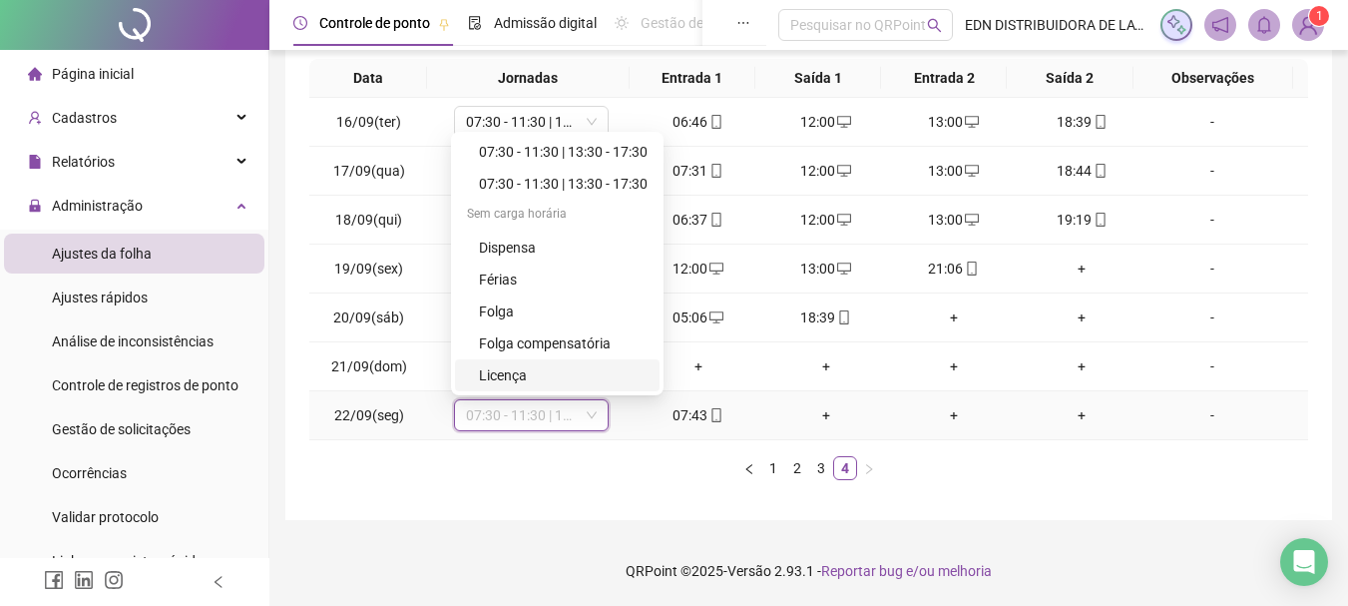
drag, startPoint x: 778, startPoint y: 421, endPoint x: 728, endPoint y: 410, distance: 51.1
click at [778, 423] on div "+" at bounding box center [826, 415] width 112 height 22
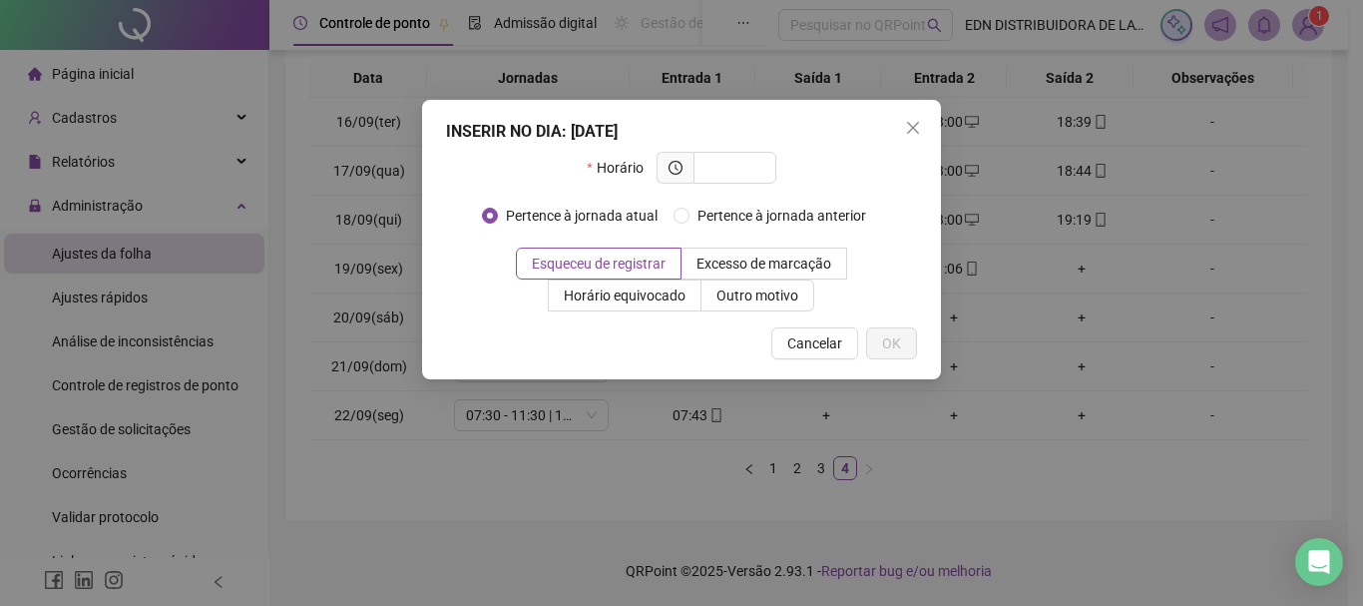
click at [692, 409] on div "INSERIR NO DIA : [DATE] Horário Pertence à jornada atual Pertence à jornada ant…" at bounding box center [681, 303] width 1363 height 606
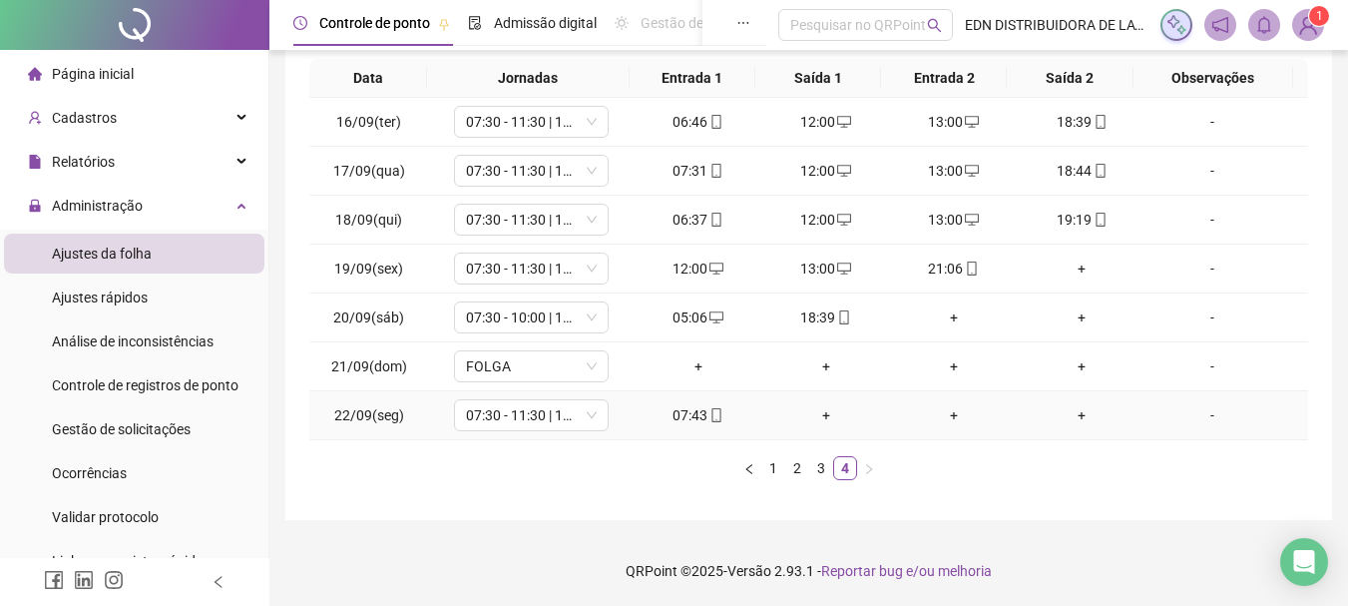
click at [693, 425] on div "07:43" at bounding box center [699, 415] width 112 height 22
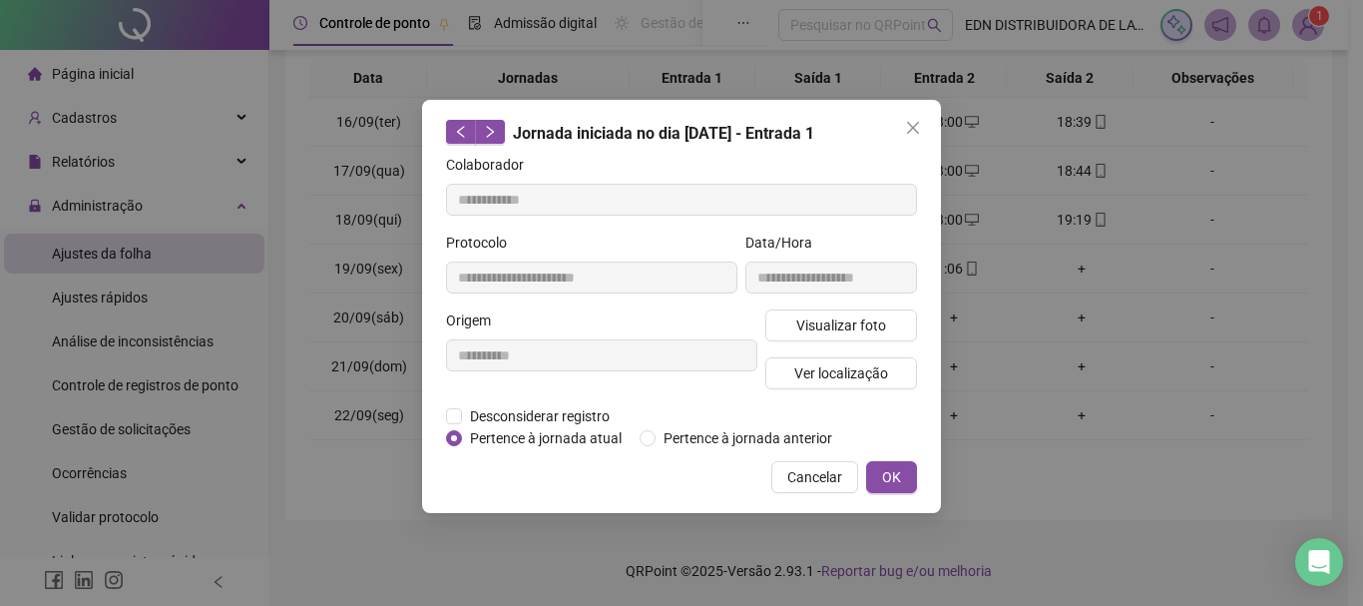
type input "**********"
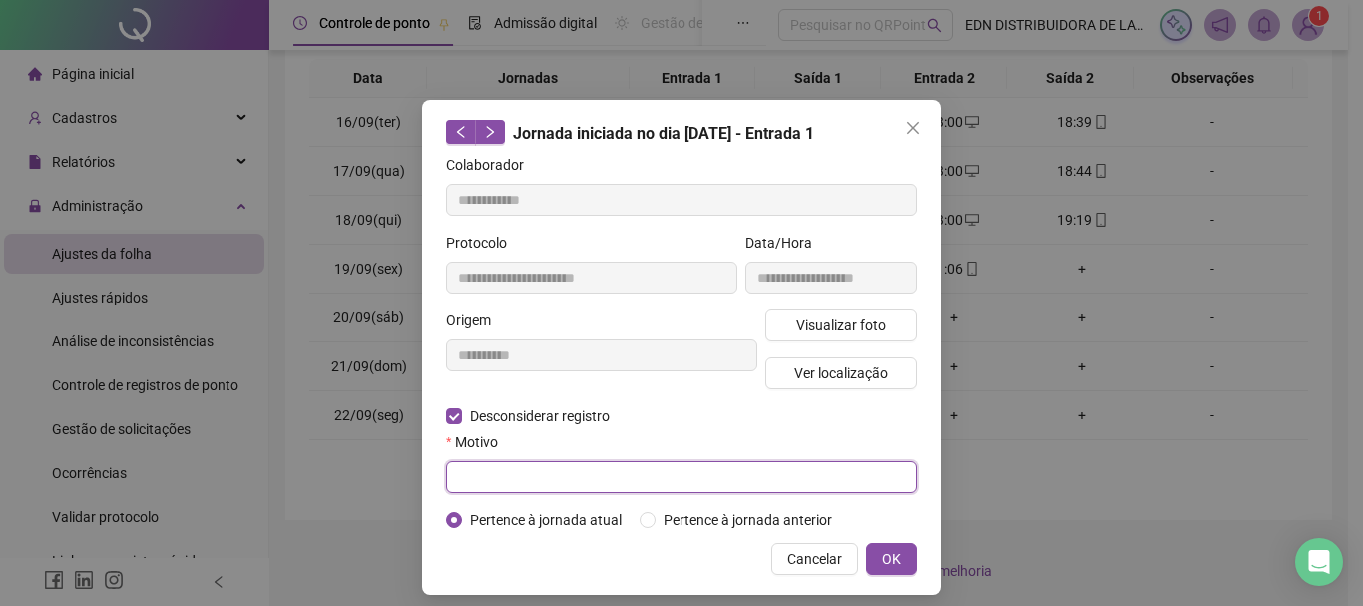
click at [478, 476] on input "text" at bounding box center [681, 477] width 471 height 32
type input "*"
type input "*****"
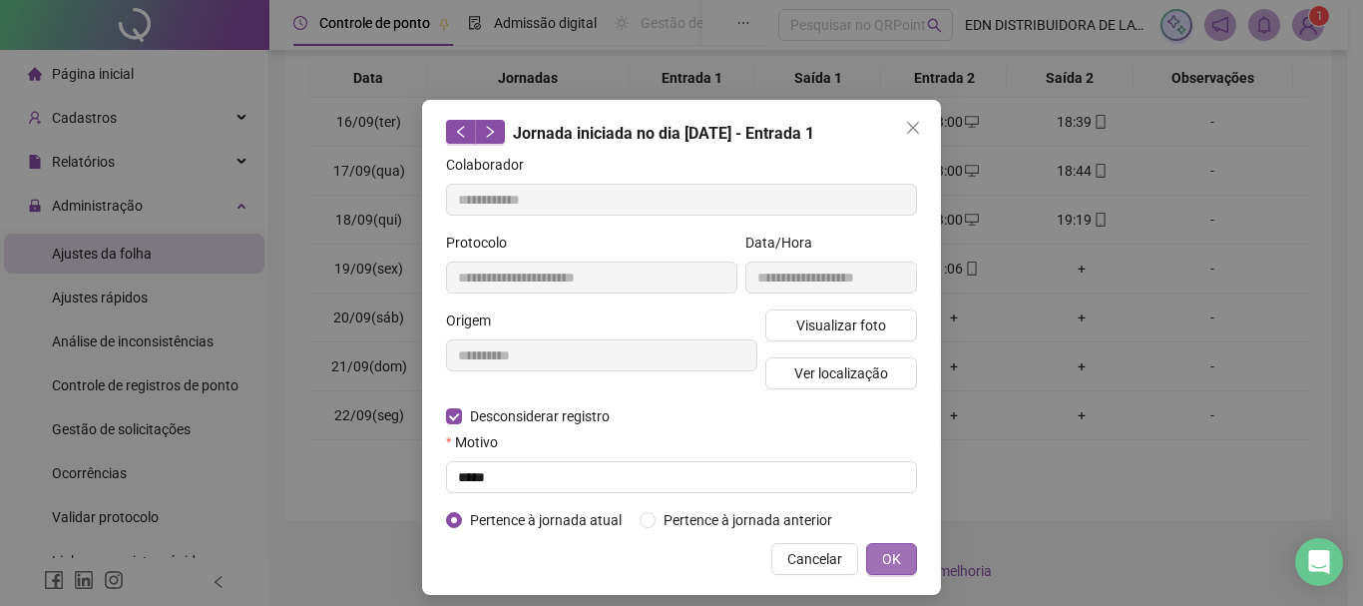
click at [873, 552] on button "OK" at bounding box center [891, 559] width 51 height 32
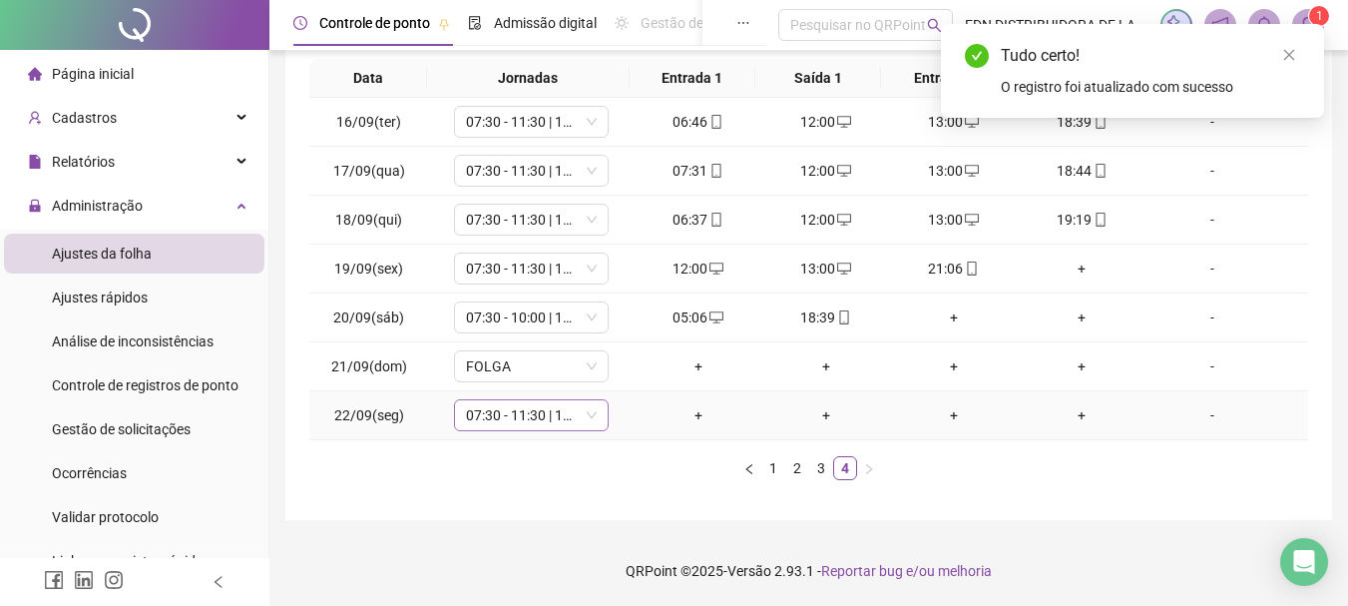
click at [571, 417] on span "07:30 - 11:30 | 13:30 - 17:30" at bounding box center [531, 415] width 131 height 30
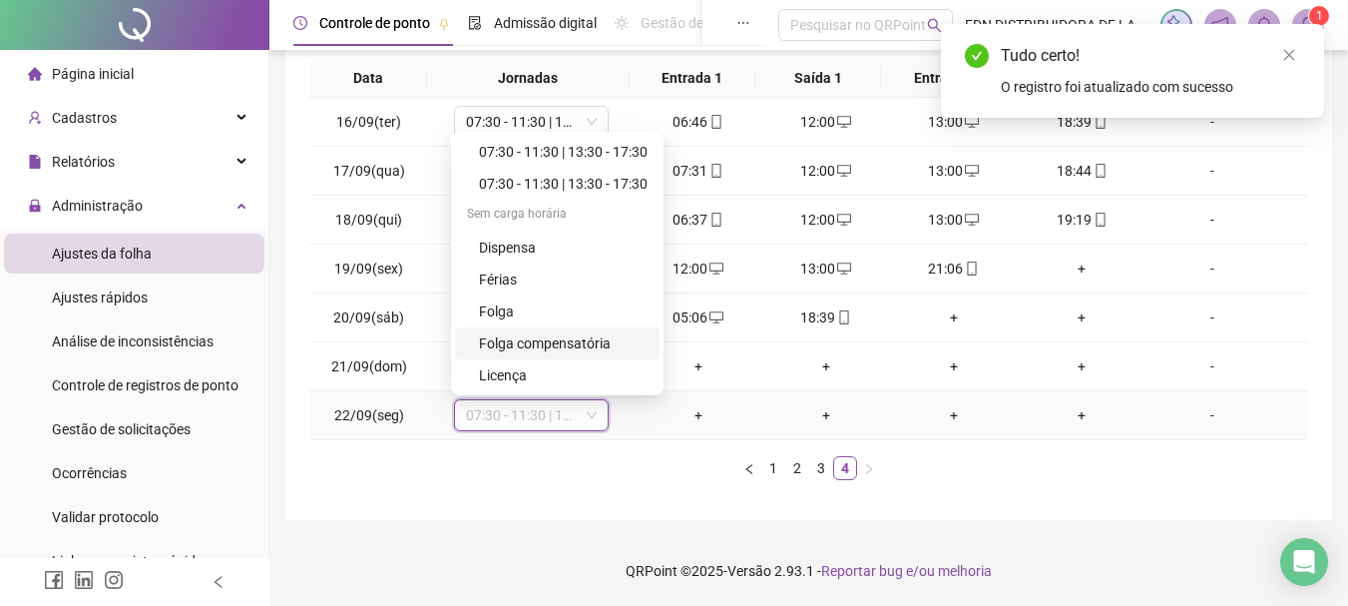
click at [578, 339] on div "Folga compensatória" at bounding box center [563, 343] width 169 height 22
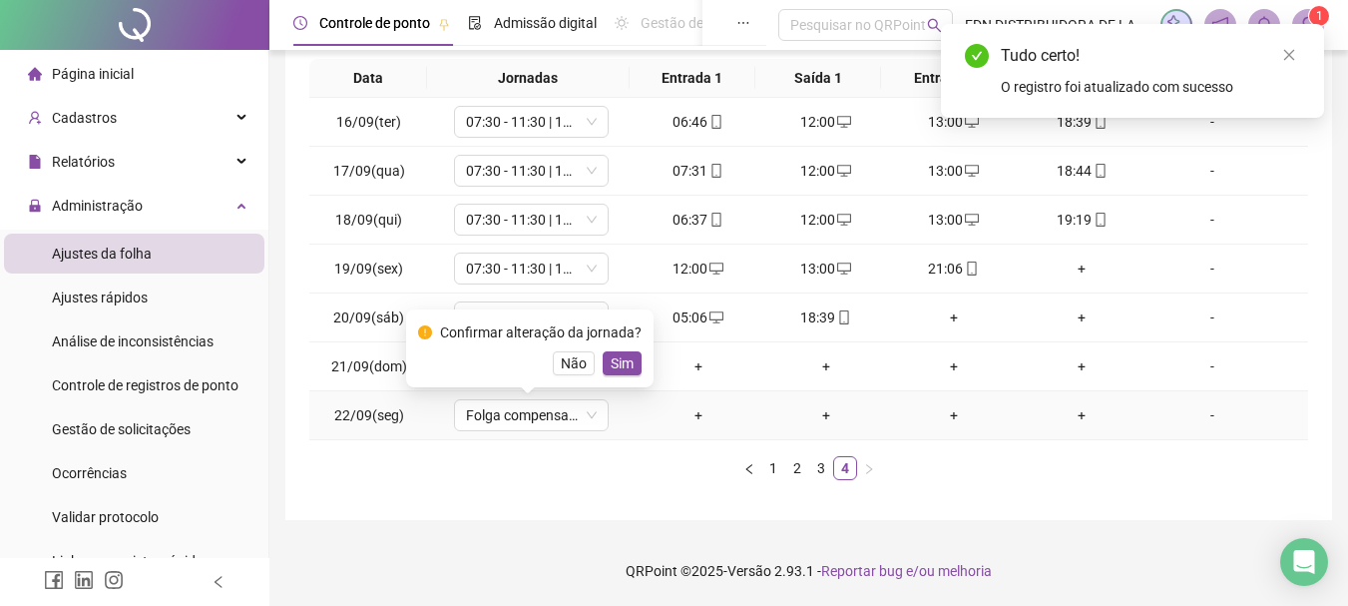
click at [614, 376] on div "Confirmar alteração da jornada? Não Sim" at bounding box center [529, 348] width 247 height 78
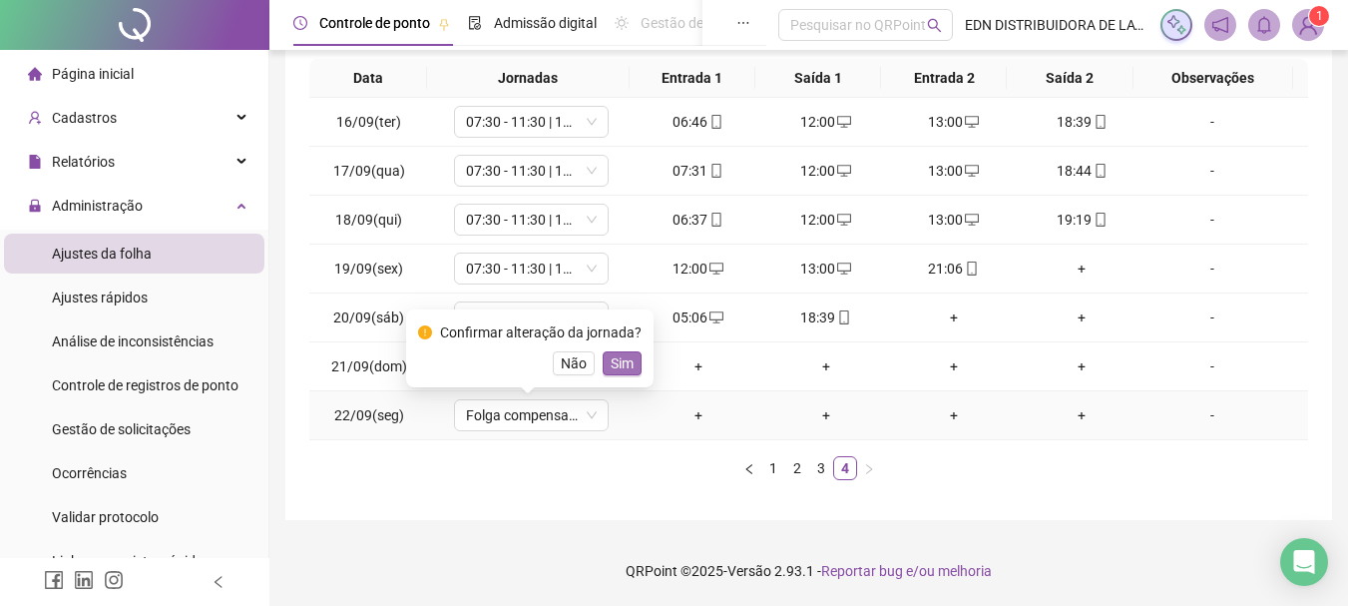
click at [629, 368] on span "Sim" at bounding box center [622, 363] width 23 height 22
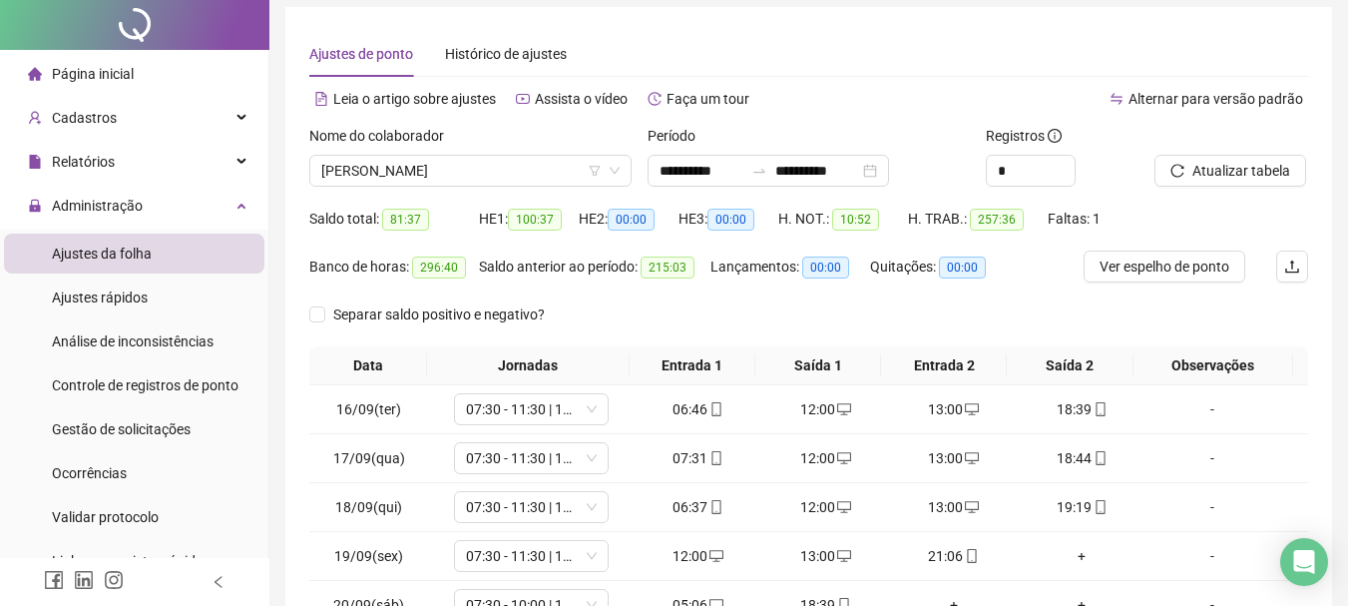
scroll to position [0, 0]
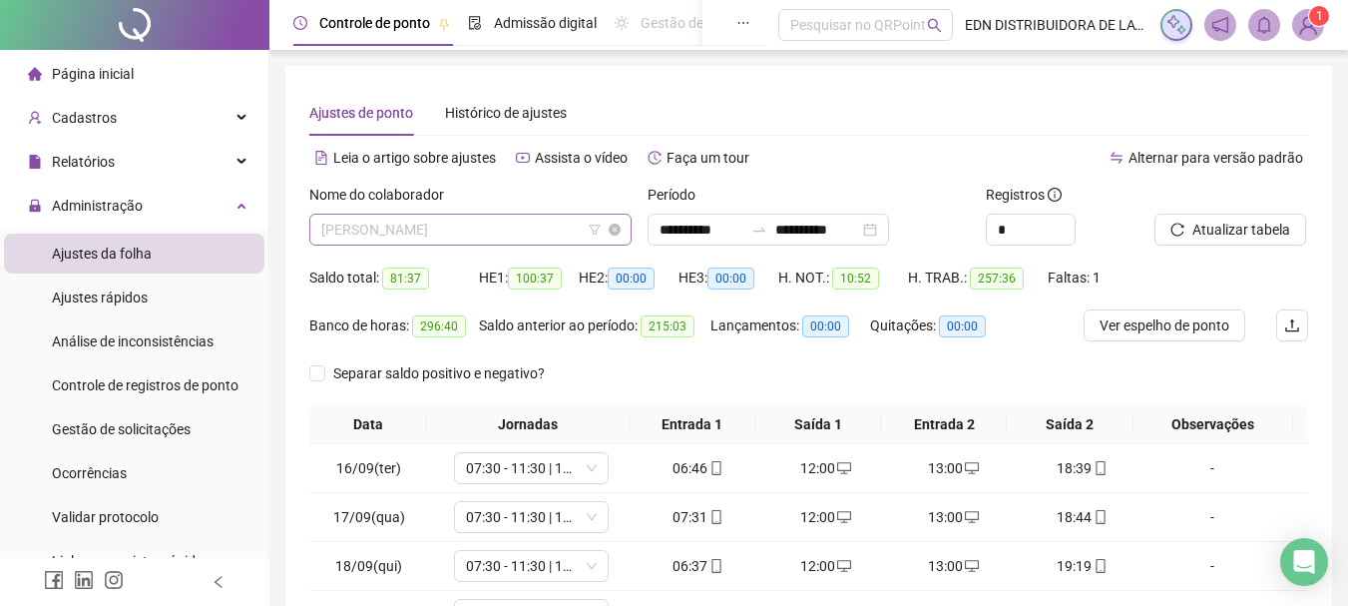
click at [471, 235] on span "[PERSON_NAME]" at bounding box center [470, 230] width 298 height 30
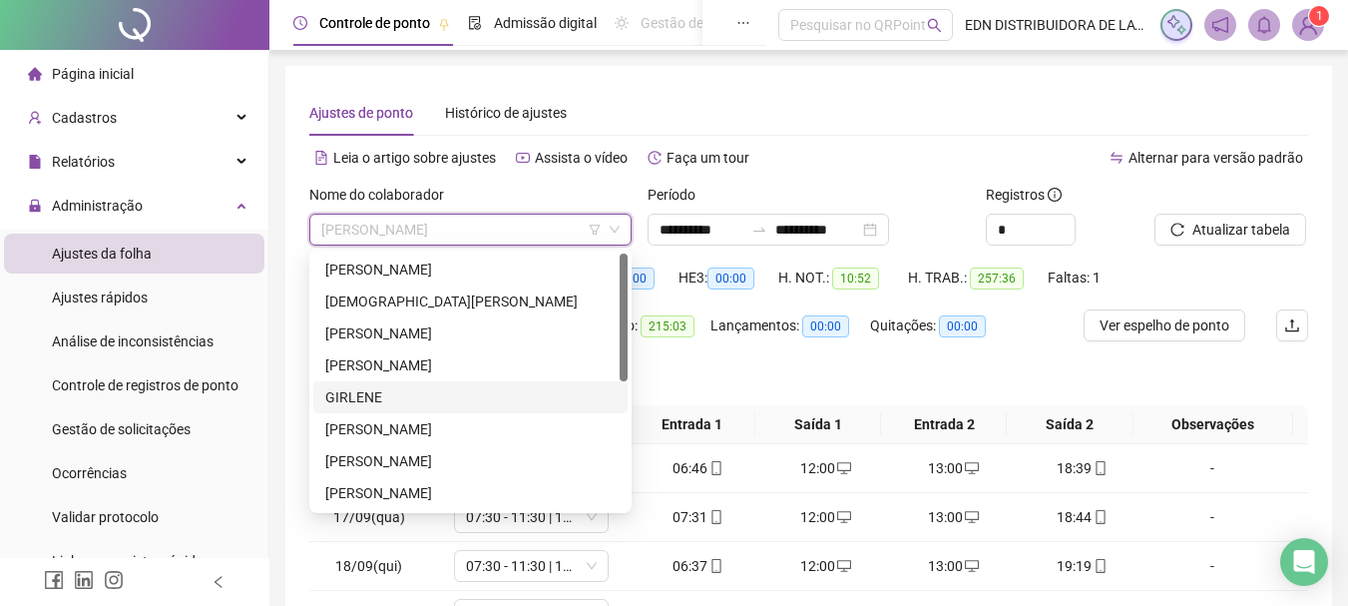
click at [393, 405] on div "GIRLENE" at bounding box center [470, 397] width 290 height 22
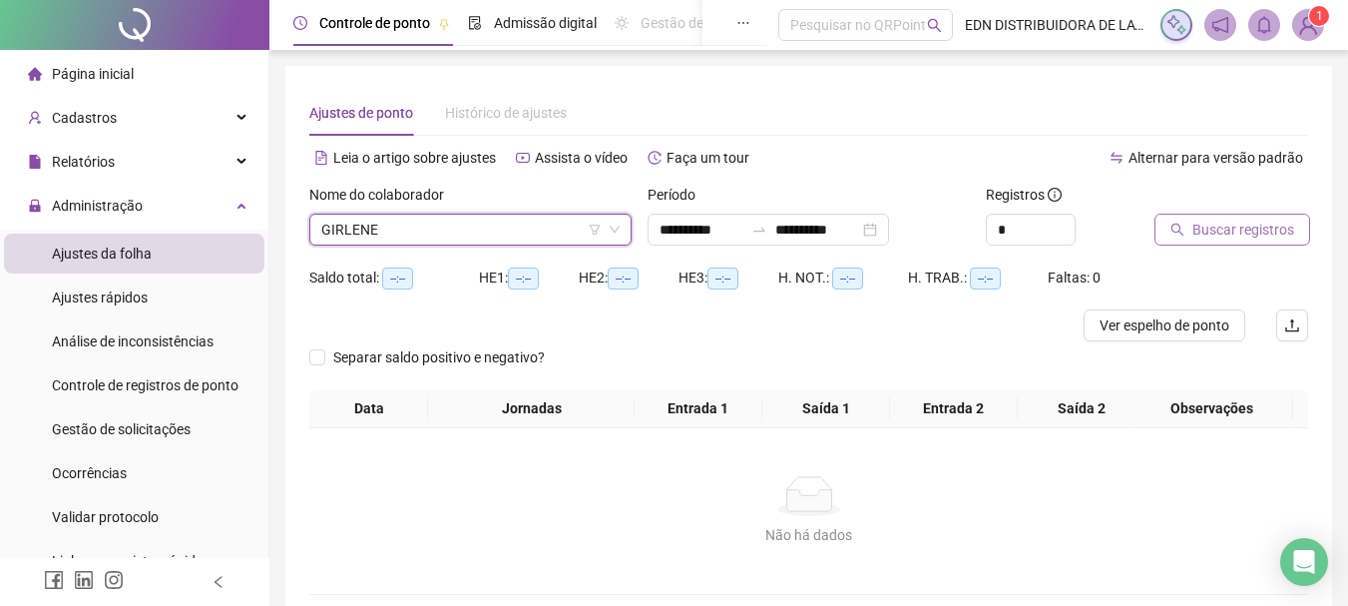
click at [1186, 227] on button "Buscar registros" at bounding box center [1232, 230] width 156 height 32
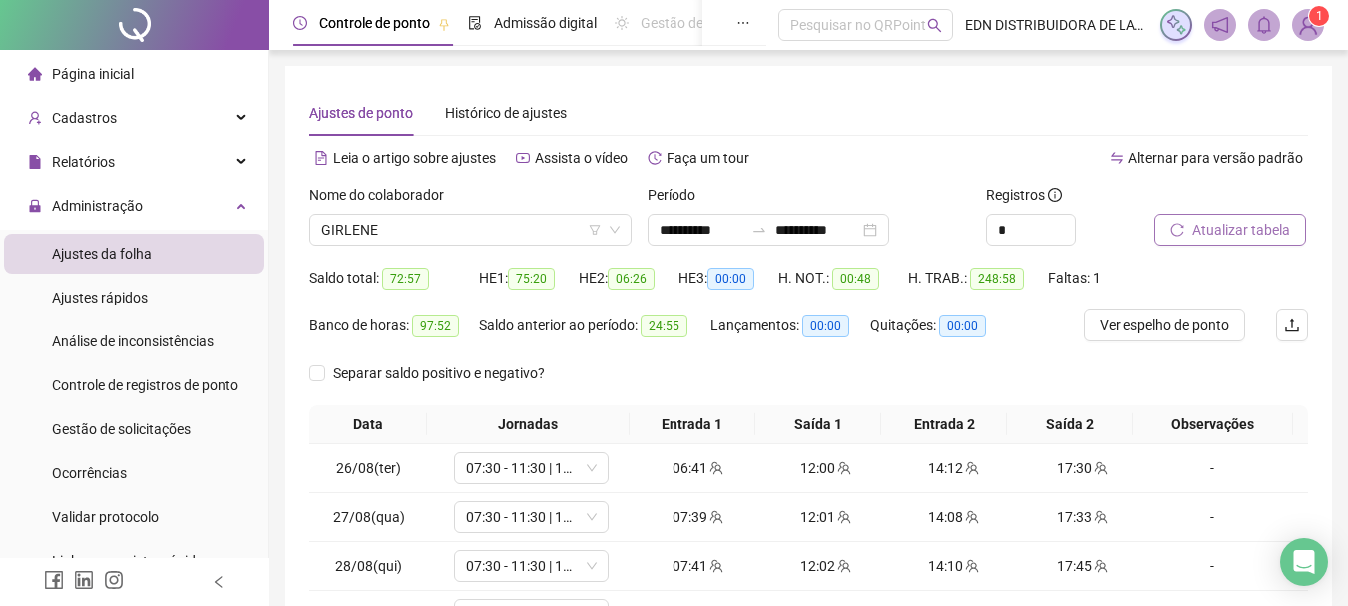
click at [1231, 226] on span "Atualizar tabela" at bounding box center [1241, 230] width 98 height 22
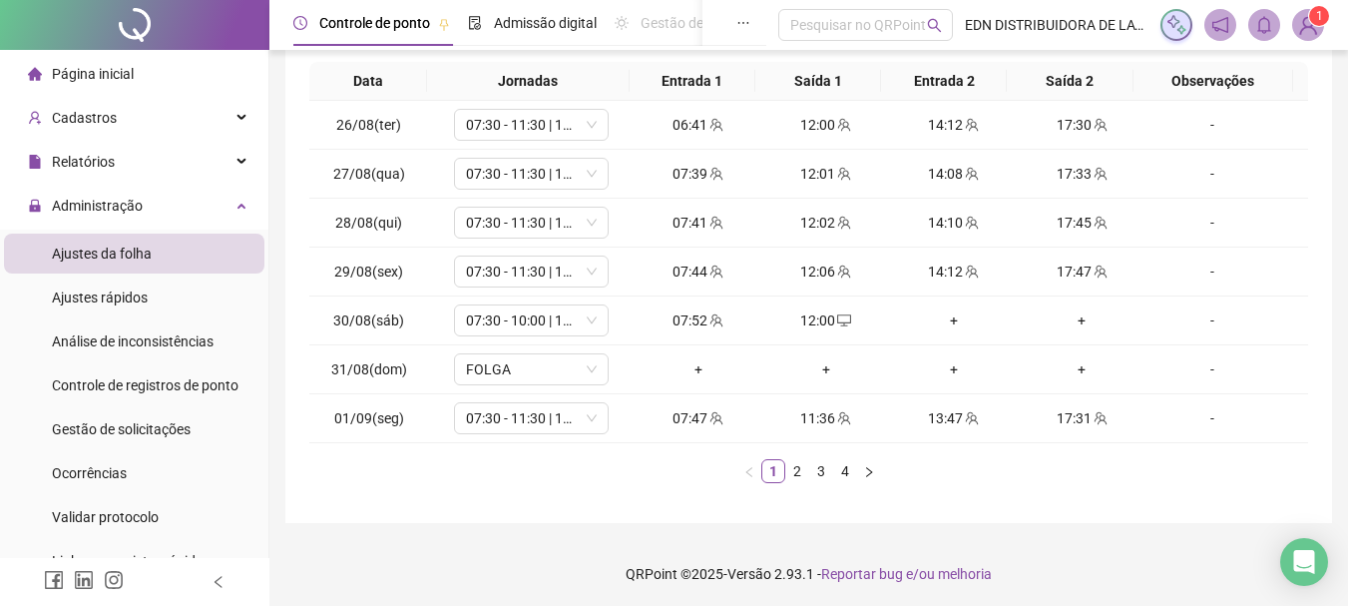
scroll to position [346, 0]
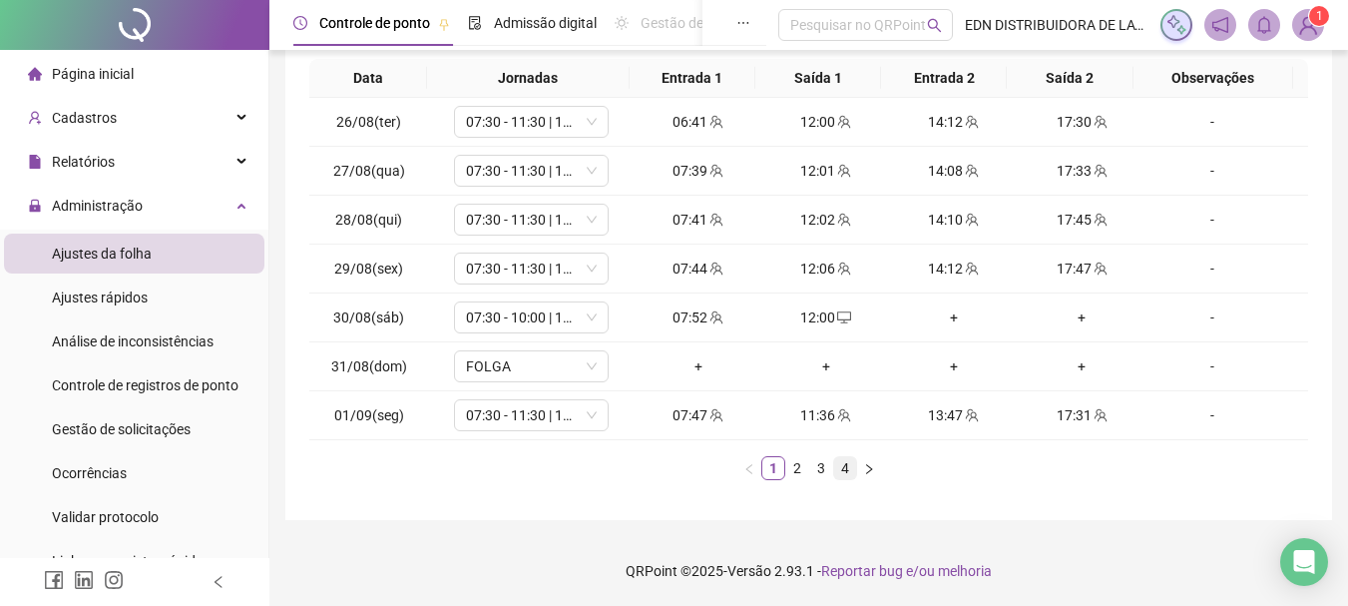
click at [851, 469] on link "4" at bounding box center [845, 468] width 22 height 22
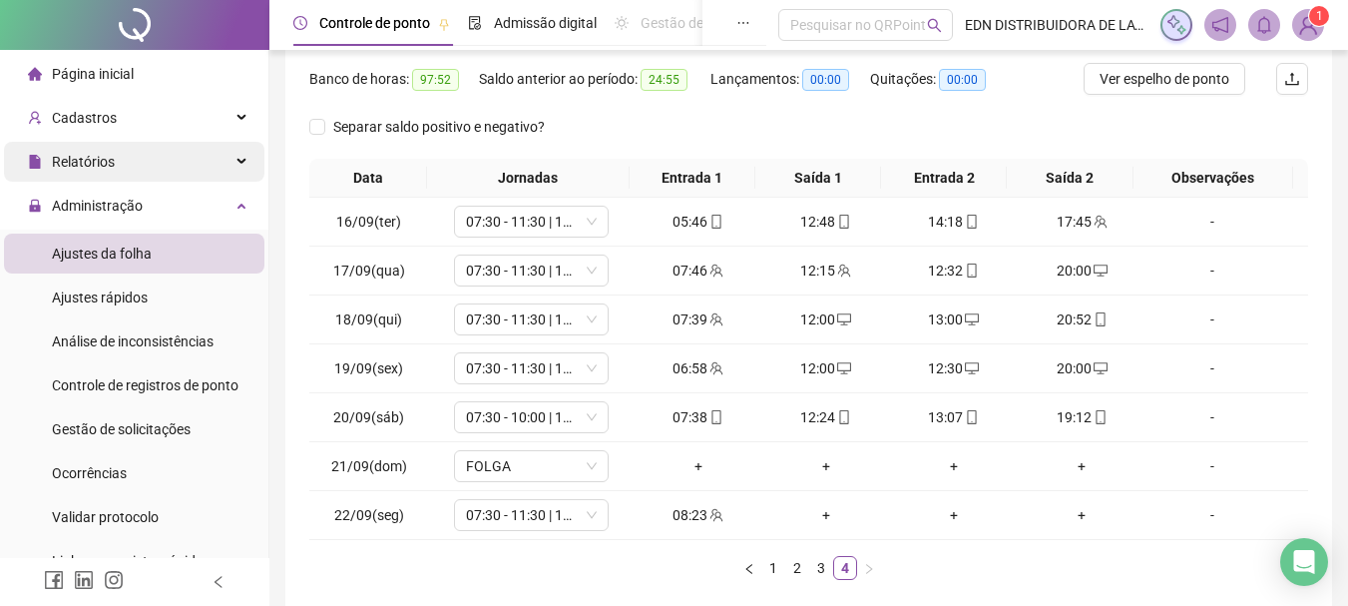
scroll to position [0, 0]
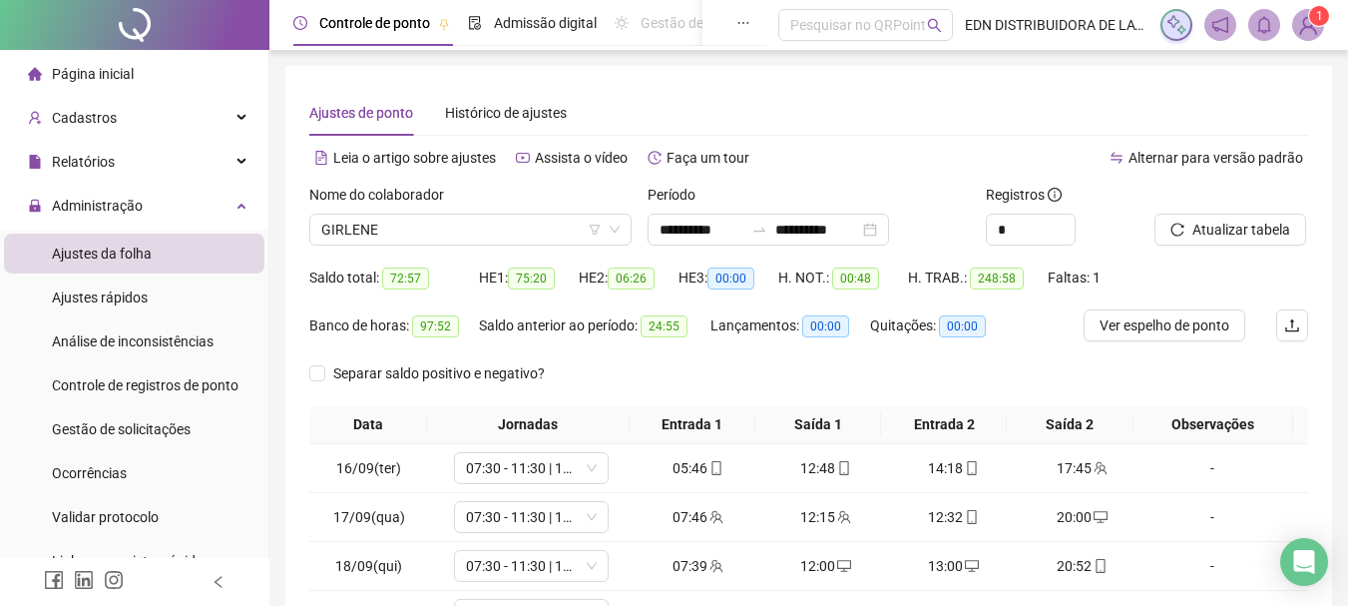
click at [116, 85] on div "Página inicial" at bounding box center [81, 74] width 106 height 40
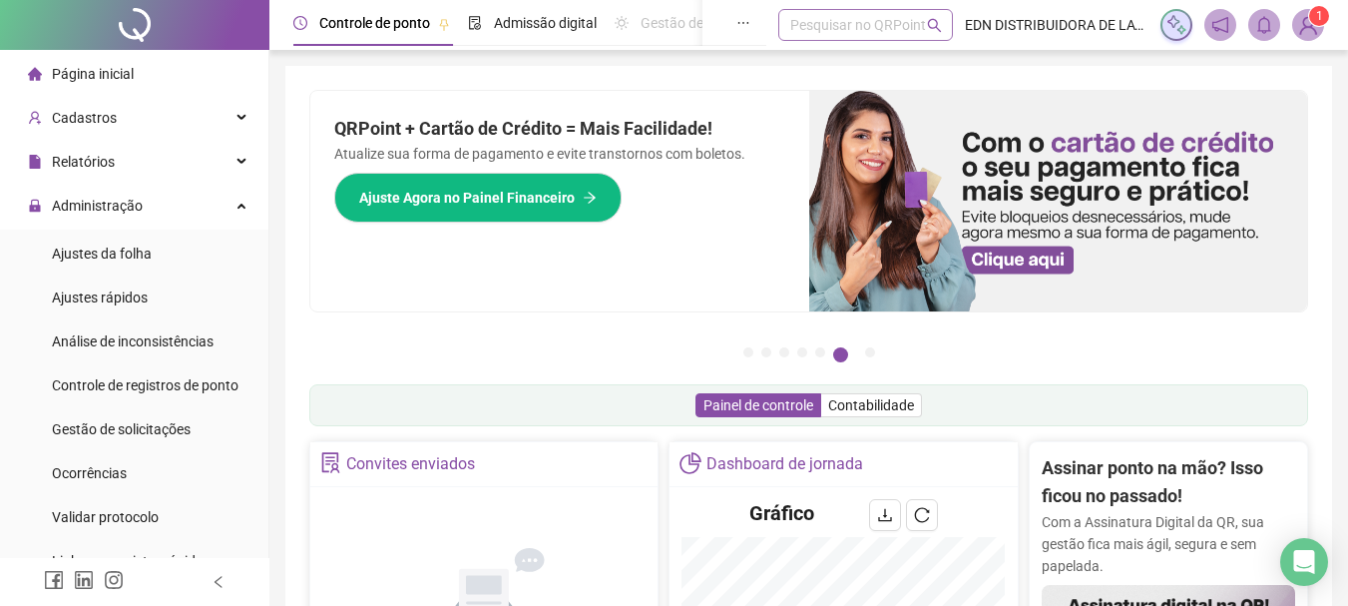
click at [862, 29] on div "Pesquisar no QRPoint" at bounding box center [865, 25] width 175 height 32
type input "*"
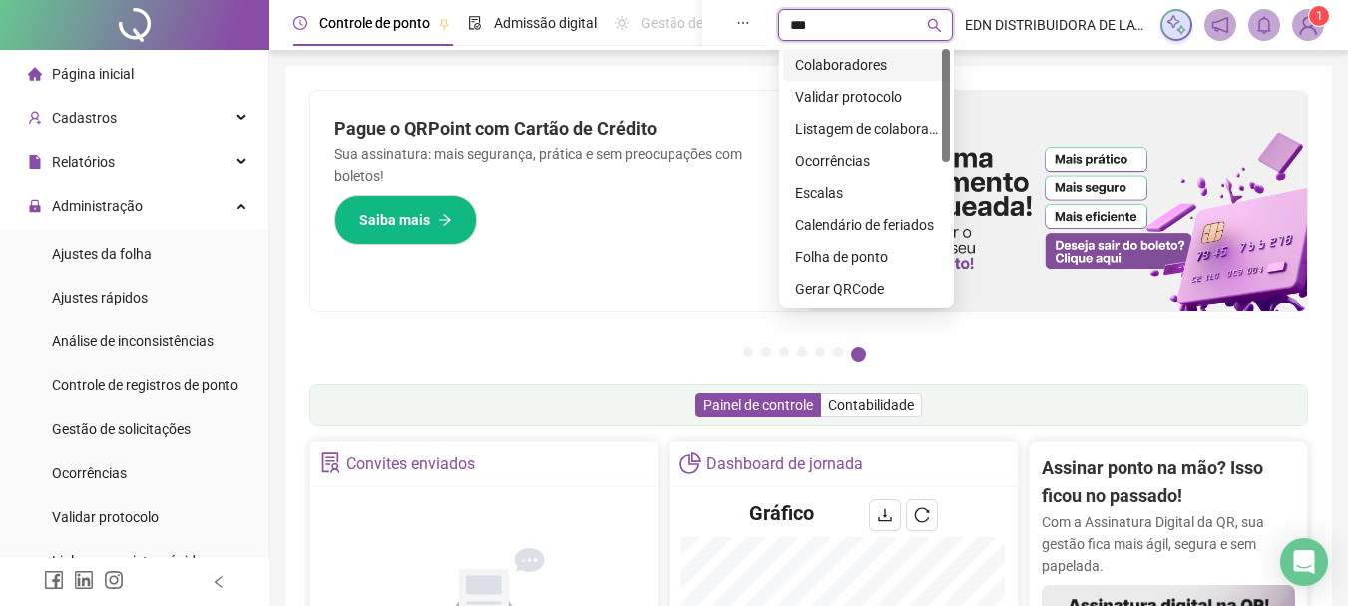
type input "****"
click at [842, 65] on div "Colaboradores" at bounding box center [866, 65] width 143 height 22
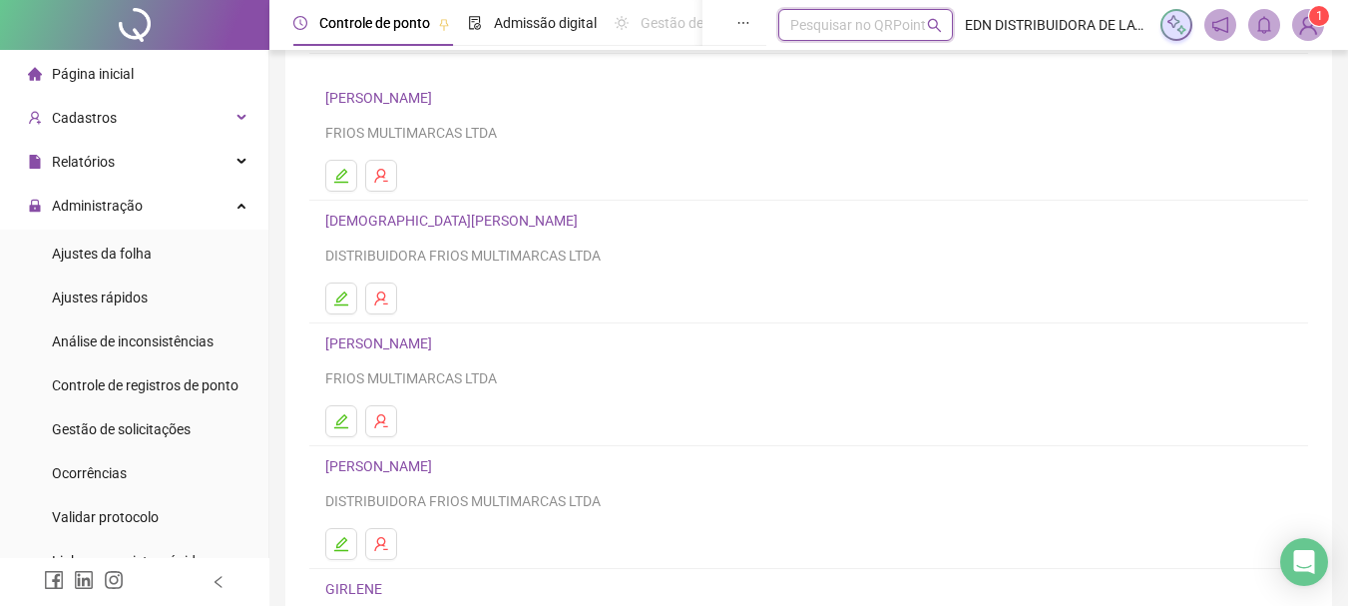
scroll to position [359, 0]
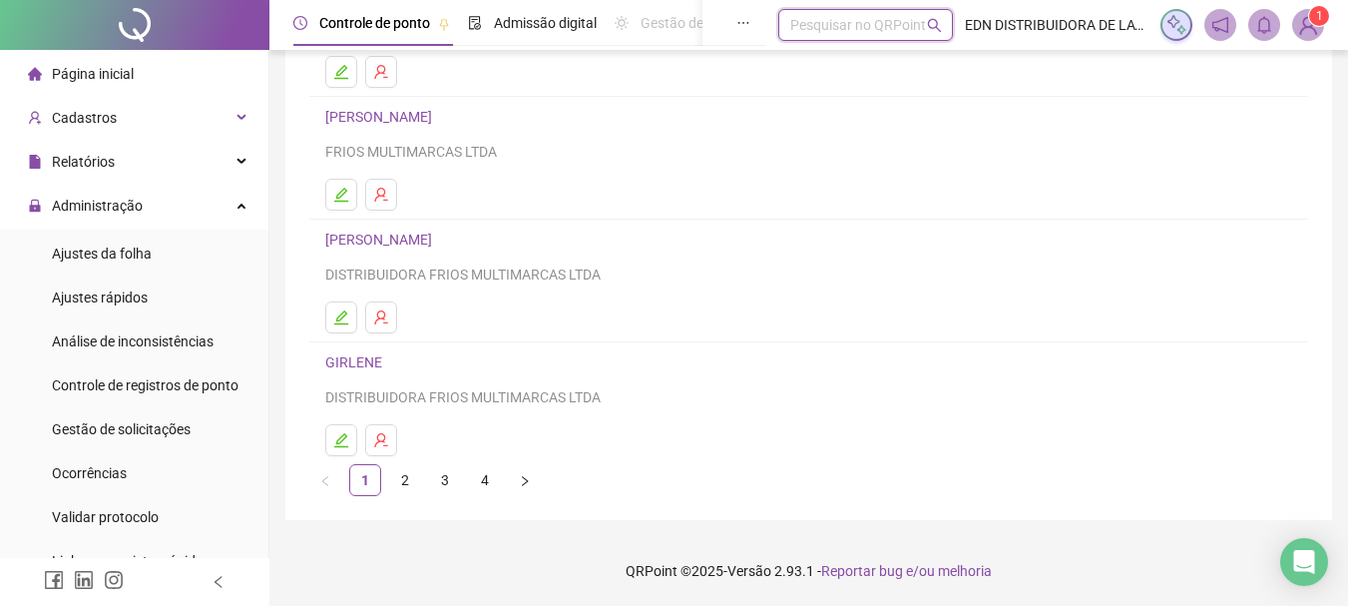
click at [864, 43] on header "Controle de ponto Admissão digital Gestão de férias Painel do DP Folha de pagam…" at bounding box center [808, 25] width 1079 height 50
click at [864, 28] on div "Pesquisar no QRPoint" at bounding box center [865, 25] width 175 height 32
type input "**"
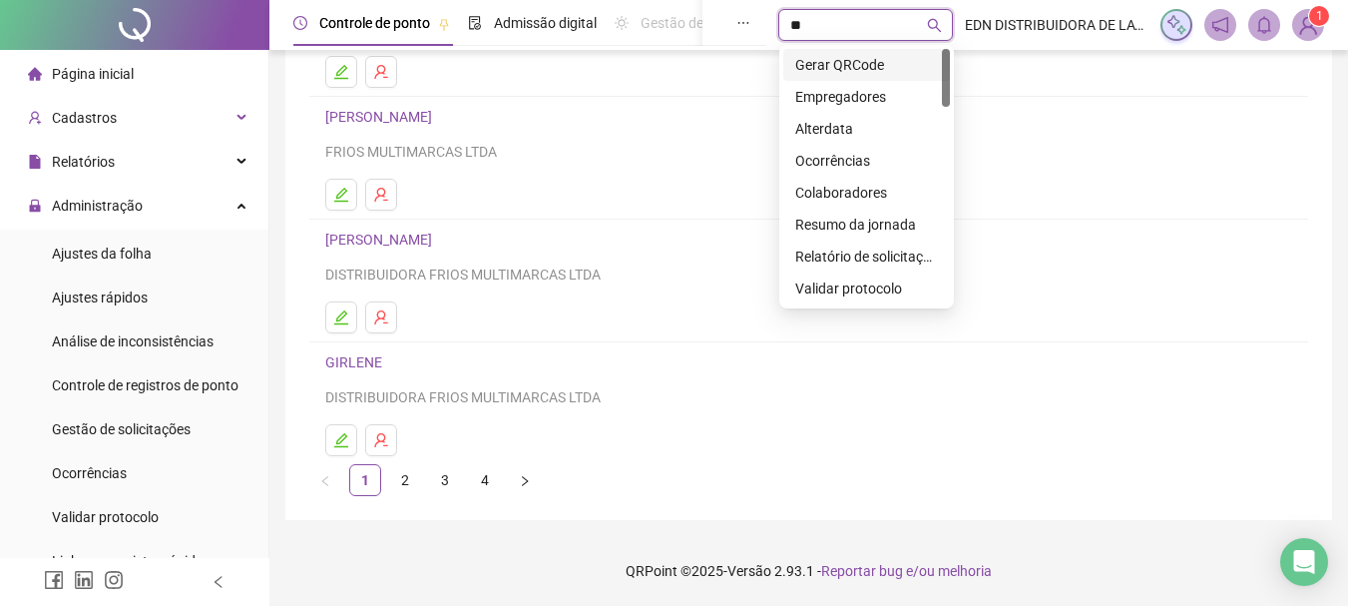
click at [865, 64] on div "Gerar QRCode" at bounding box center [866, 65] width 143 height 22
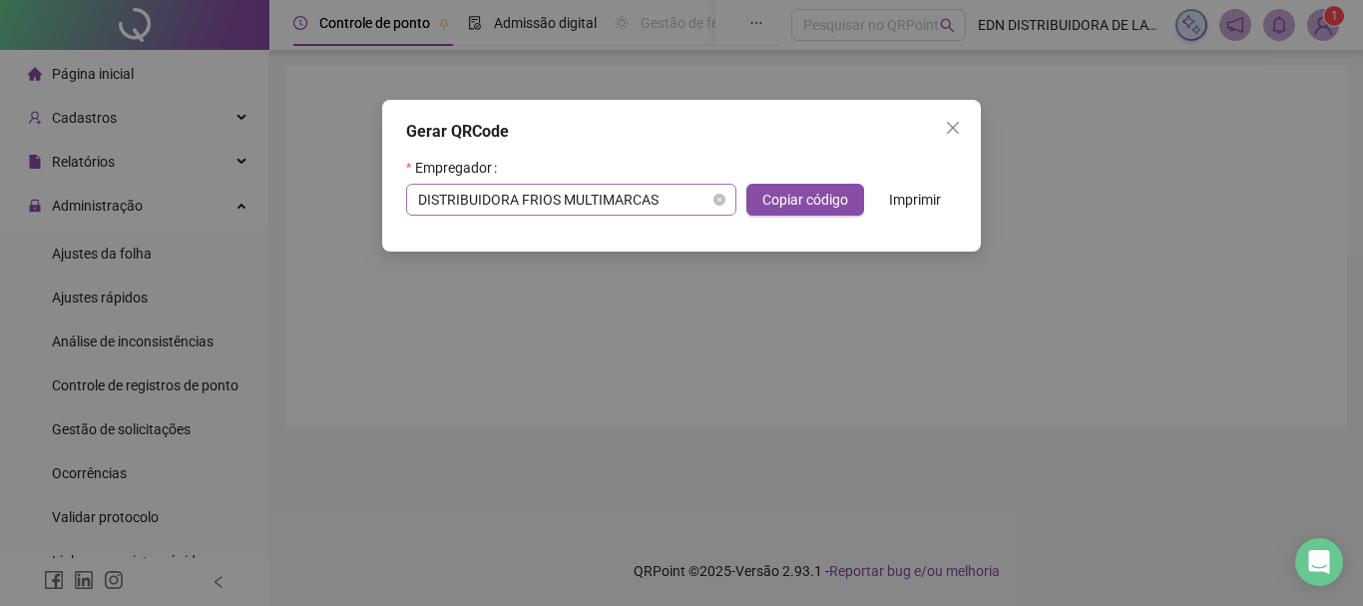
click at [619, 214] on span "DISTRIBUIDORA FRIOS MULTIMARCAS" at bounding box center [571, 200] width 306 height 30
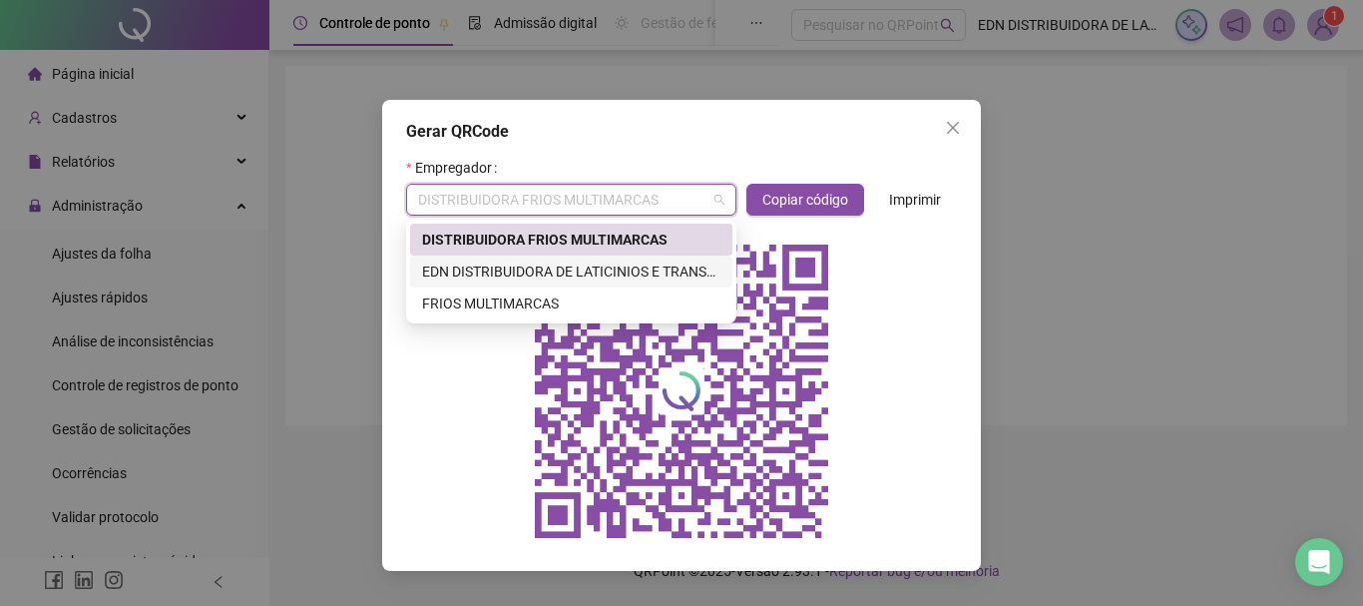
click at [459, 278] on div "EDN DISTRIBUIDORA DE LATICINIOS E TRANSPORTADORA LTDA" at bounding box center [571, 271] width 298 height 22
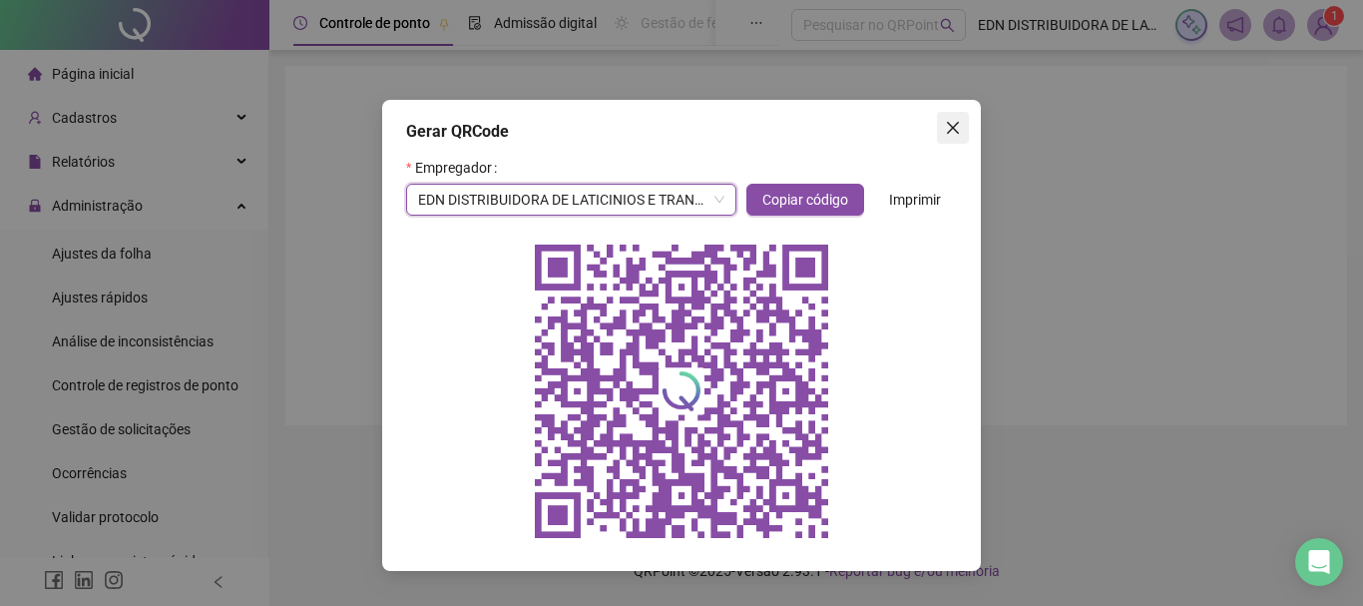
click at [960, 121] on icon "close" at bounding box center [953, 128] width 16 height 16
